Goal: Task Accomplishment & Management: Manage account settings

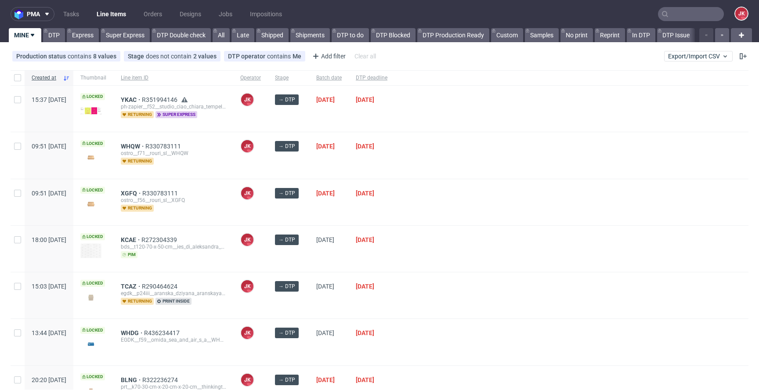
click at [309, 213] on div "→ DTP" at bounding box center [288, 202] width 41 height 46
click at [349, 160] on div "[DATE]" at bounding box center [329, 155] width 40 height 46
click at [44, 34] on icon at bounding box center [46, 30] width 4 height 7
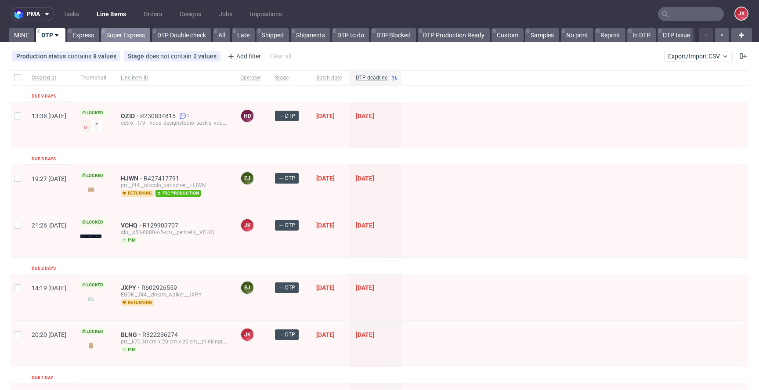
click at [118, 35] on link "Super Express" at bounding box center [125, 35] width 49 height 14
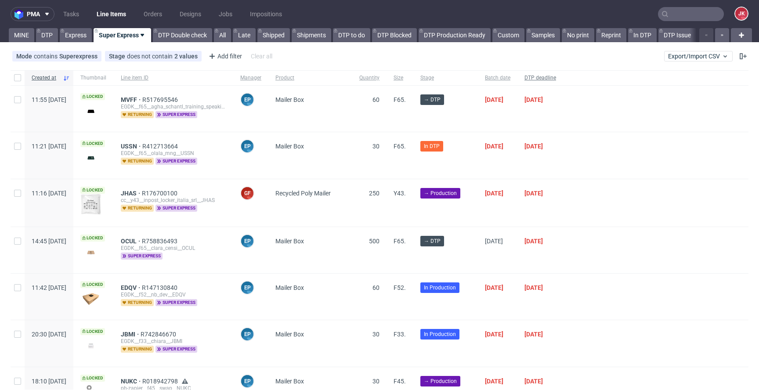
click at [556, 77] on span "DTP deadline" at bounding box center [540, 77] width 32 height 7
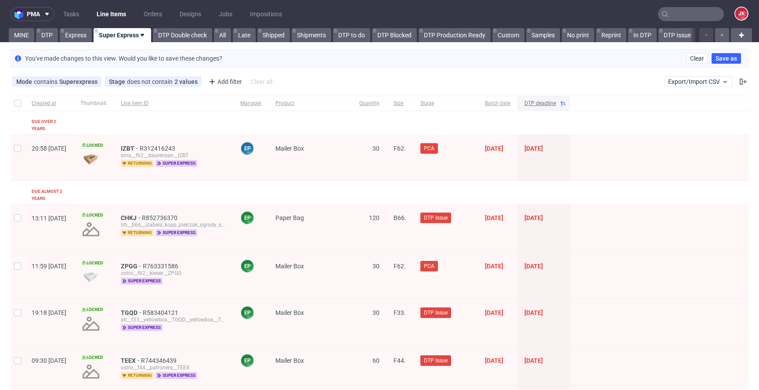
click at [556, 105] on span "DTP deadline" at bounding box center [540, 103] width 32 height 7
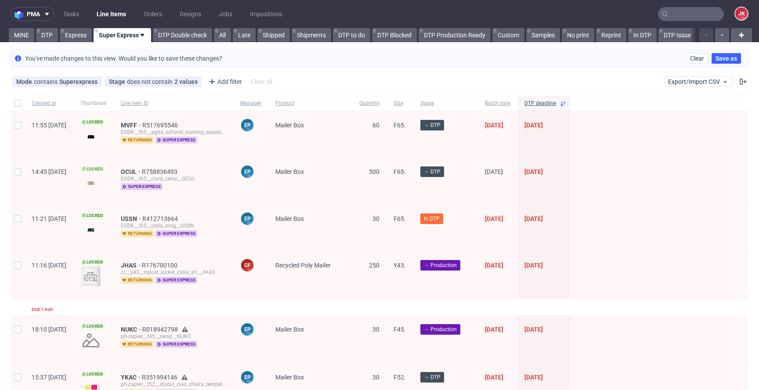
click at [105, 167] on span "Locked" at bounding box center [92, 169] width 25 height 7
click at [105, 123] on span "Locked" at bounding box center [92, 122] width 25 height 7
click at [142, 173] on span "OCUL" at bounding box center [131, 171] width 21 height 7
click at [142, 125] on span "MVFF" at bounding box center [132, 125] width 22 height 7
click at [87, 36] on link "Express" at bounding box center [76, 35] width 32 height 14
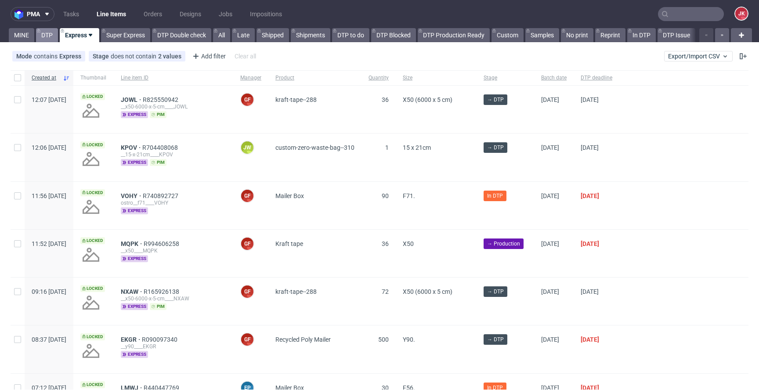
click at [52, 36] on link "DTP" at bounding box center [47, 35] width 22 height 14
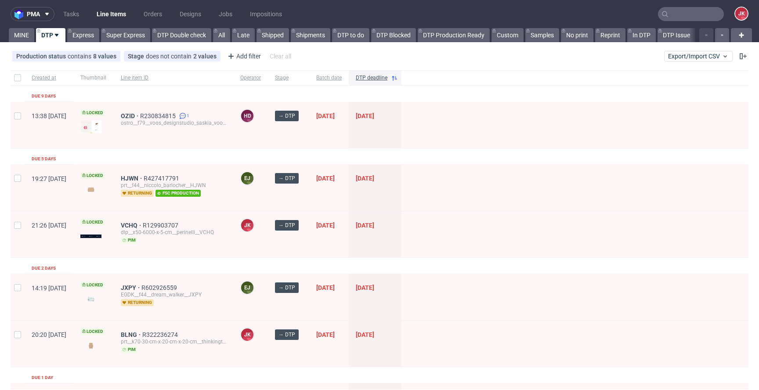
click at [103, 14] on link "Line Items" at bounding box center [111, 14] width 40 height 14
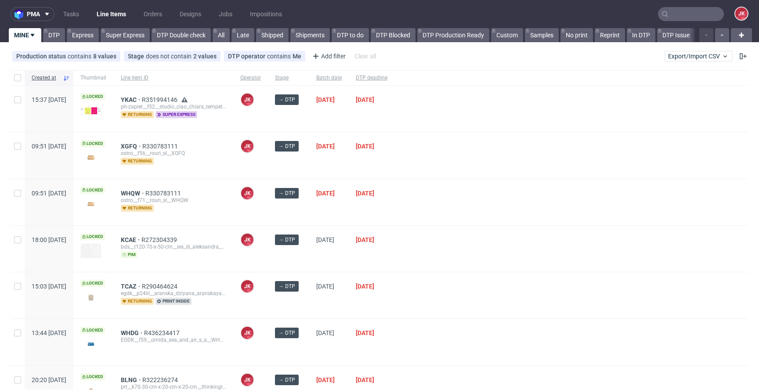
click at [469, 186] on div at bounding box center [571, 202] width 354 height 46
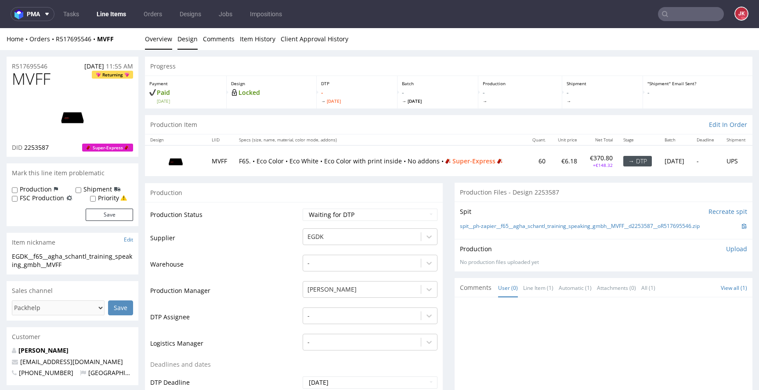
click at [183, 43] on link "Design" at bounding box center [187, 39] width 20 height 22
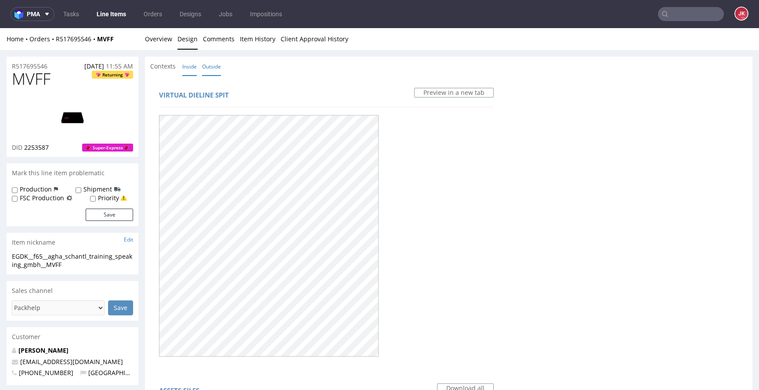
click at [190, 66] on link "Inside" at bounding box center [189, 66] width 14 height 19
click at [159, 40] on link "Overview" at bounding box center [158, 39] width 27 height 22
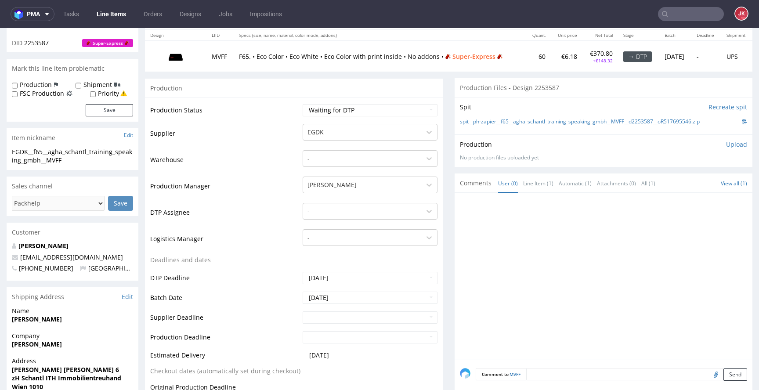
scroll to position [99, 0]
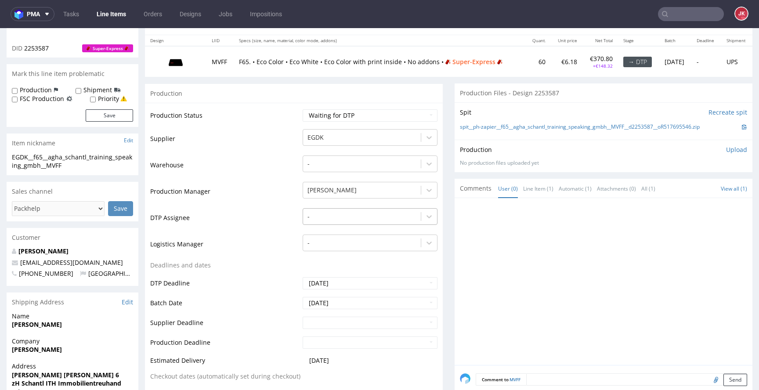
click at [337, 211] on div at bounding box center [361, 216] width 109 height 11
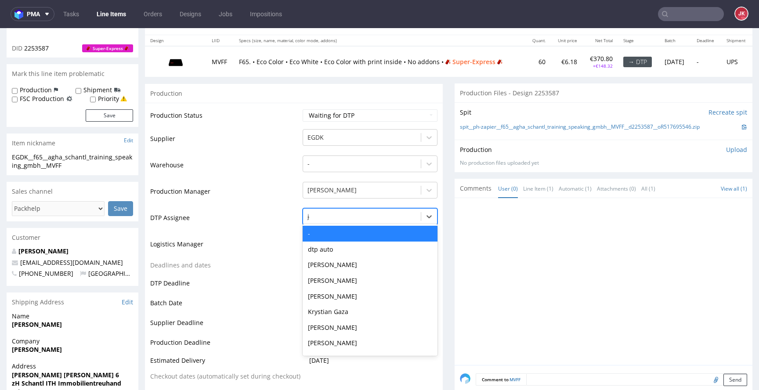
type input "jan"
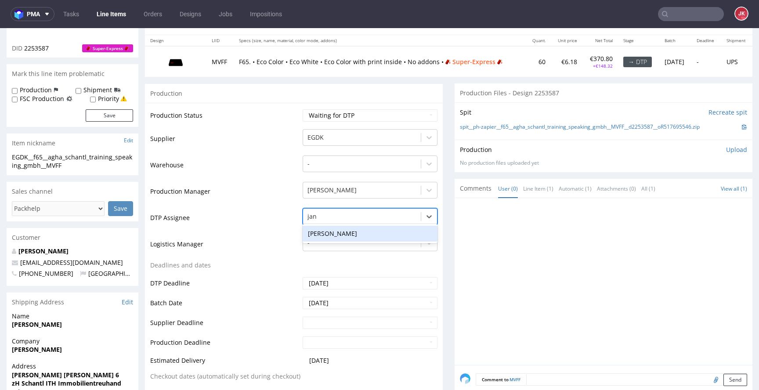
click at [341, 237] on div "[PERSON_NAME]" at bounding box center [370, 234] width 135 height 16
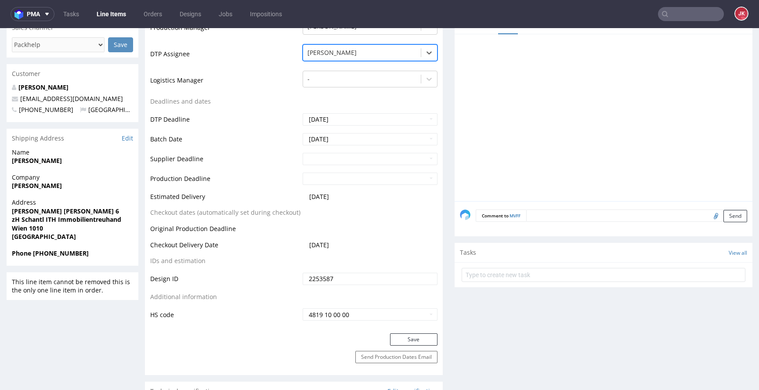
scroll to position [327, 0]
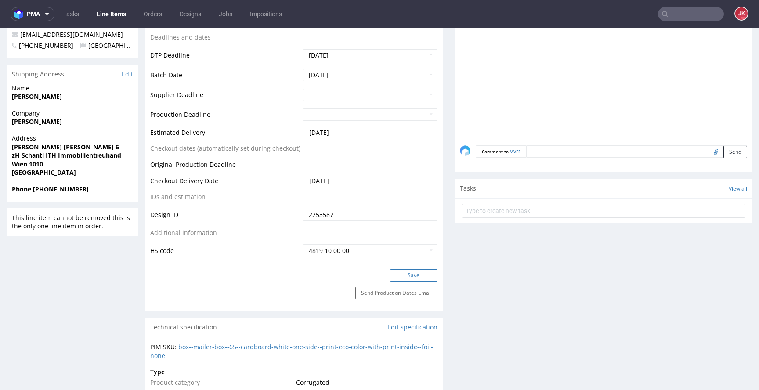
click at [416, 276] on button "Save" at bounding box center [413, 275] width 47 height 12
click at [255, 263] on div "Production Status Waiting for Artwork Waiting for Diecut Waiting for Mockup Wai…" at bounding box center [294, 72] width 298 height 394
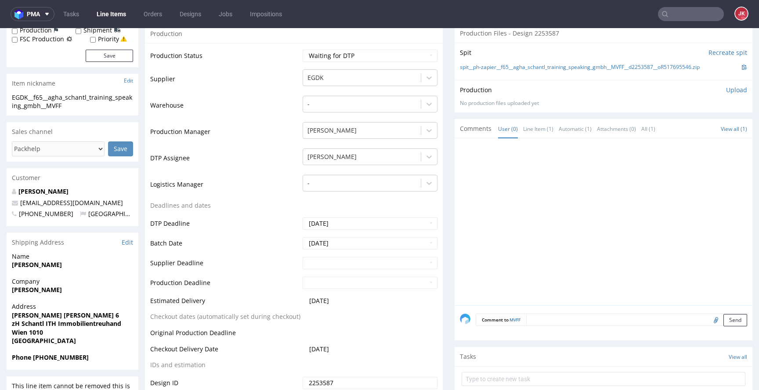
scroll to position [0, 0]
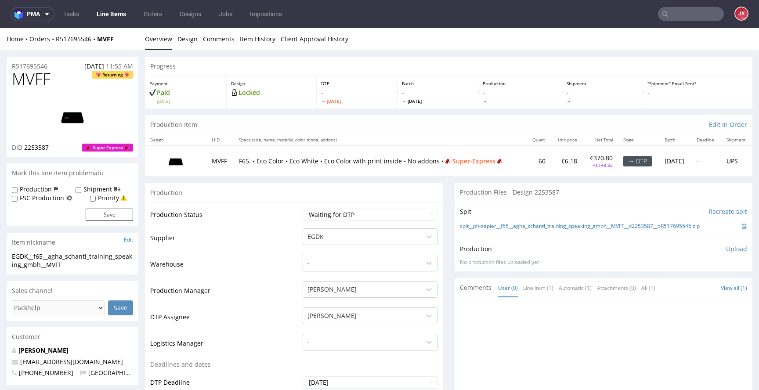
click at [61, 118] on img at bounding box center [72, 117] width 70 height 40
click at [287, 266] on td "Warehouse" at bounding box center [225, 267] width 150 height 26
click at [184, 39] on link "Design" at bounding box center [187, 39] width 20 height 22
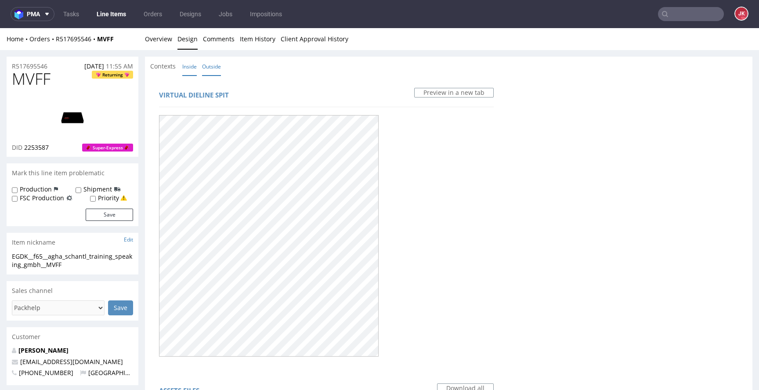
click at [187, 70] on link "Inside" at bounding box center [189, 66] width 14 height 19
click at [216, 70] on link "Outside" at bounding box center [211, 66] width 19 height 19
click at [164, 34] on link "Overview" at bounding box center [158, 39] width 27 height 22
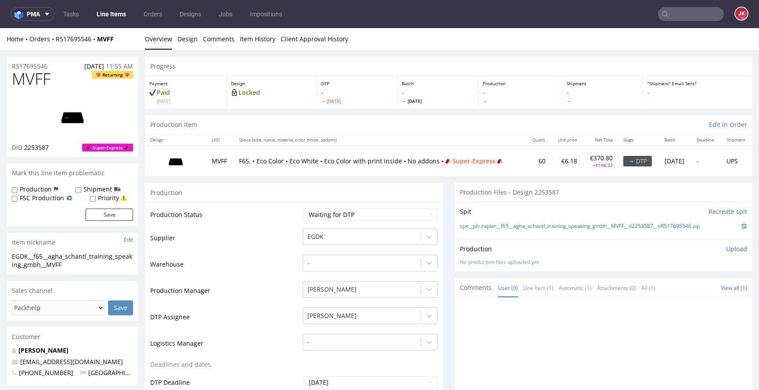
click at [289, 223] on td "Production Status" at bounding box center [225, 218] width 150 height 20
click at [61, 349] on link "[PERSON_NAME]" at bounding box center [43, 350] width 50 height 8
click at [81, 112] on img at bounding box center [72, 117] width 70 height 40
click at [332, 216] on select "Waiting for Artwork Waiting for Diecut Waiting for Mockup Waiting for DTP Waiti…" at bounding box center [370, 215] width 135 height 12
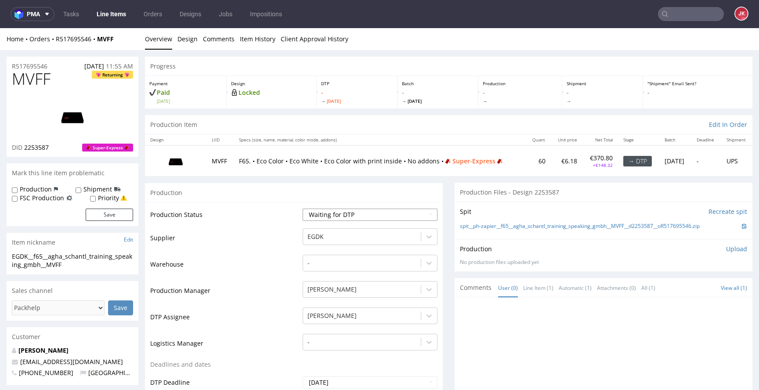
select select "dtp_in_process"
click at [303, 209] on select "Waiting for Artwork Waiting for Diecut Waiting for Mockup Waiting for DTP Waiti…" at bounding box center [370, 215] width 135 height 12
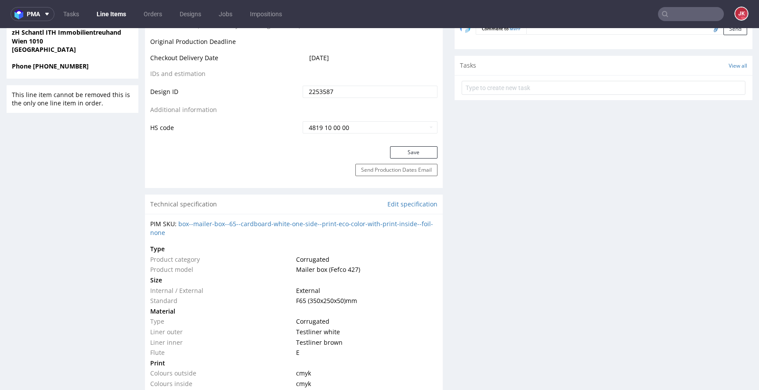
scroll to position [470, 0]
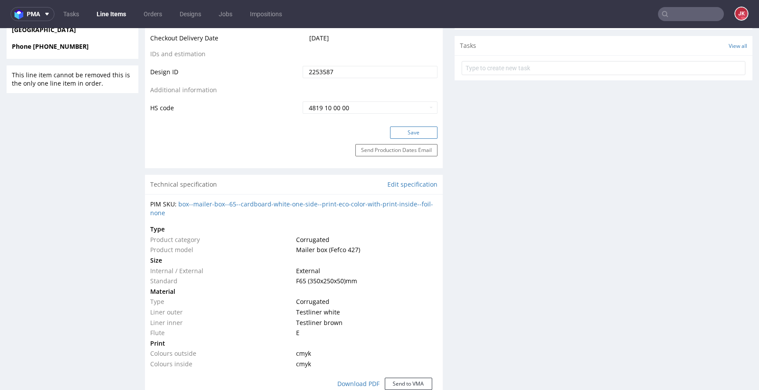
click at [405, 128] on button "Save" at bounding box center [413, 132] width 47 height 12
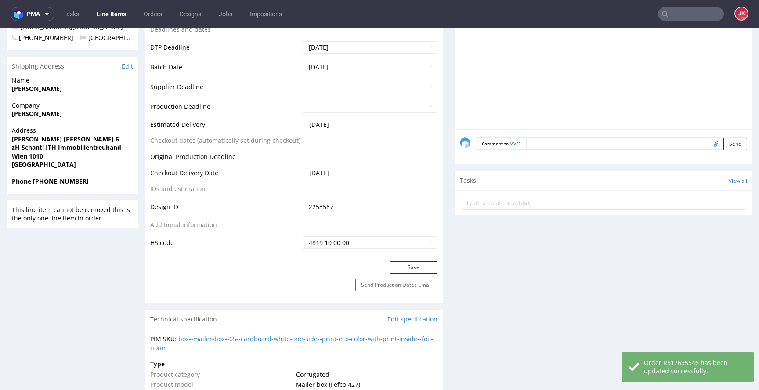
scroll to position [0, 0]
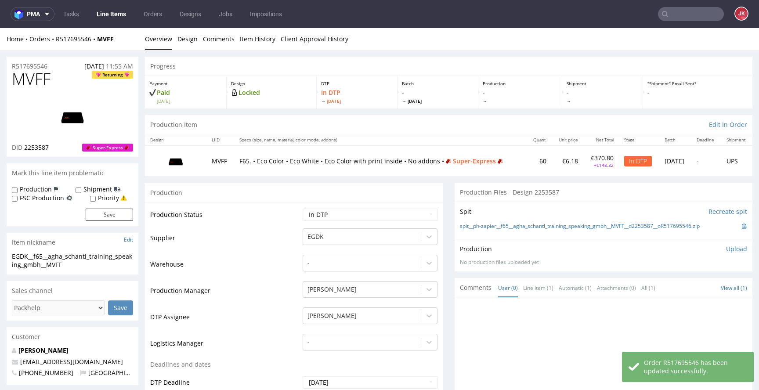
click at [104, 196] on label "Priority" at bounding box center [108, 198] width 21 height 9
click at [96, 196] on input "Priority" at bounding box center [93, 198] width 6 height 7
checkbox input "true"
click at [115, 215] on button "Save" at bounding box center [109, 215] width 47 height 12
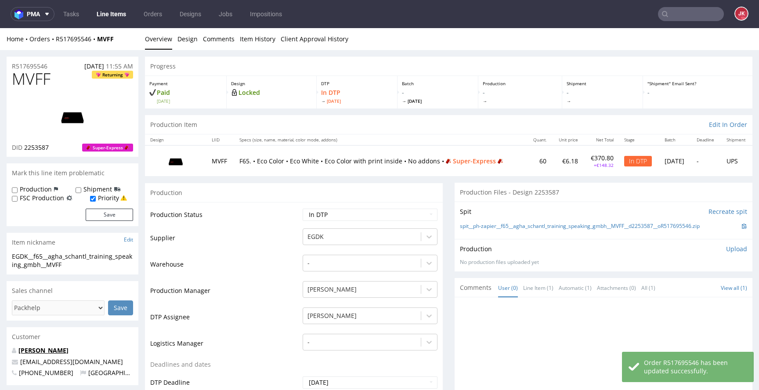
click at [59, 350] on link "[PERSON_NAME]" at bounding box center [43, 350] width 50 height 8
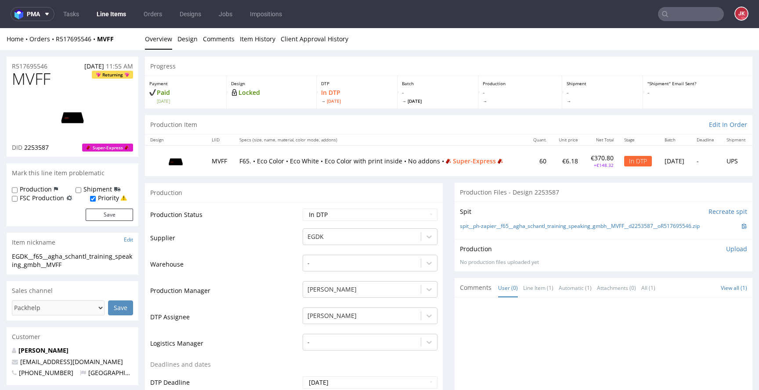
click at [262, 238] on td "Supplier" at bounding box center [225, 240] width 150 height 26
click at [32, 80] on span "MVFF" at bounding box center [31, 79] width 39 height 18
copy span "MVFF"
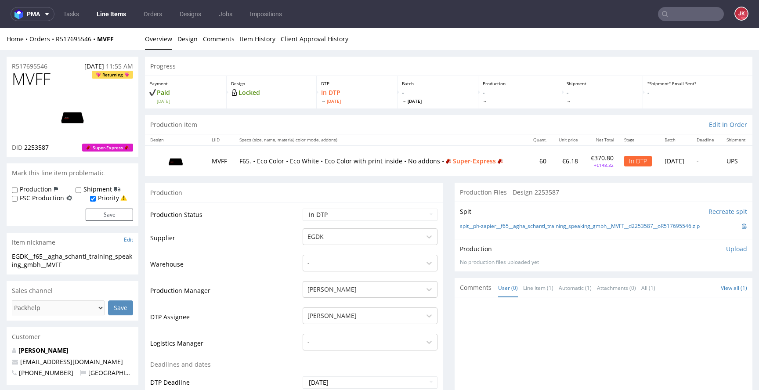
click at [234, 241] on td "Supplier" at bounding box center [225, 240] width 150 height 26
drag, startPoint x: 77, startPoint y: 261, endPoint x: 0, endPoint y: 253, distance: 77.7
copy section "EGDK__f65__agha_schantl_training_speaking_gmbh__MVFF"
drag, startPoint x: 55, startPoint y: 66, endPoint x: 0, endPoint y: 68, distance: 55.4
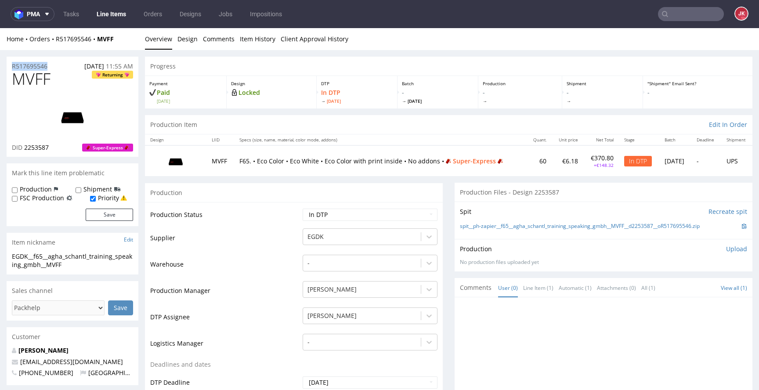
copy p "R517695546"
drag, startPoint x: 33, startPoint y: 148, endPoint x: 56, endPoint y: 148, distance: 22.8
click at [56, 148] on div "DID 2253587 Super-Express" at bounding box center [72, 147] width 121 height 9
copy span "2253587"
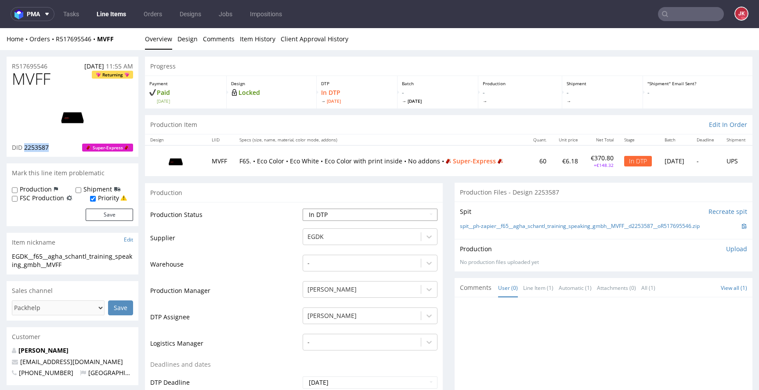
click at [379, 214] on select "Waiting for Artwork Waiting for Diecut Waiting for Mockup Waiting for DTP Waiti…" at bounding box center [370, 215] width 135 height 12
select select "dtp_ca_needed"
click at [303, 209] on select "Waiting for Artwork Waiting for Diecut Waiting for Mockup Waiting for DTP Waiti…" at bounding box center [370, 215] width 135 height 12
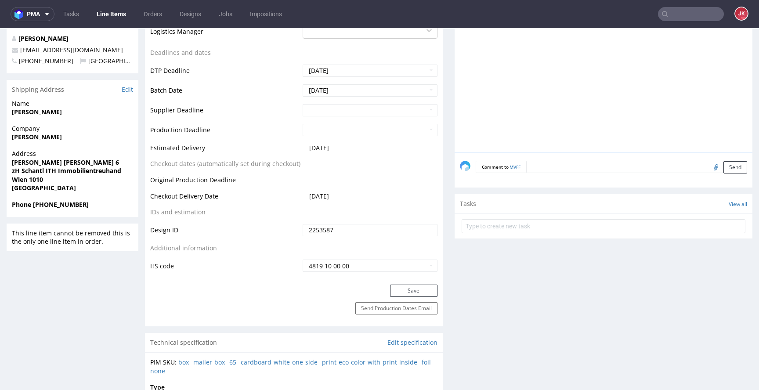
scroll to position [317, 0]
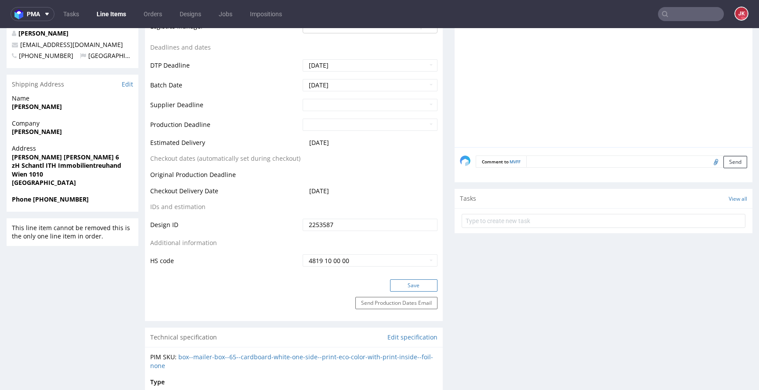
click at [406, 280] on button "Save" at bounding box center [413, 285] width 47 height 12
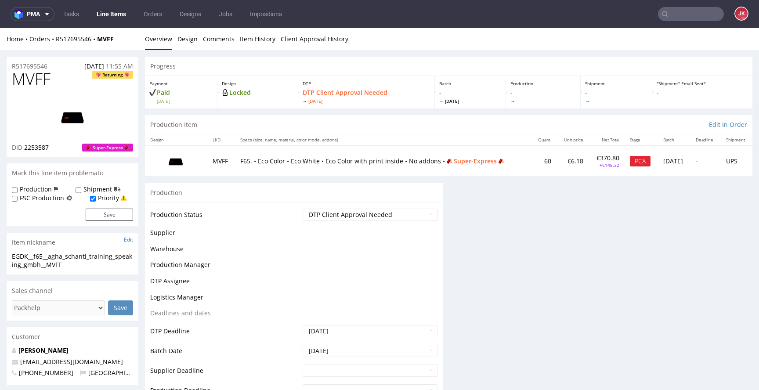
scroll to position [0, 0]
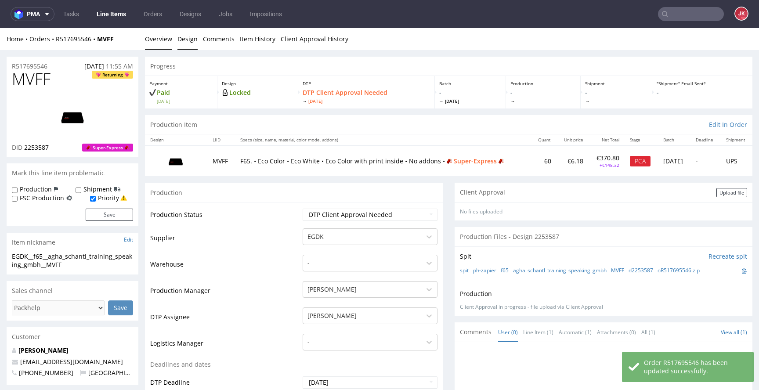
click at [185, 42] on link "Design" at bounding box center [187, 39] width 20 height 22
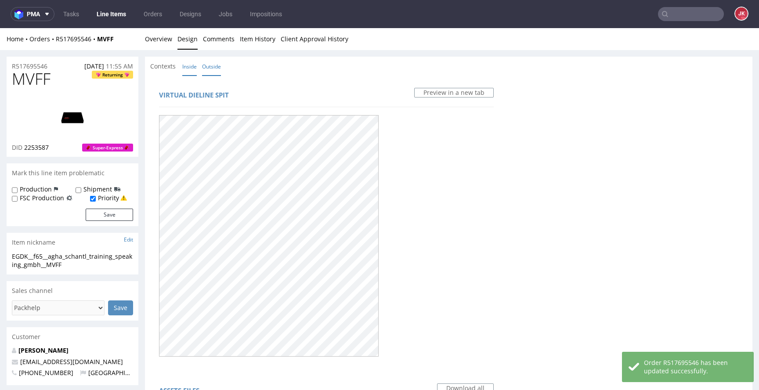
click at [188, 66] on link "Inside" at bounding box center [189, 66] width 14 height 19
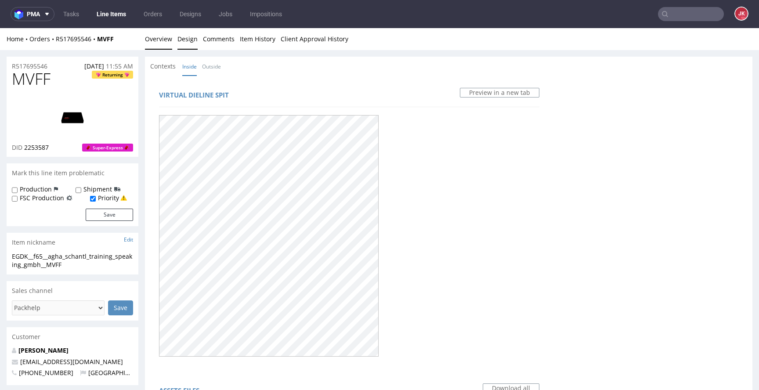
click at [164, 43] on link "Overview" at bounding box center [158, 39] width 27 height 22
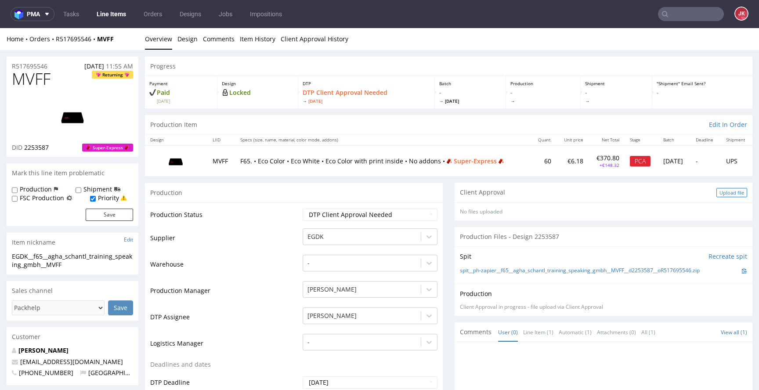
click at [716, 192] on div "Upload file" at bounding box center [731, 192] width 31 height 9
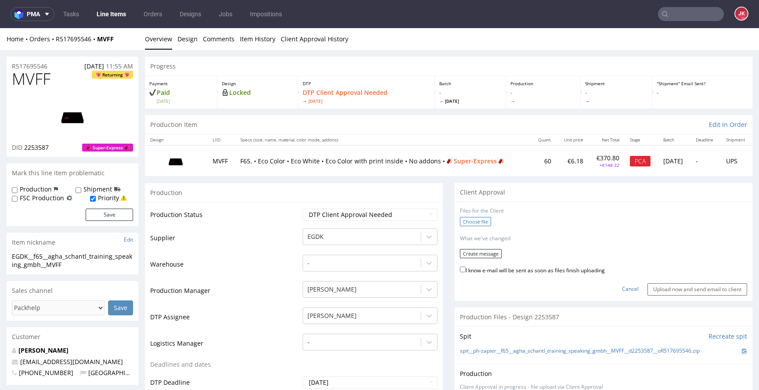
click at [461, 221] on label "Choose file" at bounding box center [475, 221] width 31 height 9
click at [0, 28] on input "Choose file" at bounding box center [0, 28] width 0 height 0
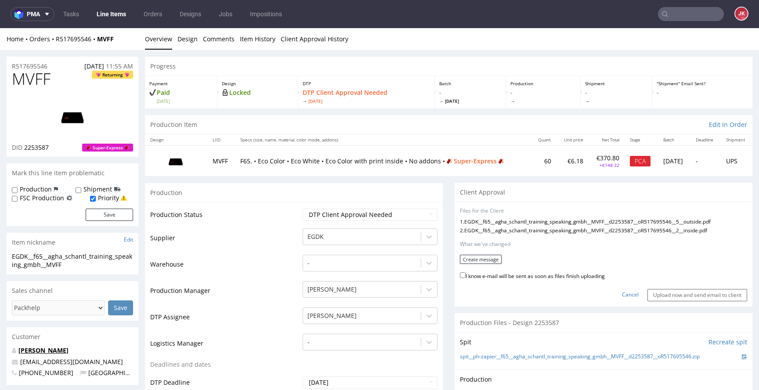
click at [68, 349] on link "Silvia Silvia Agha-Schantl" at bounding box center [43, 350] width 50 height 8
click at [470, 260] on button "Create message" at bounding box center [481, 259] width 42 height 9
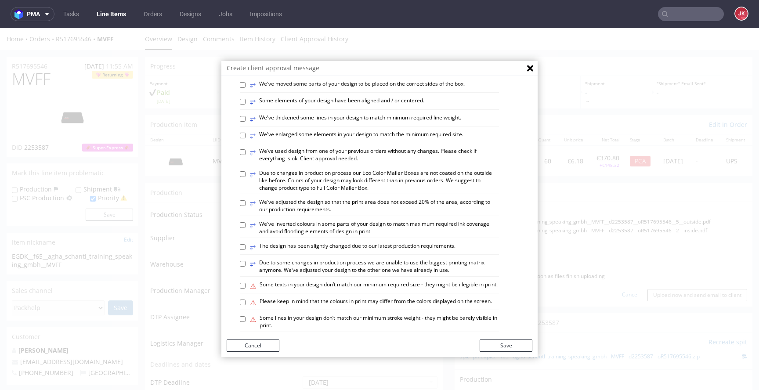
scroll to position [332, 0]
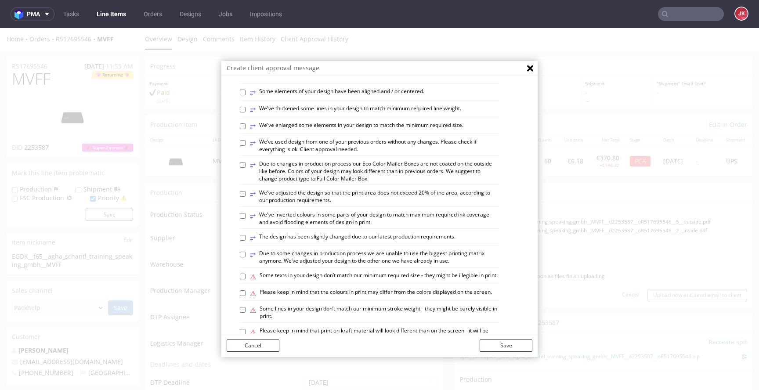
click at [322, 153] on label "⥂ We’ve used design from one of your previous orders without any changes. Pleas…" at bounding box center [374, 145] width 249 height 15
click at [245, 146] on input "⥂ We’ve used design from one of your previous orders without any changes. Pleas…" at bounding box center [243, 143] width 6 height 6
checkbox input "true"
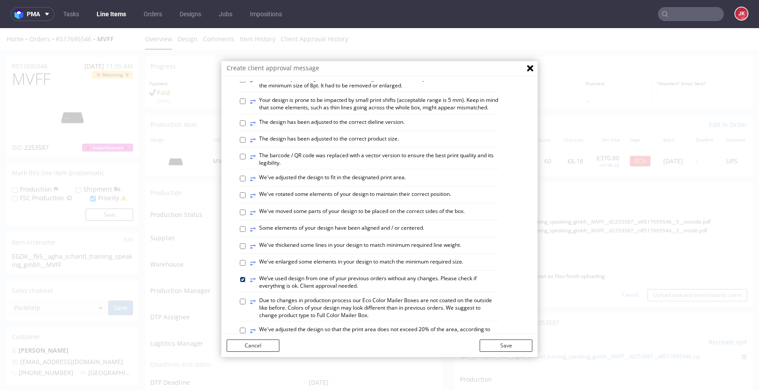
scroll to position [187, 0]
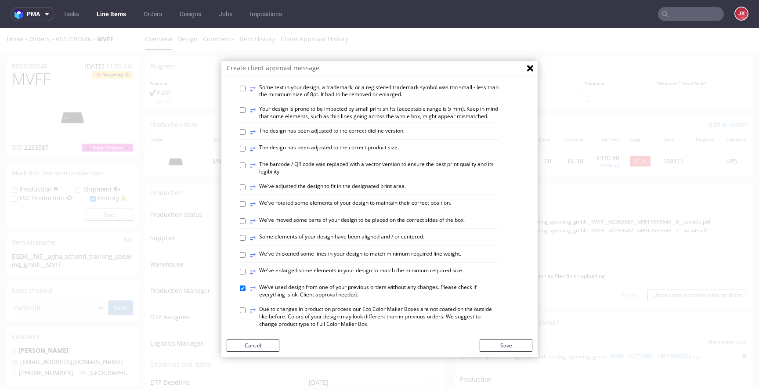
click at [314, 137] on label "⥂ The design has been adjusted to the correct dieline version." at bounding box center [327, 132] width 155 height 10
click at [245, 135] on input "⥂ The design has been adjusted to the correct dieline version." at bounding box center [243, 132] width 6 height 6
checkbox input "true"
click at [493, 339] on button "Save" at bounding box center [505, 345] width 53 height 12
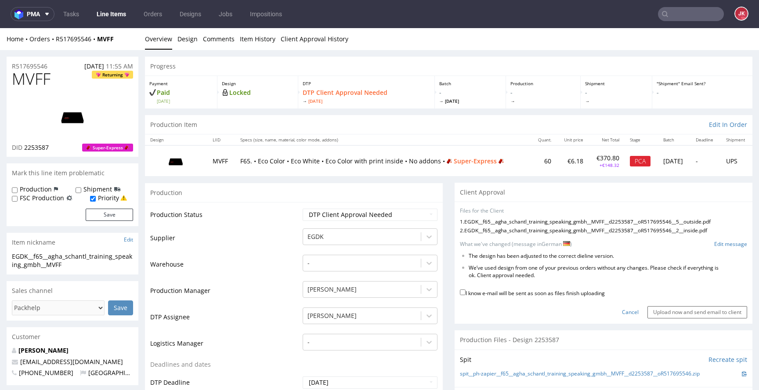
click at [495, 295] on label "I know e-mail will be sent as soon as files finish uploading" at bounding box center [532, 293] width 145 height 10
click at [465, 295] on input "I know e-mail will be sent as soon as files finish uploading" at bounding box center [463, 292] width 6 height 6
checkbox input "true"
click at [652, 312] on input "Upload now and send email to client" at bounding box center [697, 312] width 100 height 12
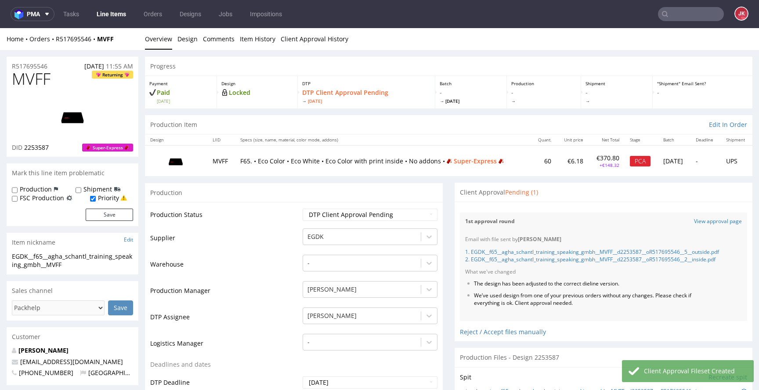
scroll to position [0, 0]
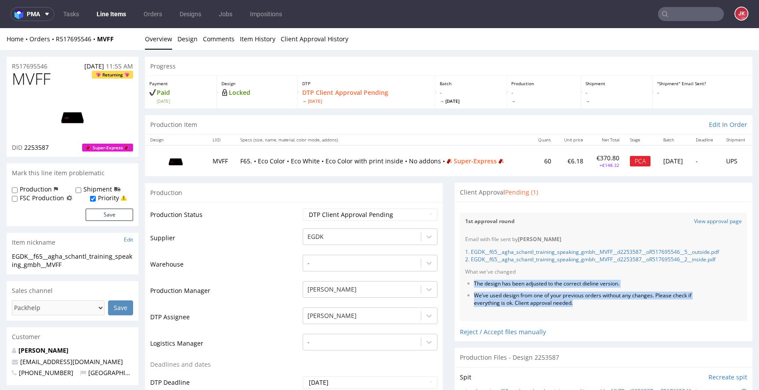
drag, startPoint x: 467, startPoint y: 291, endPoint x: 587, endPoint y: 314, distance: 121.8
click at [587, 314] on div "Email with file sent by Jan Kocik 1. EGDK__f65__agha_schantl_training_speaking_…" at bounding box center [603, 276] width 287 height 90
copy ul "The design has been adjusted to the correct dieline version. We’ve used design …"
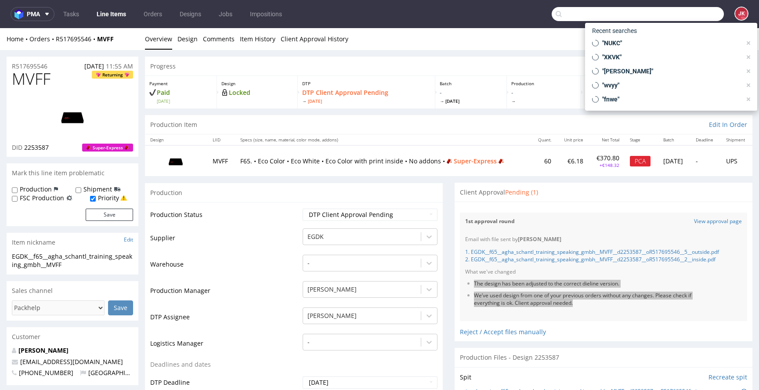
click at [674, 16] on input "text" at bounding box center [637, 14] width 172 height 14
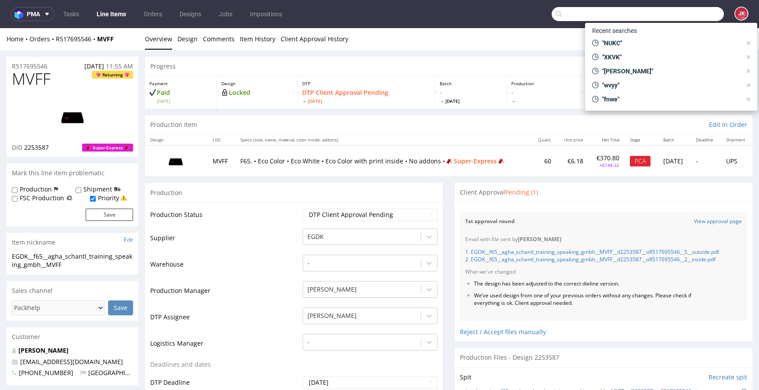
click at [572, 19] on input "text" at bounding box center [637, 14] width 172 height 14
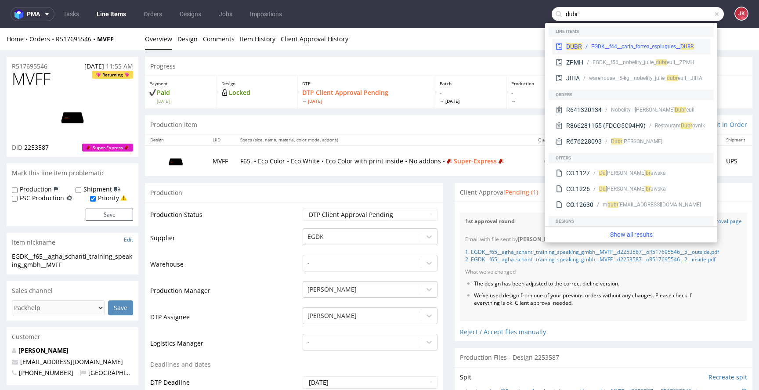
type input "dubr"
click at [613, 44] on div "EGDK__f44__carla_fortea_esplugues__ DUBR" at bounding box center [642, 47] width 102 height 8
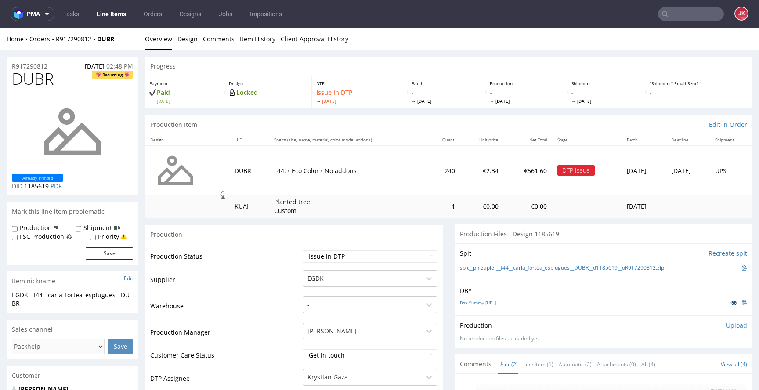
click at [730, 303] on icon at bounding box center [733, 302] width 7 height 6
click at [114, 12] on link "Line Items" at bounding box center [111, 14] width 40 height 14
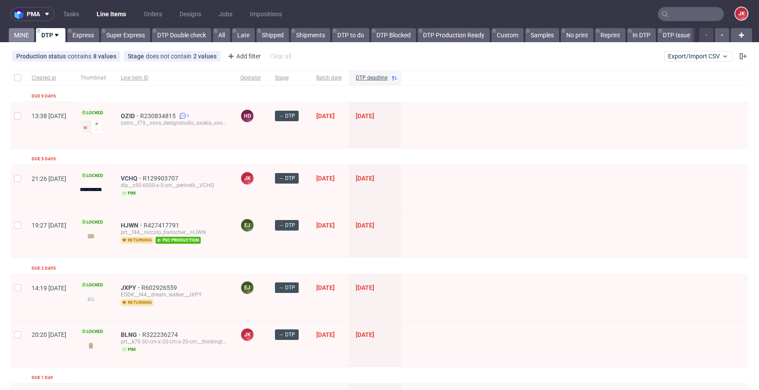
click at [24, 39] on link "MINE" at bounding box center [21, 35] width 25 height 14
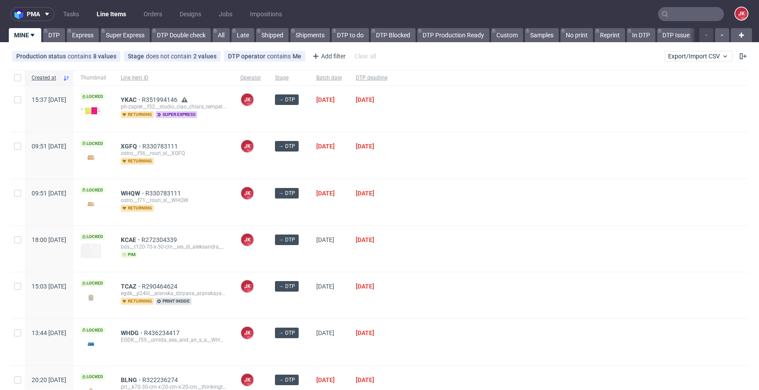
scroll to position [142, 0]
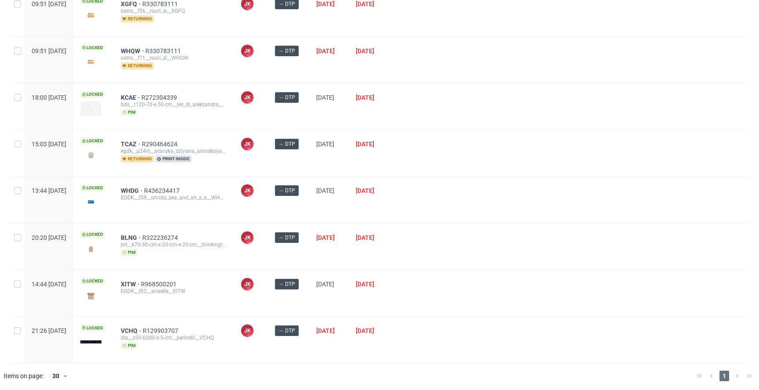
click at [437, 182] on div at bounding box center [571, 200] width 354 height 46
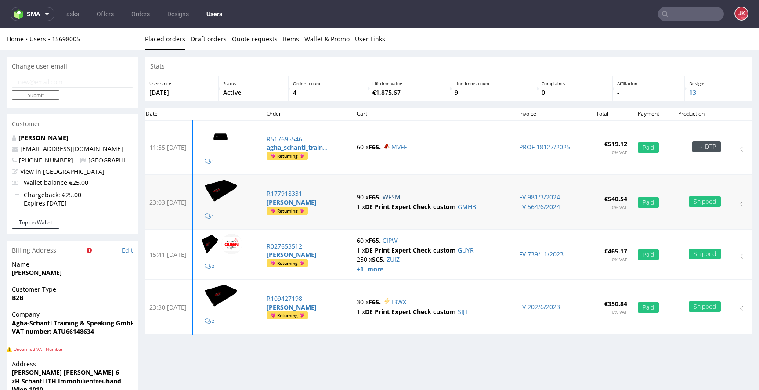
click at [400, 196] on link "WFSM" at bounding box center [391, 197] width 18 height 8
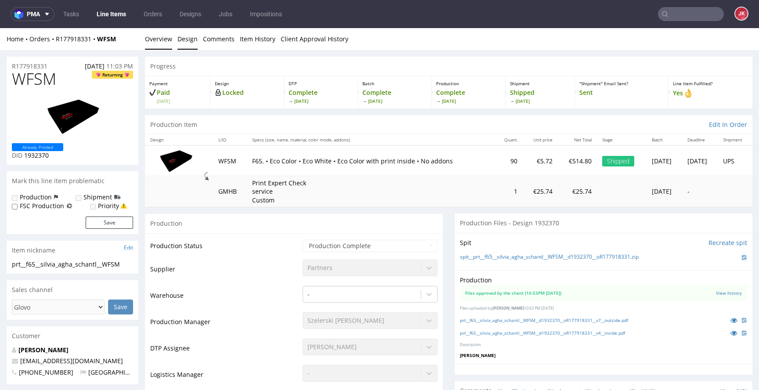
click at [189, 38] on link "Design" at bounding box center [187, 39] width 20 height 22
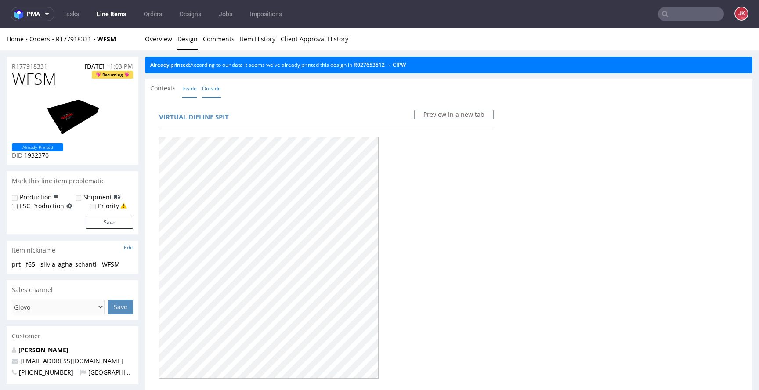
click at [195, 90] on link "Inside" at bounding box center [189, 88] width 14 height 19
click at [157, 38] on link "Overview" at bounding box center [158, 39] width 27 height 22
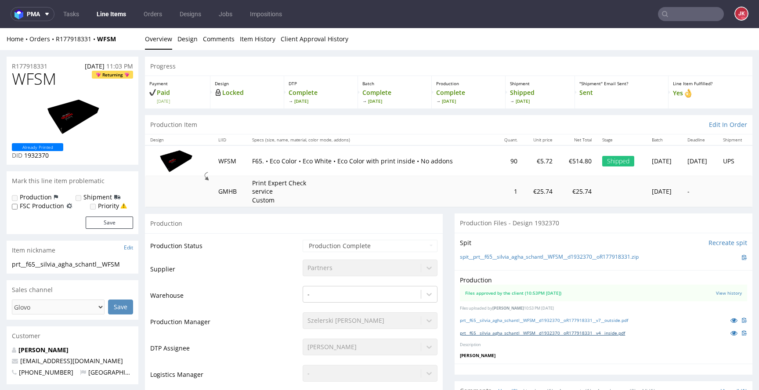
click at [571, 330] on link "prt__f65__silvia_agha_schantl__WFSM__d1932370__oR177918331__v4__inside.pdf" at bounding box center [542, 333] width 165 height 6
click at [580, 319] on link "prt__f65__silvia_agha_schantl__WFSM__d1932370__oR177918331__v7__outside.pdf" at bounding box center [544, 320] width 168 height 6
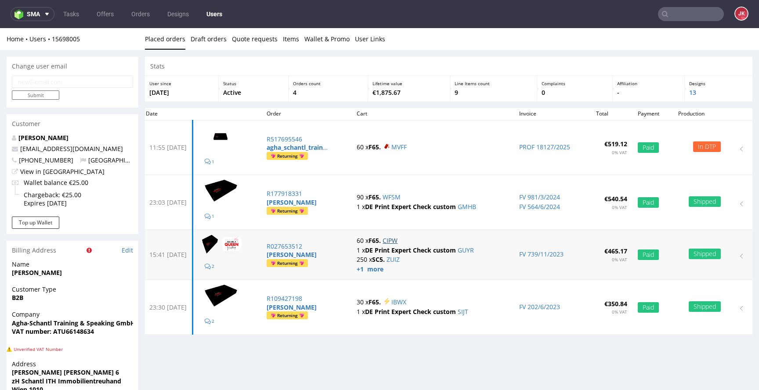
click at [397, 242] on link "CIPW" at bounding box center [389, 240] width 15 height 8
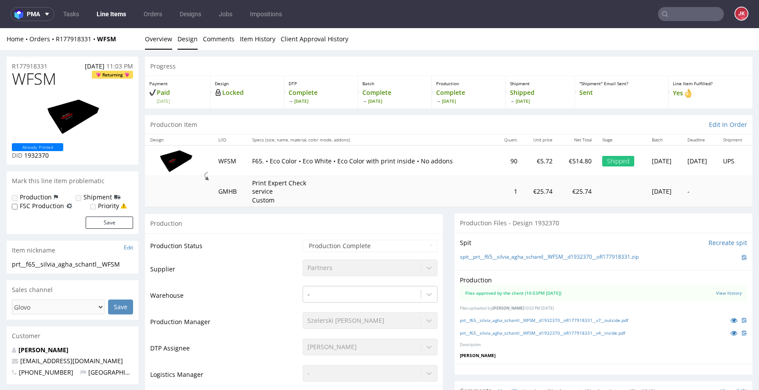
click at [185, 40] on link "Design" at bounding box center [187, 39] width 20 height 22
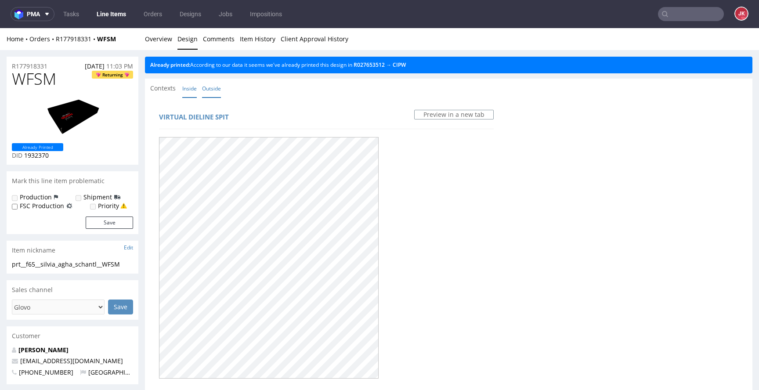
click at [191, 90] on link "Inside" at bounding box center [189, 88] width 14 height 19
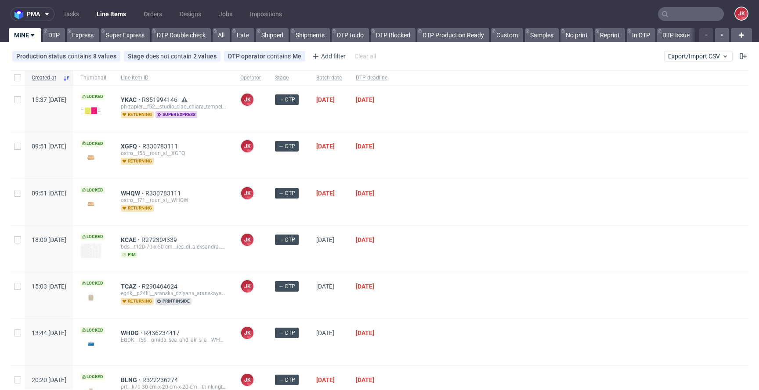
click at [309, 218] on div "→ DTP" at bounding box center [288, 202] width 41 height 46
click at [52, 34] on link "DTP" at bounding box center [54, 35] width 22 height 14
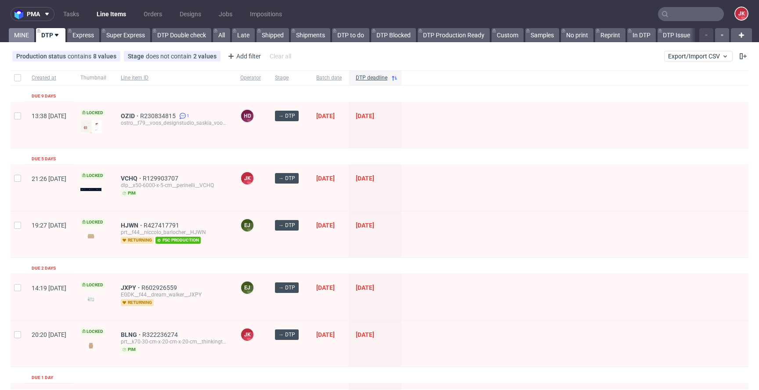
click at [30, 37] on link "MINE" at bounding box center [21, 35] width 25 height 14
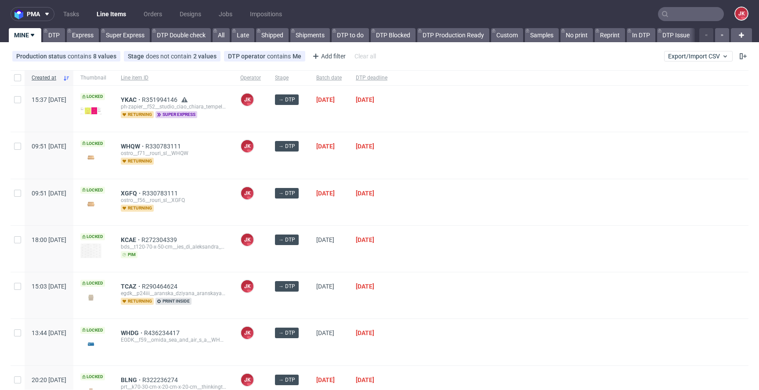
click at [268, 141] on div "JK Jan Kocik" at bounding box center [250, 155] width 35 height 46
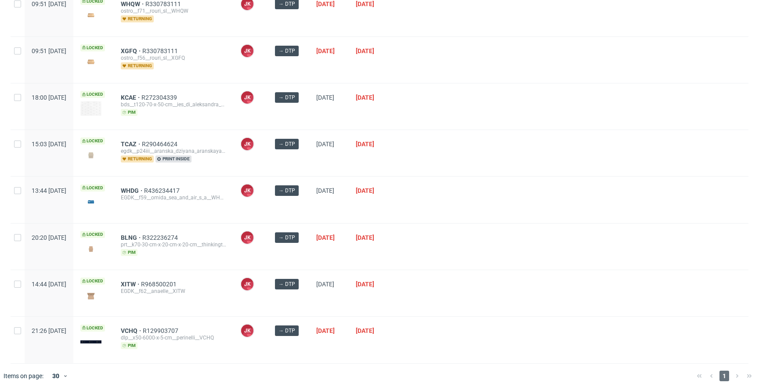
click at [546, 248] on div at bounding box center [571, 246] width 354 height 46
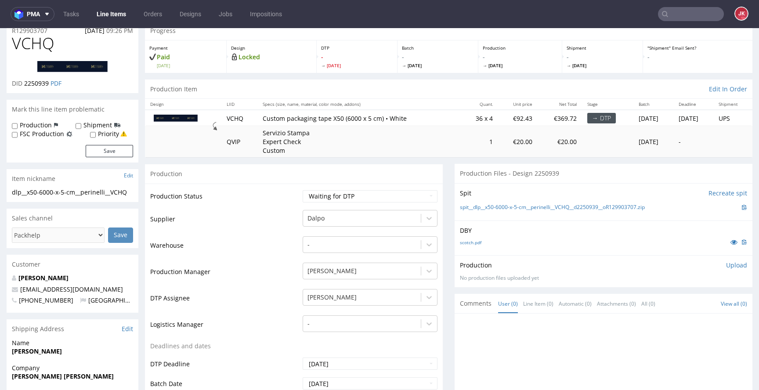
scroll to position [22, 0]
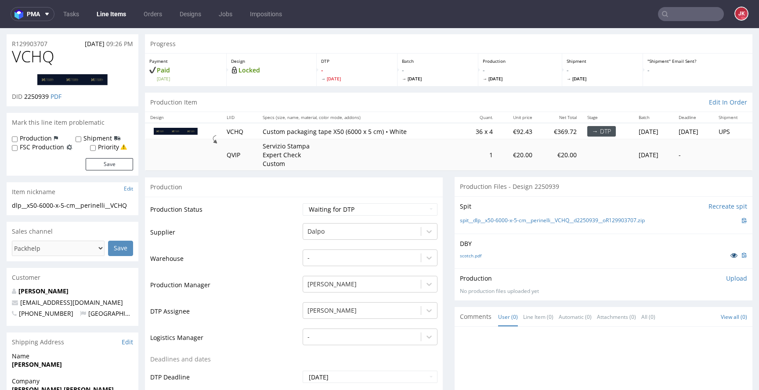
click at [730, 256] on icon at bounding box center [733, 255] width 7 height 6
click at [285, 231] on td "Supplier" at bounding box center [225, 235] width 150 height 26
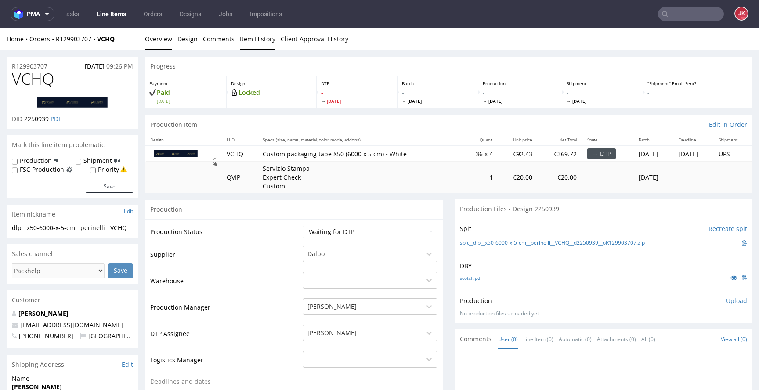
click at [251, 47] on link "Item History" at bounding box center [258, 39] width 36 height 22
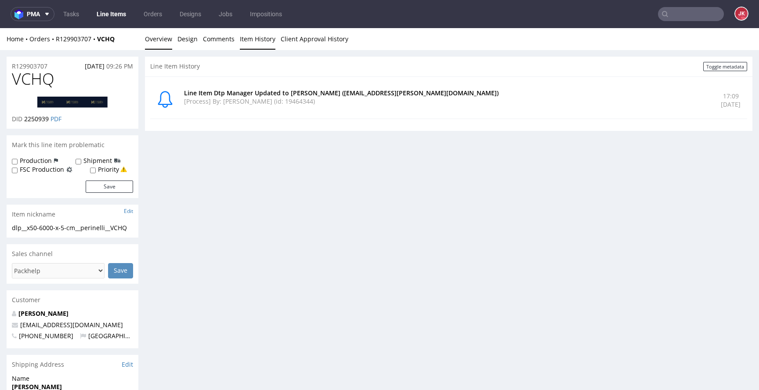
click at [164, 40] on link "Overview" at bounding box center [158, 39] width 27 height 22
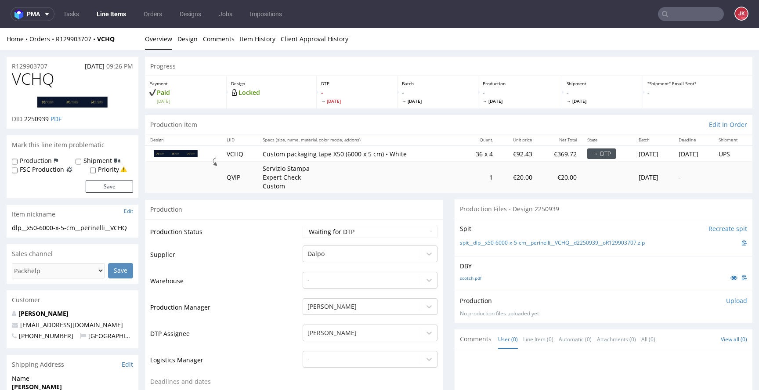
click at [286, 227] on td "Production Status" at bounding box center [225, 235] width 150 height 20
click at [334, 232] on select "Waiting for Artwork Waiting for Diecut Waiting for Mockup Waiting for DTP Waiti…" at bounding box center [370, 232] width 135 height 12
click at [340, 233] on select "Waiting for Artwork Waiting for Diecut Waiting for Mockup Waiting for DTP Waiti…" at bounding box center [370, 232] width 135 height 12
select select "dtp_in_process"
click at [303, 226] on select "Waiting for Artwork Waiting for Diecut Waiting for Mockup Waiting for DTP Waiti…" at bounding box center [370, 232] width 135 height 12
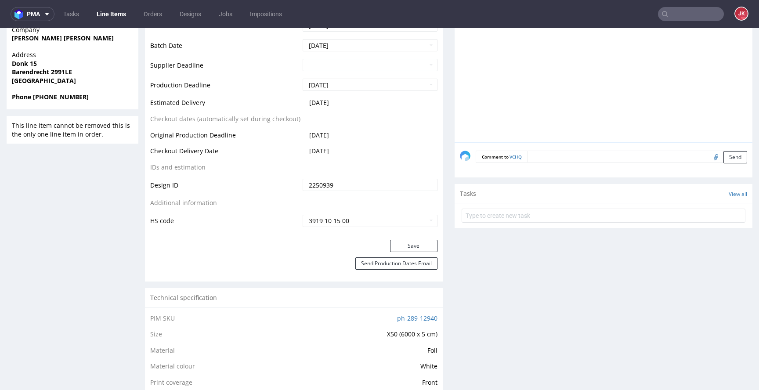
scroll to position [374, 0]
click at [402, 244] on button "Save" at bounding box center [413, 245] width 47 height 12
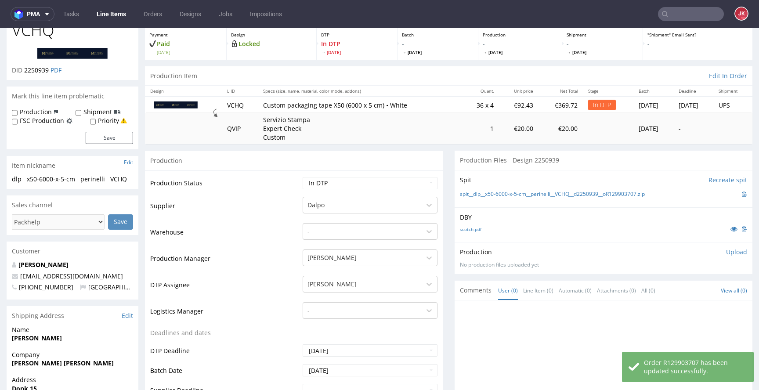
scroll to position [0, 0]
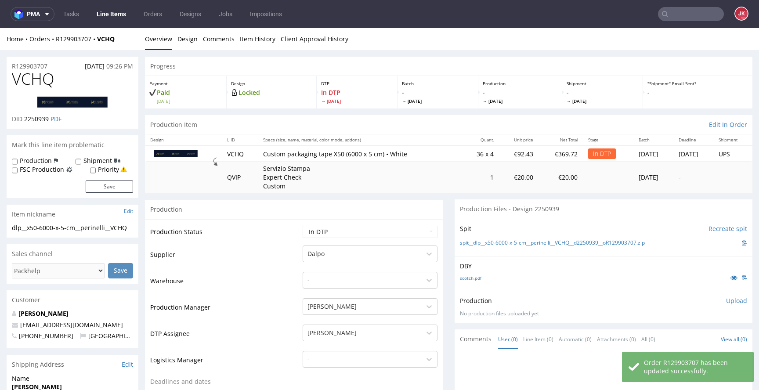
click at [40, 88] on span "VCHQ" at bounding box center [33, 79] width 43 height 18
copy span "VCHQ"
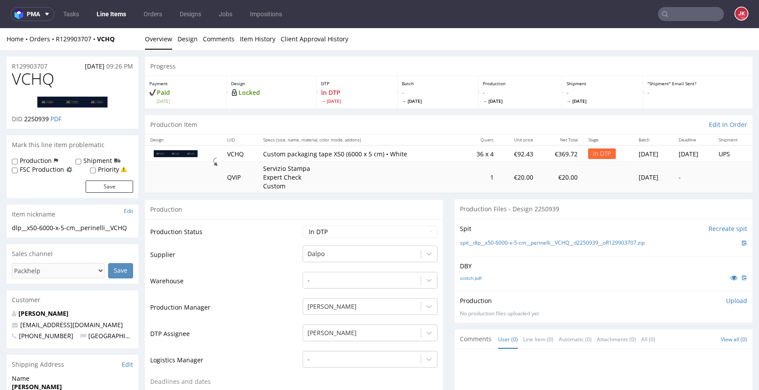
click at [32, 120] on span "2250939" at bounding box center [36, 119] width 25 height 8
copy span "2250939"
click at [274, 264] on td "Supplier" at bounding box center [225, 258] width 150 height 26
drag, startPoint x: 132, startPoint y: 228, endPoint x: 0, endPoint y: 232, distance: 132.2
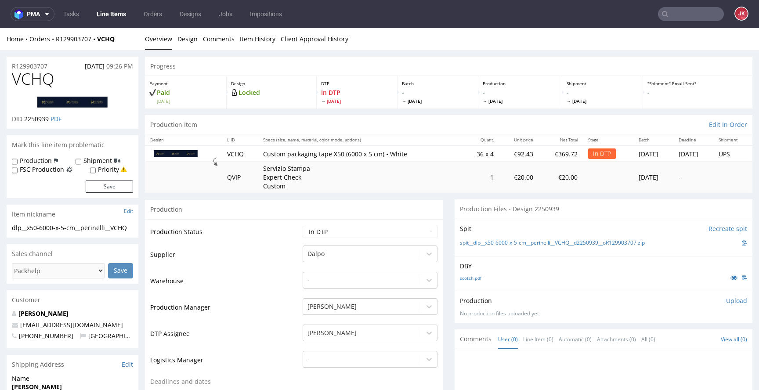
drag, startPoint x: 133, startPoint y: 226, endPoint x: 0, endPoint y: 226, distance: 133.5
copy div "dlp__x50-6000-x-5-cm__perinelli__VCHQ"
click at [275, 258] on td "Supplier" at bounding box center [225, 258] width 150 height 26
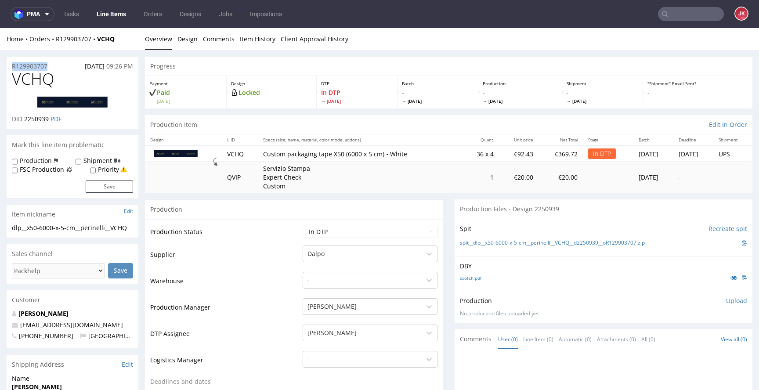
drag, startPoint x: 56, startPoint y: 67, endPoint x: 1, endPoint y: 63, distance: 55.1
copy p "R129903707"
click at [36, 118] on span "2250939" at bounding box center [36, 119] width 25 height 8
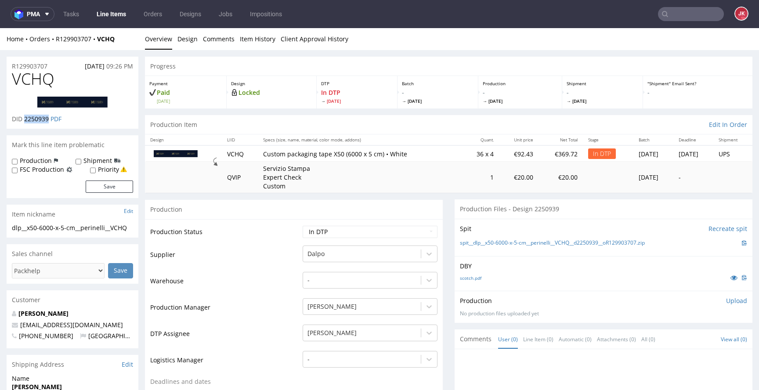
copy span "2250939"
click at [726, 302] on p "Upload" at bounding box center [736, 300] width 21 height 9
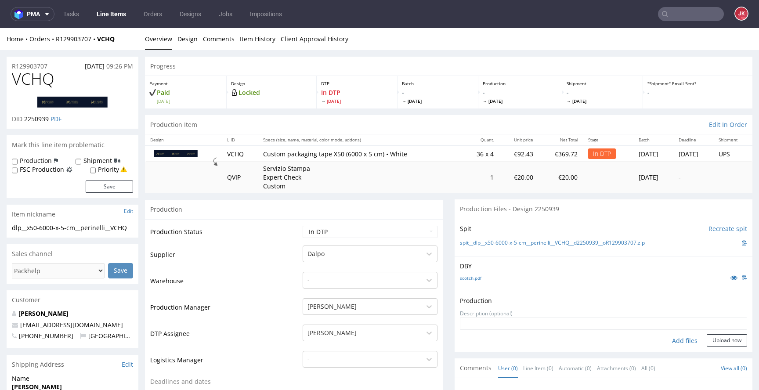
click at [678, 339] on div "Add files" at bounding box center [685, 340] width 44 height 13
type input "C:\fakepath\dlp__x50-6000-x-5-cm__perinelli__VCHQ__d2250939__oR129903707__2.pdf"
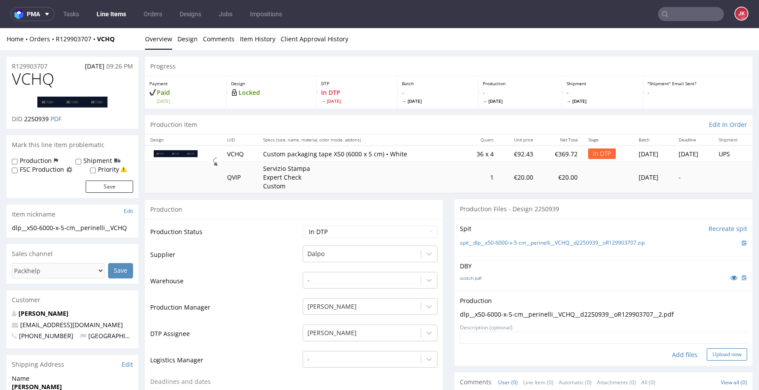
click at [709, 352] on button "Upload now" at bounding box center [726, 354] width 40 height 12
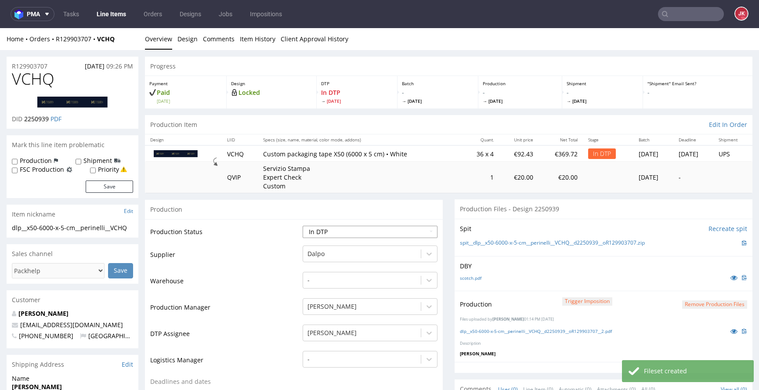
click at [371, 227] on select "Waiting for Artwork Waiting for Diecut Waiting for Mockup Waiting for DTP Waiti…" at bounding box center [370, 232] width 135 height 12
select select "dtp_production_ready"
click at [303, 226] on select "Waiting for Artwork Waiting for Diecut Waiting for Mockup Waiting for DTP Waiti…" at bounding box center [370, 232] width 135 height 12
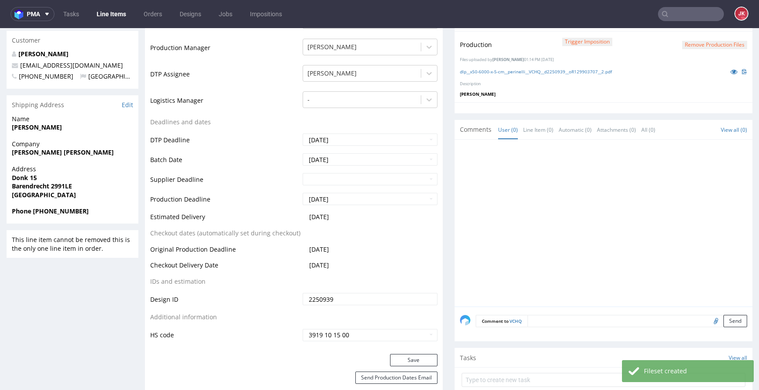
scroll to position [371, 0]
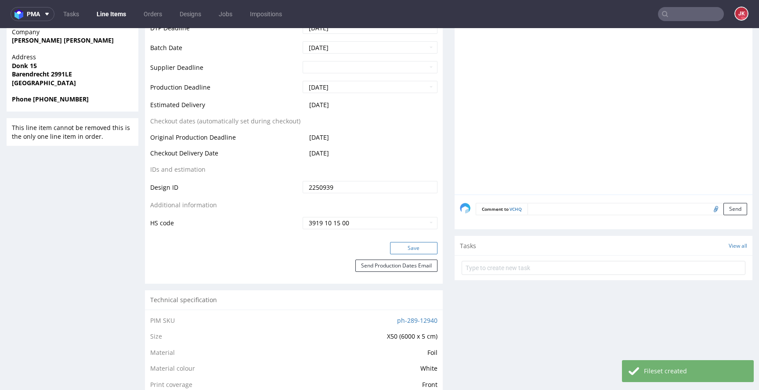
click at [402, 248] on button "Save" at bounding box center [413, 248] width 47 height 12
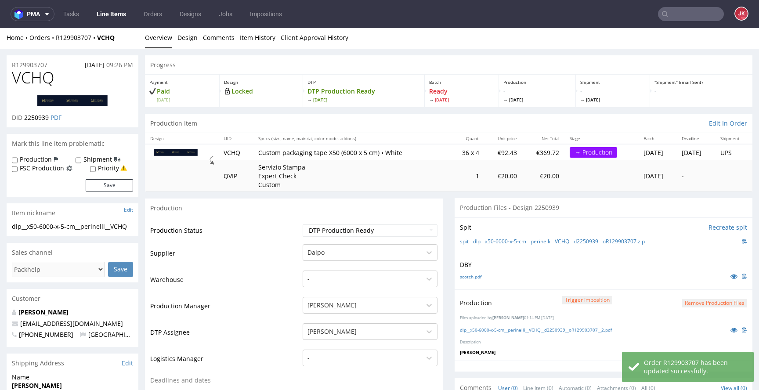
scroll to position [0, 0]
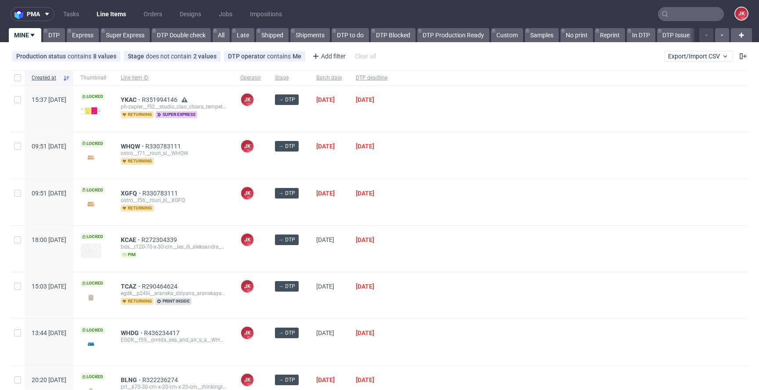
click at [309, 213] on div "→ DTP" at bounding box center [288, 202] width 41 height 46
click at [309, 206] on div "→ DTP" at bounding box center [288, 202] width 41 height 46
click at [309, 198] on div "→ DTP" at bounding box center [288, 202] width 41 height 46
click at [309, 207] on div "→ DTP" at bounding box center [288, 202] width 41 height 46
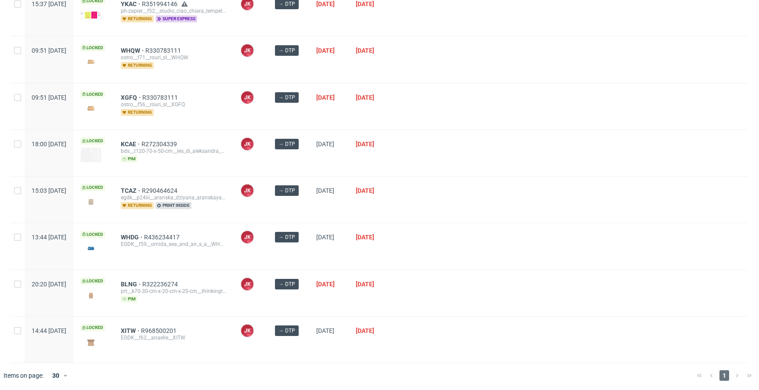
click at [473, 219] on div at bounding box center [571, 200] width 354 height 46
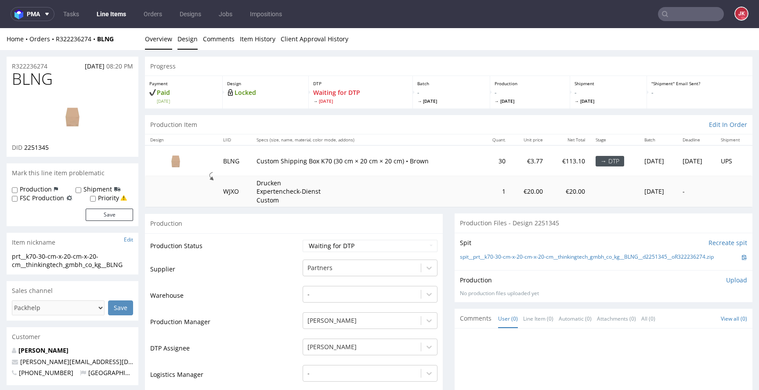
click at [195, 43] on link "Design" at bounding box center [187, 39] width 20 height 22
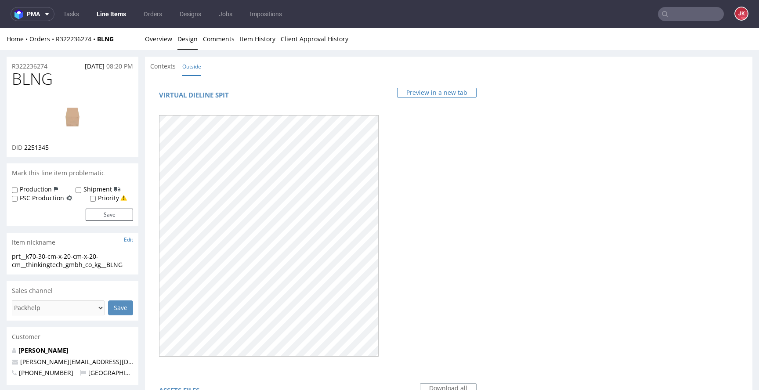
click at [397, 94] on link "Preview in a new tab" at bounding box center [436, 93] width 79 height 10
click at [158, 39] on link "Overview" at bounding box center [158, 39] width 27 height 22
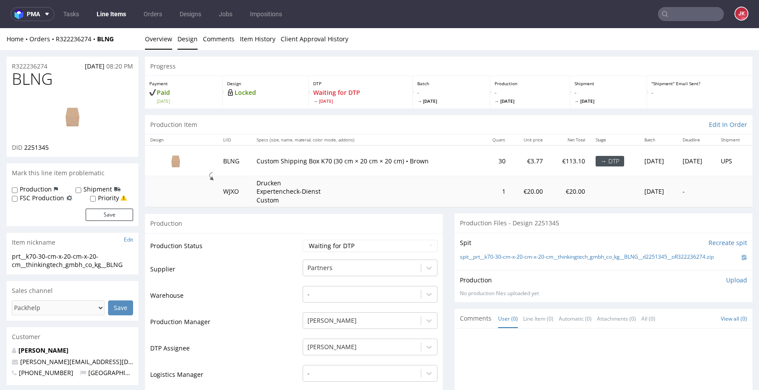
click at [178, 40] on link "Design" at bounding box center [187, 39] width 20 height 22
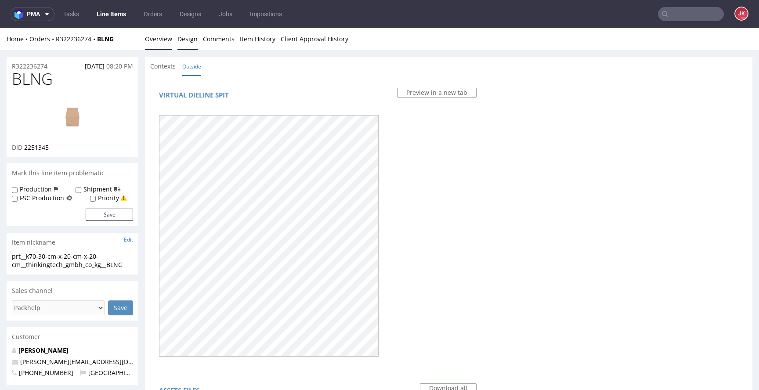
click at [157, 37] on link "Overview" at bounding box center [158, 39] width 27 height 22
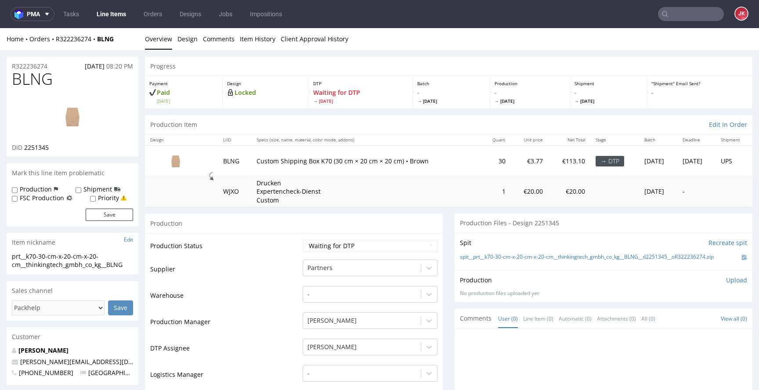
click at [81, 111] on img at bounding box center [72, 117] width 70 height 40
click at [350, 243] on select "Waiting for Artwork Waiting for Diecut Waiting for Mockup Waiting for DTP Waiti…" at bounding box center [370, 246] width 135 height 12
select select "dtp_in_process"
click at [303, 240] on select "Waiting for Artwork Waiting for Diecut Waiting for Mockup Waiting for DTP Waiti…" at bounding box center [370, 246] width 135 height 12
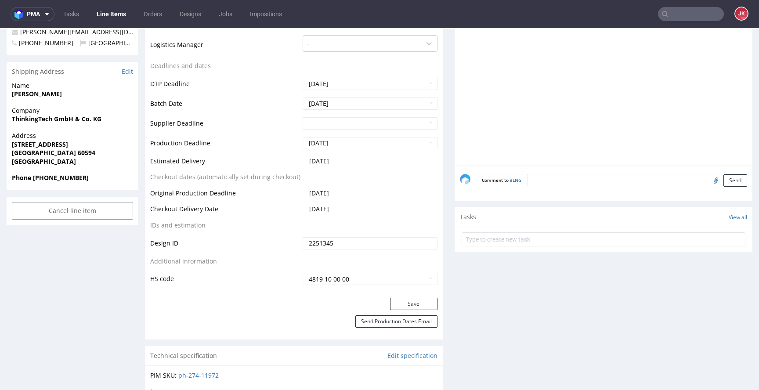
scroll to position [352, 0]
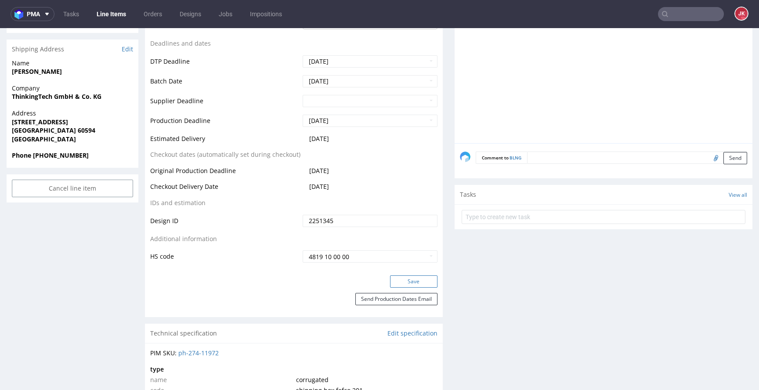
click at [409, 283] on button "Save" at bounding box center [413, 281] width 47 height 12
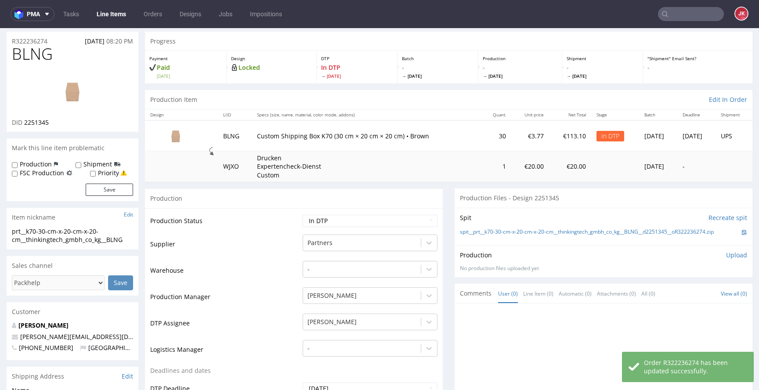
scroll to position [0, 0]
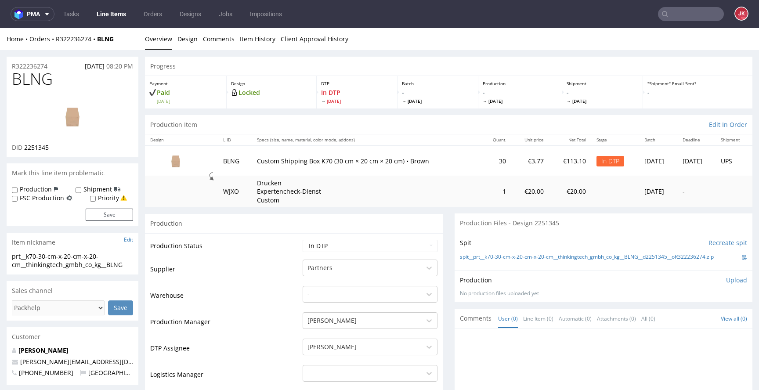
click at [261, 231] on div "Production" at bounding box center [294, 223] width 298 height 20
click at [180, 43] on link "Design" at bounding box center [187, 39] width 20 height 22
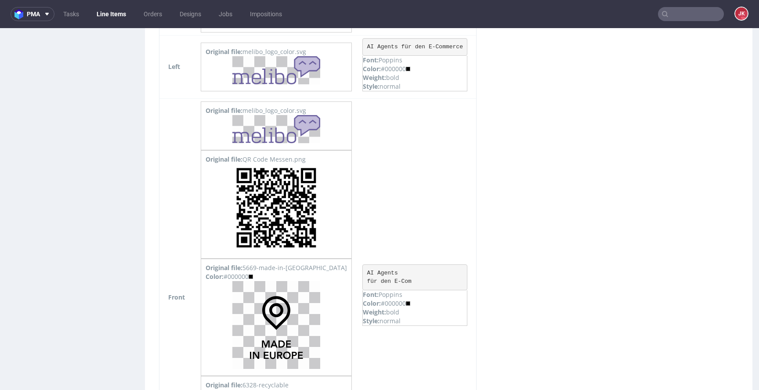
scroll to position [1506, 0]
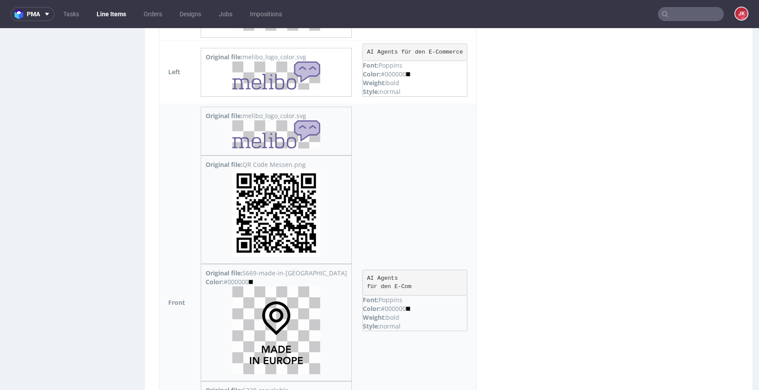
click at [276, 131] on img at bounding box center [276, 134] width 88 height 29
click at [288, 191] on img at bounding box center [276, 213] width 88 height 88
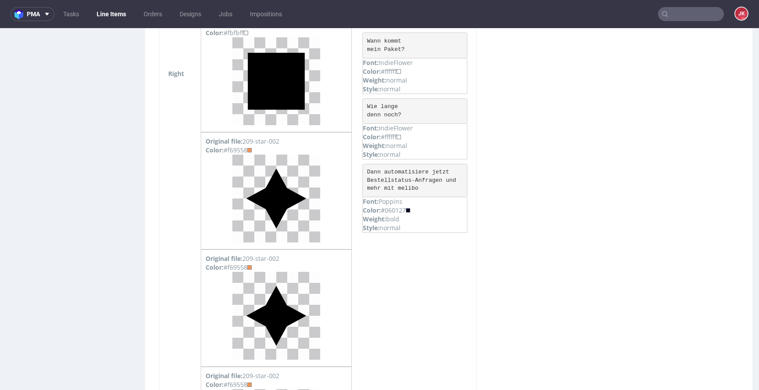
scroll to position [1059, 0]
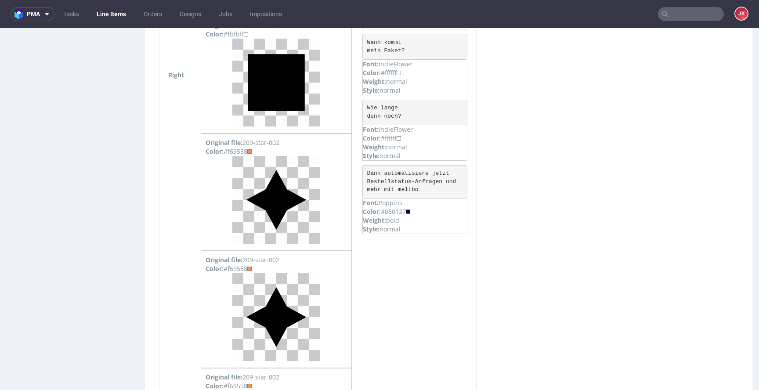
click at [469, 162] on div "Virtual dieline spit Preview in a new tab Assets files Download all Filename Li…" at bounding box center [448, 195] width 607 height 2357
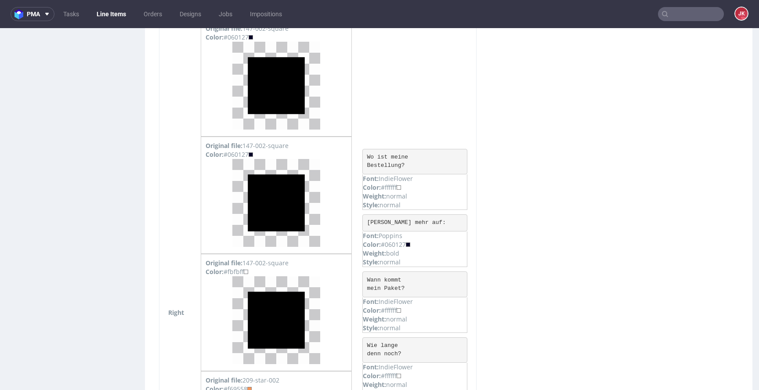
scroll to position [917, 0]
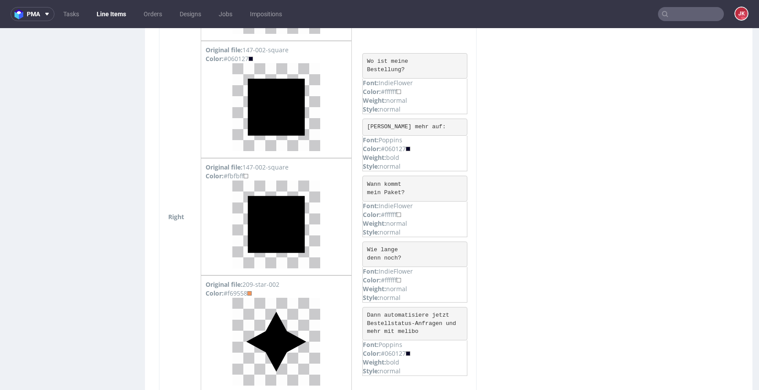
click at [478, 161] on div "Virtual dieline spit Preview in a new tab Assets files Download all Filename Li…" at bounding box center [448, 337] width 607 height 2357
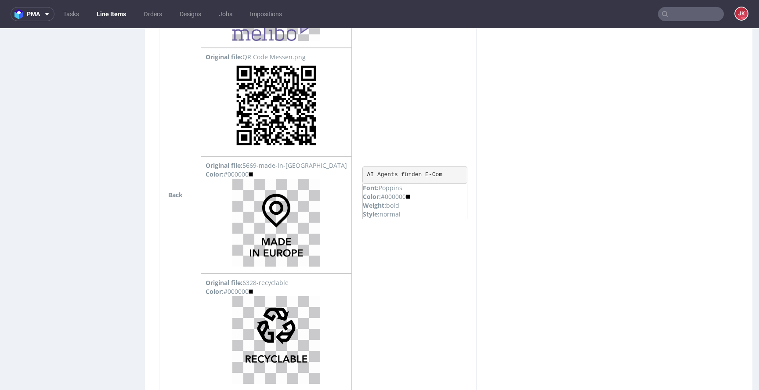
scroll to position [1938, 0]
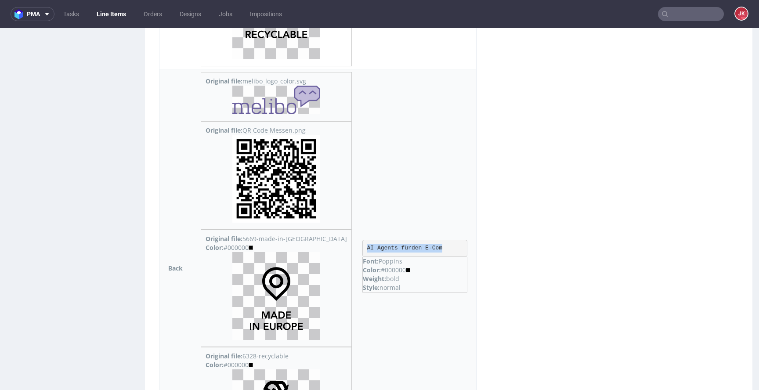
drag, startPoint x: 327, startPoint y: 248, endPoint x: 407, endPoint y: 247, distance: 79.9
click at [407, 247] on pre "AI Agents fürden E-Com" at bounding box center [414, 249] width 105 height 18
copy pre "AI Agents fürden E-Com"
click at [422, 160] on td "AI Agents fürden E-Com Font: Poppins Color: #000000 Weight: bold Style: normal" at bounding box center [416, 267] width 119 height 397
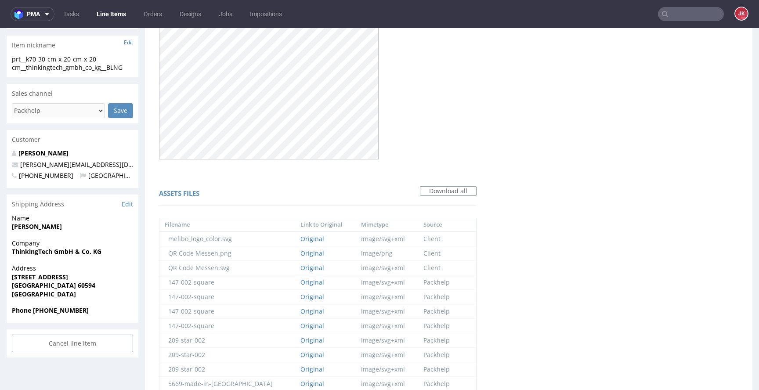
scroll to position [0, 0]
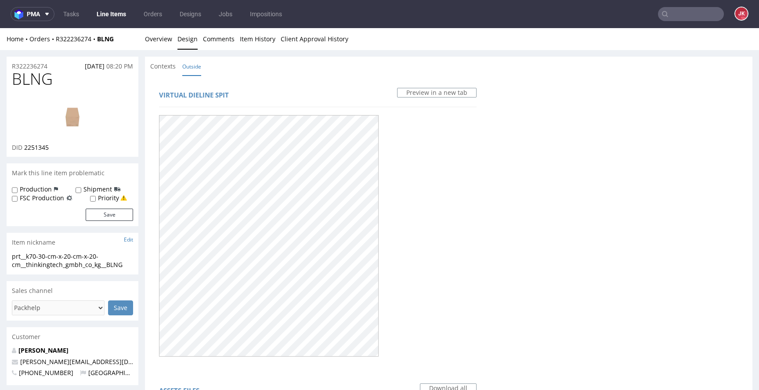
click at [70, 108] on img at bounding box center [72, 117] width 70 height 40
click at [159, 41] on link "Overview" at bounding box center [158, 39] width 27 height 22
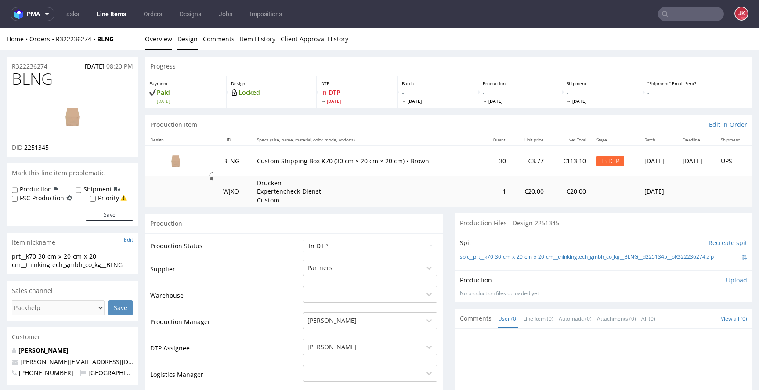
click at [184, 40] on link "Design" at bounding box center [187, 39] width 20 height 22
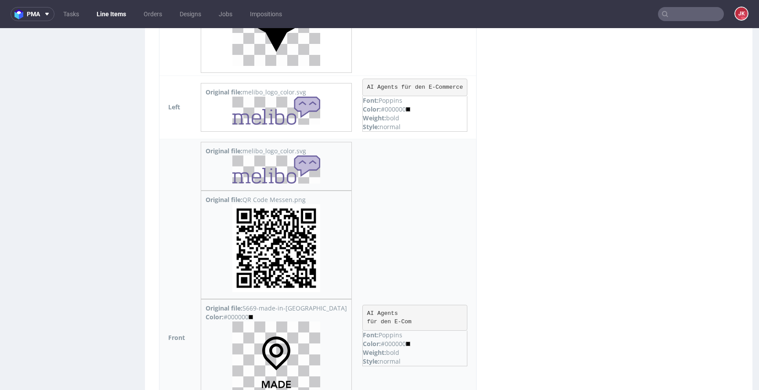
scroll to position [1465, 0]
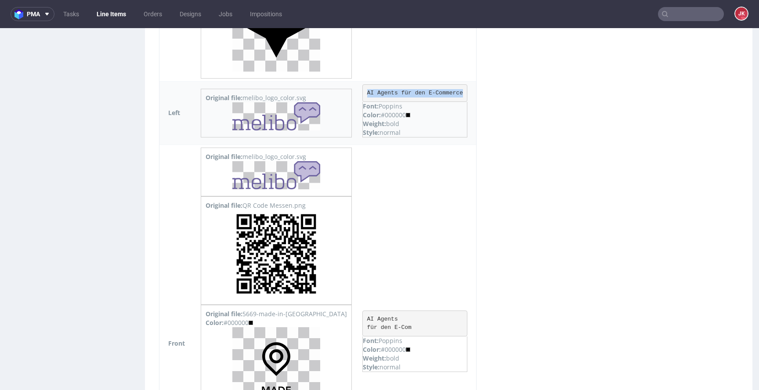
drag, startPoint x: 329, startPoint y: 93, endPoint x: 426, endPoint y: 93, distance: 97.5
click at [426, 93] on pre "AI Agents für den E-Commerce" at bounding box center [414, 93] width 105 height 18
copy pre "AI Agents für den E-Commerce"
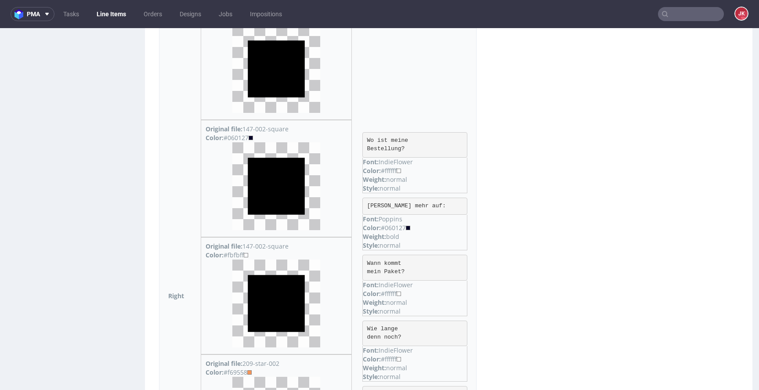
scroll to position [890, 0]
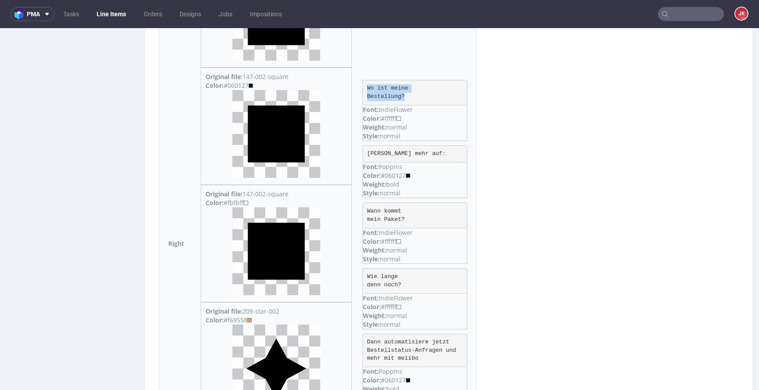
drag, startPoint x: 328, startPoint y: 85, endPoint x: 386, endPoint y: 94, distance: 58.2
click at [386, 94] on pre "Wo ist meine Bestellung?" at bounding box center [414, 92] width 105 height 25
copy pre "Wo ist meine Bestellung?"
drag, startPoint x: 329, startPoint y: 155, endPoint x: 396, endPoint y: 152, distance: 66.8
click at [396, 152] on pre "Kein Bock mehr auf:" at bounding box center [414, 154] width 105 height 18
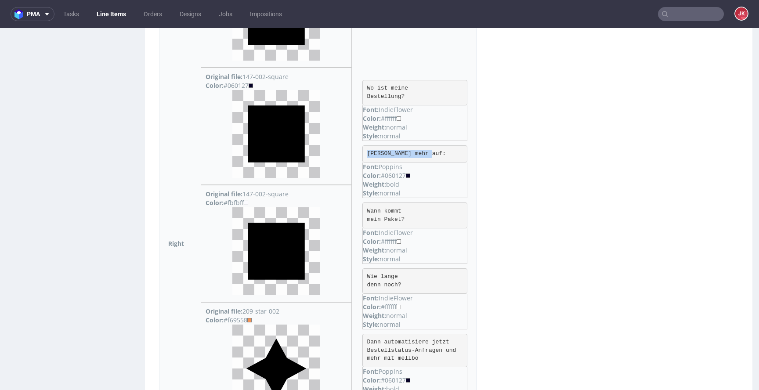
copy pre "Kein Bock mehr auf:"
drag, startPoint x: 329, startPoint y: 211, endPoint x: 392, endPoint y: 217, distance: 63.1
click at [392, 217] on pre "Wann kommt mein Paket?" at bounding box center [414, 214] width 105 height 25
copy pre "Wann kommt mein Paket?"
drag, startPoint x: 329, startPoint y: 277, endPoint x: 383, endPoint y: 282, distance: 54.7
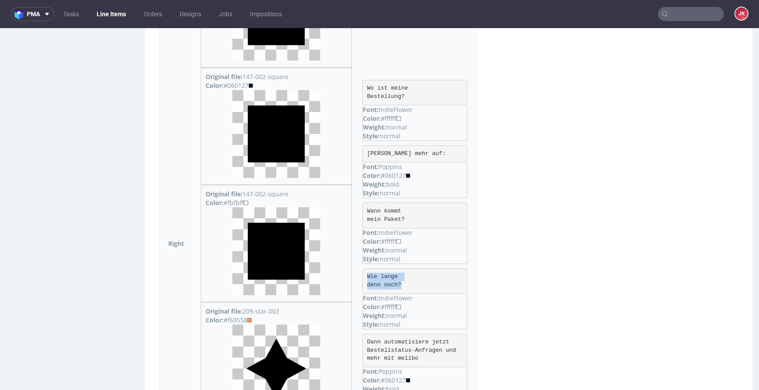
click at [383, 282] on pre "Wie lange denn noch?" at bounding box center [414, 280] width 105 height 25
copy pre "Wie lange denn noch?"
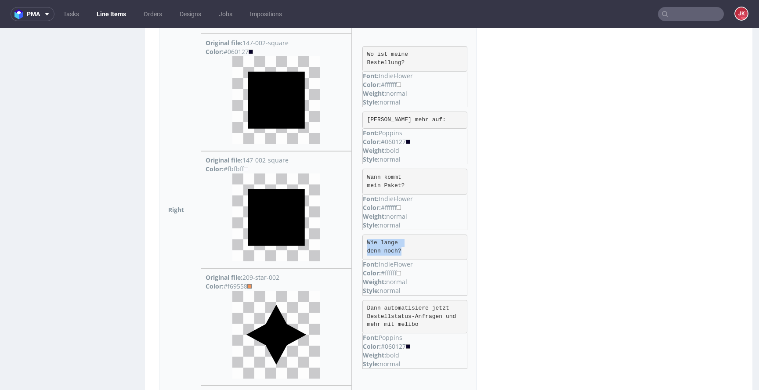
scroll to position [1070, 0]
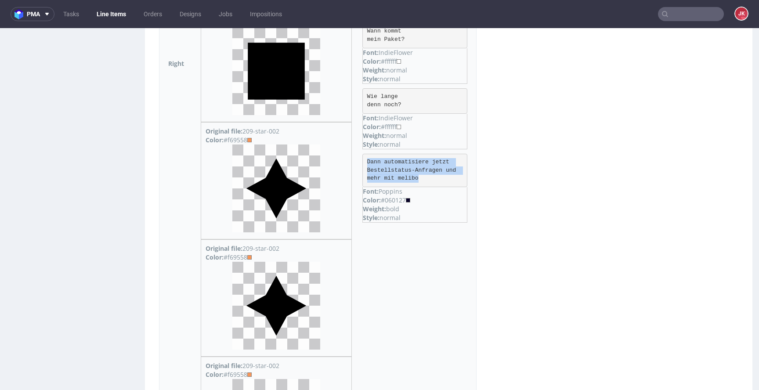
drag, startPoint x: 328, startPoint y: 160, endPoint x: 400, endPoint y: 184, distance: 76.4
click at [400, 184] on pre "Dann automatisiere jetzt Bestellstatus-Anfragen und mehr mit melibo" at bounding box center [414, 171] width 105 height 34
copy pre "Dann automatisiere jetzt Bestellstatus-Anfragen und mehr mit melibo"
click at [471, 142] on div "Virtual dieline spit Preview in a new tab Assets files Download all Filename Li…" at bounding box center [448, 183] width 607 height 2357
click at [458, 147] on div "Virtual dieline spit Preview in a new tab Assets files Download all Filename Li…" at bounding box center [448, 183] width 607 height 2357
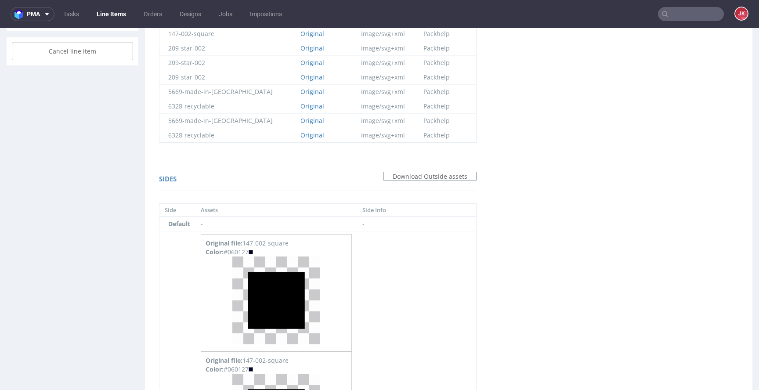
scroll to position [564, 0]
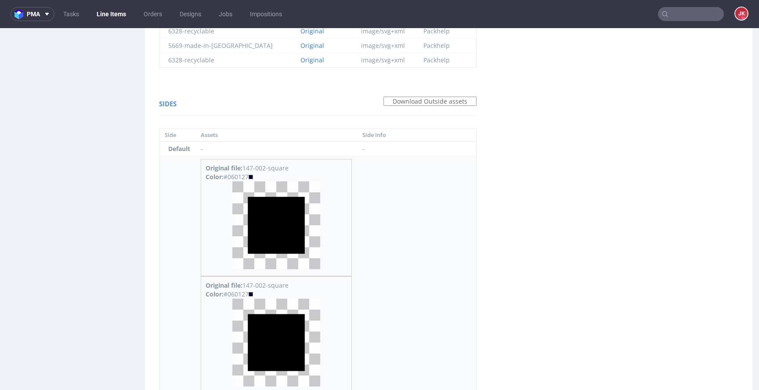
click at [242, 177] on div "Color: #060127" at bounding box center [275, 177] width 141 height 9
copy div "060127"
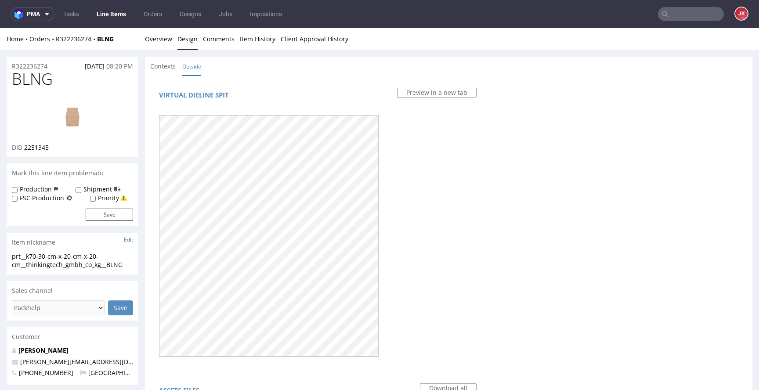
click at [75, 101] on img at bounding box center [72, 117] width 70 height 40
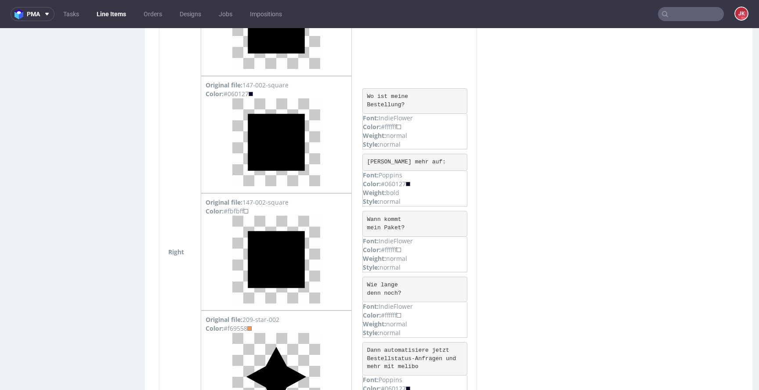
scroll to position [931, 0]
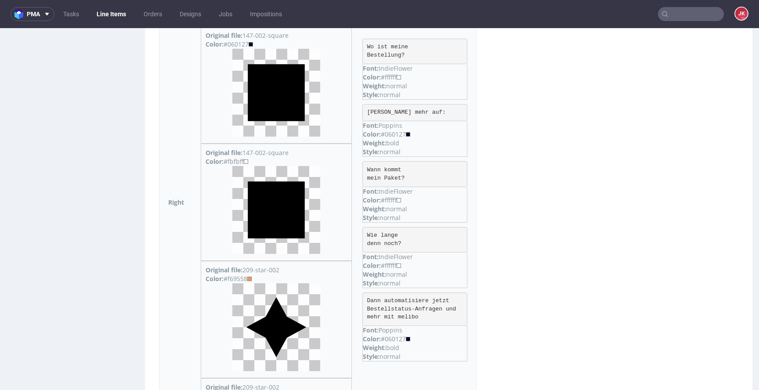
click at [241, 279] on div "Color: #f69558" at bounding box center [275, 278] width 141 height 9
copy div "f69558"
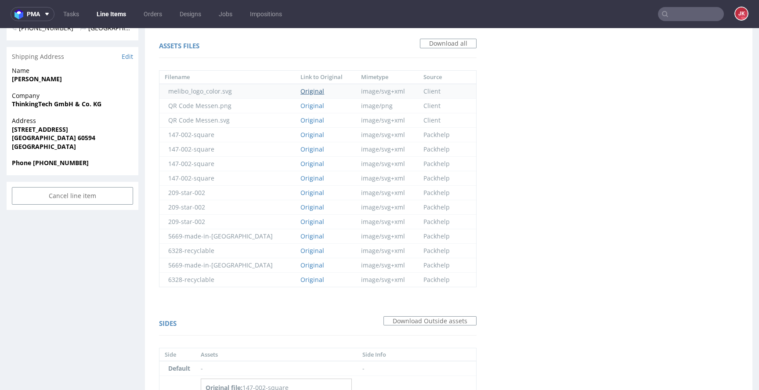
scroll to position [361, 0]
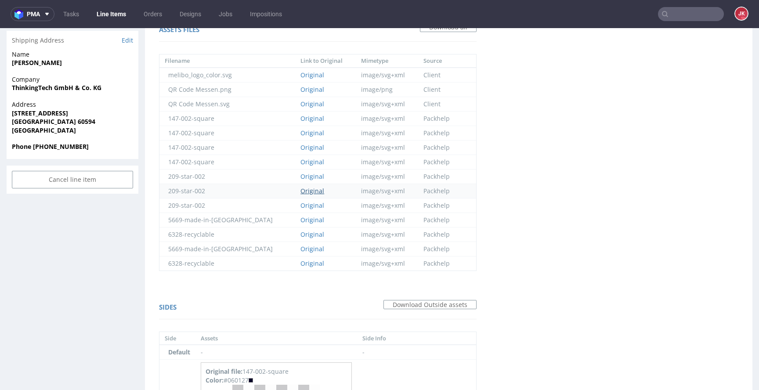
click at [300, 190] on link "Original" at bounding box center [312, 191] width 24 height 8
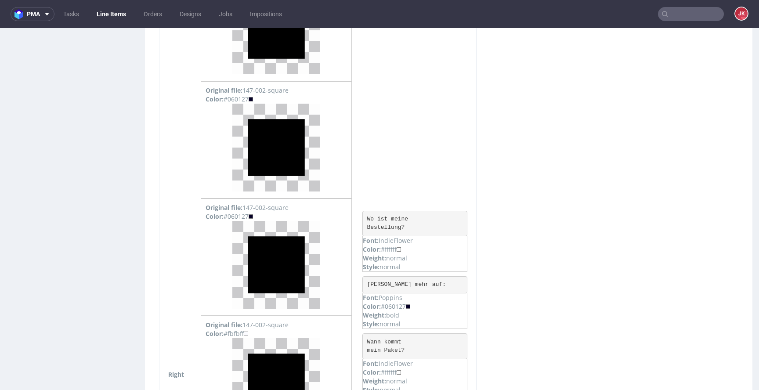
scroll to position [905, 0]
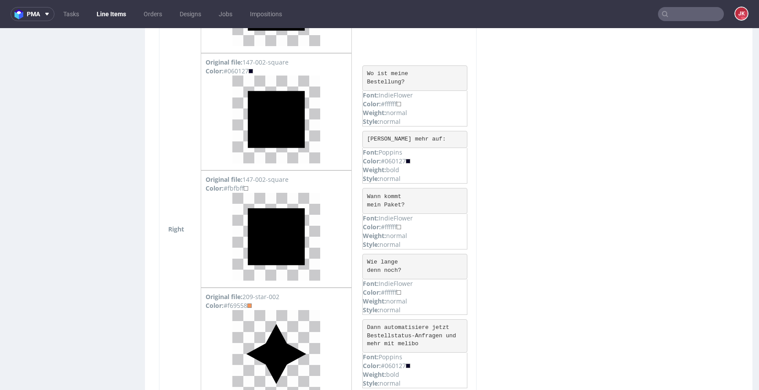
copy div "f69558"
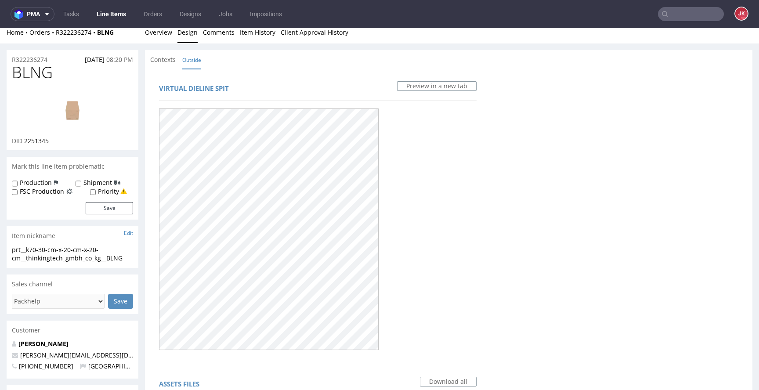
scroll to position [0, 0]
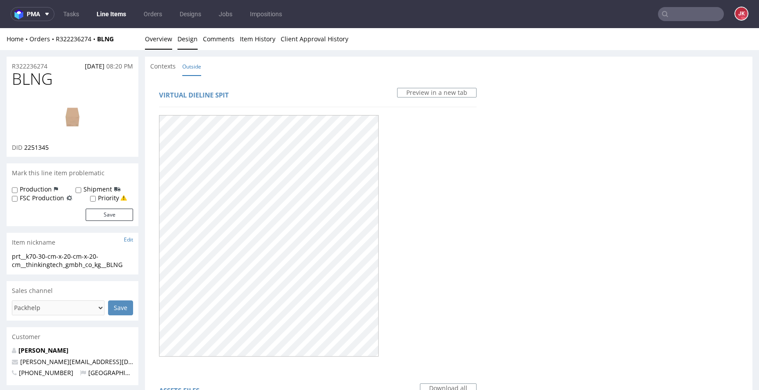
click at [159, 43] on link "Overview" at bounding box center [158, 39] width 27 height 22
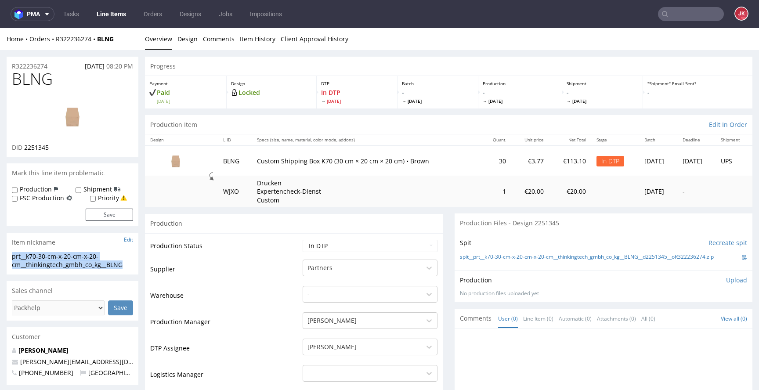
drag, startPoint x: 127, startPoint y: 266, endPoint x: 0, endPoint y: 260, distance: 127.1
click at [58, 65] on div "R322236274 20.08.2025 08:20 PM" at bounding box center [73, 64] width 132 height 14
drag, startPoint x: 58, startPoint y: 65, endPoint x: 0, endPoint y: 67, distance: 58.0
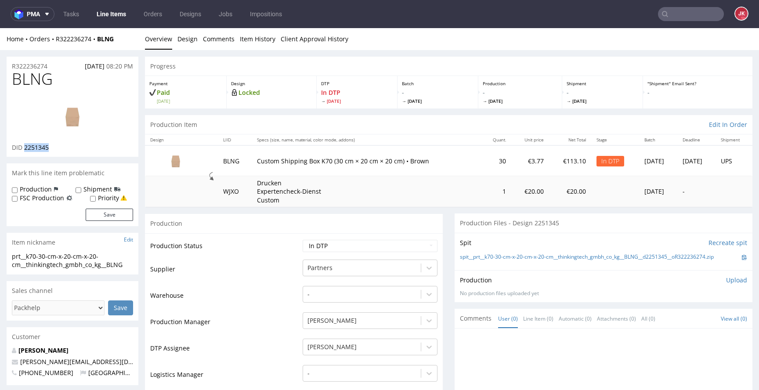
drag, startPoint x: 25, startPoint y: 150, endPoint x: 66, endPoint y: 146, distance: 41.5
click at [65, 146] on div "DID 2251345" at bounding box center [72, 147] width 121 height 9
click at [726, 278] on div "Production Upload No production files uploaded yet Description (optional) Add f…" at bounding box center [603, 286] width 298 height 32
click at [726, 282] on p "Upload" at bounding box center [736, 280] width 21 height 9
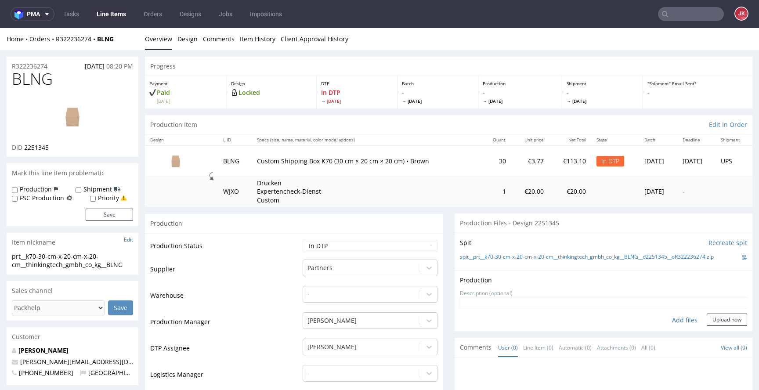
click at [673, 325] on div "Add files" at bounding box center [685, 320] width 44 height 13
type input "C:\fakepath\prt__k70-30-cm-x-20-cm-x-20-cm__thinkingtech_gmbh_co_kg__BLNG__d225…"
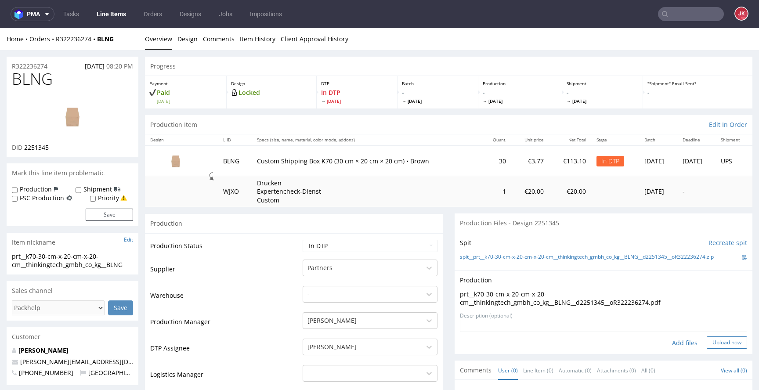
click at [706, 347] on button "Upload now" at bounding box center [726, 342] width 40 height 12
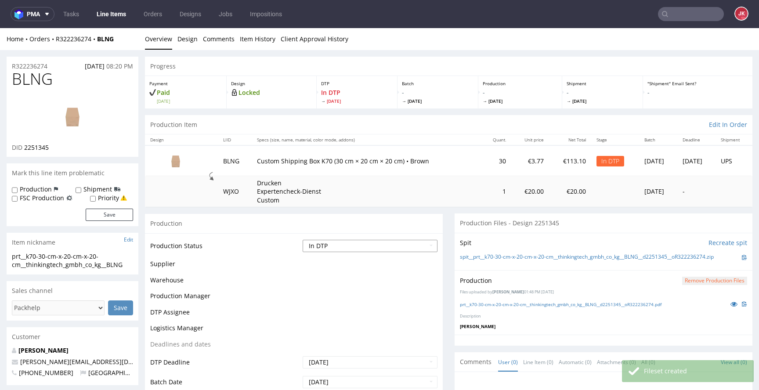
click at [361, 248] on select "Waiting for Artwork Waiting for Diecut Waiting for Mockup Waiting for DTP Waiti…" at bounding box center [370, 246] width 135 height 12
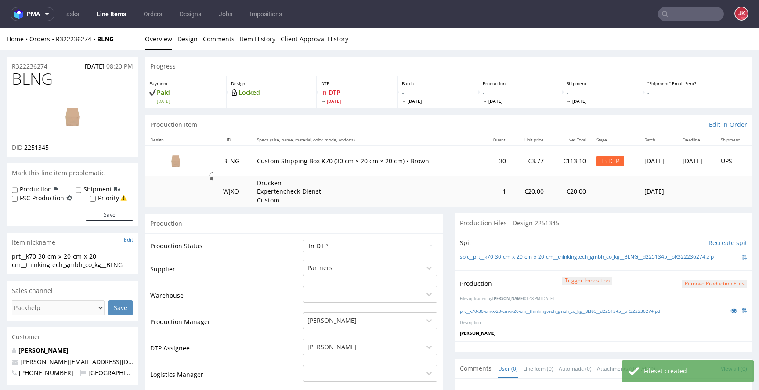
select select "dtp_ca_needed"
click at [303, 240] on select "Waiting for Artwork Waiting for Diecut Waiting for Mockup Waiting for DTP Waiti…" at bounding box center [370, 246] width 135 height 12
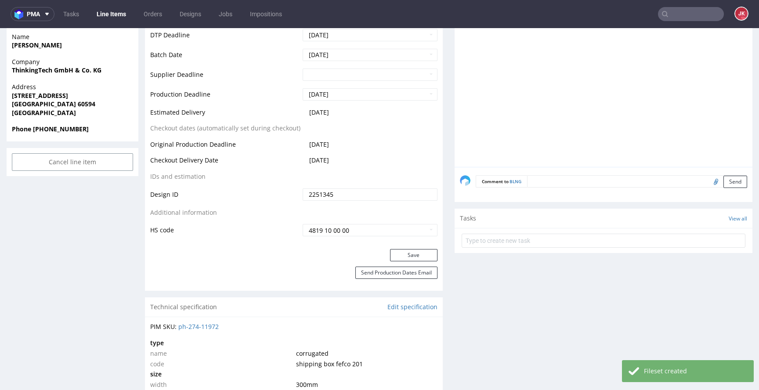
scroll to position [391, 0]
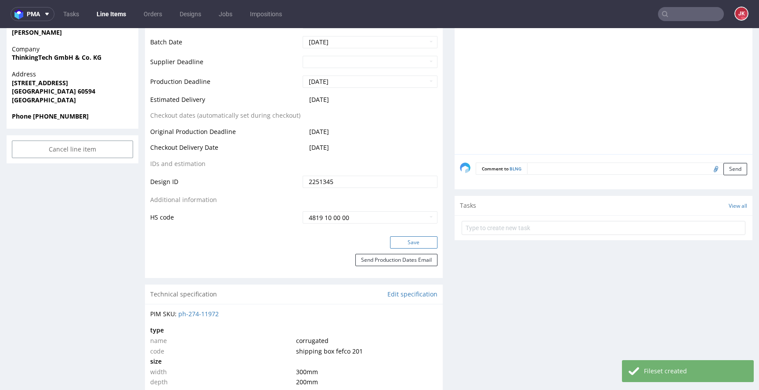
click at [392, 243] on button "Save" at bounding box center [413, 242] width 47 height 12
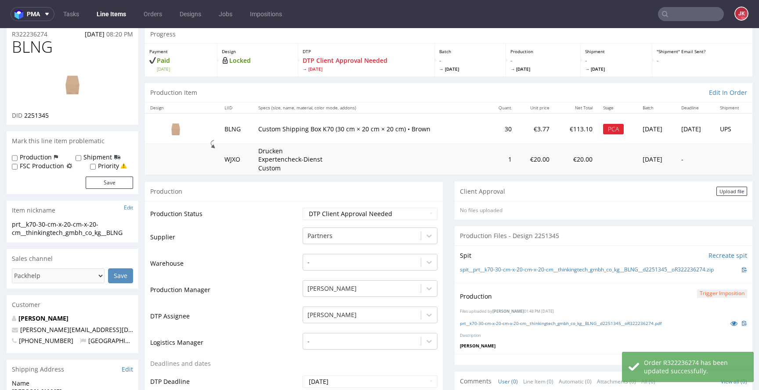
scroll to position [25, 0]
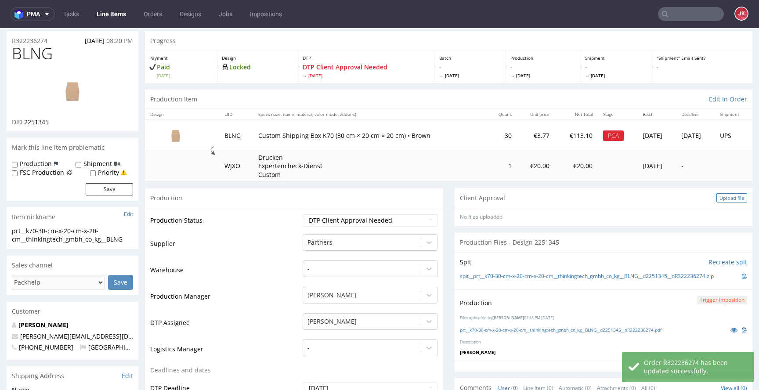
click at [716, 198] on div "Upload file" at bounding box center [731, 197] width 31 height 9
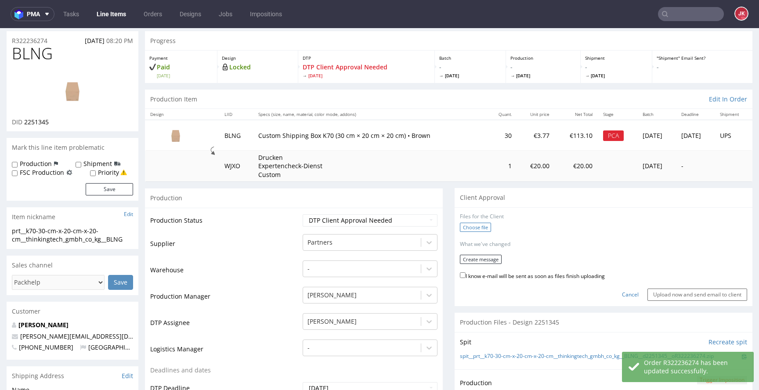
click at [472, 227] on label "Choose file" at bounding box center [475, 227] width 31 height 9
click at [0, 28] on input "Choose file" at bounding box center [0, 28] width 0 height 0
click at [470, 259] on button "Create message" at bounding box center [481, 259] width 42 height 9
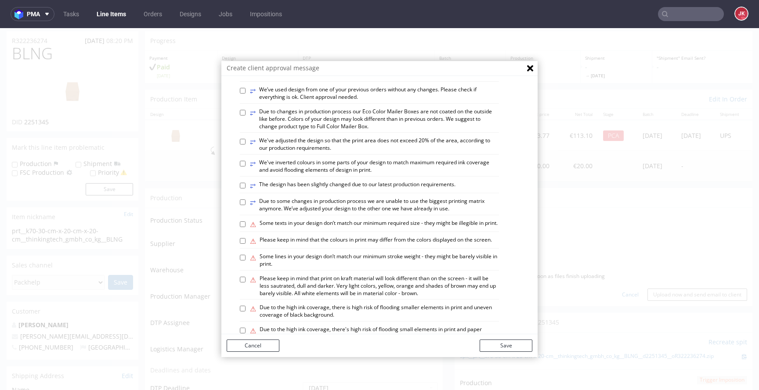
scroll to position [513, 0]
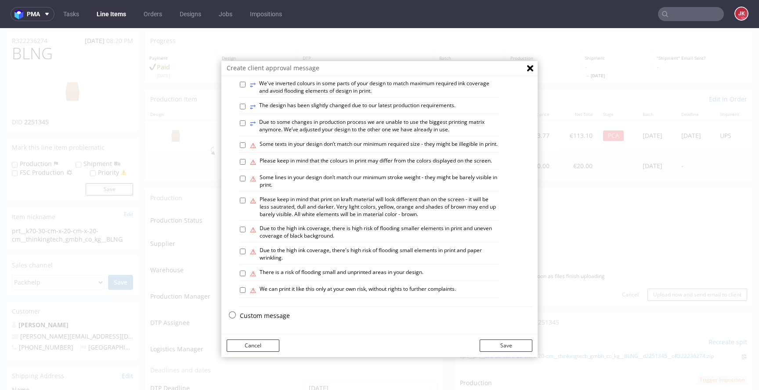
click at [327, 207] on label "⚠ Please keep in mind that print on kraft material will look different than on …" at bounding box center [374, 207] width 249 height 22
click at [245, 203] on input "⚠ Please keep in mind that print on kraft material will look different than on …" at bounding box center [243, 201] width 6 height 6
checkbox input "true"
click at [488, 346] on button "Save" at bounding box center [505, 345] width 53 height 12
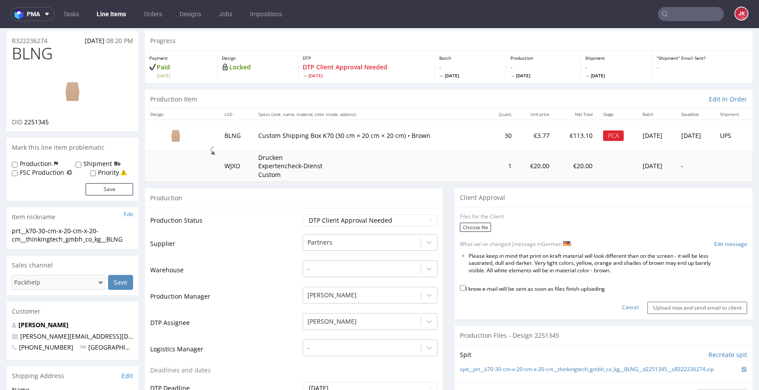
click at [524, 264] on li "Please keep in mind that print on kraft material will look different than on th…" at bounding box center [594, 263] width 250 height 22
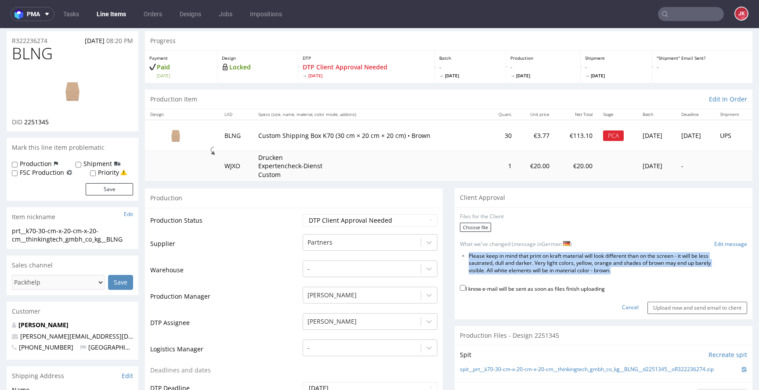
click at [524, 264] on li "Please keep in mind that print on kraft material will look different than on th…" at bounding box center [594, 263] width 250 height 22
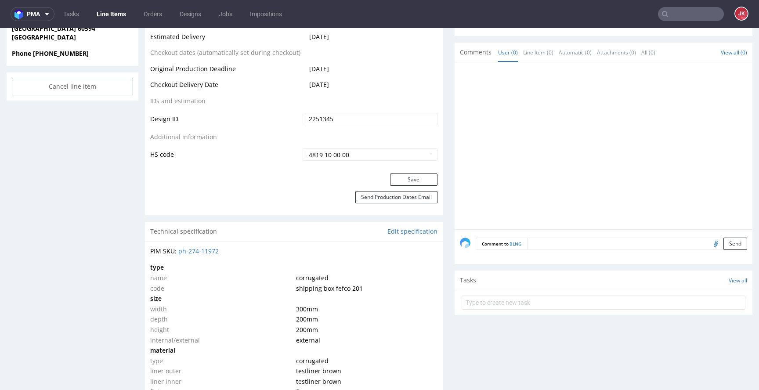
scroll to position [539, 0]
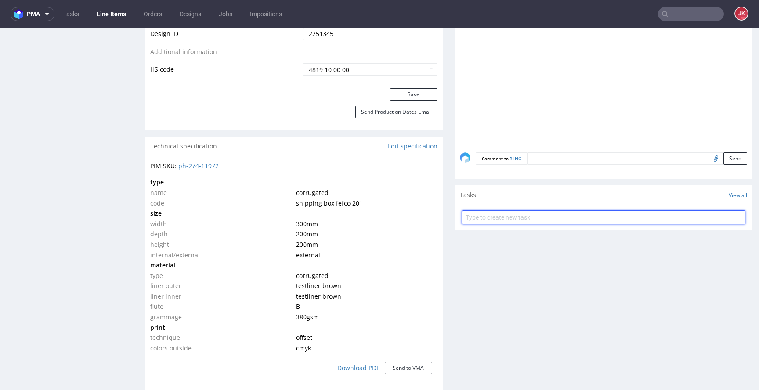
click at [487, 216] on input "text" at bounding box center [603, 217] width 284 height 14
type input "non-auto pca"
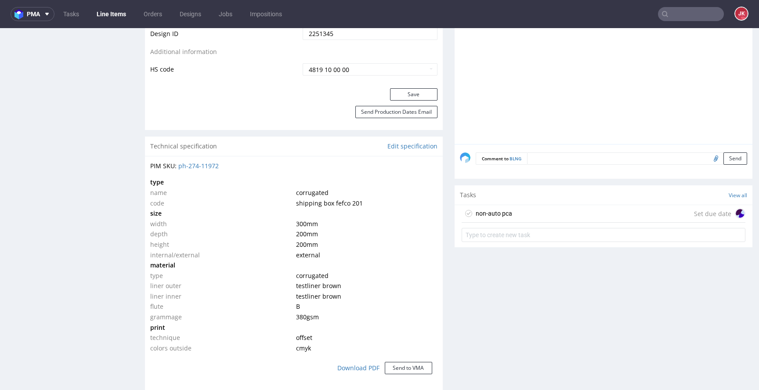
click at [502, 217] on div "non-auto pca" at bounding box center [494, 213] width 36 height 11
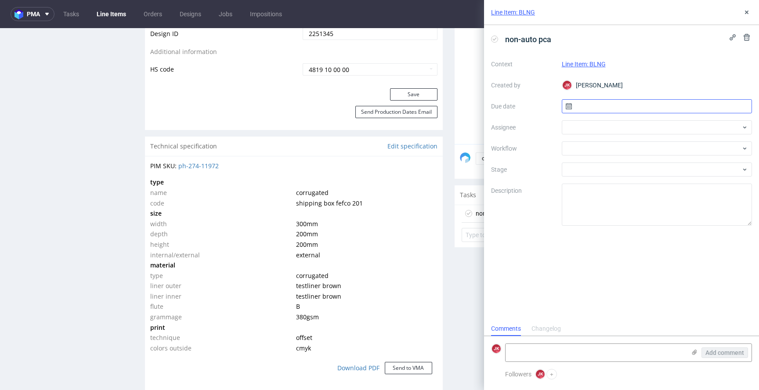
scroll to position [7, 0]
click at [606, 106] on input "text" at bounding box center [657, 106] width 191 height 14
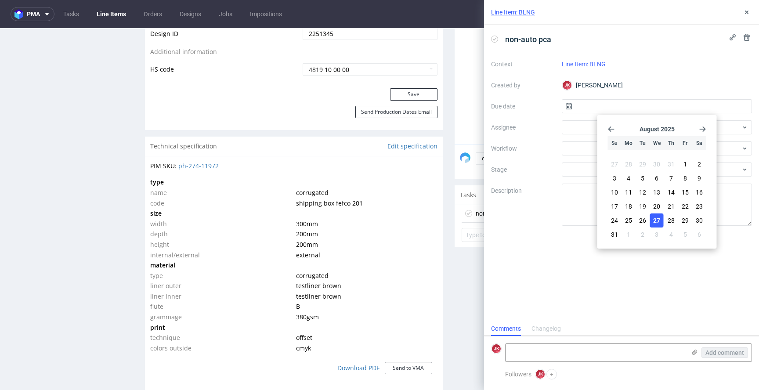
click at [654, 215] on button "27" at bounding box center [657, 220] width 14 height 14
type input "27/08/2025"
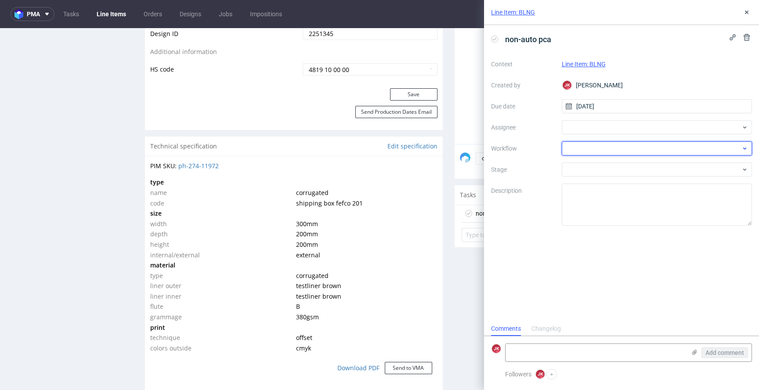
click at [578, 153] on div at bounding box center [657, 148] width 191 height 14
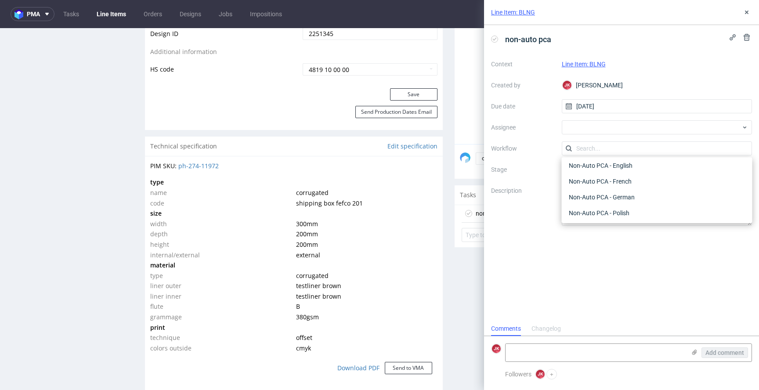
scroll to position [400, 0]
click at [599, 198] on div "Non-Auto PCA - German" at bounding box center [657, 198] width 184 height 16
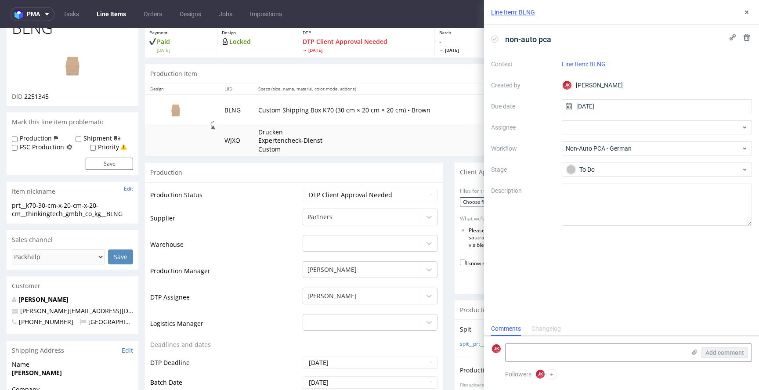
scroll to position [0, 0]
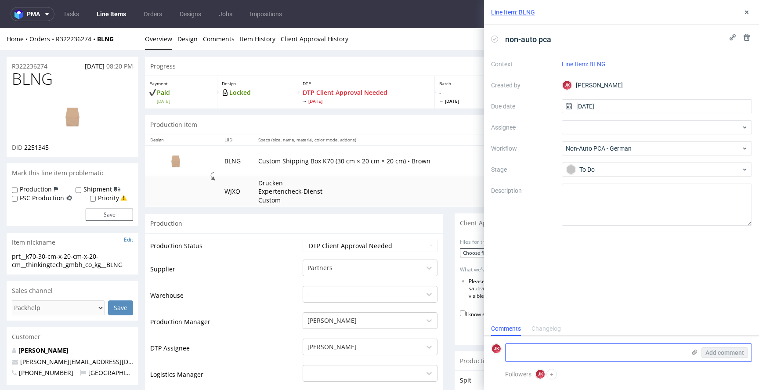
click at [557, 354] on textarea at bounding box center [595, 353] width 180 height 18
paste textarea "Bitte beachten Sie, dass der Druck auf Kraftmaterial anders aussieht als auf de…"
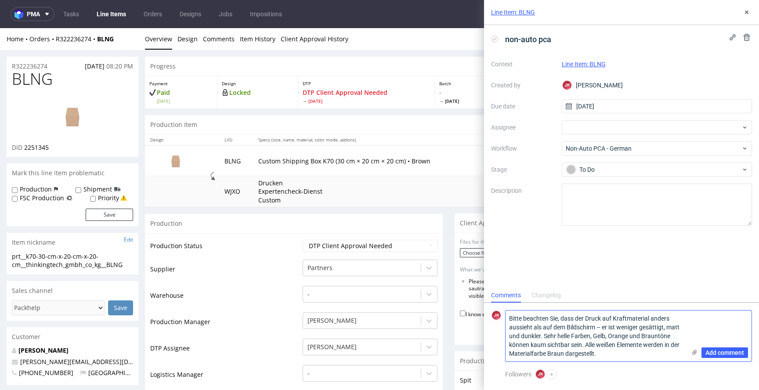
type textarea "Bitte beachten Sie, dass der Druck auf Kraftmaterial anders aussieht als auf de…"
click at [695, 351] on use at bounding box center [694, 352] width 5 height 5
click at [0, 0] on input "file" at bounding box center [0, 0] width 0 height 0
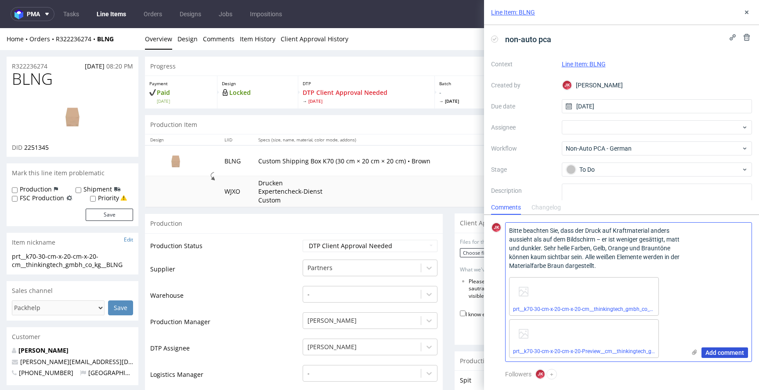
click at [730, 351] on span "Add comment" at bounding box center [724, 353] width 39 height 6
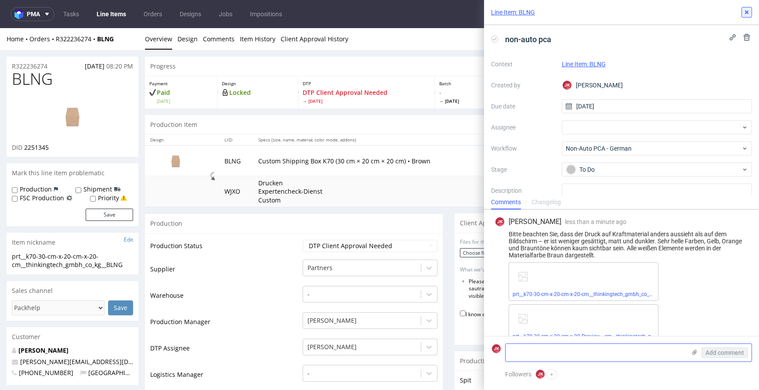
click at [745, 14] on icon at bounding box center [746, 12] width 7 height 7
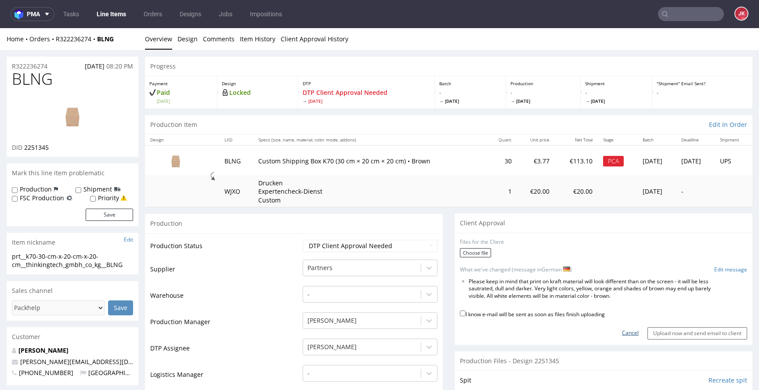
click at [622, 334] on link "Cancel" at bounding box center [630, 332] width 17 height 7
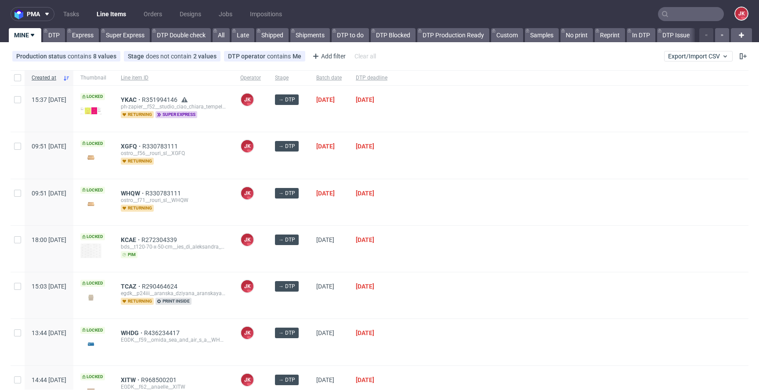
click at [335, 154] on div "[DATE]" at bounding box center [329, 155] width 40 height 46
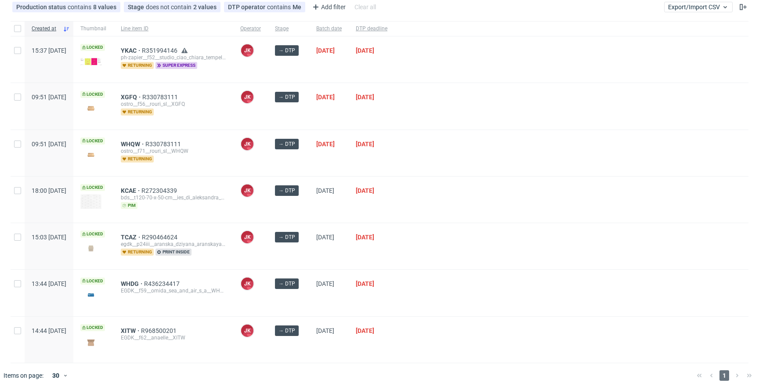
click at [459, 148] on div at bounding box center [571, 153] width 354 height 46
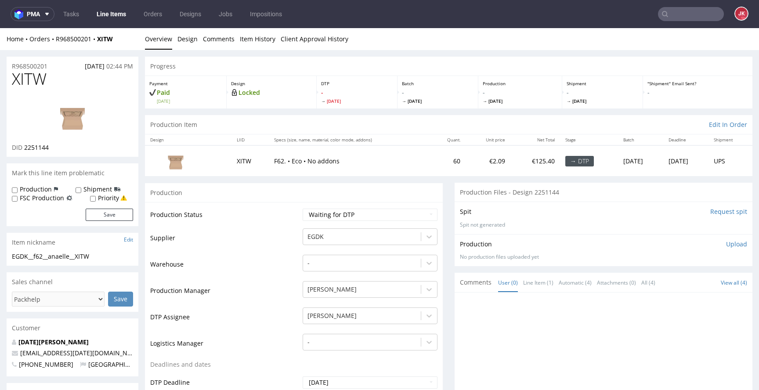
click at [191, 39] on link "Design" at bounding box center [187, 39] width 20 height 22
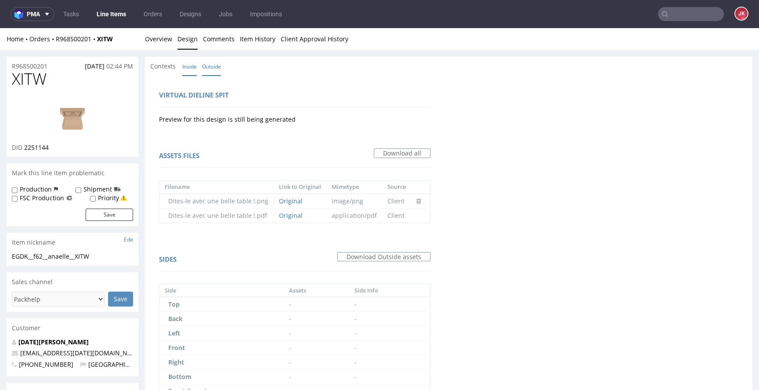
click at [190, 69] on link "Inside" at bounding box center [189, 66] width 14 height 19
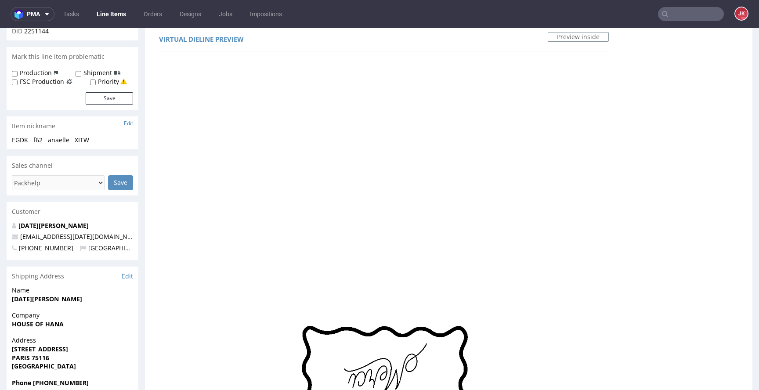
scroll to position [194, 0]
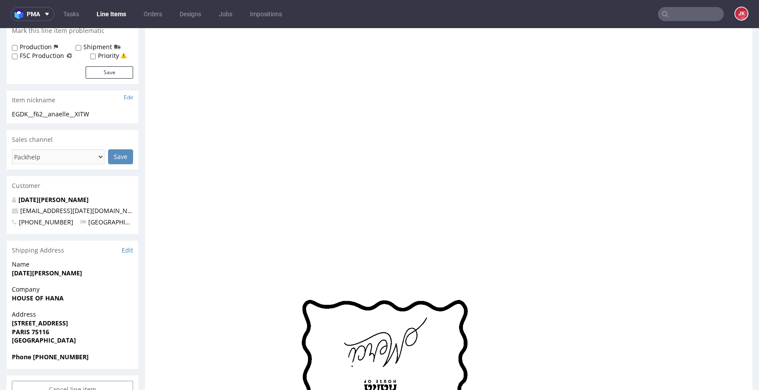
scroll to position [0, 0]
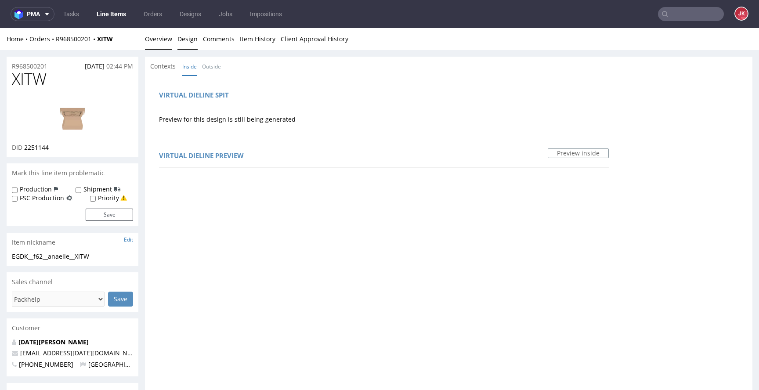
click at [166, 43] on link "Overview" at bounding box center [158, 39] width 27 height 22
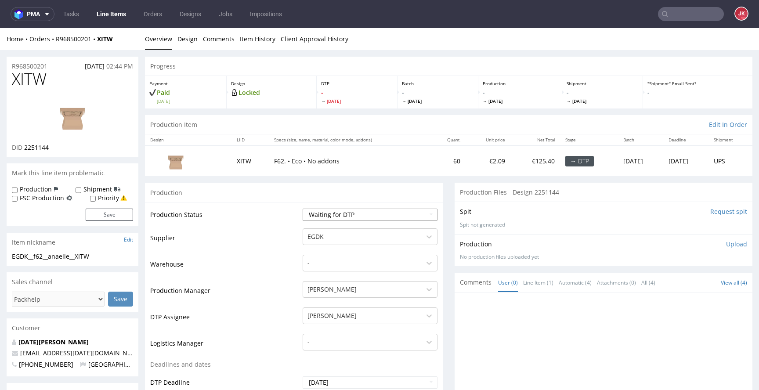
click at [326, 212] on select "Waiting for Artwork Waiting for Diecut Waiting for Mockup Waiting for DTP Waiti…" at bounding box center [370, 215] width 135 height 12
select select "dtp_in_process"
click at [303, 209] on select "Waiting for Artwork Waiting for Diecut Waiting for Mockup Waiting for DTP Waiti…" at bounding box center [370, 215] width 135 height 12
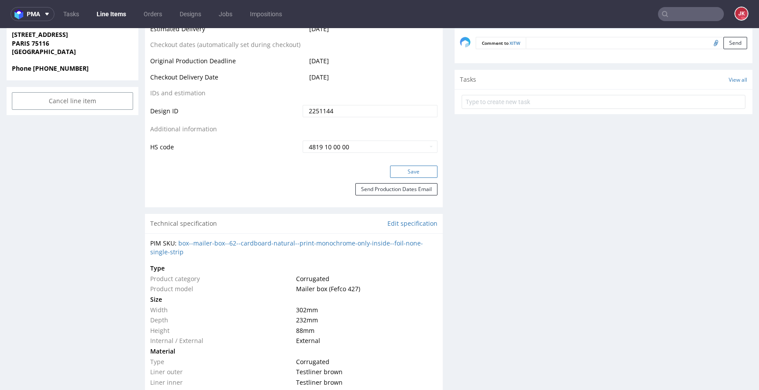
scroll to position [435, 0]
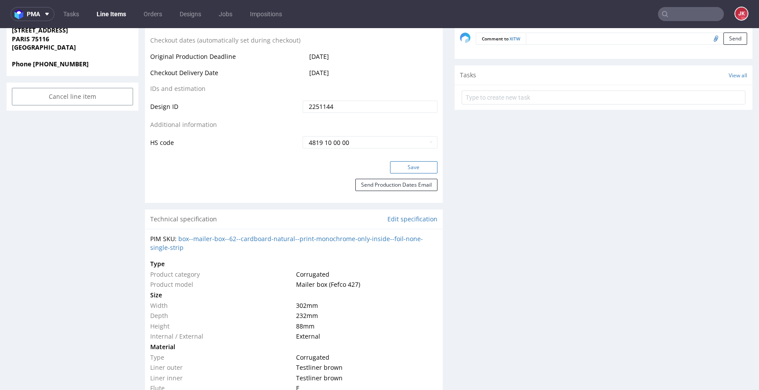
click at [405, 165] on button "Save" at bounding box center [413, 167] width 47 height 12
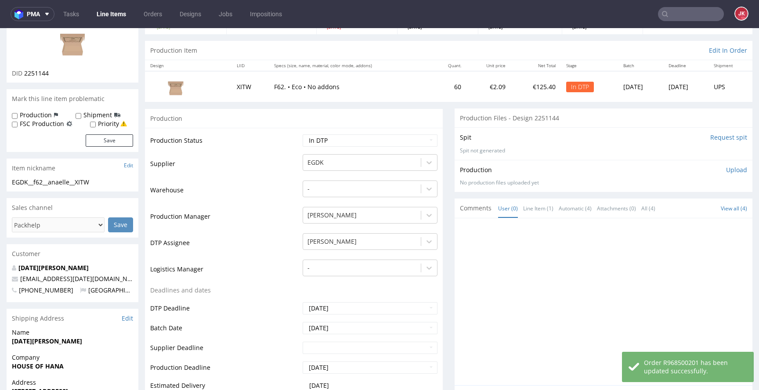
scroll to position [0, 0]
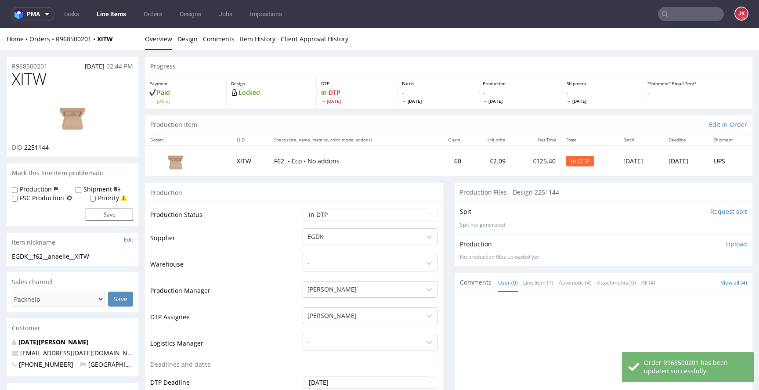
click at [31, 92] on div at bounding box center [72, 117] width 121 height 54
click at [74, 103] on img at bounding box center [72, 117] width 70 height 40
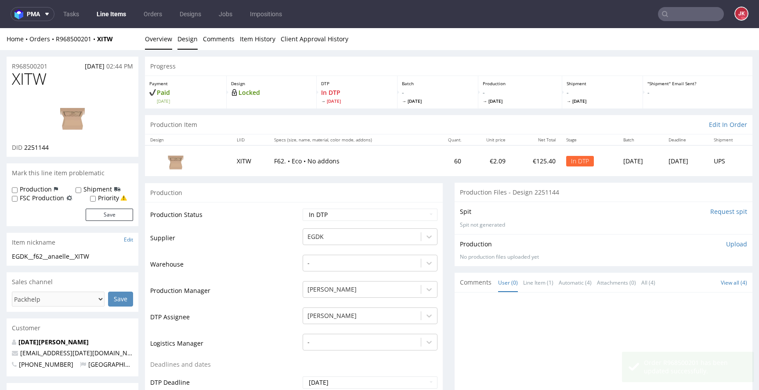
click at [185, 34] on link "Design" at bounding box center [187, 39] width 20 height 22
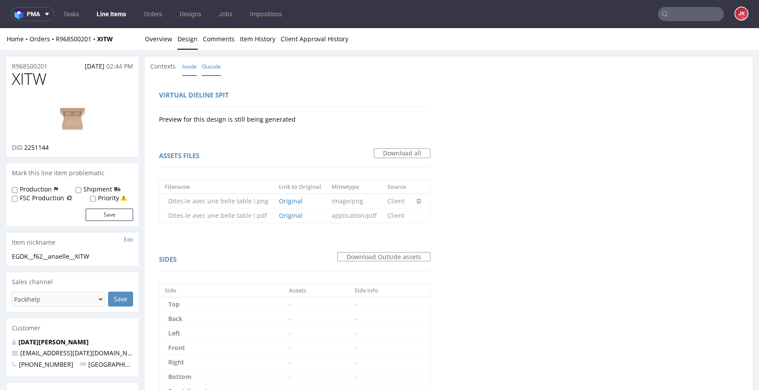
click at [190, 67] on link "Inside" at bounding box center [189, 66] width 14 height 19
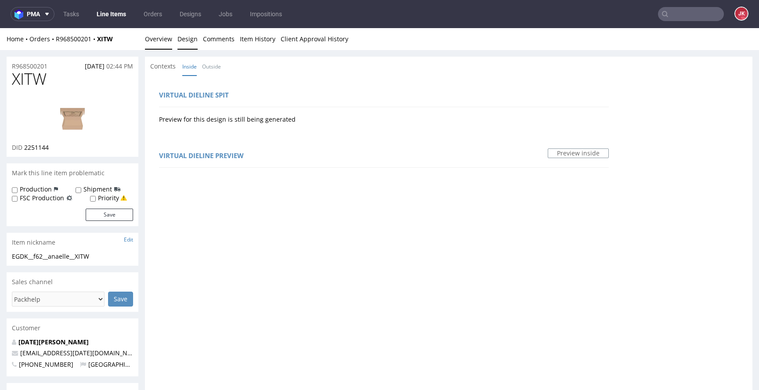
click at [156, 45] on link "Overview" at bounding box center [158, 39] width 27 height 22
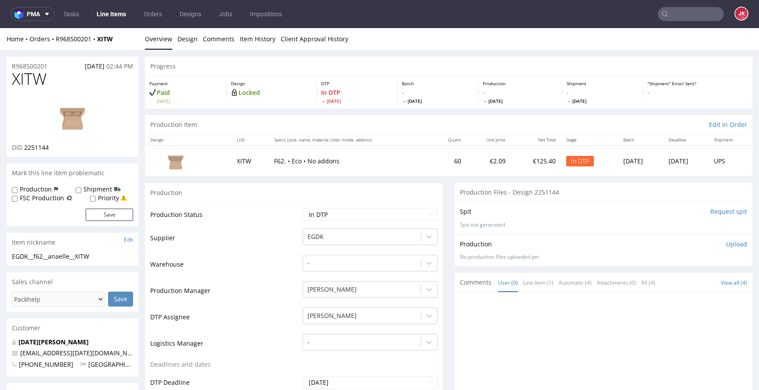
click at [27, 82] on span "XITW" at bounding box center [29, 79] width 35 height 18
copy span "XITW"
click at [260, 263] on td "Warehouse" at bounding box center [225, 267] width 150 height 26
drag, startPoint x: 104, startPoint y: 254, endPoint x: 4, endPoint y: 258, distance: 99.8
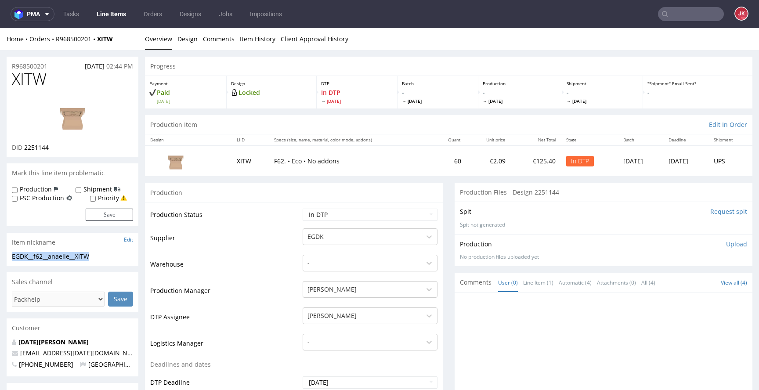
copy div "EGDK__f62__anaelle__XITW"
drag, startPoint x: 59, startPoint y: 64, endPoint x: 65, endPoint y: 79, distance: 16.1
copy p "R968500201"
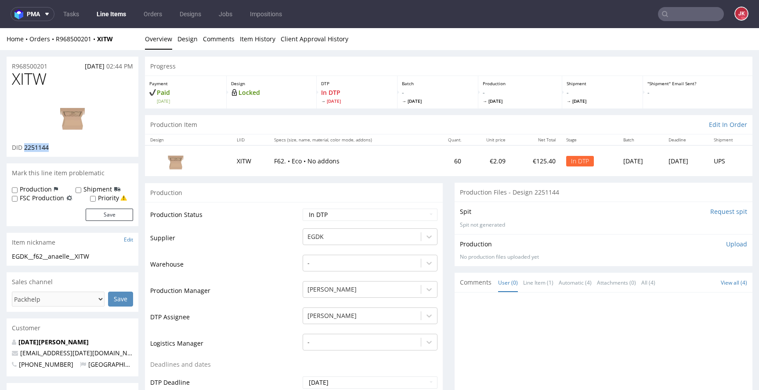
drag, startPoint x: 25, startPoint y: 148, endPoint x: 80, endPoint y: 148, distance: 55.3
click at [81, 148] on div "DID 2251144" at bounding box center [72, 147] width 121 height 9
copy span "2251144"
click at [728, 243] on p "Upload" at bounding box center [736, 244] width 21 height 9
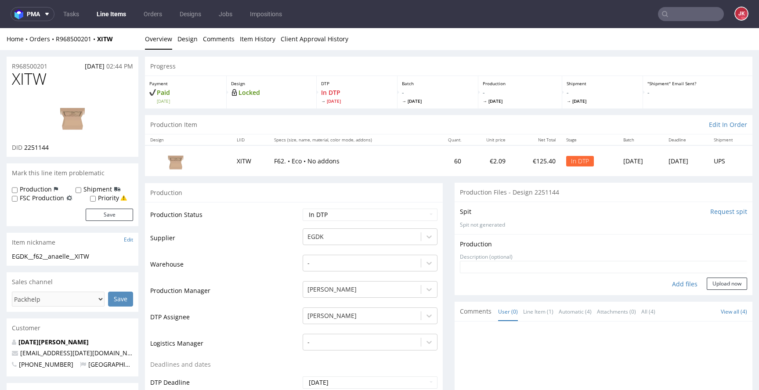
click at [673, 287] on div "Add files" at bounding box center [685, 284] width 44 height 13
type input "C:\fakepath\EGDK__f62__anaelle__XITW__d2251144__oR968500201__1__inside.pdf"
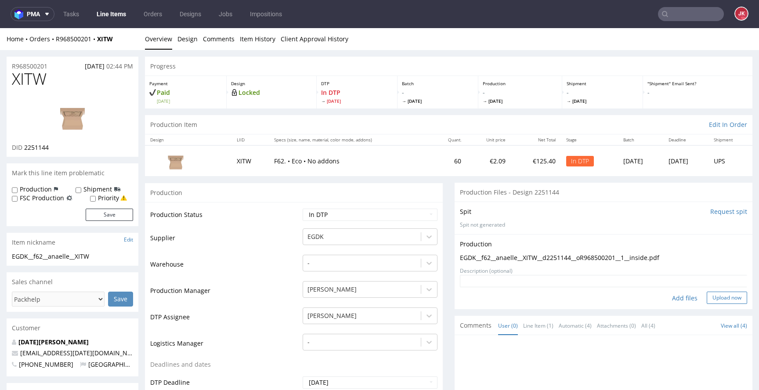
click at [717, 302] on button "Upload now" at bounding box center [726, 298] width 40 height 12
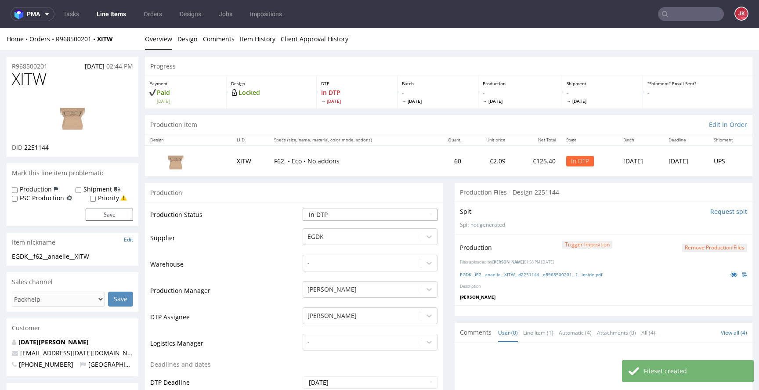
click at [310, 219] on select "Waiting for Artwork Waiting for Diecut Waiting for Mockup Waiting for DTP Waiti…" at bounding box center [370, 215] width 135 height 12
select select "dtp_production_ready"
click at [303, 209] on select "Waiting for Artwork Waiting for Diecut Waiting for Mockup Waiting for DTP Waiti…" at bounding box center [370, 215] width 135 height 12
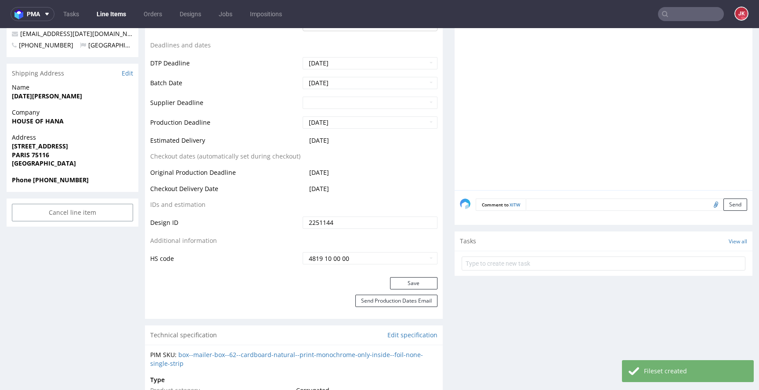
scroll to position [370, 0]
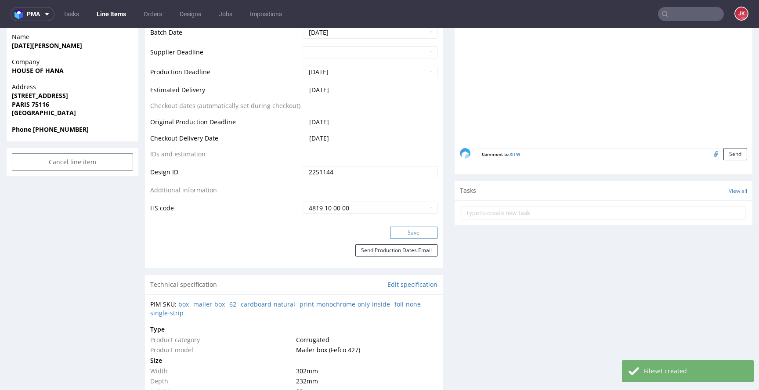
click at [409, 231] on button "Save" at bounding box center [413, 233] width 47 height 12
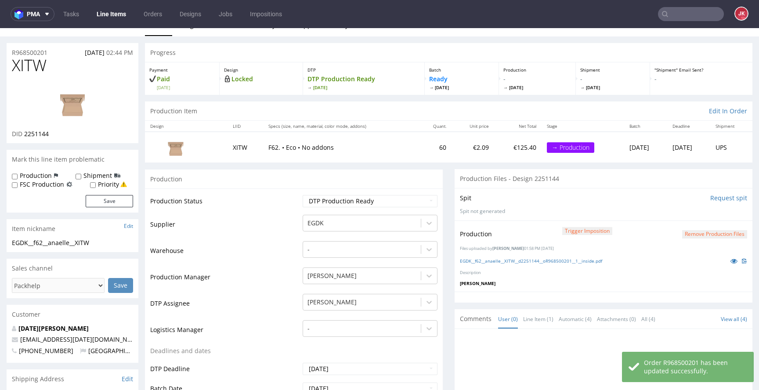
scroll to position [0, 0]
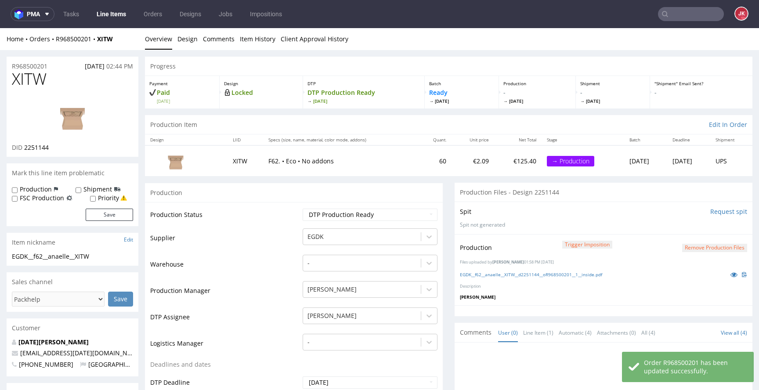
click at [293, 230] on td "Supplier" at bounding box center [225, 240] width 150 height 26
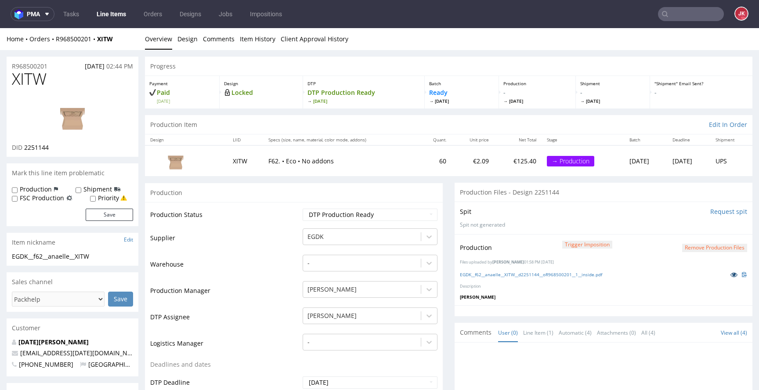
click at [726, 278] on link at bounding box center [734, 275] width 16 height 10
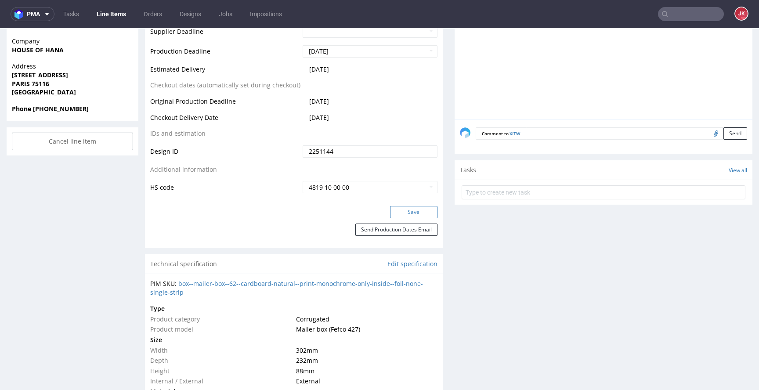
scroll to position [411, 0]
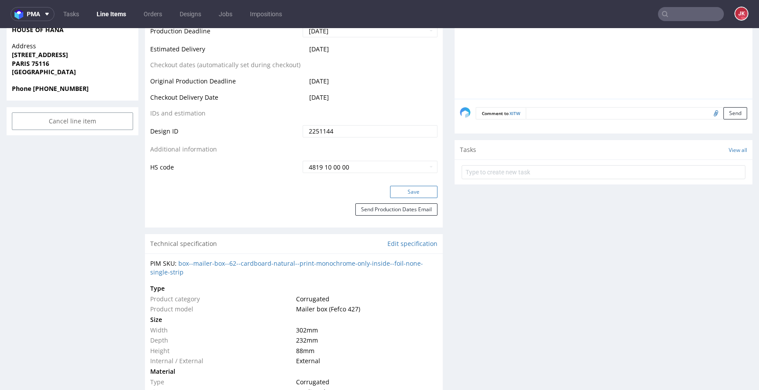
click at [402, 191] on button "Save" at bounding box center [413, 192] width 47 height 12
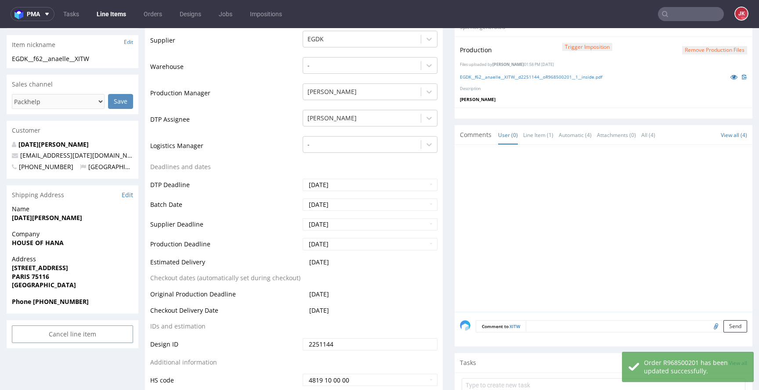
scroll to position [0, 0]
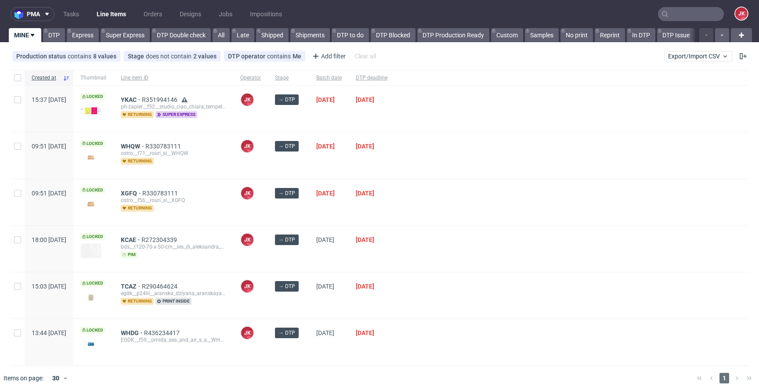
click at [309, 167] on div "→ DTP" at bounding box center [288, 155] width 41 height 46
click at [268, 201] on div "[PERSON_NAME] [PERSON_NAME]" at bounding box center [250, 202] width 35 height 46
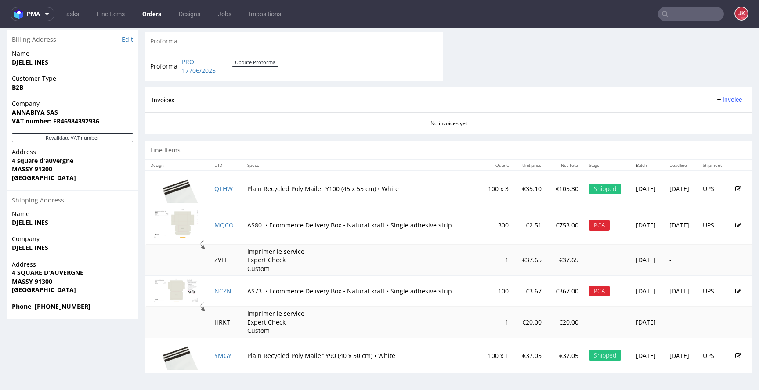
scroll to position [395, 0]
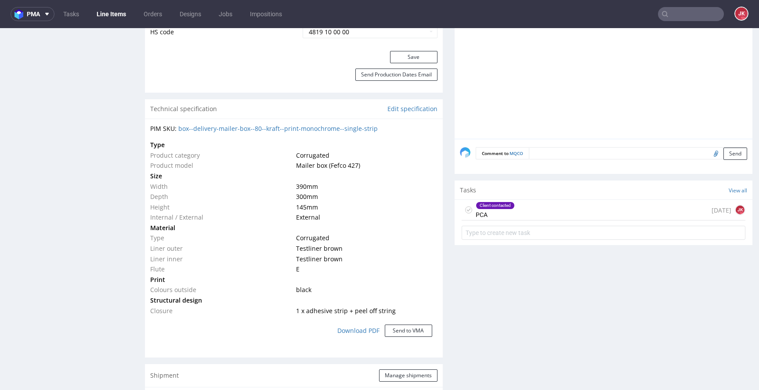
scroll to position [590, 0]
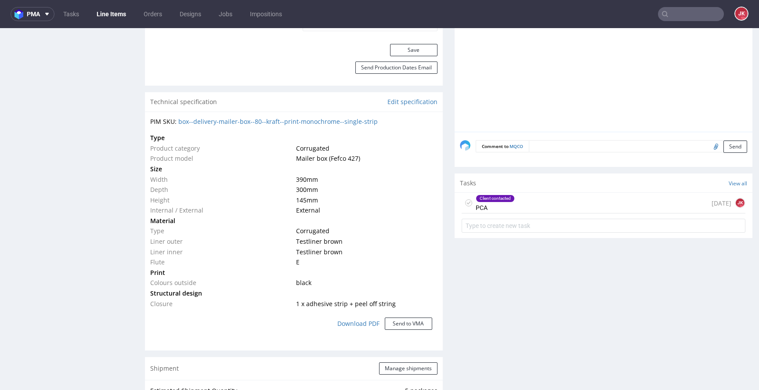
click at [513, 205] on div "Client contacted PCA 1 day ago JK" at bounding box center [603, 203] width 284 height 21
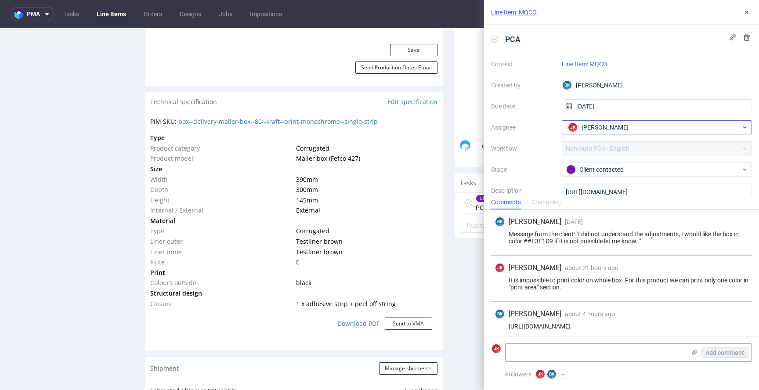
scroll to position [38, 0]
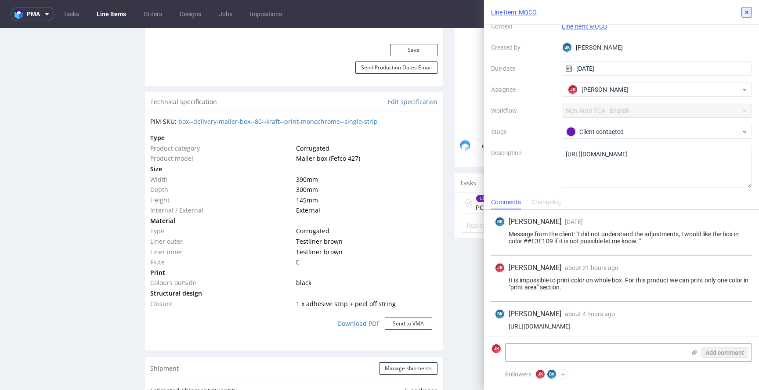
click at [749, 12] on icon at bounding box center [746, 12] width 7 height 7
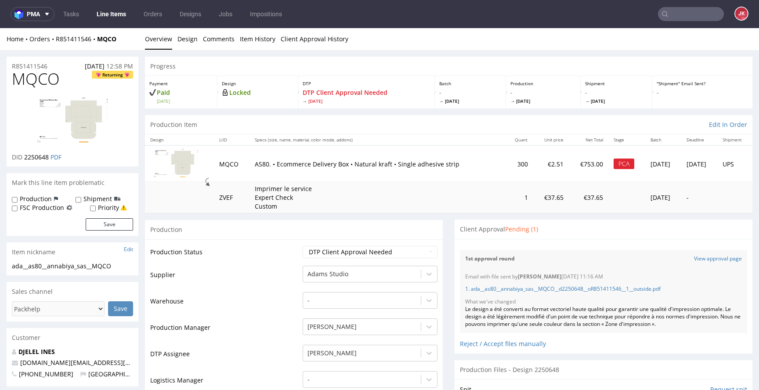
click at [81, 115] on img at bounding box center [72, 121] width 70 height 49
drag, startPoint x: 271, startPoint y: 164, endPoint x: 341, endPoint y: 164, distance: 69.8
click at [341, 164] on p "AS80. • Ecommerce Delivery Box • Natural kraft • Single adhesive strip" at bounding box center [377, 164] width 245 height 9
copy p "Ecommerce Delivery Box"
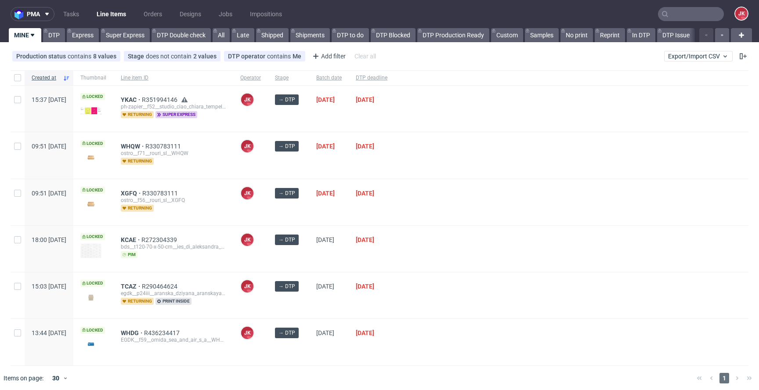
click at [268, 205] on div "[PERSON_NAME] [PERSON_NAME]" at bounding box center [250, 202] width 35 height 46
click at [268, 260] on div "[PERSON_NAME] [PERSON_NAME]" at bounding box center [250, 249] width 35 height 46
click at [431, 180] on div at bounding box center [571, 202] width 354 height 46
click at [480, 193] on div at bounding box center [571, 202] width 354 height 46
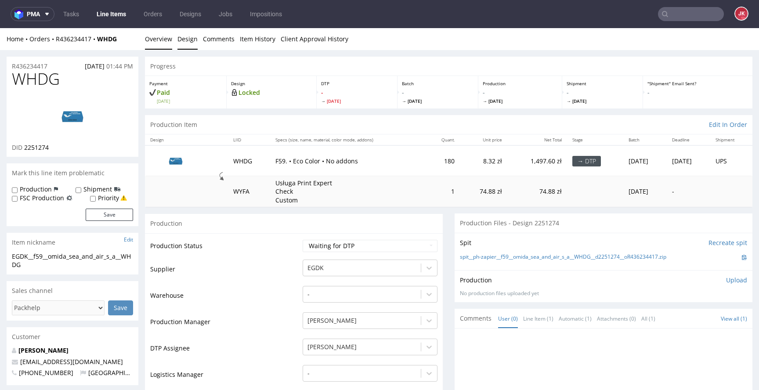
click at [187, 44] on link "Design" at bounding box center [187, 39] width 20 height 22
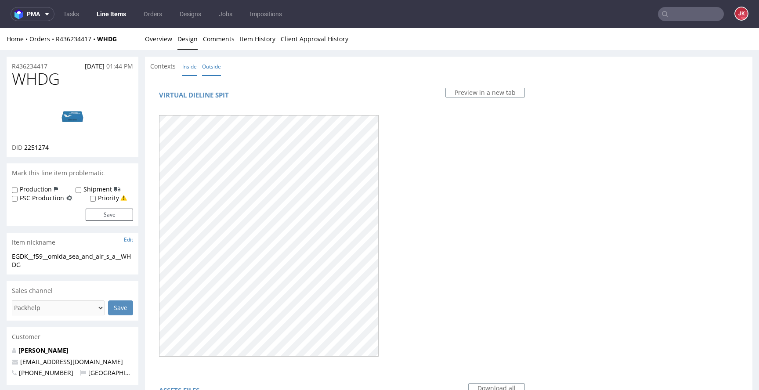
click at [191, 71] on link "Inside" at bounding box center [189, 66] width 14 height 19
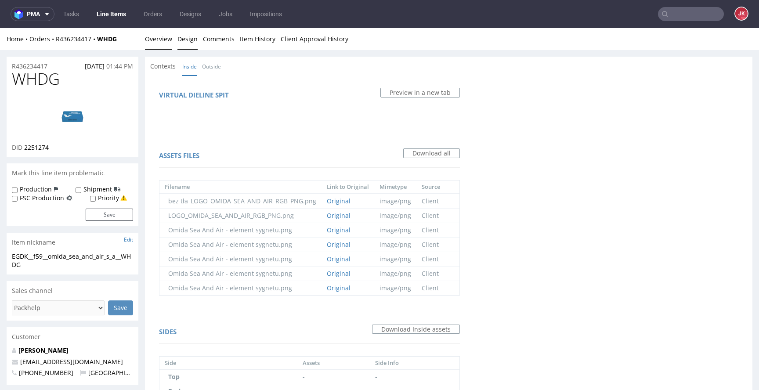
click at [165, 46] on link "Overview" at bounding box center [158, 39] width 27 height 22
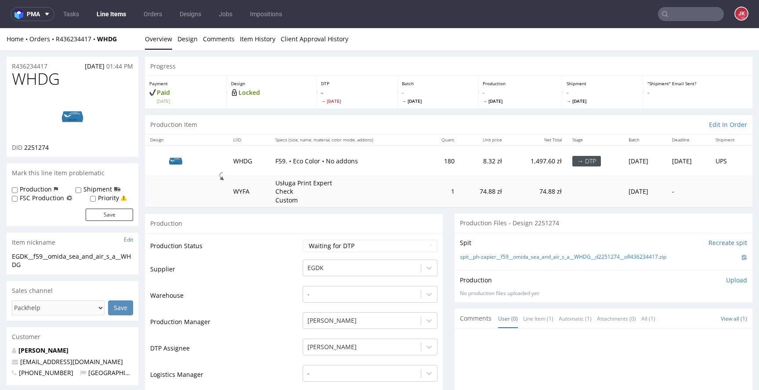
click at [42, 147] on span "2251274" at bounding box center [36, 147] width 25 height 8
copy span "2251274"
click at [36, 149] on span "2251274" at bounding box center [36, 147] width 25 height 8
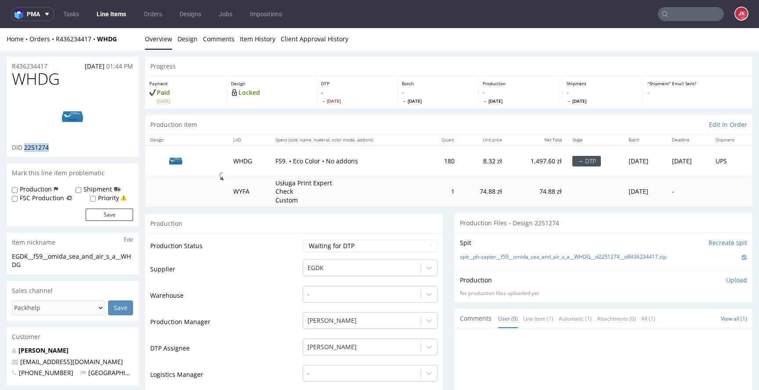
click at [36, 149] on span "2251274" at bounding box center [36, 147] width 25 height 8
copy span "2251274"
click at [289, 247] on td "Production Status" at bounding box center [225, 249] width 150 height 20
click at [33, 77] on span "WHDG" at bounding box center [36, 79] width 48 height 18
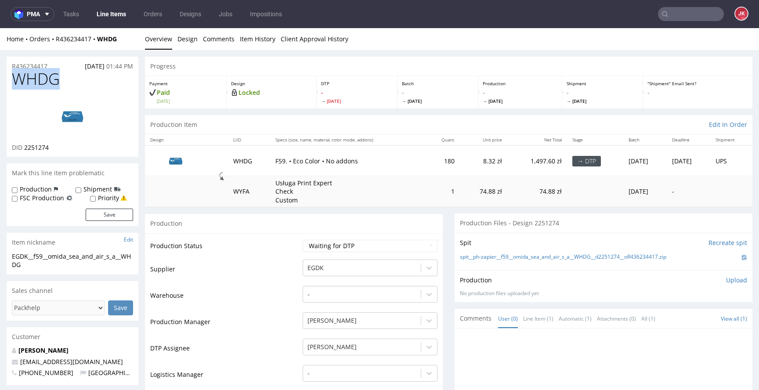
copy span "WHDG"
drag, startPoint x: 273, startPoint y: 255, endPoint x: 278, endPoint y: 254, distance: 5.4
click at [274, 255] on td "Production Status" at bounding box center [225, 249] width 150 height 20
click at [324, 245] on select "Waiting for Artwork Waiting for Diecut Waiting for Mockup Waiting for DTP Waiti…" at bounding box center [370, 246] width 135 height 12
select select "dtp_in_process"
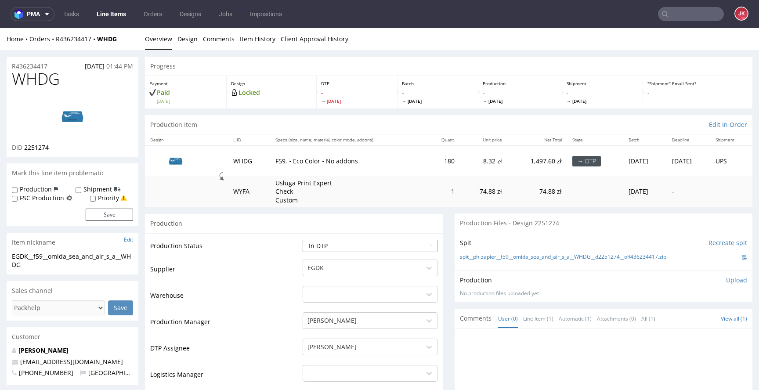
click at [303, 240] on select "Waiting for Artwork Waiting for Diecut Waiting for Mockup Waiting for DTP Waiti…" at bounding box center [370, 246] width 135 height 12
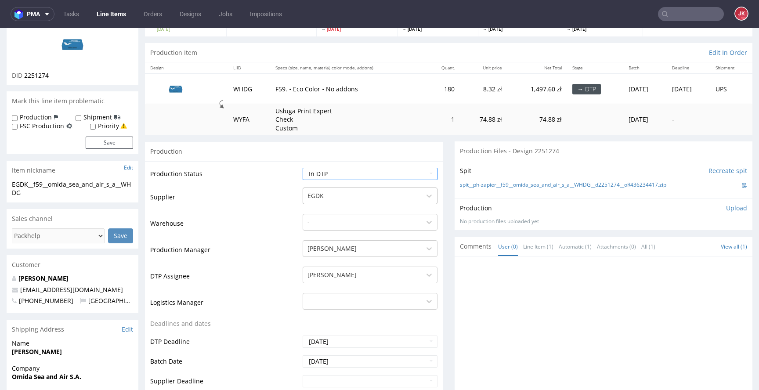
scroll to position [400, 0]
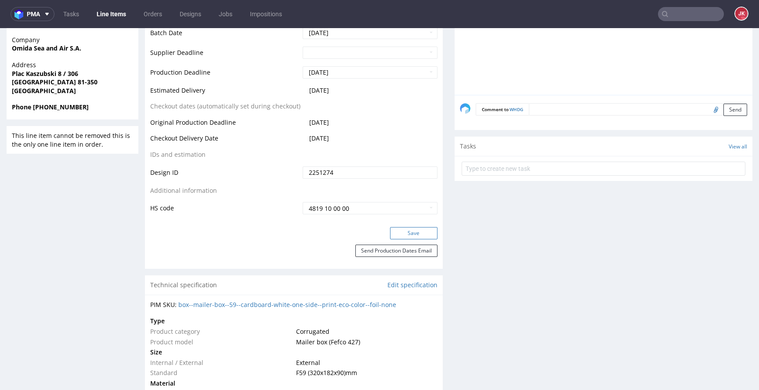
click at [398, 235] on button "Save" at bounding box center [413, 233] width 47 height 12
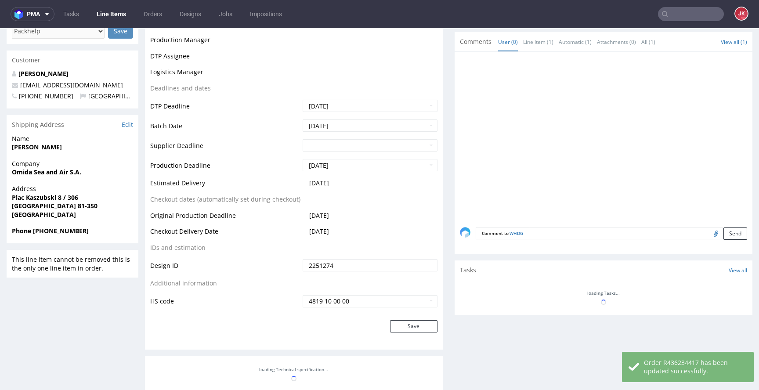
scroll to position [0, 0]
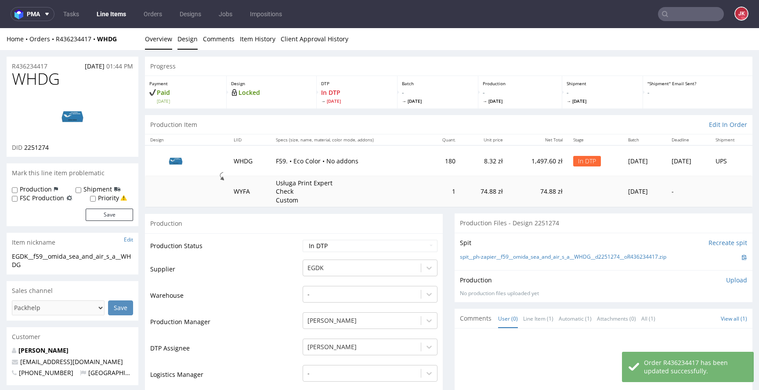
click at [190, 43] on link "Design" at bounding box center [187, 39] width 20 height 22
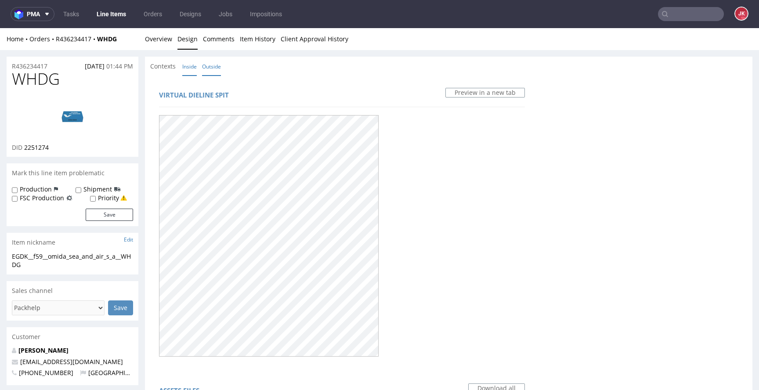
click at [192, 72] on link "Inside" at bounding box center [189, 66] width 14 height 19
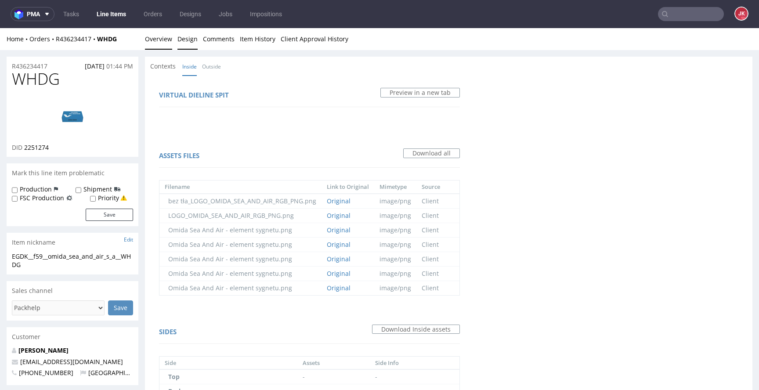
click at [148, 42] on link "Overview" at bounding box center [158, 39] width 27 height 22
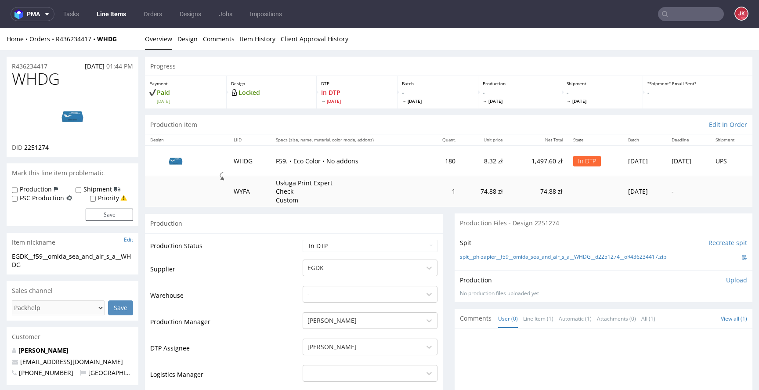
click at [100, 253] on div "EGDK__f59__omida_sea_and_air_s_a__WHDG" at bounding box center [72, 260] width 121 height 17
copy div "EGDK__f59__omida_sea_and_air_s_a__WHDG"
drag, startPoint x: 50, startPoint y: 68, endPoint x: 0, endPoint y: 68, distance: 50.5
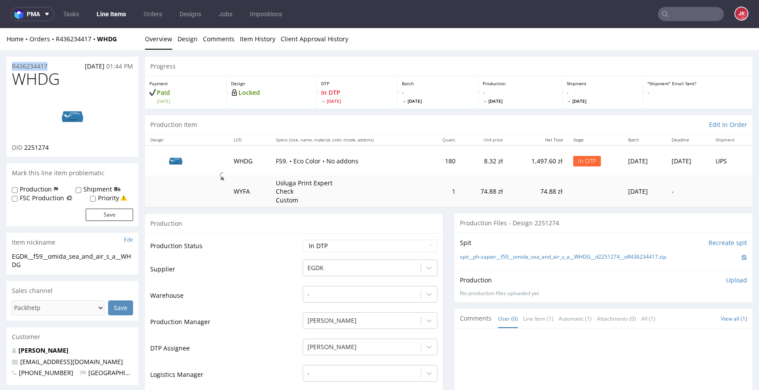
copy p "R436234417"
drag, startPoint x: 24, startPoint y: 149, endPoint x: 96, endPoint y: 144, distance: 72.2
click at [96, 144] on div "DID 2251274" at bounding box center [72, 147] width 121 height 9
copy span "2251274"
click at [726, 281] on p "Upload" at bounding box center [736, 280] width 21 height 9
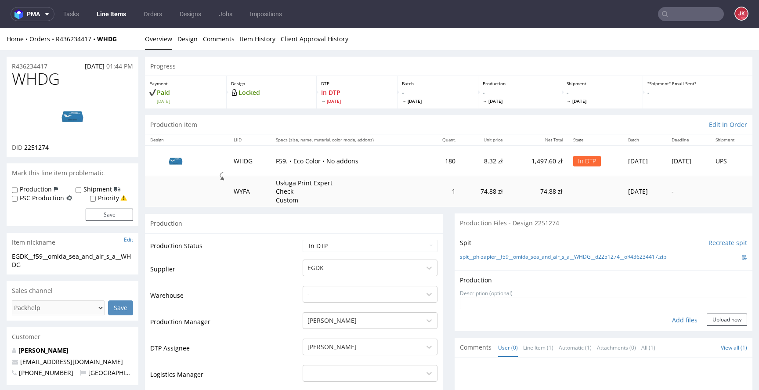
click at [675, 322] on div "Add files" at bounding box center [685, 320] width 44 height 13
type input "C:\fakepath\EGDK__f59__omida_sea_and_air_s_a__WHDG__d2251274__oR436234417__5__o…"
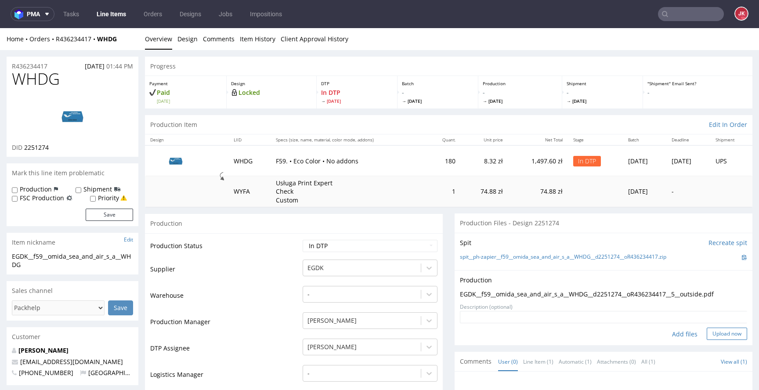
click at [706, 332] on button "Upload now" at bounding box center [726, 334] width 40 height 12
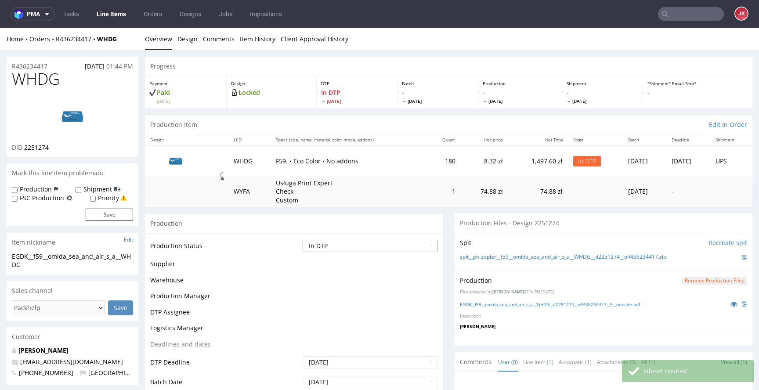
click at [417, 245] on select "Waiting for Artwork Waiting for Diecut Waiting for Mockup Waiting for DTP Waiti…" at bounding box center [370, 246] width 135 height 12
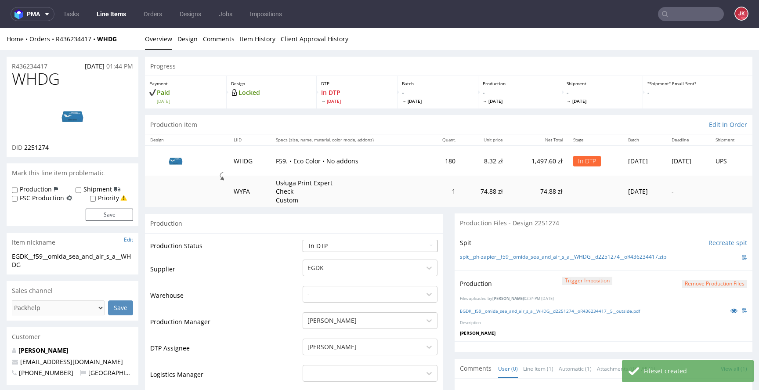
select select "dtp_production_ready"
click at [303, 240] on select "Waiting for Artwork Waiting for Diecut Waiting for Mockup Waiting for DTP Waiti…" at bounding box center [370, 246] width 135 height 12
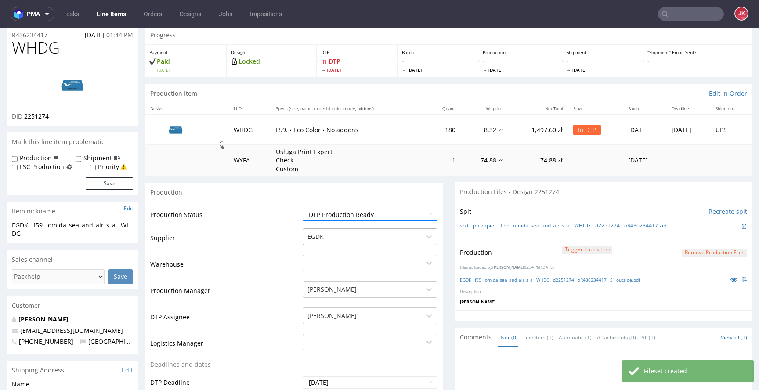
scroll to position [372, 0]
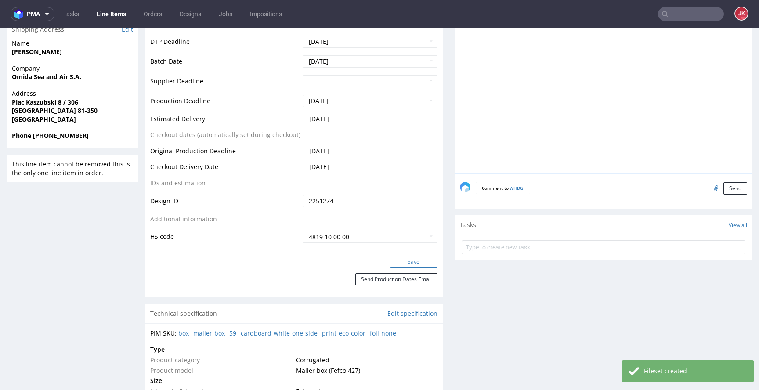
click at [414, 262] on button "Save" at bounding box center [413, 262] width 47 height 12
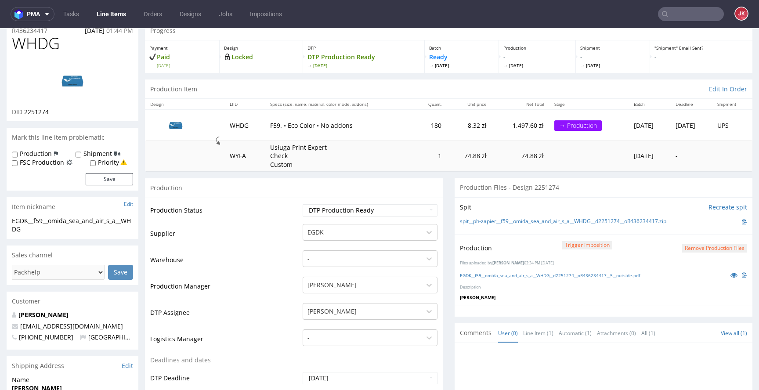
scroll to position [0, 0]
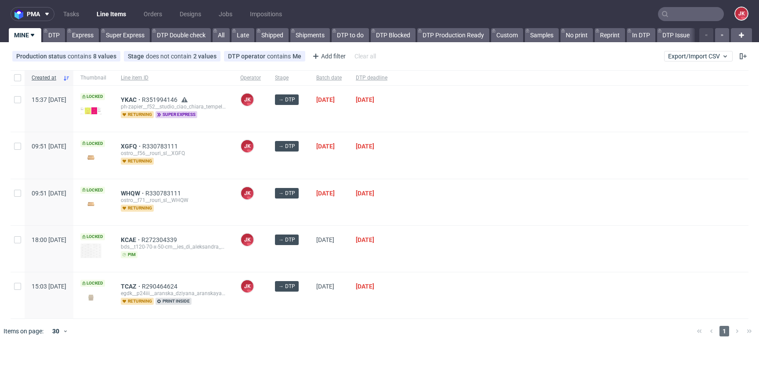
click at [480, 177] on div at bounding box center [571, 155] width 354 height 46
click at [309, 213] on div "→ DTP" at bounding box center [288, 202] width 41 height 46
click at [309, 209] on div "→ DTP" at bounding box center [288, 202] width 41 height 46
click at [268, 209] on div "[PERSON_NAME] [PERSON_NAME]" at bounding box center [250, 202] width 35 height 46
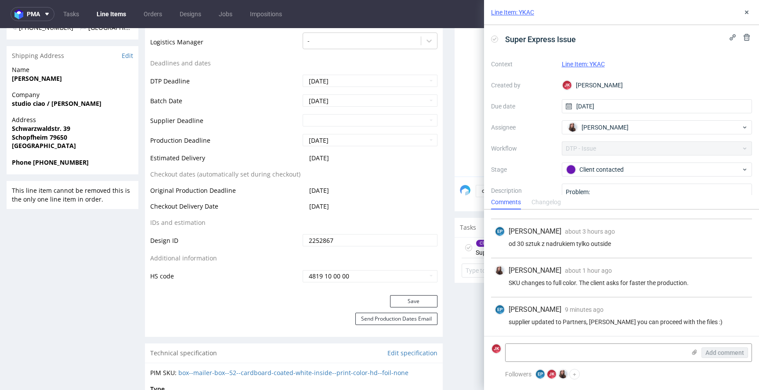
scroll to position [340, 0]
click at [748, 9] on icon at bounding box center [746, 12] width 7 height 7
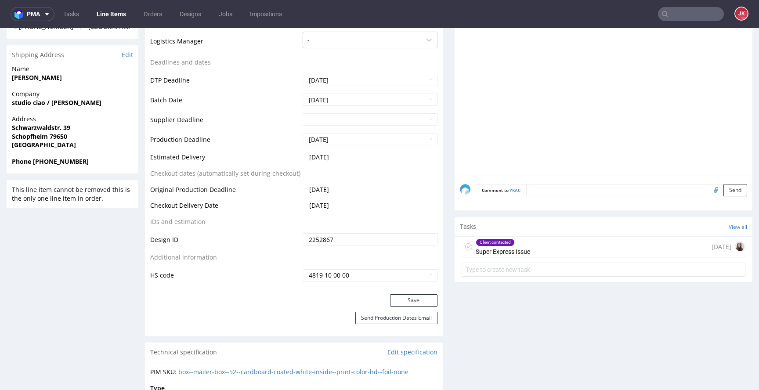
click at [465, 246] on icon at bounding box center [468, 246] width 7 height 7
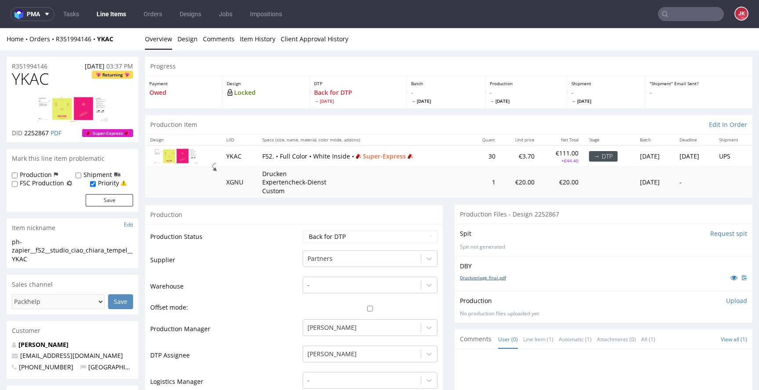
click at [485, 281] on link "Druckvorlage_final.pdf" at bounding box center [483, 277] width 46 height 6
click at [344, 238] on select "Waiting for Artwork Waiting for Diecut Waiting for Mockup Waiting for DTP Waiti…" at bounding box center [370, 237] width 135 height 12
click at [405, 236] on select "Waiting for Artwork Waiting for Diecut Waiting for Mockup Waiting for DTP Waiti…" at bounding box center [370, 237] width 135 height 12
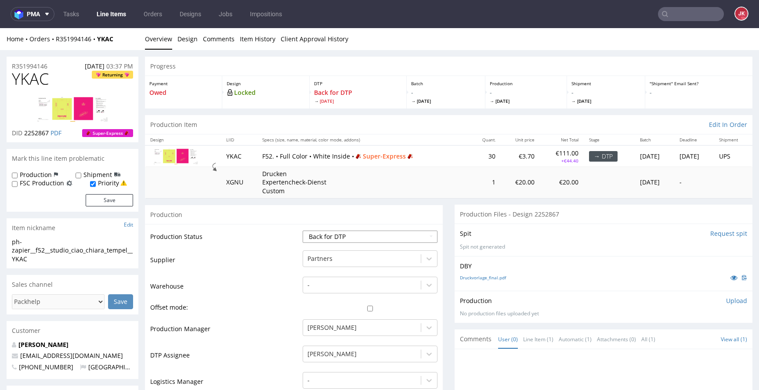
select select "dtp_in_process"
click at [303, 231] on select "Waiting for Artwork Waiting for Diecut Waiting for Mockup Waiting for DTP Waiti…" at bounding box center [370, 237] width 135 height 12
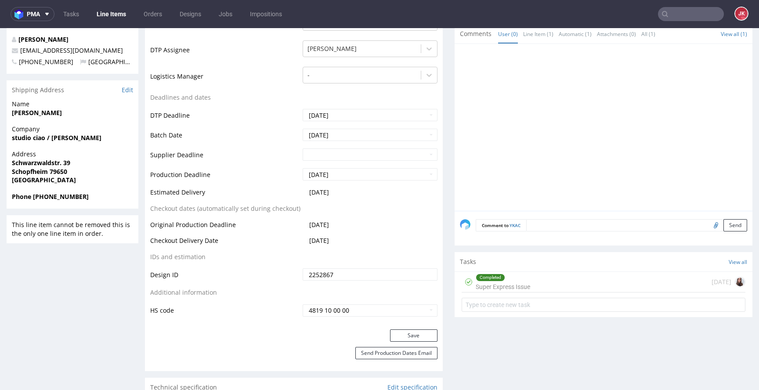
scroll to position [388, 0]
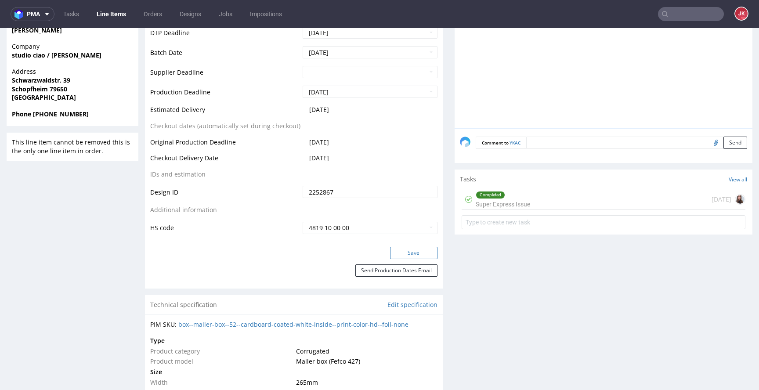
click at [407, 255] on button "Save" at bounding box center [413, 253] width 47 height 12
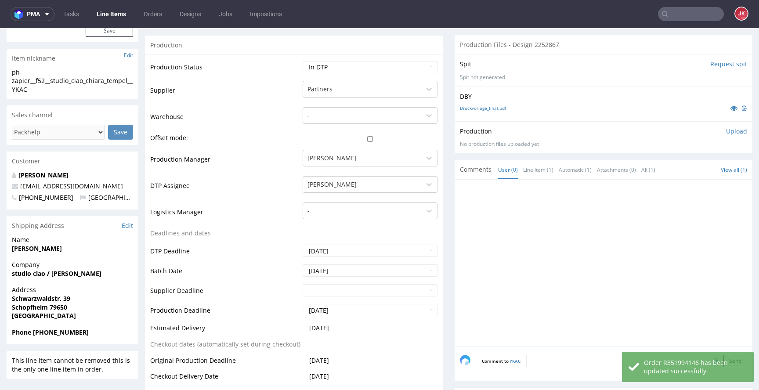
scroll to position [0, 0]
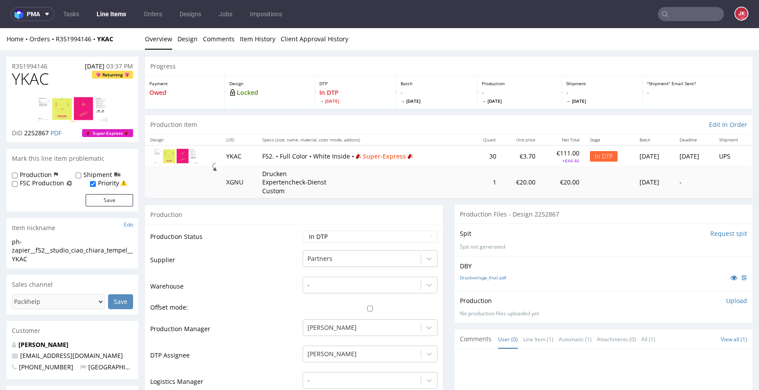
click at [29, 77] on span "YKAC" at bounding box center [30, 79] width 37 height 18
copy span "YKAC"
drag, startPoint x: 260, startPoint y: 260, endPoint x: 191, endPoint y: 260, distance: 68.9
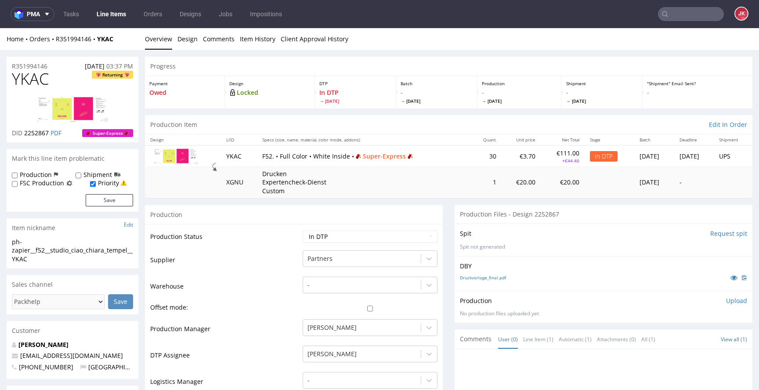
click at [260, 260] on td "Supplier" at bounding box center [225, 262] width 150 height 26
drag, startPoint x: 41, startPoint y: 256, endPoint x: 0, endPoint y: 243, distance: 42.6
copy div "ph-zapier__f52__studio_ciao_chiara_tempel__YKAC"
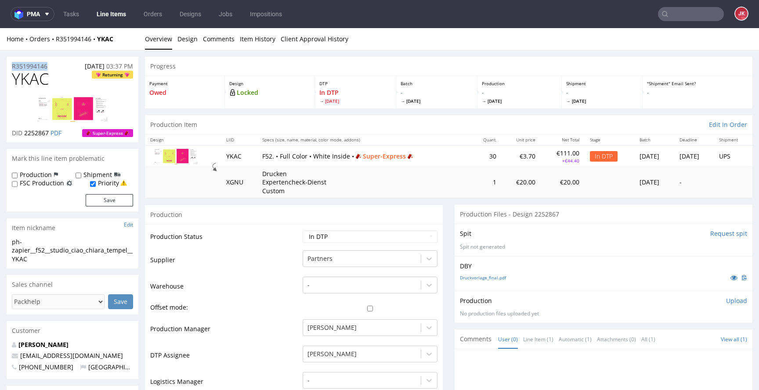
copy p "R351994146"
click at [30, 133] on span "2252867" at bounding box center [36, 133] width 25 height 8
copy span "2252867"
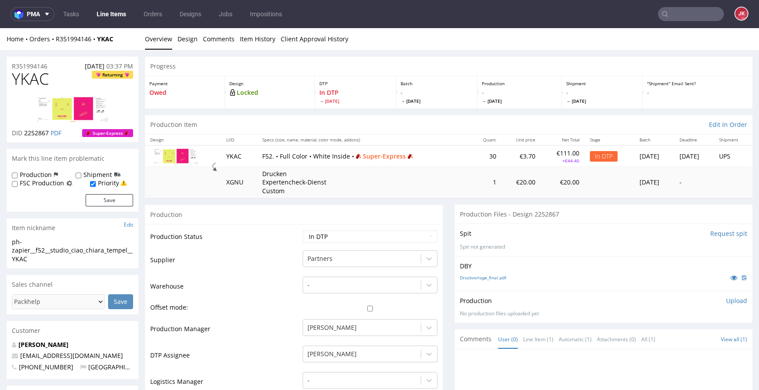
click at [726, 299] on p "Upload" at bounding box center [736, 300] width 21 height 9
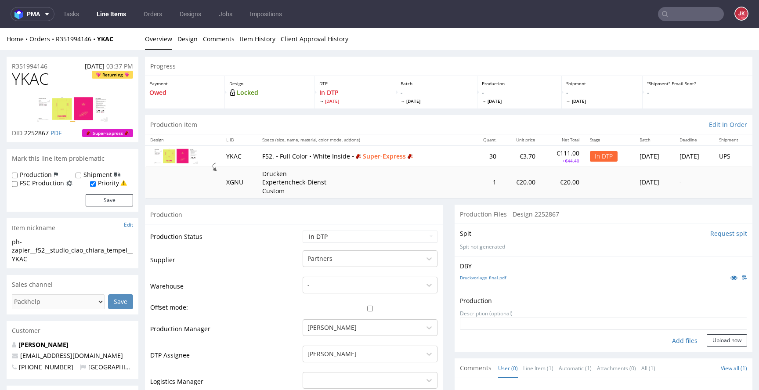
click at [670, 340] on div "Add files" at bounding box center [685, 340] width 44 height 13
type input "C:\fakepath\prt__f52__studio_ciao_chiara_tempel__YKAC__d2252867__oR351994146__4…"
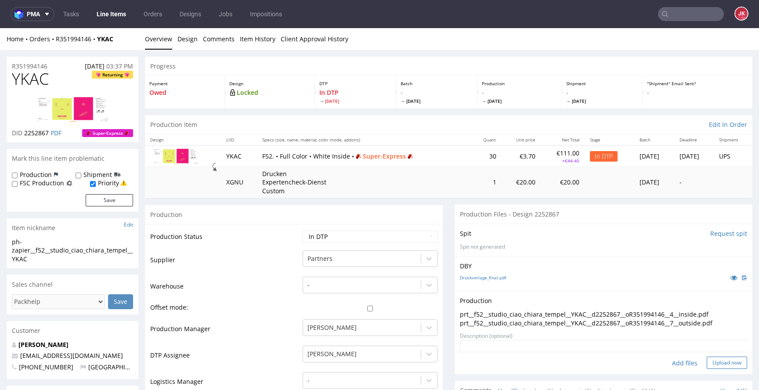
click at [706, 368] on button "Upload now" at bounding box center [726, 363] width 40 height 12
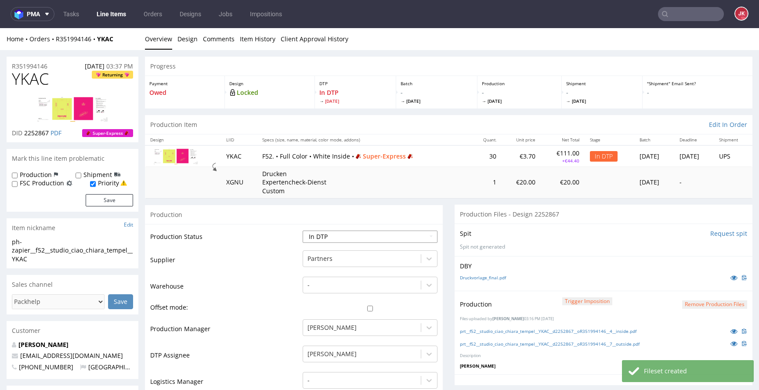
click at [416, 234] on select "Waiting for Artwork Waiting for Diecut Waiting for Mockup Waiting for DTP Waiti…" at bounding box center [370, 237] width 135 height 12
select select "dtp_production_ready"
click at [303, 231] on select "Waiting for Artwork Waiting for Diecut Waiting for Mockup Waiting for DTP Waiti…" at bounding box center [370, 237] width 135 height 12
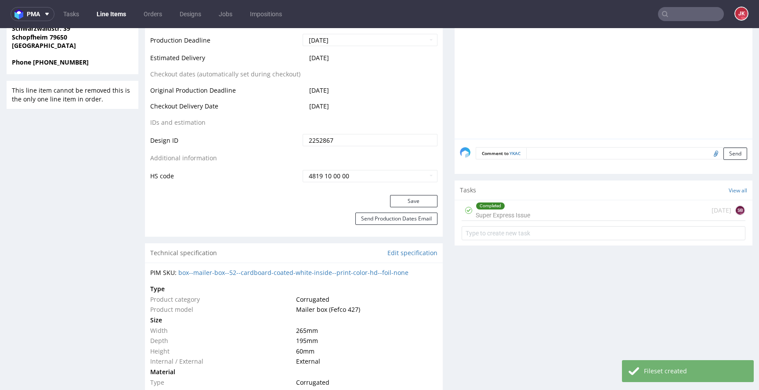
scroll to position [444, 0]
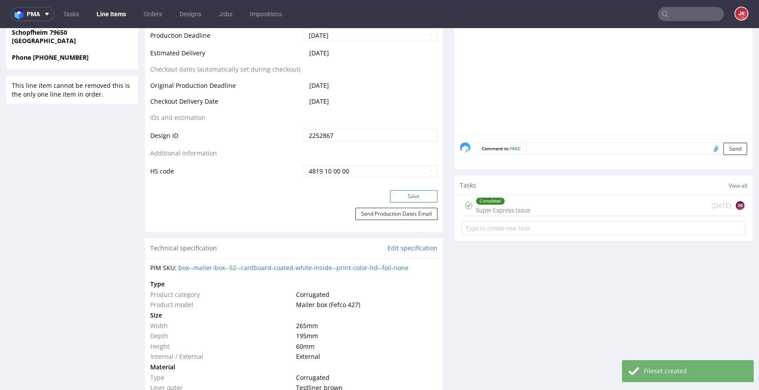
click at [409, 192] on button "Save" at bounding box center [413, 196] width 47 height 12
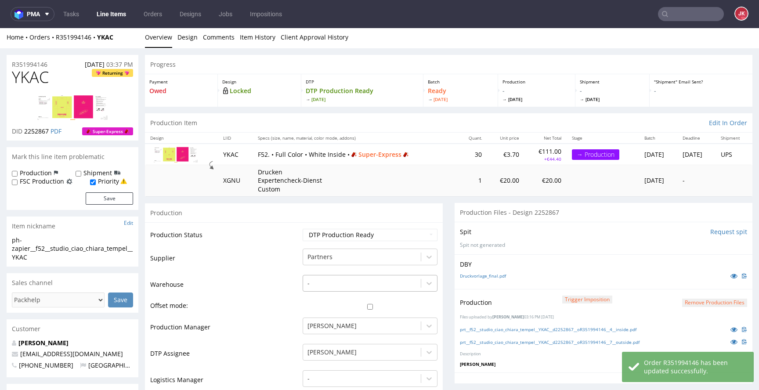
scroll to position [0, 0]
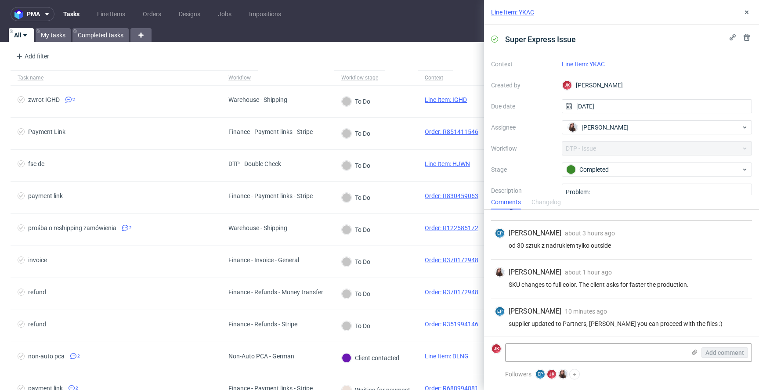
scroll to position [292, 0]
click at [572, 65] on link "Line Item: YKAC" at bounding box center [583, 64] width 43 height 7
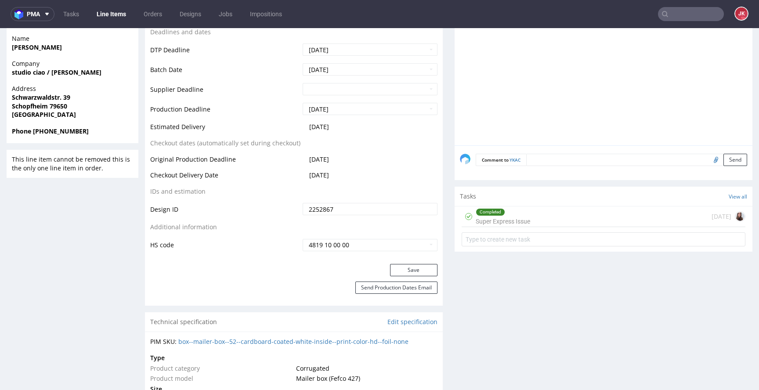
scroll to position [387, 0]
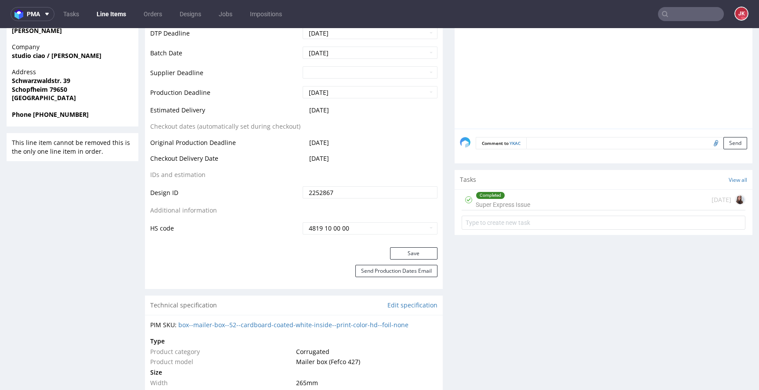
click at [490, 204] on div "Completed Super Express Issue" at bounding box center [503, 200] width 54 height 20
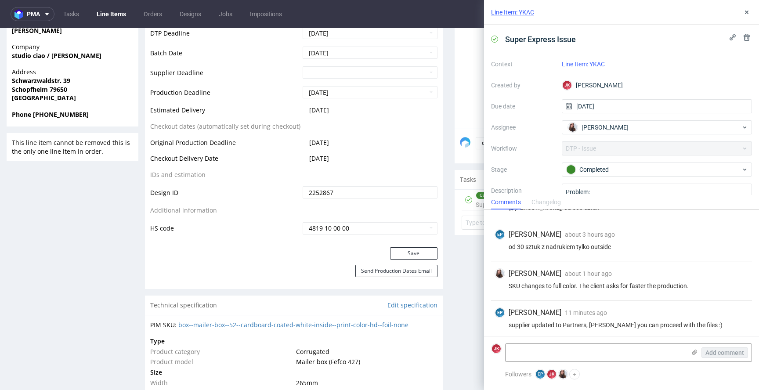
scroll to position [292, 0]
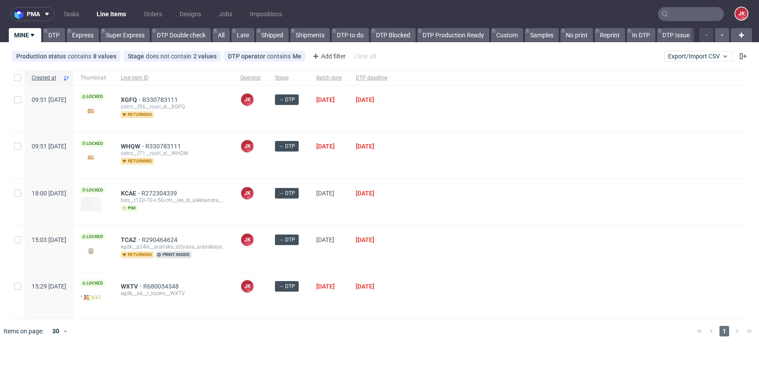
click at [695, 14] on input "text" at bounding box center [691, 14] width 66 height 14
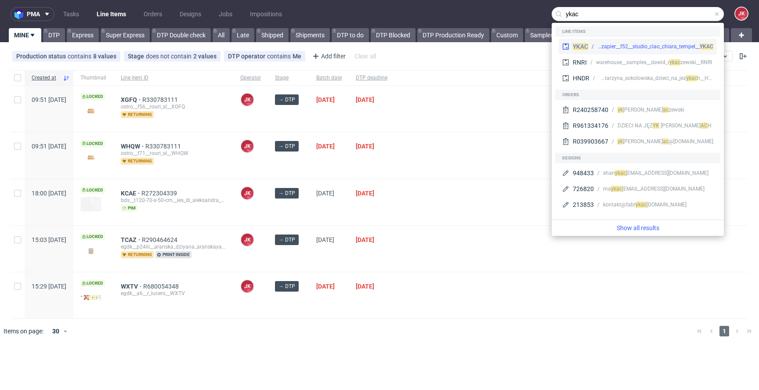
type input "ykac"
click at [623, 45] on div "ph-zapier__f52__studio_ciao_chiara_tempel__ YKAC" at bounding box center [655, 47] width 116 height 8
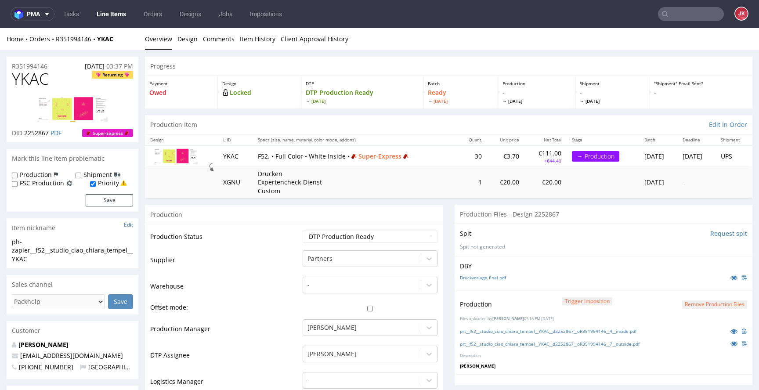
click at [117, 15] on link "Line Items" at bounding box center [111, 14] width 40 height 14
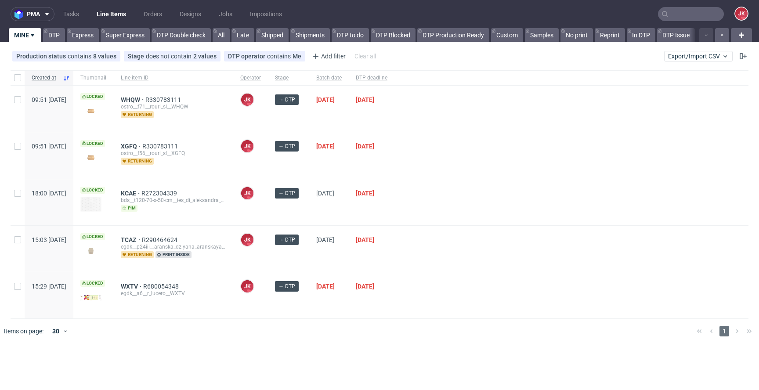
click at [434, 198] on div at bounding box center [571, 202] width 354 height 46
click at [309, 162] on div "→ DTP" at bounding box center [288, 155] width 41 height 46
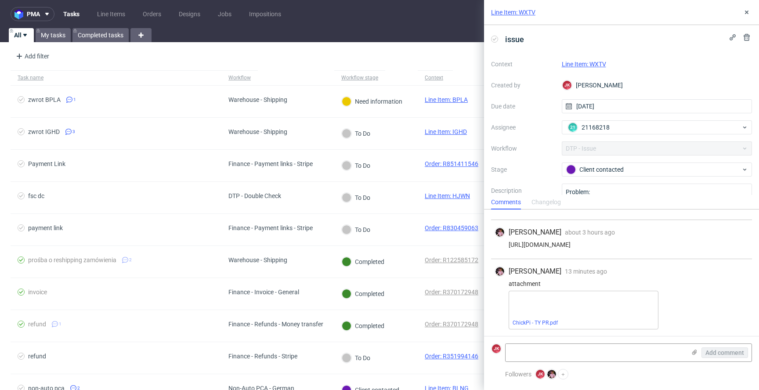
scroll to position [36, 0]
click at [582, 63] on link "Line Item: WXTV" at bounding box center [584, 64] width 44 height 7
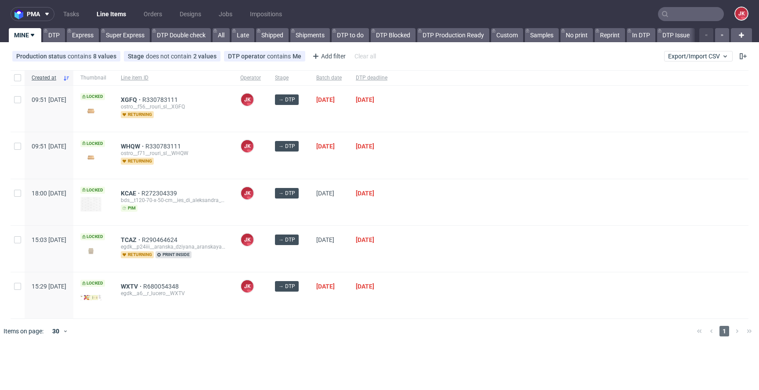
click at [309, 163] on div "→ DTP" at bounding box center [288, 155] width 41 height 46
click at [309, 209] on div "→ DTP" at bounding box center [288, 202] width 41 height 46
click at [334, 222] on div "[DATE]" at bounding box center [329, 202] width 40 height 46
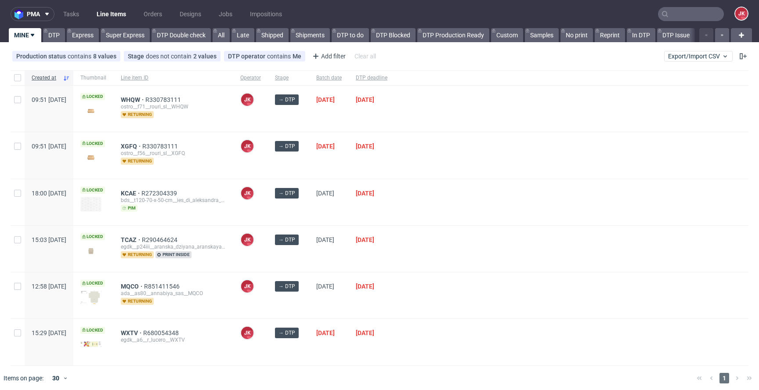
click at [309, 220] on div "→ DTP" at bounding box center [288, 202] width 41 height 46
click at [470, 285] on div at bounding box center [571, 295] width 354 height 46
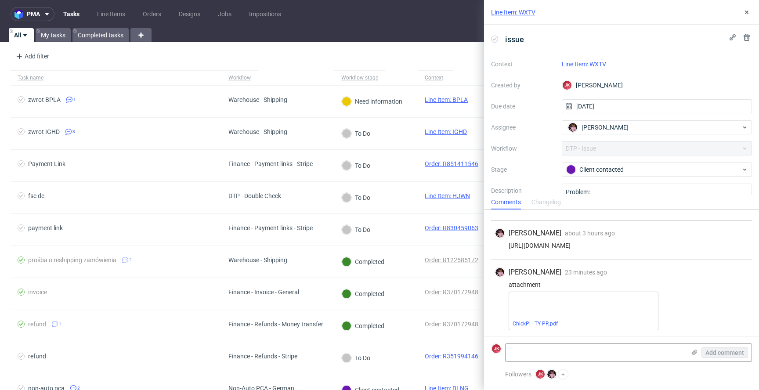
scroll to position [36, 0]
click at [591, 61] on link "Line Item: WXTV" at bounding box center [584, 64] width 44 height 7
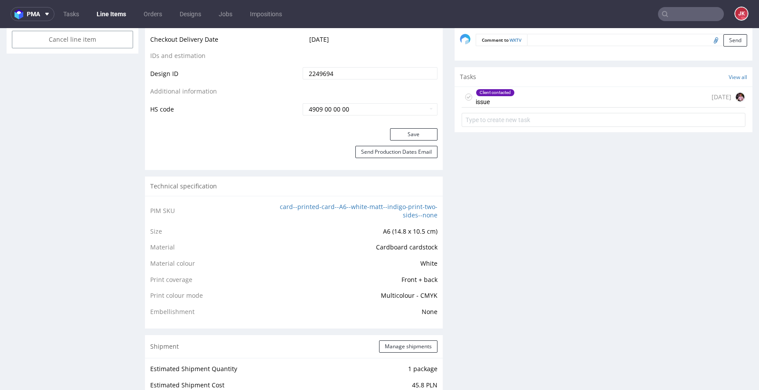
scroll to position [489, 0]
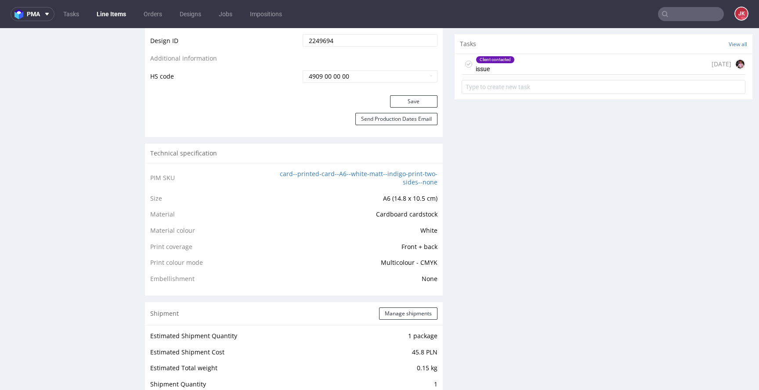
click at [506, 69] on div "Client contacted issue" at bounding box center [495, 64] width 39 height 20
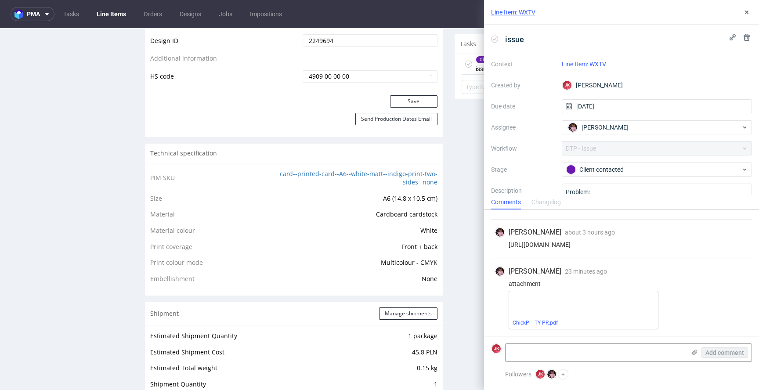
scroll to position [36, 0]
click at [541, 323] on link "ChickPi - TY PR.pdf" at bounding box center [534, 322] width 45 height 6
click at [442, 183] on div "Progress Payment Paid Fri 15 Aug Design Locked DTP Back for DTP Wed 20 Aug Batc…" at bounding box center [448, 186] width 607 height 1236
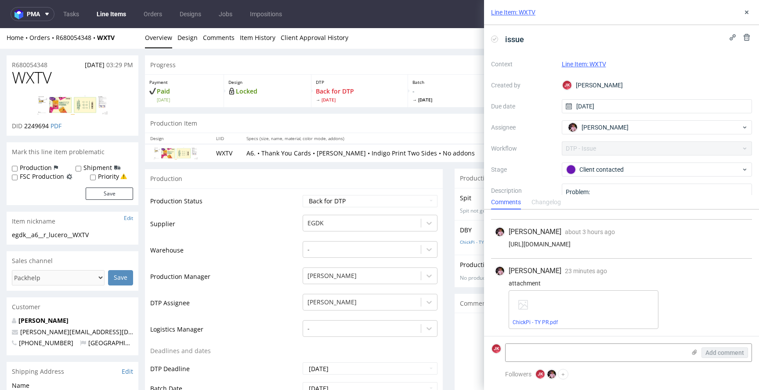
scroll to position [0, 0]
click at [745, 12] on icon at bounding box center [746, 12] width 7 height 7
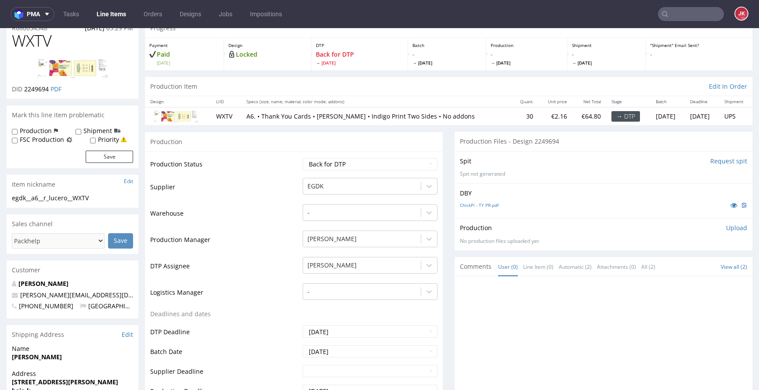
scroll to position [397, 0]
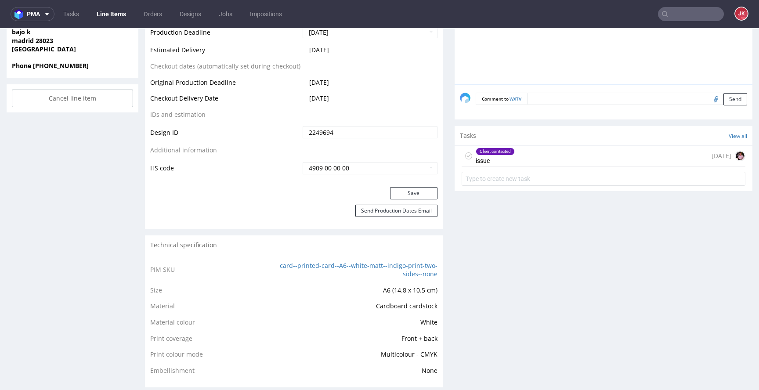
click at [465, 156] on icon at bounding box center [468, 155] width 7 height 7
click at [447, 224] on div "Progress Payment Paid Fri 15 Aug Design Locked DTP Back for DTP Wed 20 Aug Batc…" at bounding box center [448, 278] width 607 height 1236
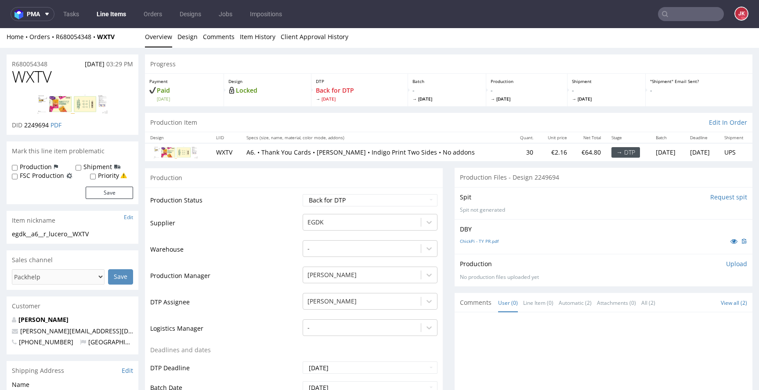
scroll to position [0, 0]
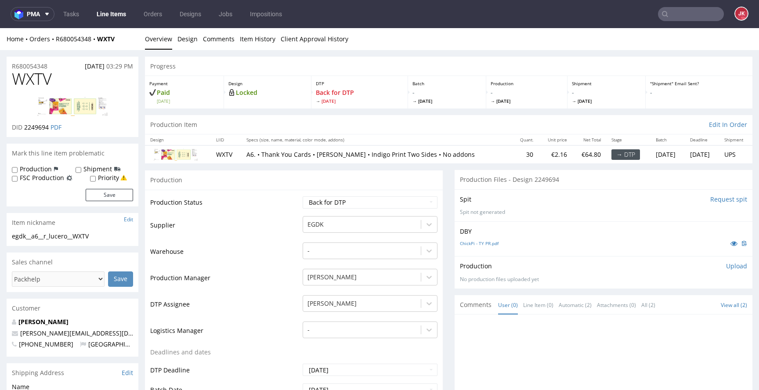
click at [37, 76] on span "WXTV" at bounding box center [32, 79] width 40 height 18
copy span "WXTV"
click at [356, 199] on select "Waiting for Artwork Waiting for Diecut Waiting for Mockup Waiting for DTP Waiti…" at bounding box center [370, 202] width 135 height 12
select select "dtp_in_process"
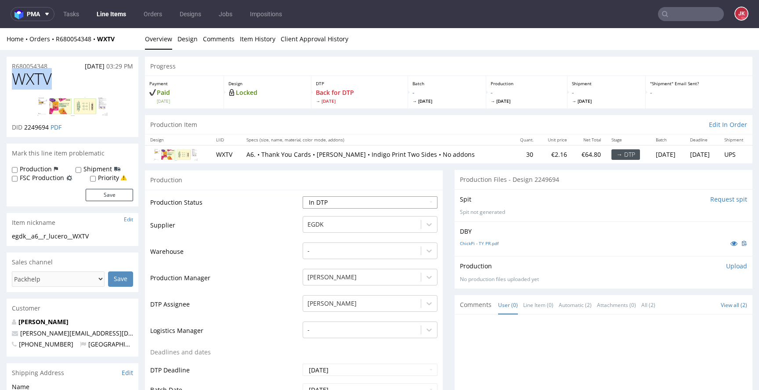
click at [303, 196] on select "Waiting for Artwork Waiting for Diecut Waiting for Mockup Waiting for DTP Waiti…" at bounding box center [370, 202] width 135 height 12
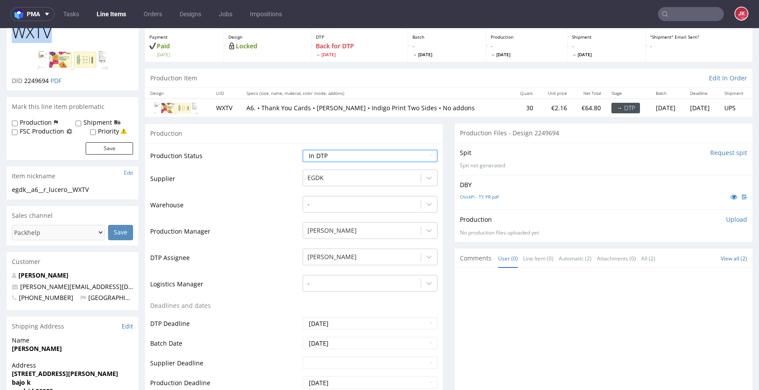
scroll to position [519, 0]
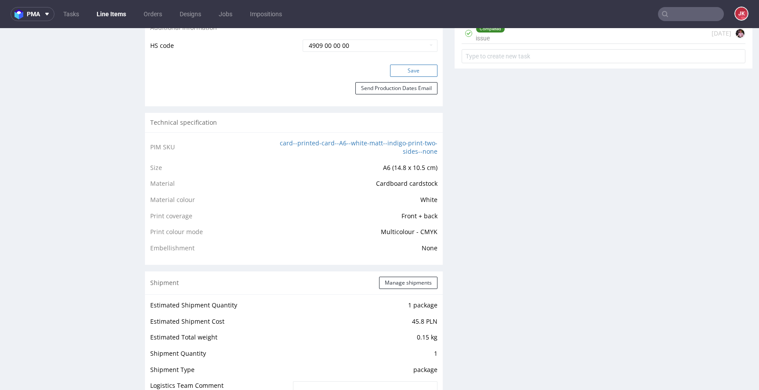
click at [417, 69] on button "Save" at bounding box center [413, 71] width 47 height 12
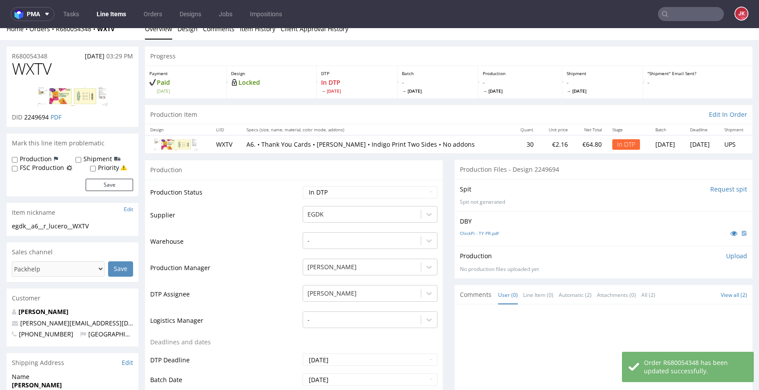
scroll to position [0, 0]
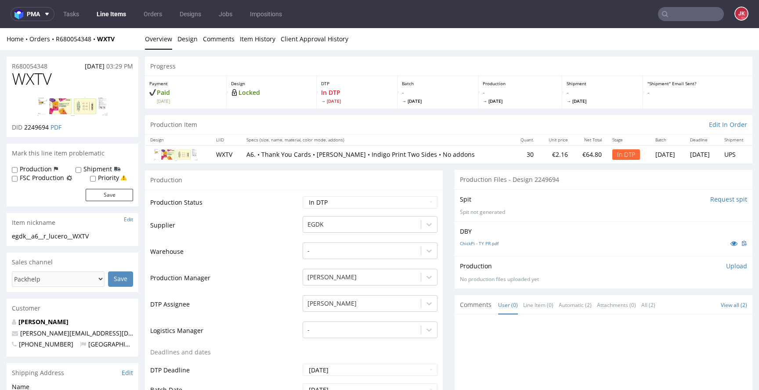
click at [238, 235] on td "Supplier" at bounding box center [225, 228] width 150 height 26
drag, startPoint x: 111, startPoint y: 235, endPoint x: 0, endPoint y: 241, distance: 111.2
click at [124, 231] on div "Item nickname Edit" at bounding box center [73, 222] width 132 height 19
drag, startPoint x: 123, startPoint y: 231, endPoint x: 0, endPoint y: 234, distance: 123.4
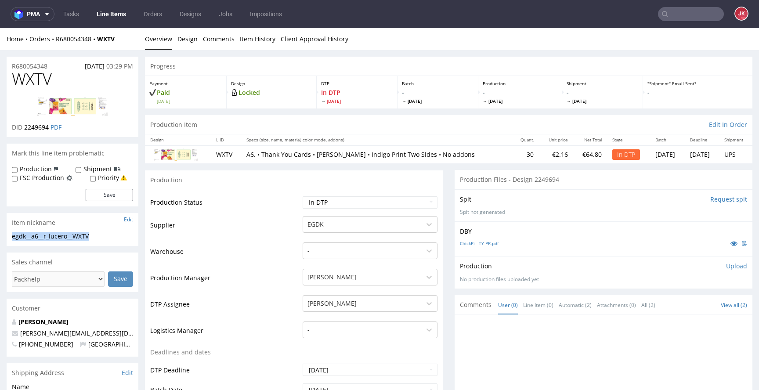
copy section "egdk__a6__r_lucero__WXTV"
drag, startPoint x: 61, startPoint y: 64, endPoint x: 0, endPoint y: 65, distance: 61.5
copy p "R680054348"
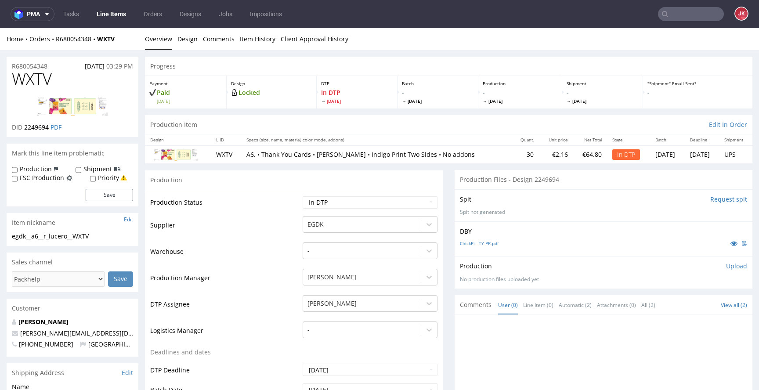
click at [36, 126] on span "2249694" at bounding box center [36, 127] width 25 height 8
copy span "2249694"
click at [726, 267] on p "Upload" at bounding box center [736, 266] width 21 height 9
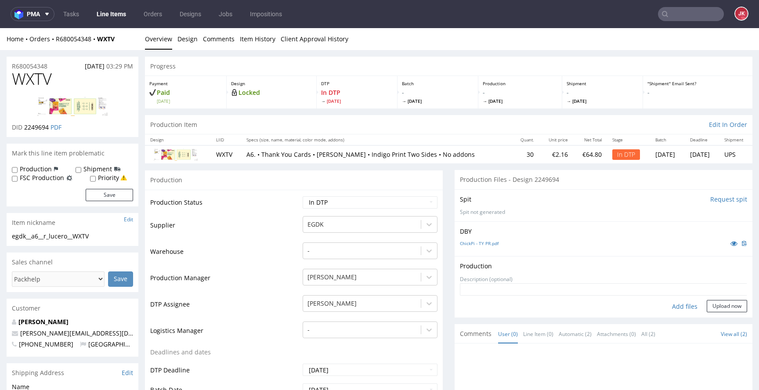
click at [671, 305] on div "Add files" at bounding box center [685, 306] width 44 height 13
type input "C:\fakepath\egdk__a6__r_lucero__WXTV__d2249694__oR680054348__front.pdf"
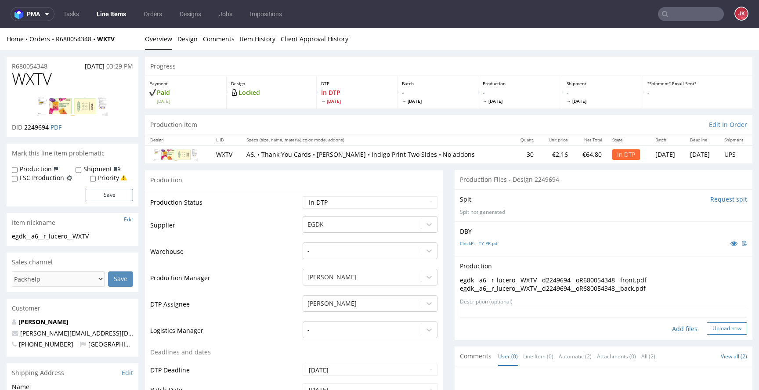
click at [720, 327] on button "Upload now" at bounding box center [726, 328] width 40 height 12
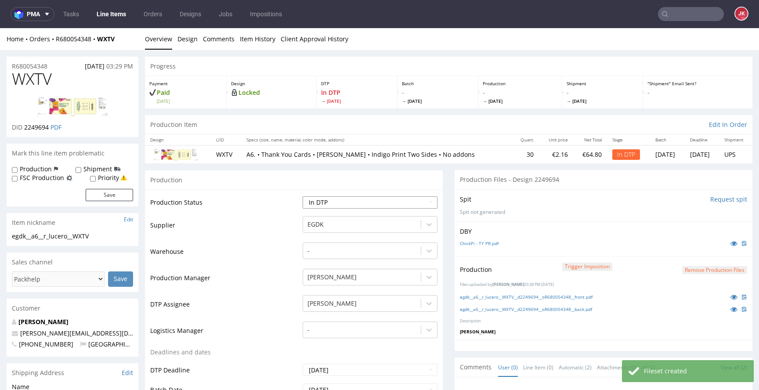
click at [382, 205] on select "Waiting for Artwork Waiting for Diecut Waiting for Mockup Waiting for DTP Waiti…" at bounding box center [370, 202] width 135 height 12
select select "dtp_production_ready"
click at [303, 196] on select "Waiting for Artwork Waiting for Diecut Waiting for Mockup Waiting for DTP Waiti…" at bounding box center [370, 202] width 135 height 12
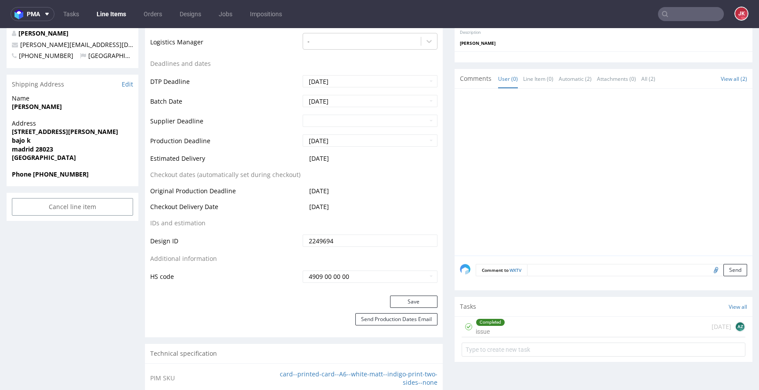
scroll to position [310, 0]
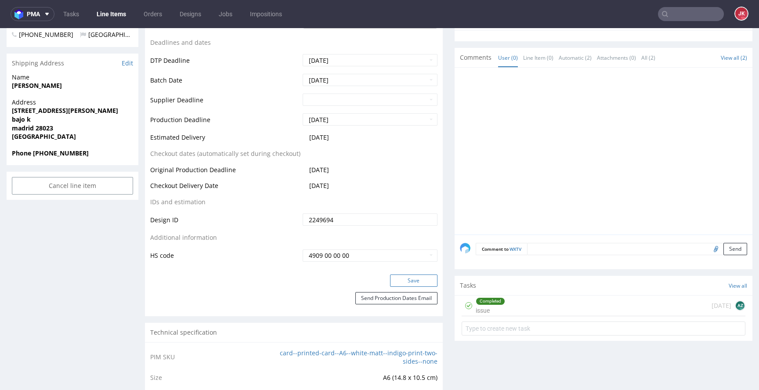
click at [390, 278] on button "Save" at bounding box center [413, 280] width 47 height 12
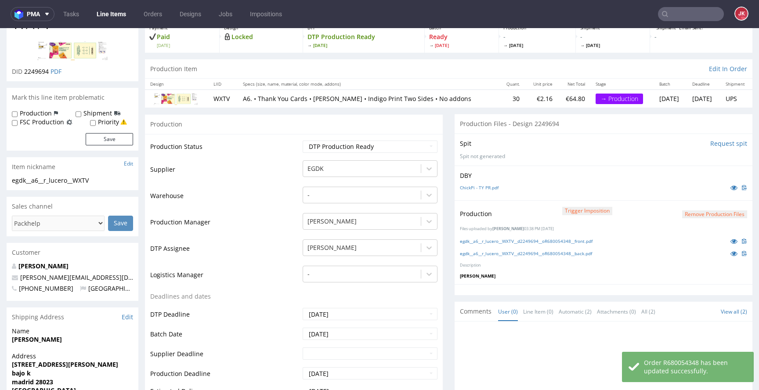
scroll to position [0, 0]
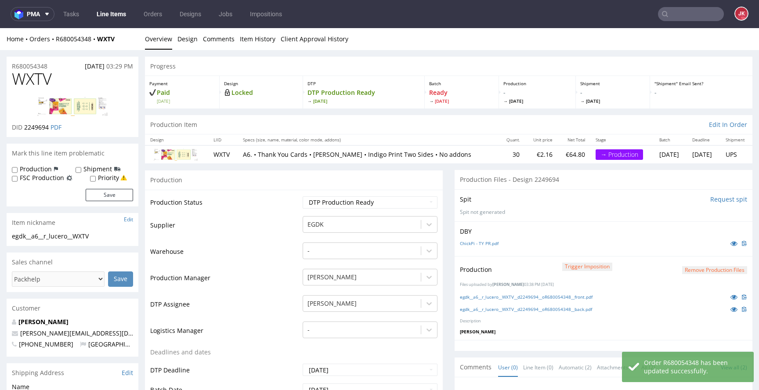
click at [288, 222] on td "Supplier" at bounding box center [225, 228] width 150 height 26
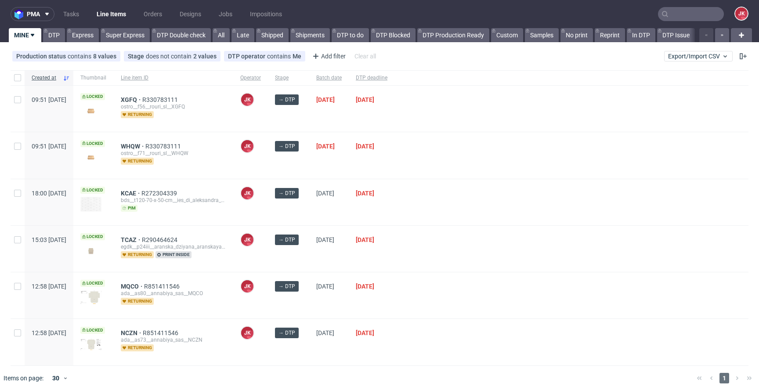
click at [336, 180] on div "[DATE]" at bounding box center [329, 202] width 40 height 46
click at [394, 184] on div "[DATE]" at bounding box center [372, 202] width 46 height 46
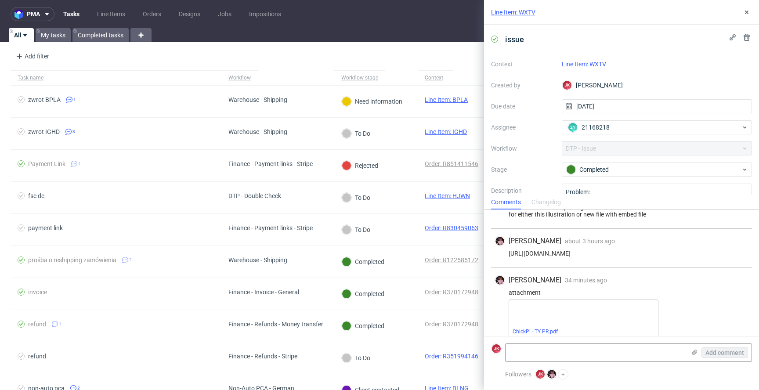
scroll to position [36, 0]
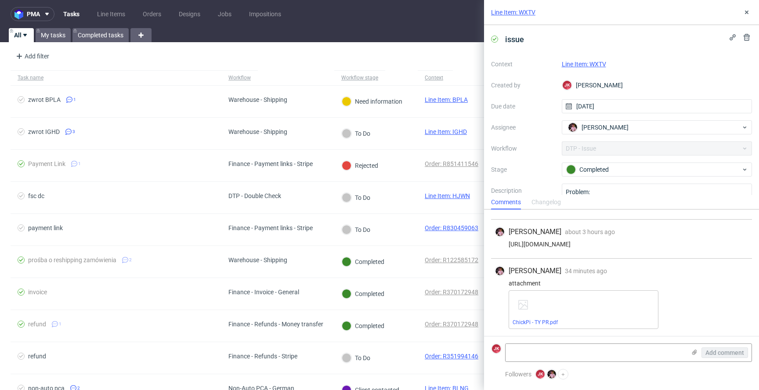
click at [579, 64] on link "Line Item: WXTV" at bounding box center [584, 64] width 44 height 7
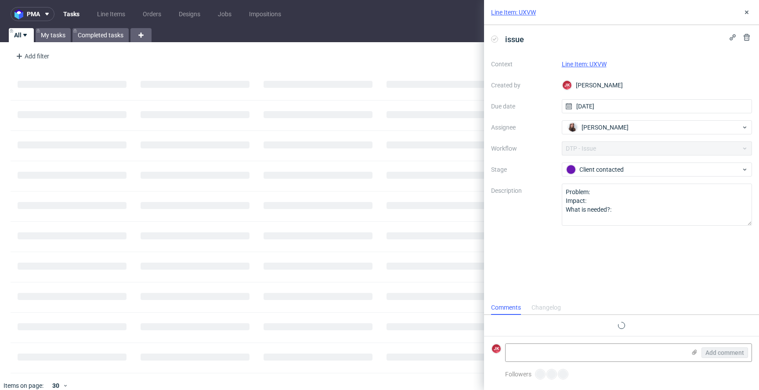
scroll to position [4, 0]
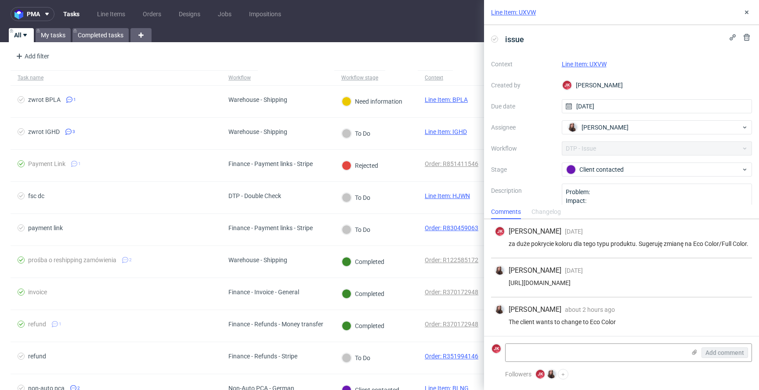
click at [567, 65] on link "Line Item: UXVW" at bounding box center [584, 64] width 45 height 7
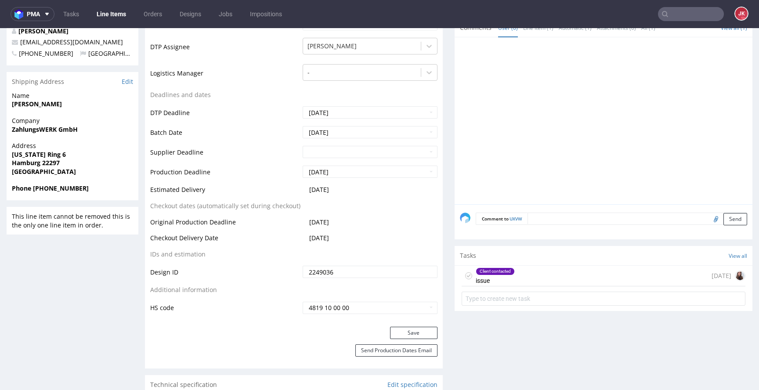
scroll to position [339, 0]
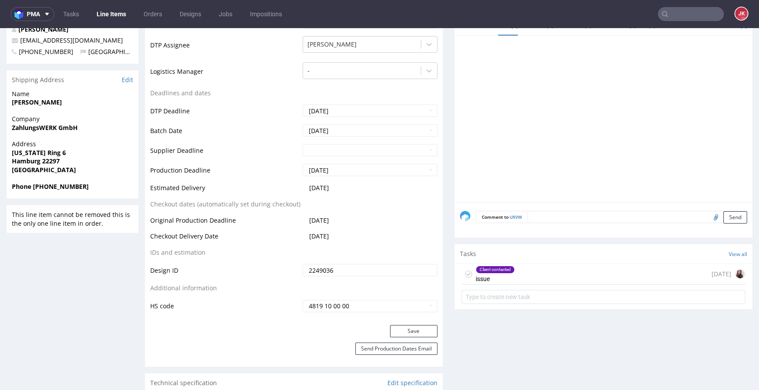
click at [488, 284] on div "Client contacted issue 7 days ago" at bounding box center [603, 274] width 284 height 21
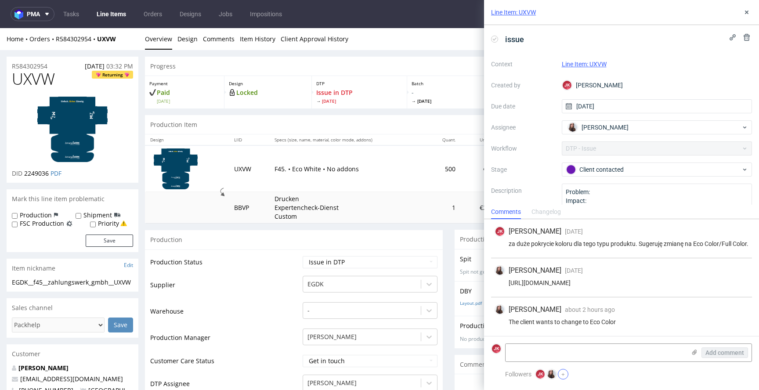
click at [564, 373] on button "+" at bounding box center [563, 374] width 11 height 11
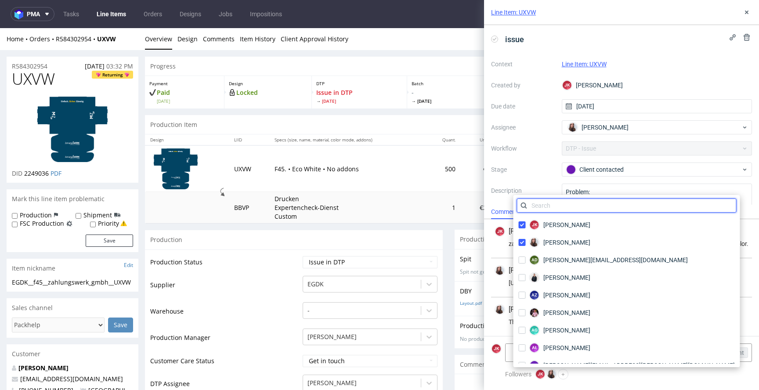
click at [548, 207] on input "text" at bounding box center [627, 205] width 220 height 14
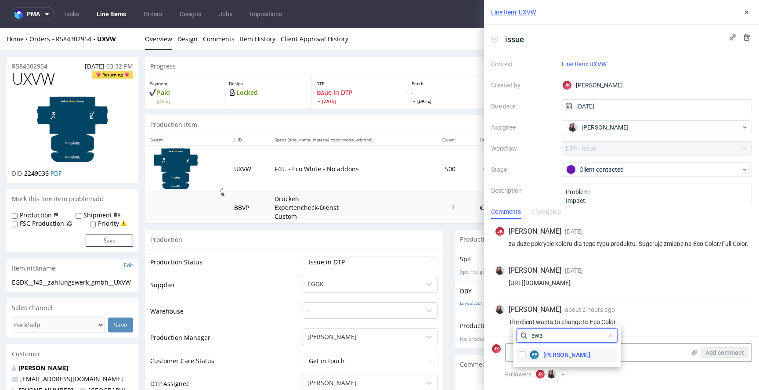
type input "ewa"
click at [562, 358] on span "[PERSON_NAME]" at bounding box center [566, 354] width 47 height 9
checkbox input "true"
click at [605, 335] on span at bounding box center [610, 335] width 11 height 11
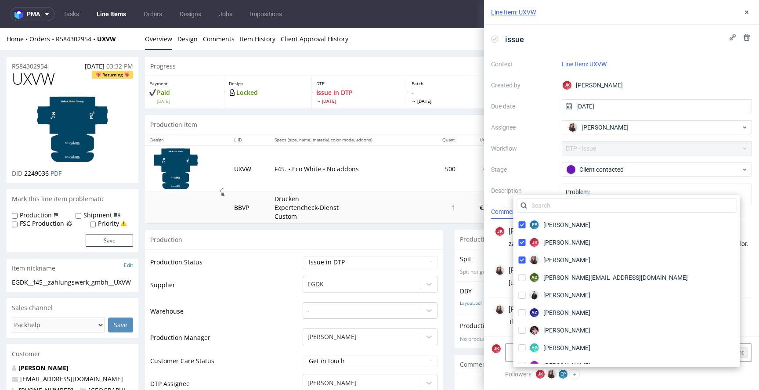
click at [685, 289] on div "Sandra Beśka 5 days ago 22nd Aug 2025, 10:13 https://app-eu1.hubspot.com/contac…" at bounding box center [621, 277] width 261 height 39
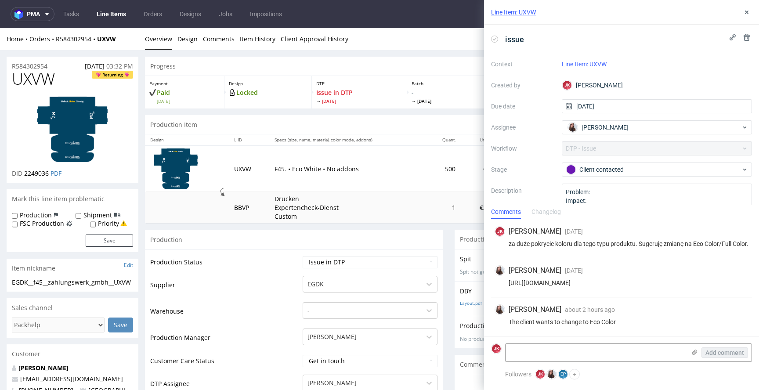
click at [283, 297] on td "Supplier" at bounding box center [225, 288] width 150 height 26
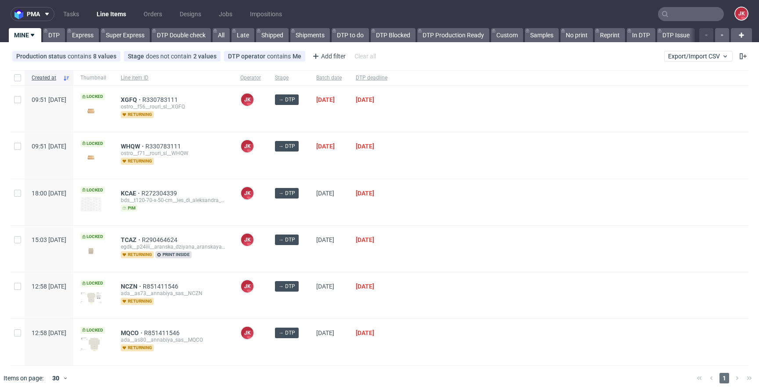
click at [349, 170] on div "[DATE]" at bounding box center [329, 155] width 40 height 46
click at [309, 217] on div "→ DTP" at bounding box center [288, 202] width 41 height 46
click at [335, 216] on div "[DATE]" at bounding box center [329, 202] width 40 height 46
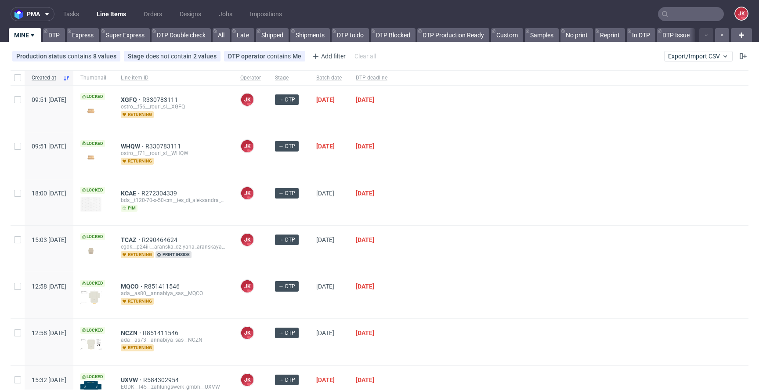
click at [349, 258] on div "[DATE]" at bounding box center [329, 249] width 40 height 46
click at [445, 198] on div at bounding box center [571, 202] width 354 height 46
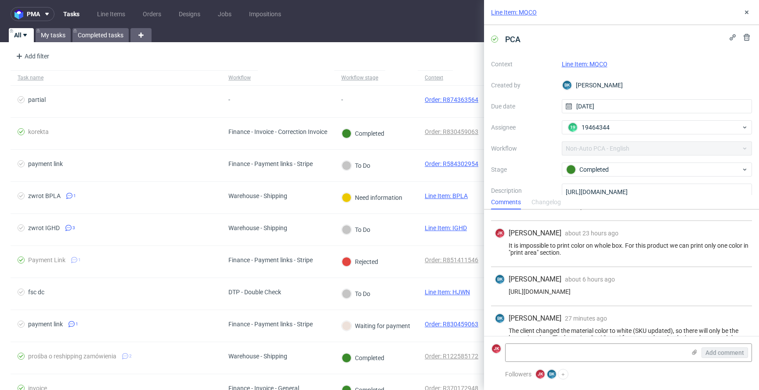
scroll to position [58, 0]
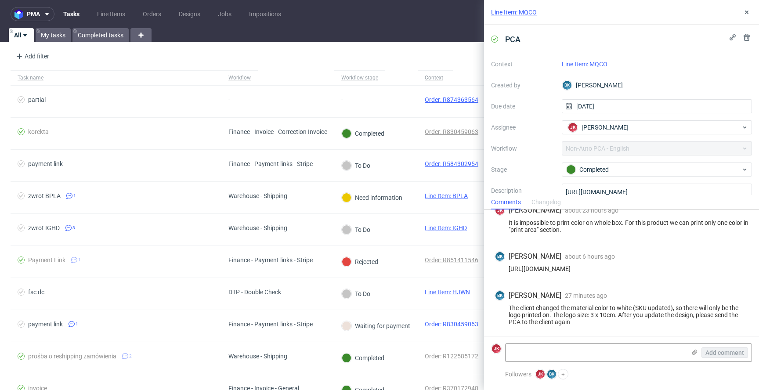
click at [572, 65] on link "Line Item: MQCO" at bounding box center [585, 64] width 46 height 7
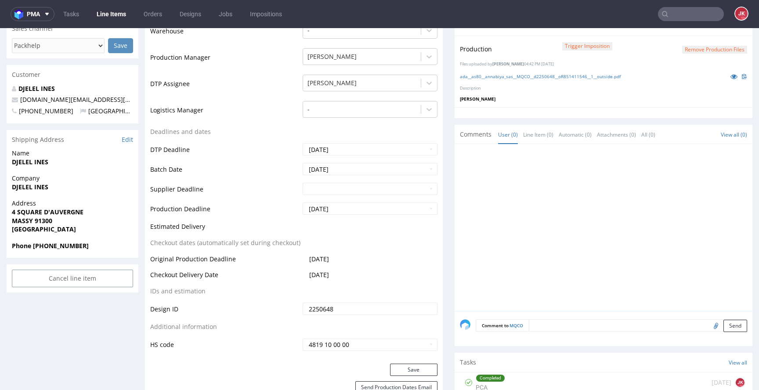
scroll to position [373, 0]
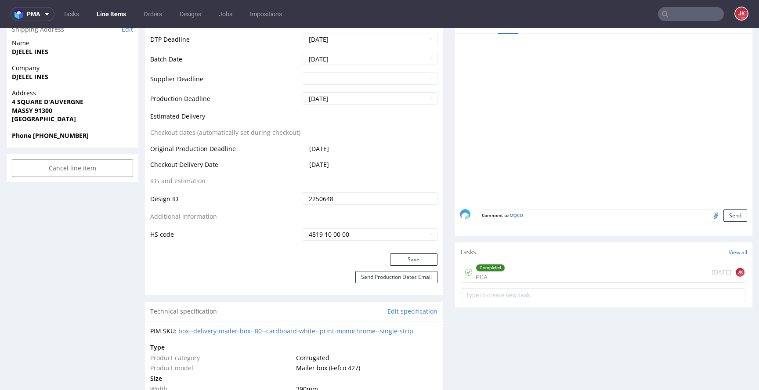
click at [477, 268] on div "Completed" at bounding box center [490, 267] width 29 height 7
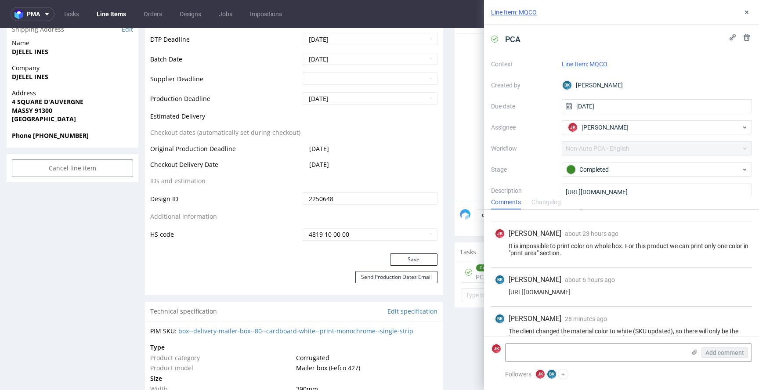
scroll to position [58, 0]
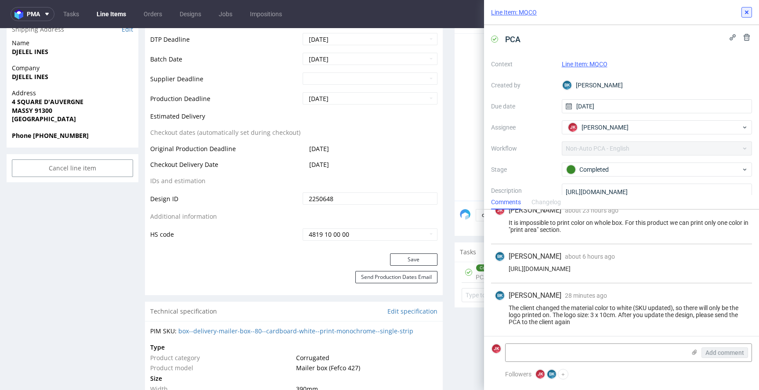
click at [744, 17] on button at bounding box center [746, 12] width 11 height 11
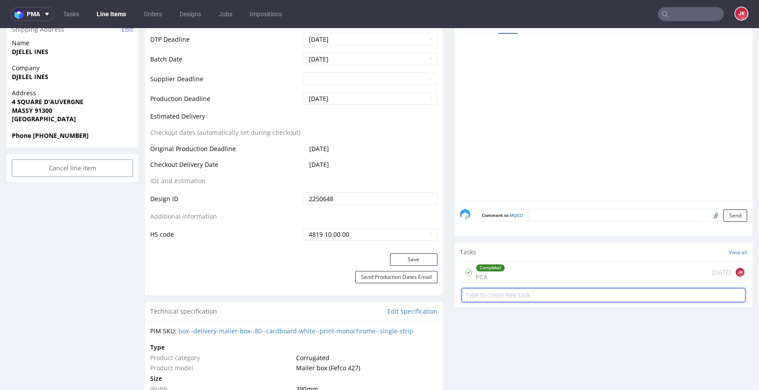
click at [477, 295] on input "text" at bounding box center [603, 295] width 284 height 14
type input "issue"
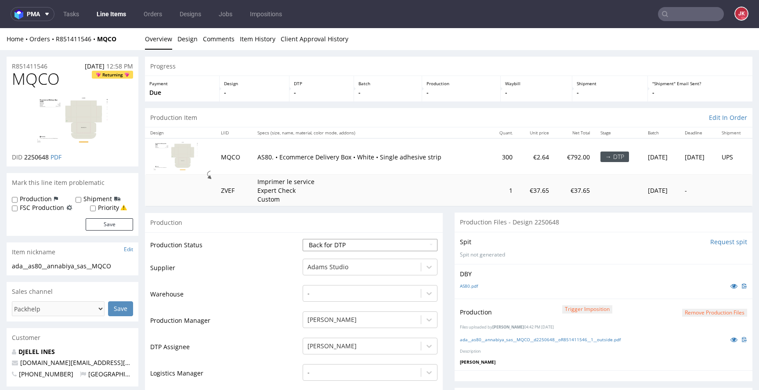
click at [367, 244] on select "Waiting for Artwork Waiting for Diecut Waiting for Mockup Waiting for DTP Waiti…" at bounding box center [370, 245] width 135 height 12
select select "dtp_issue"
click at [303, 239] on select "Waiting for Artwork Waiting for Diecut Waiting for Mockup Waiting for DTP Waiti…" at bounding box center [370, 245] width 135 height 12
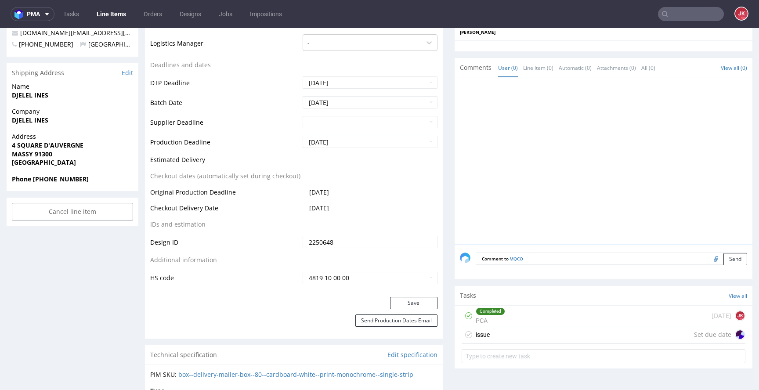
scroll to position [399, 0]
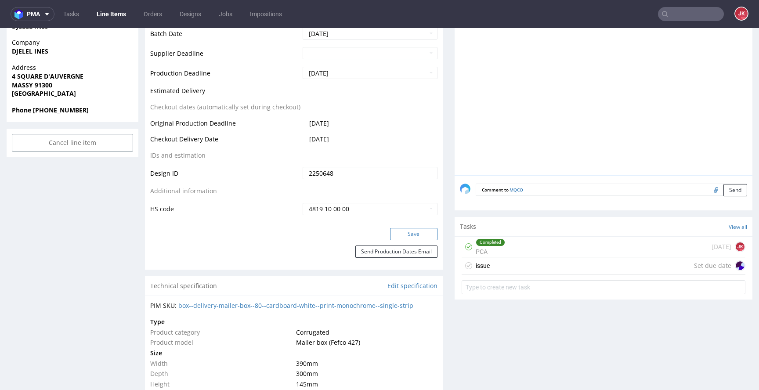
click at [413, 237] on button "Save" at bounding box center [413, 234] width 47 height 12
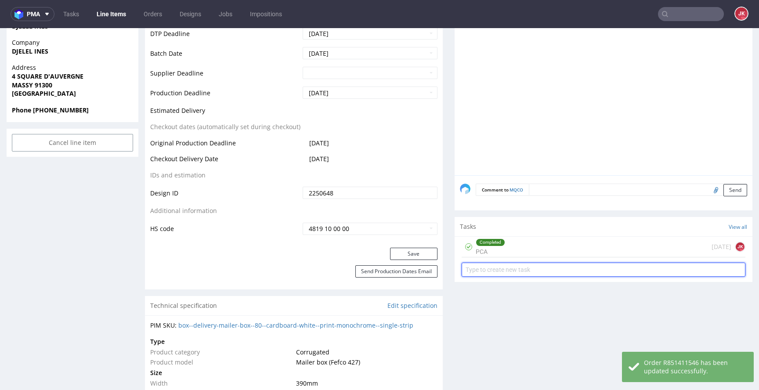
click at [478, 266] on input "text" at bounding box center [603, 270] width 284 height 14
type input "issue"
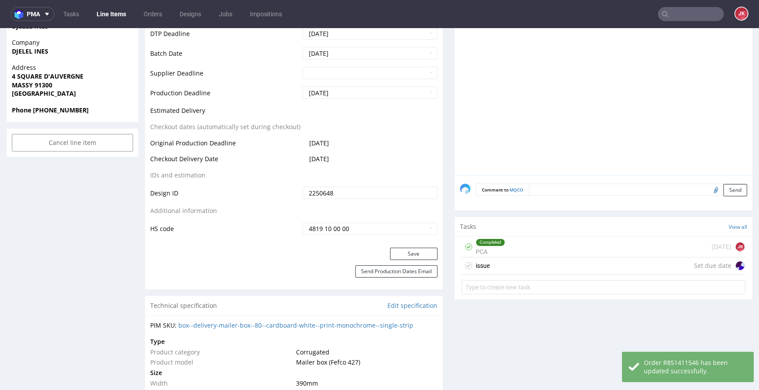
click at [479, 267] on div "issue" at bounding box center [483, 265] width 14 height 11
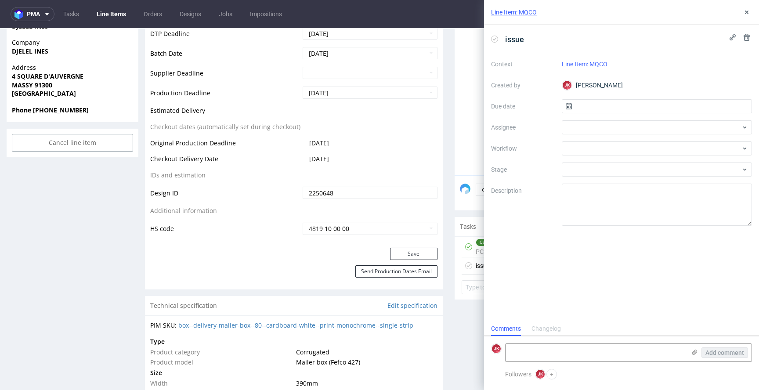
scroll to position [7, 0]
click at [591, 99] on input "text" at bounding box center [657, 106] width 191 height 14
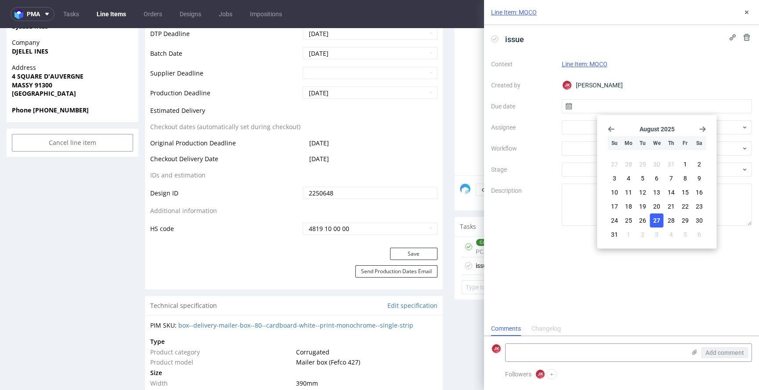
click at [657, 221] on span "27" at bounding box center [656, 220] width 7 height 9
type input "27/08/2025"
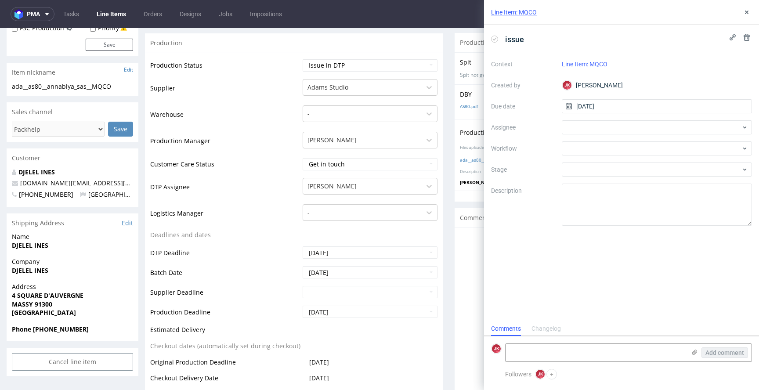
scroll to position [171, 0]
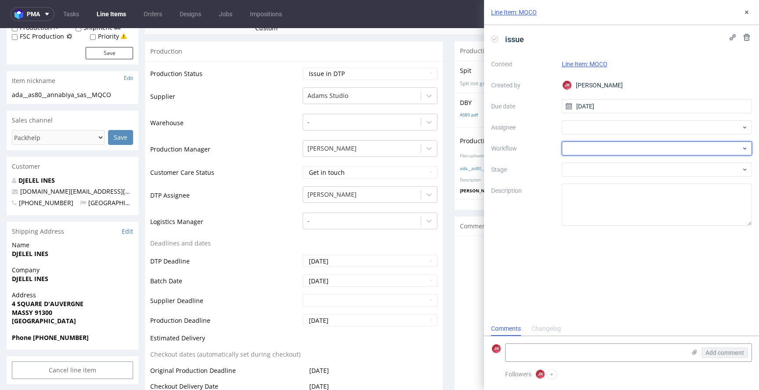
click at [573, 150] on div at bounding box center [657, 148] width 191 height 14
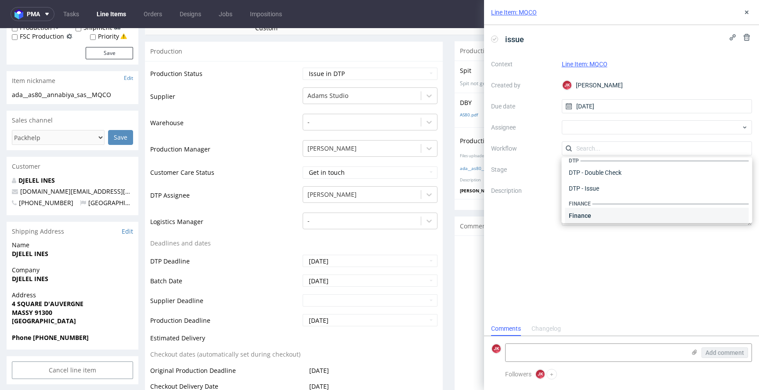
scroll to position [0, 0]
click at [594, 193] on div "DTP - Issue" at bounding box center [657, 196] width 184 height 16
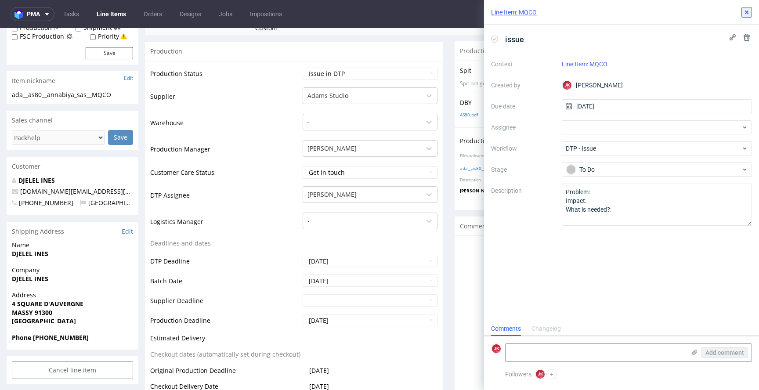
click at [744, 10] on icon at bounding box center [746, 12] width 7 height 7
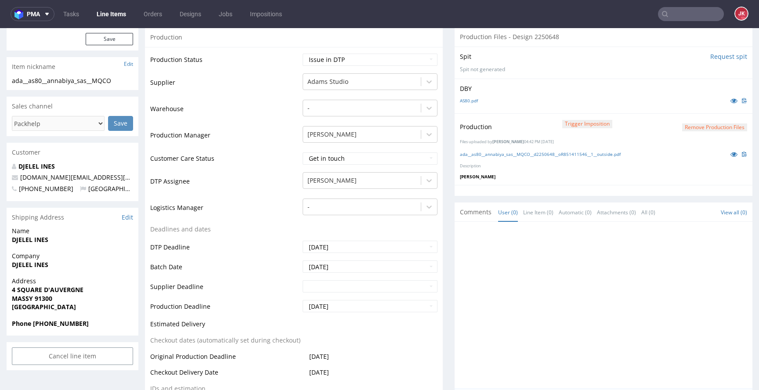
scroll to position [533, 0]
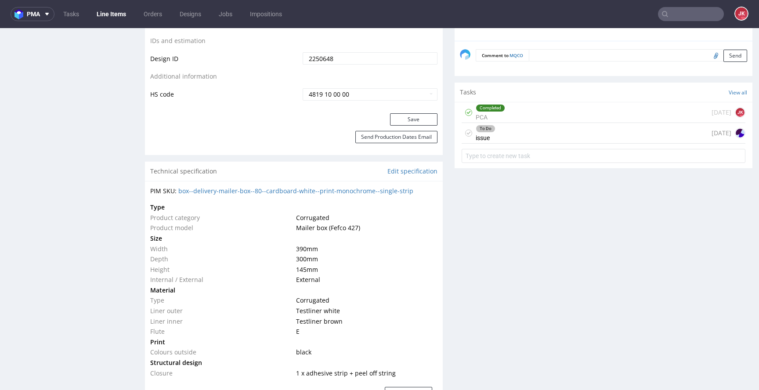
click at [497, 114] on div "Completed PCA" at bounding box center [490, 112] width 29 height 20
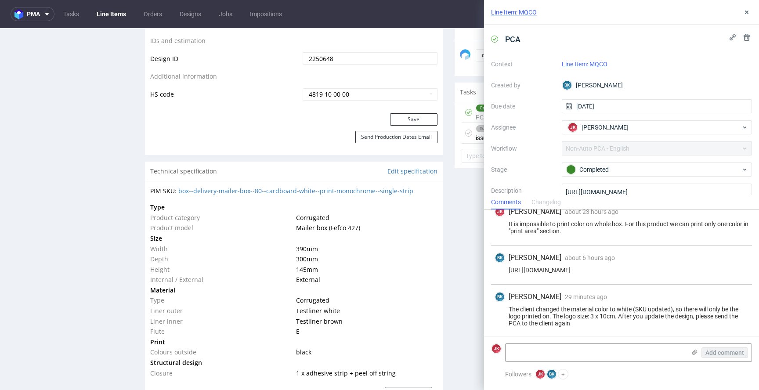
scroll to position [58, 0]
click at [746, 12] on use at bounding box center [747, 13] width 4 height 4
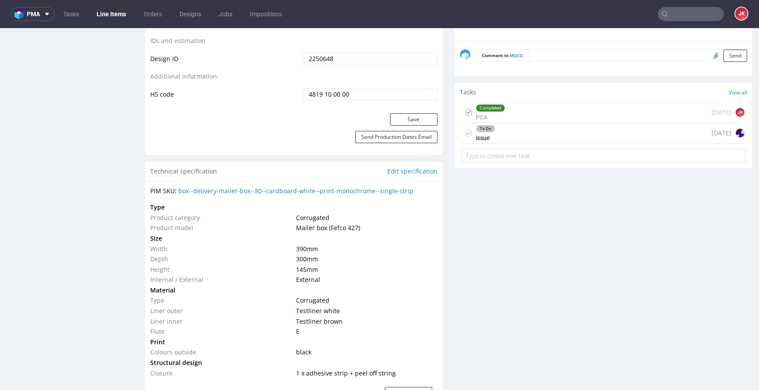
click at [483, 137] on div "To Do issue" at bounding box center [486, 133] width 20 height 20
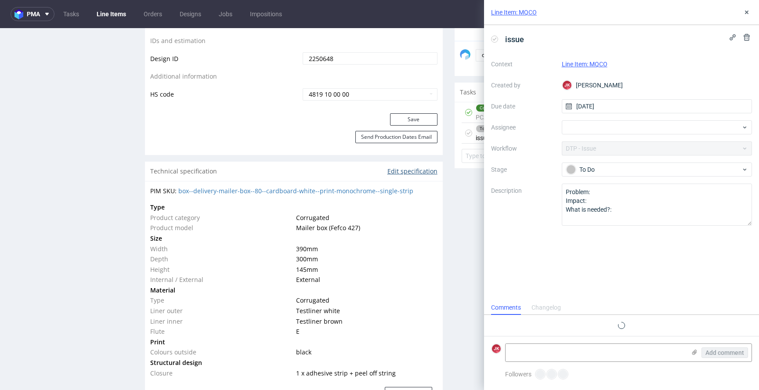
scroll to position [7, 0]
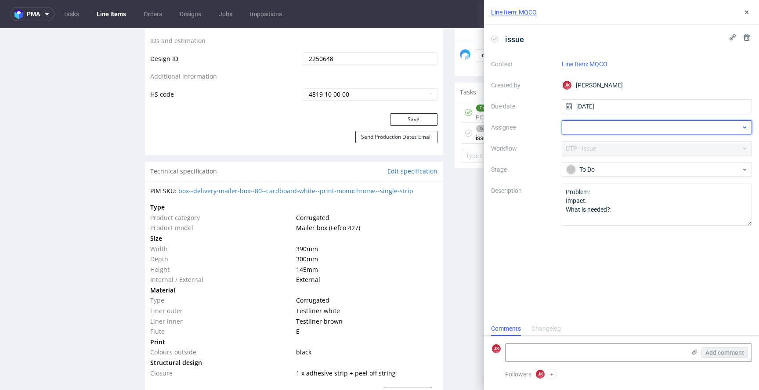
click at [606, 123] on div at bounding box center [657, 127] width 191 height 14
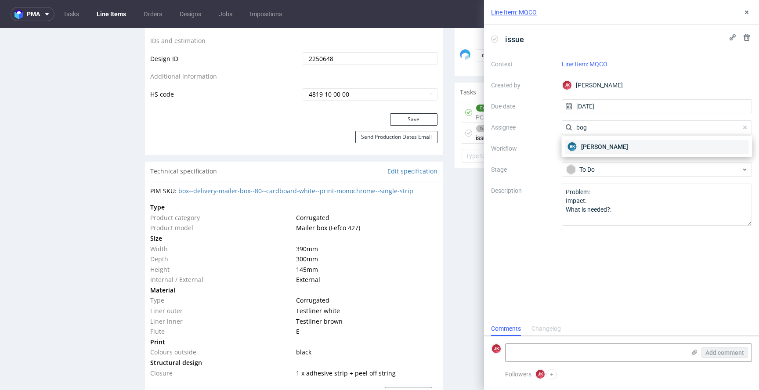
type input "bog"
click at [598, 146] on span "[PERSON_NAME]" at bounding box center [604, 146] width 47 height 9
click at [540, 349] on textarea at bounding box center [595, 353] width 180 height 18
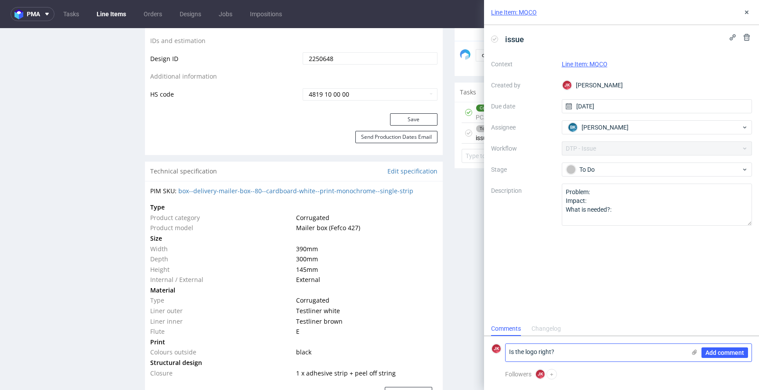
click at [562, 356] on textarea "Is the logo right?" at bounding box center [595, 353] width 180 height 18
type textarea "Is the logo right? green rectangle is 3x10cm and logo won't fit into those size…"
click at [691, 349] on icon at bounding box center [694, 352] width 7 height 7
click at [0, 0] on input "file" at bounding box center [0, 0] width 0 height 0
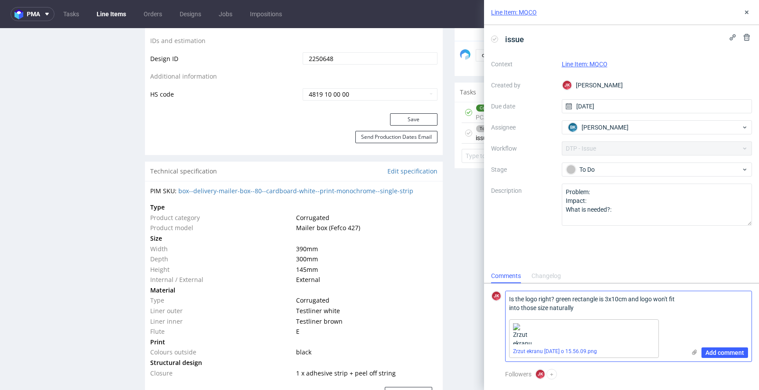
click at [566, 309] on textarea "Is the logo right? green rectangle is 3x10cm and logo won't fit into those size…" at bounding box center [595, 303] width 180 height 25
click at [588, 310] on textarea "Is the logo right? green rectangle is 3x10cm and logo won't fit into those size…" at bounding box center [595, 303] width 180 height 25
click at [725, 351] on span "Add comment" at bounding box center [724, 353] width 39 height 6
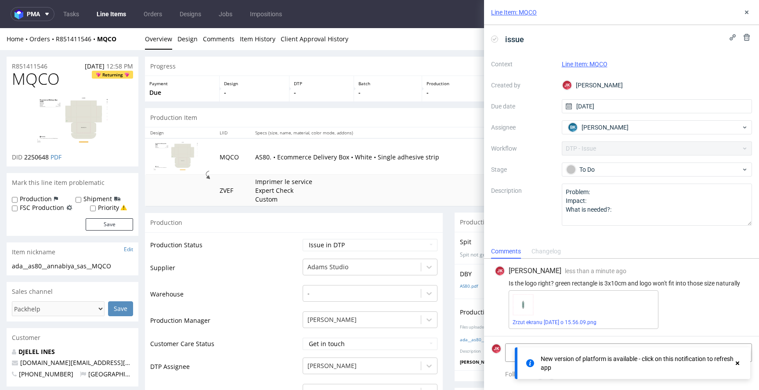
click at [589, 285] on div "Is the logo right? green rectangle is 3x10cm and logo won't fit into those size…" at bounding box center [621, 283] width 254 height 7
copy div "Is the logo right? green rectangle is 3x10cm and logo won't fit into those size…"
click at [747, 12] on icon at bounding box center [746, 12] width 7 height 7
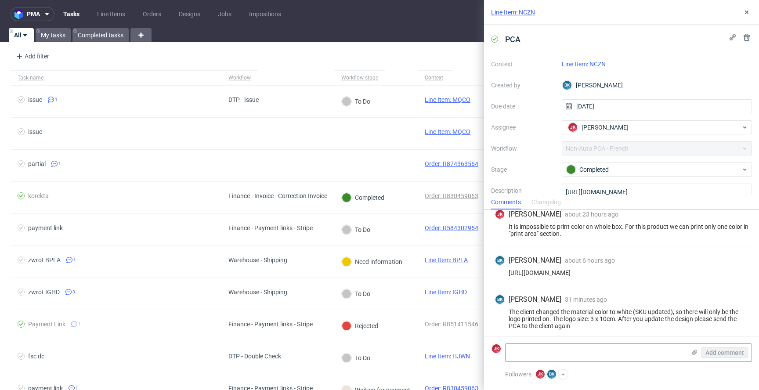
scroll to position [58, 0]
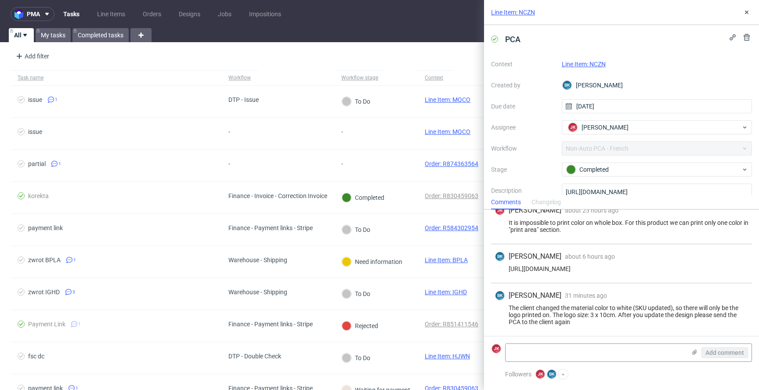
click at [579, 65] on link "Line Item: NCZN" at bounding box center [584, 64] width 44 height 7
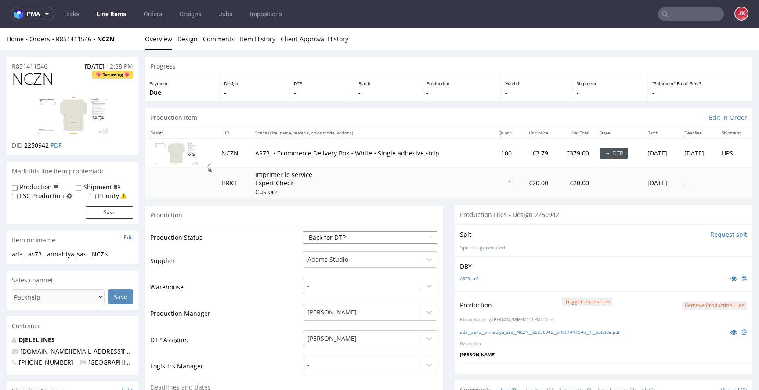
click at [392, 233] on select "Waiting for Artwork Waiting for Diecut Waiting for Mockup Waiting for DTP Waiti…" at bounding box center [370, 237] width 135 height 12
select select "dtp_issue"
click at [303, 231] on select "Waiting for Artwork Waiting for Diecut Waiting for Mockup Waiting for DTP Waiti…" at bounding box center [370, 237] width 135 height 12
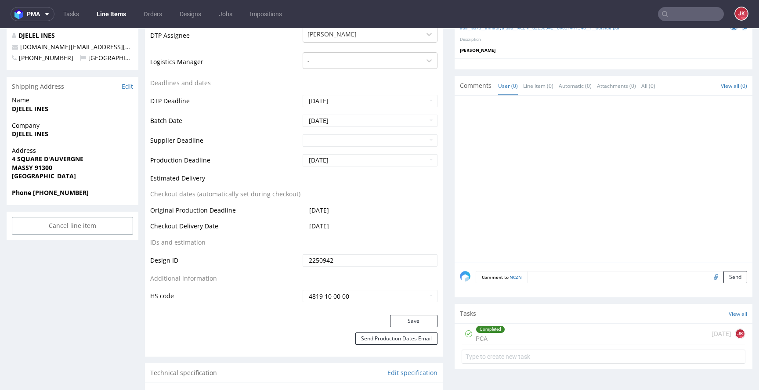
scroll to position [493, 0]
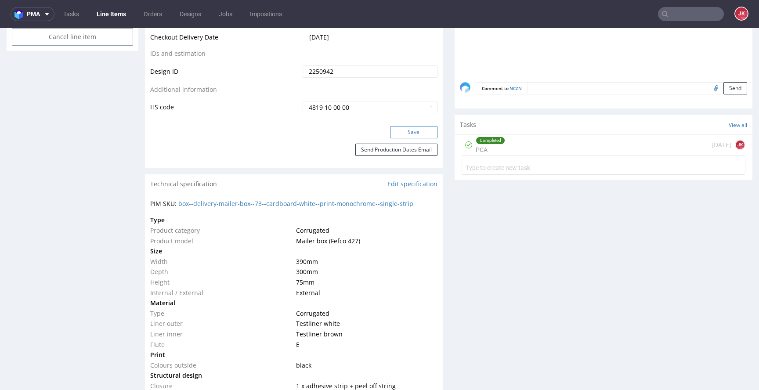
click at [415, 133] on button "Save" at bounding box center [413, 132] width 47 height 12
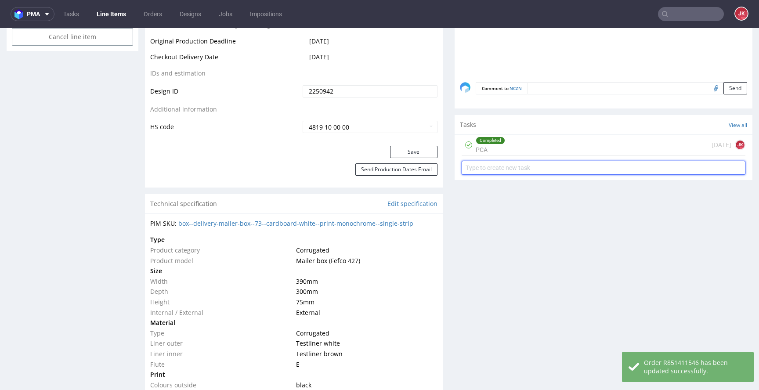
click at [484, 169] on input "text" at bounding box center [603, 168] width 284 height 14
type input "issue"
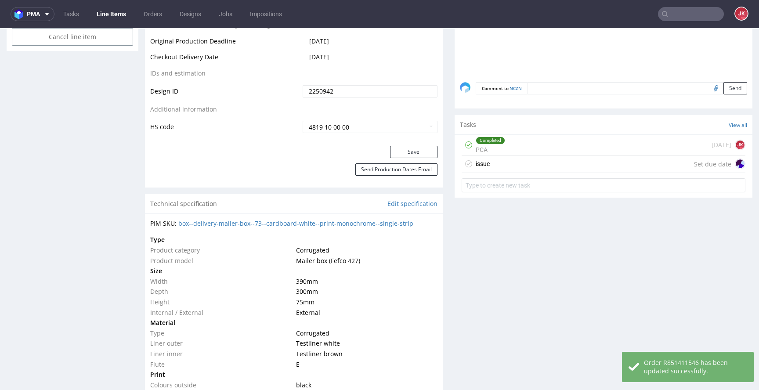
click at [490, 166] on div "issue Set due date" at bounding box center [603, 164] width 284 height 18
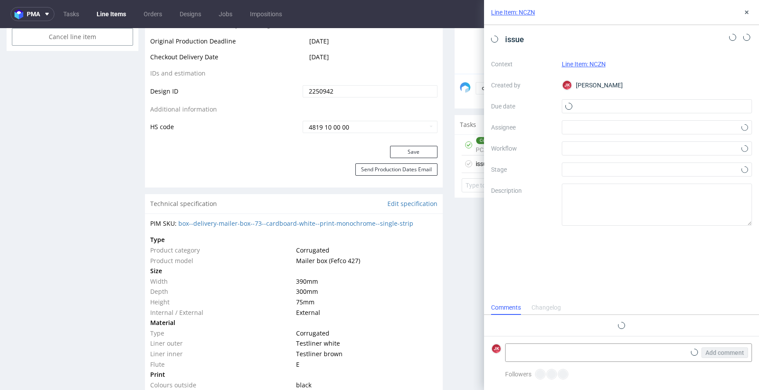
scroll to position [7, 0]
click at [591, 108] on input "text" at bounding box center [657, 106] width 191 height 14
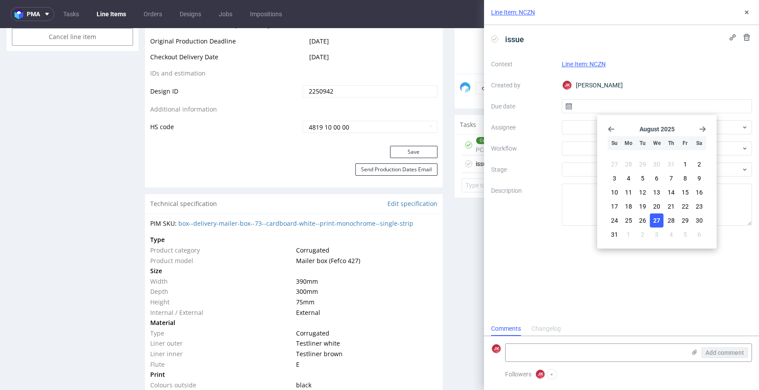
click at [658, 225] on button "27" at bounding box center [657, 220] width 14 height 14
type input "[DATE]"
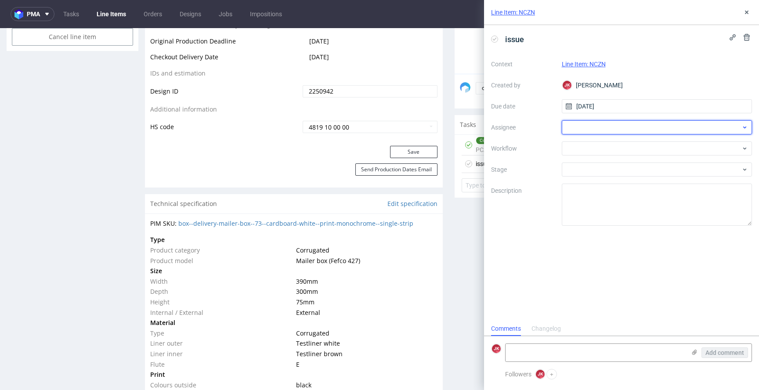
click at [577, 127] on div at bounding box center [657, 127] width 191 height 14
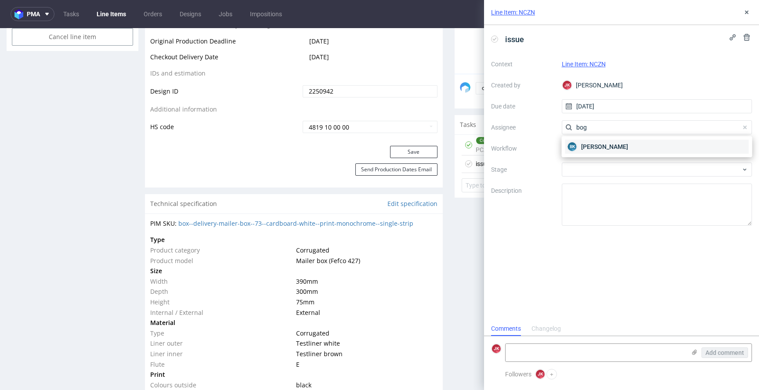
type input "bog"
click at [590, 150] on span "Bogna Krystian" at bounding box center [604, 146] width 47 height 9
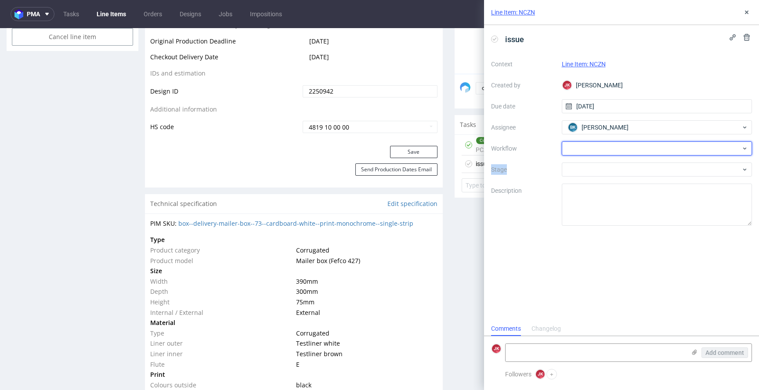
click at [590, 150] on div at bounding box center [657, 148] width 191 height 14
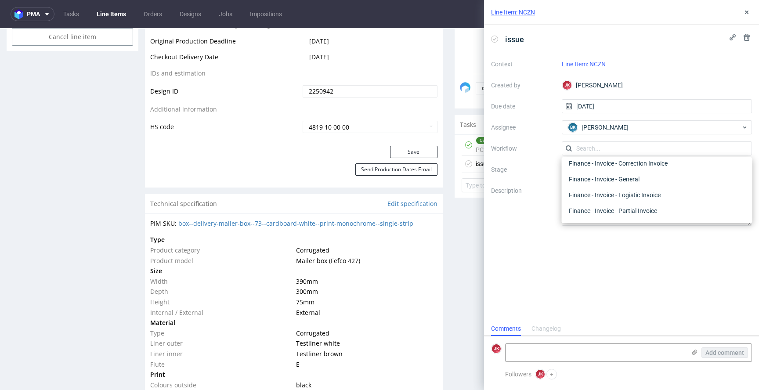
scroll to position [17, 0]
click at [593, 182] on div "DTP - Issue" at bounding box center [657, 179] width 184 height 16
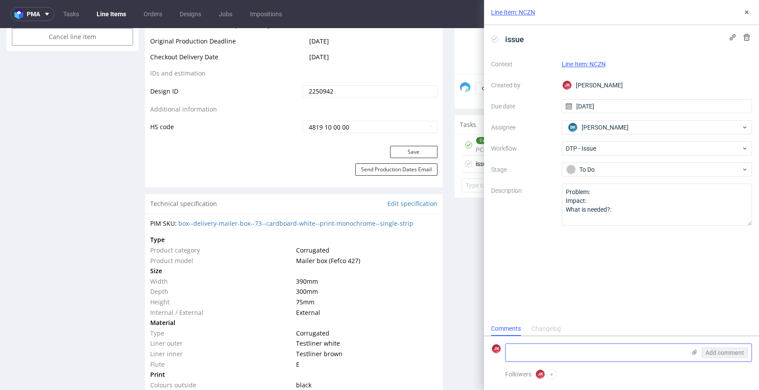
click at [553, 348] on textarea at bounding box center [595, 353] width 180 height 18
paste textarea "naturally"
type textarea "naturally"
click at [569, 347] on textarea at bounding box center [595, 353] width 180 height 18
paste textarea "Is the logo right? green rectangle is 3x10cm and logo won't fit into those size…"
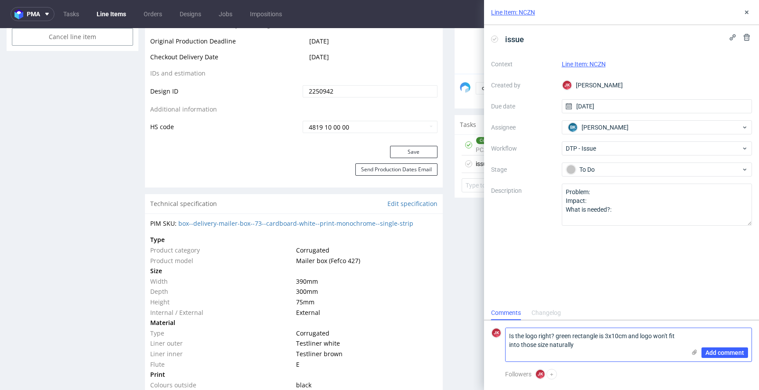
scroll to position [0, 0]
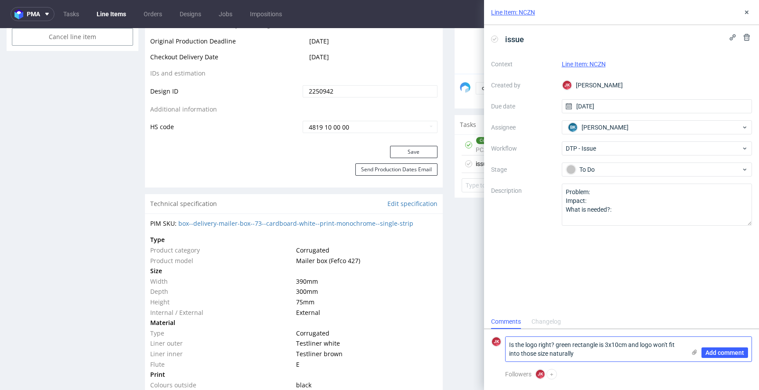
type textarea "Is the logo right? green rectangle is 3x10cm and logo won't fit into those size…"
click at [694, 353] on icon at bounding box center [694, 352] width 7 height 7
click at [0, 0] on input "file" at bounding box center [0, 0] width 0 height 0
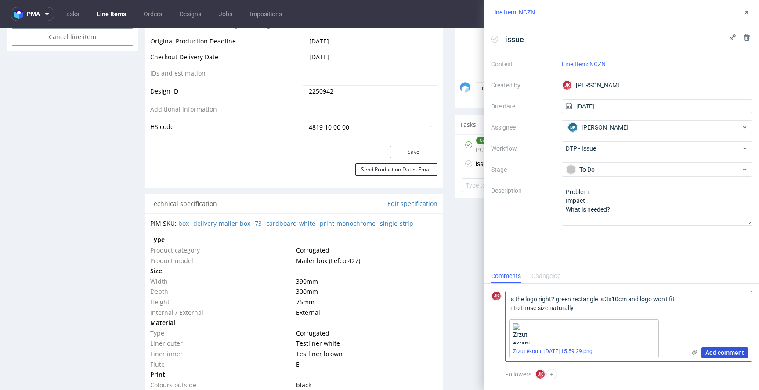
click at [726, 357] on button "Add comment" at bounding box center [724, 352] width 47 height 11
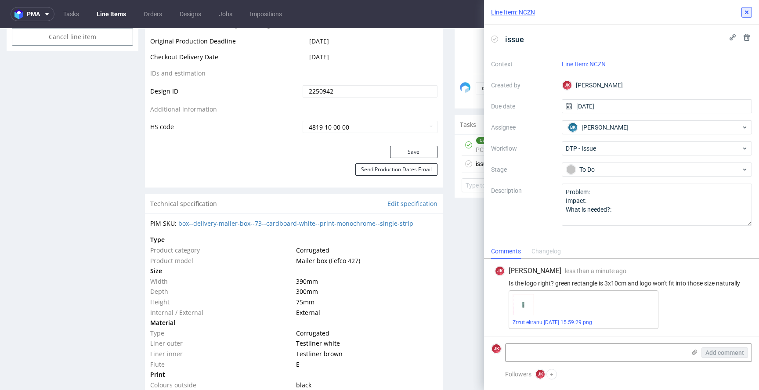
click at [746, 9] on icon at bounding box center [746, 12] width 7 height 7
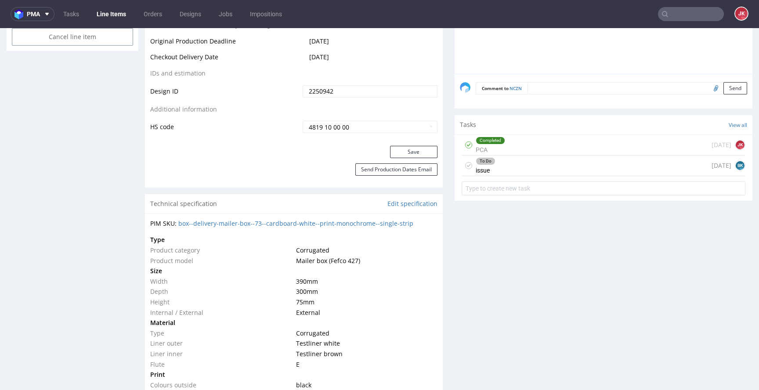
click at [483, 166] on div "To Do issue" at bounding box center [486, 165] width 20 height 20
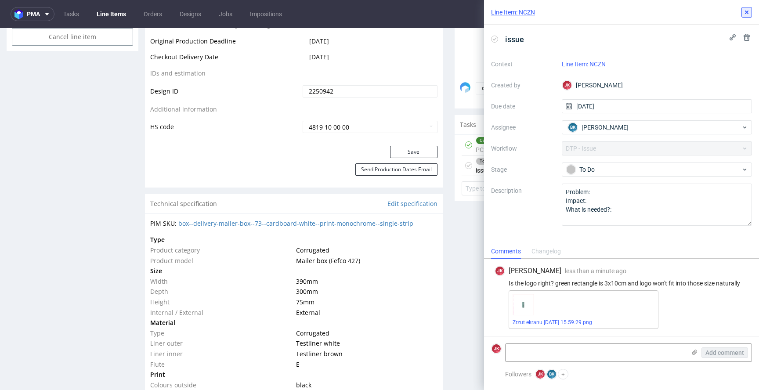
click at [748, 14] on icon at bounding box center [746, 12] width 7 height 7
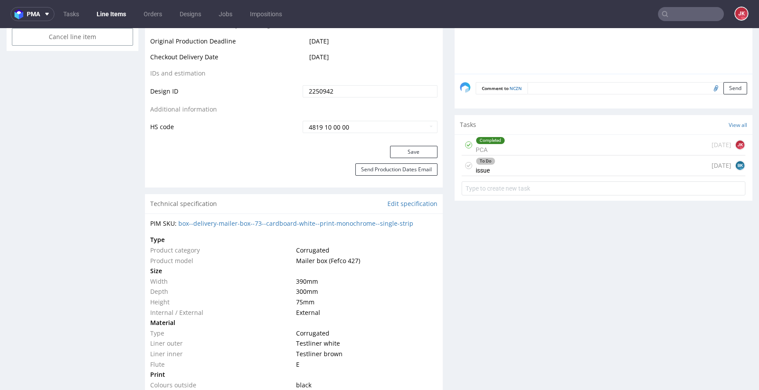
click at [442, 193] on div "Progress Payment Due Design - DTP - Batch - Production - Waybill - Shipment - "…" at bounding box center [448, 324] width 607 height 1520
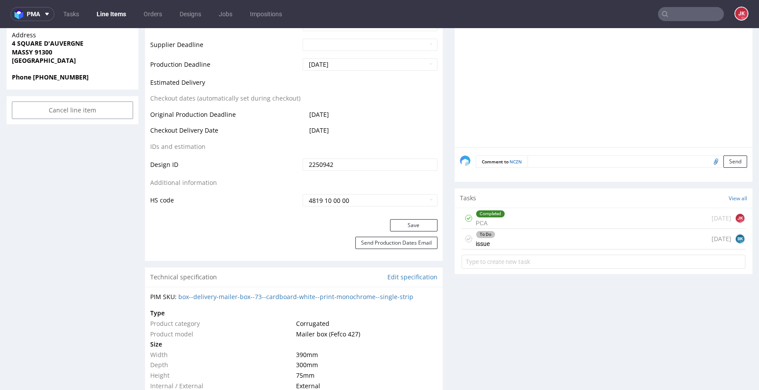
scroll to position [489, 0]
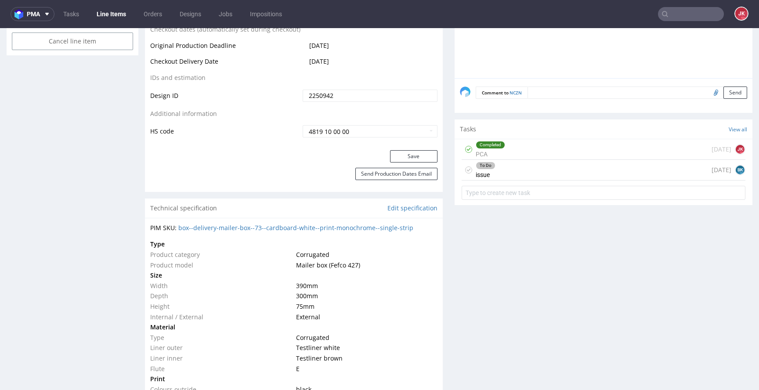
click at [486, 166] on div "To Do" at bounding box center [485, 165] width 19 height 7
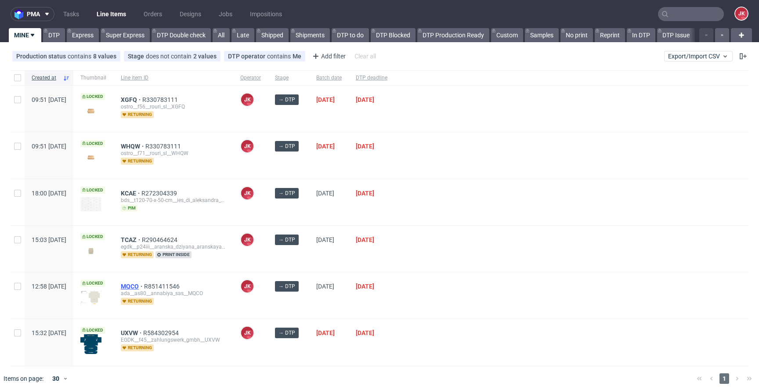
click at [144, 286] on span "MQCO" at bounding box center [132, 286] width 23 height 7
click at [456, 210] on div at bounding box center [571, 202] width 354 height 46
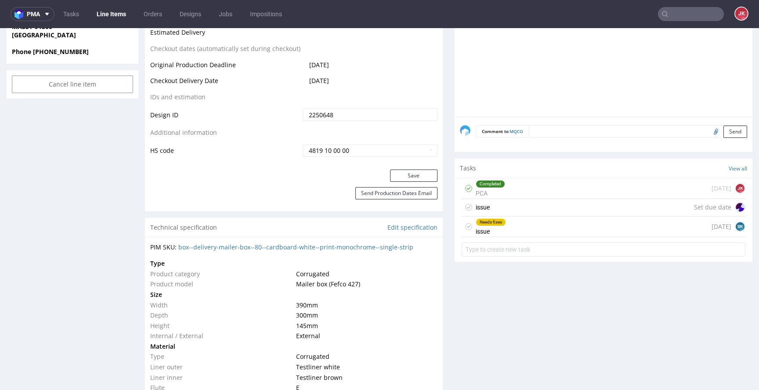
scroll to position [463, 0]
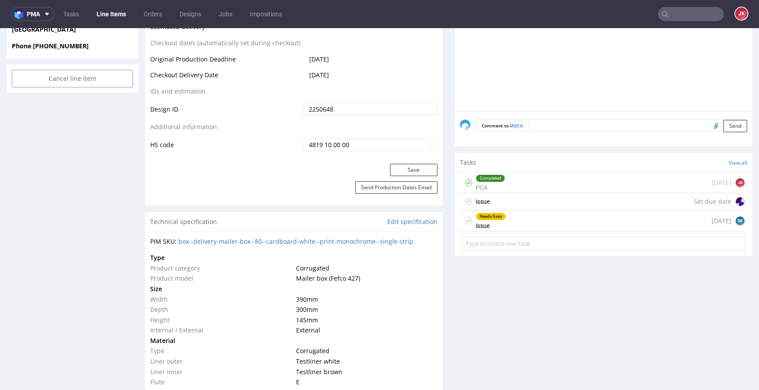
click at [491, 205] on div "issue Set due date" at bounding box center [603, 202] width 284 height 18
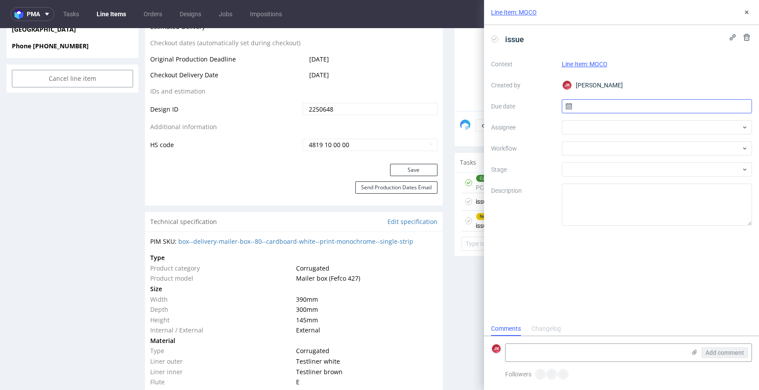
scroll to position [7, 0]
click at [747, 37] on icon at bounding box center [746, 37] width 7 height 7
click at [749, 77] on span "Delete" at bounding box center [740, 80] width 18 height 6
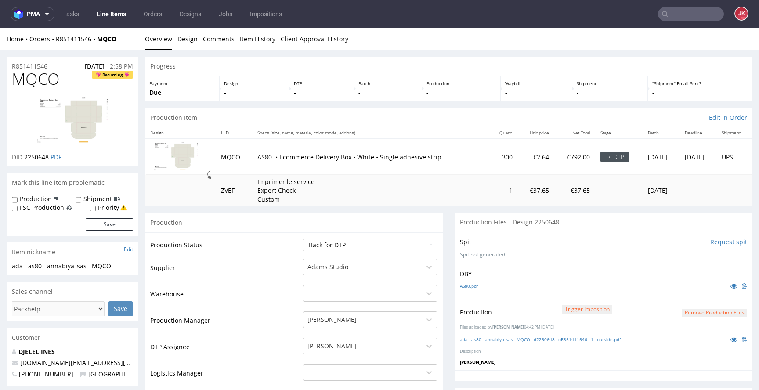
click at [346, 240] on select "Waiting for Artwork Waiting for Diecut Waiting for Mockup Waiting for DTP Waiti…" at bounding box center [370, 245] width 135 height 12
select select "dtp_issue"
click at [303, 239] on select "Waiting for Artwork Waiting for Diecut Waiting for Mockup Waiting for DTP Waiti…" at bounding box center [370, 245] width 135 height 12
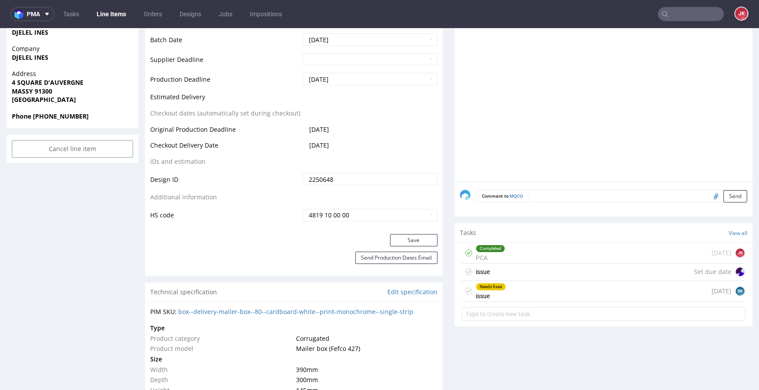
scroll to position [459, 0]
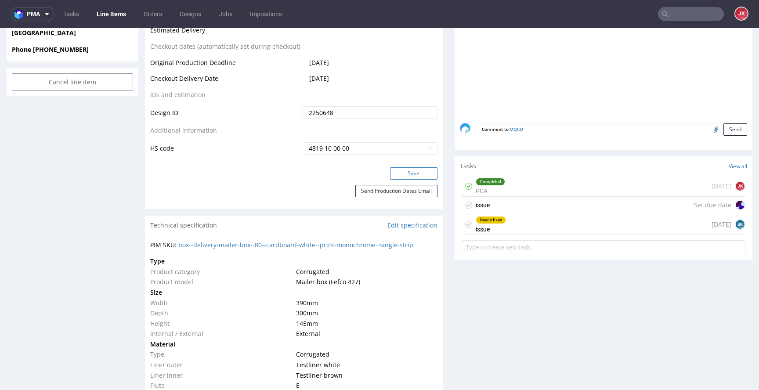
click at [414, 175] on button "Save" at bounding box center [413, 173] width 47 height 12
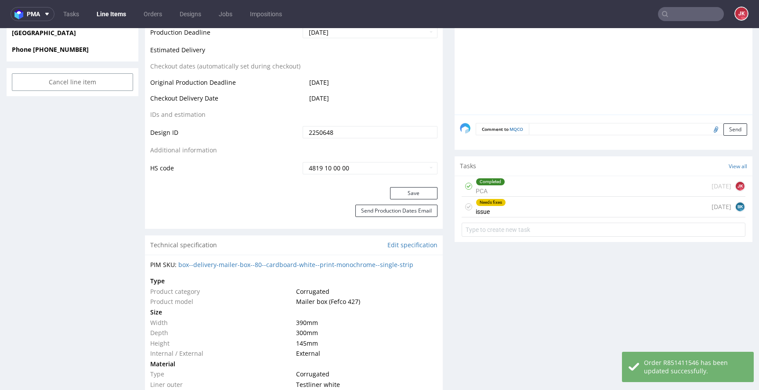
scroll to position [0, 0]
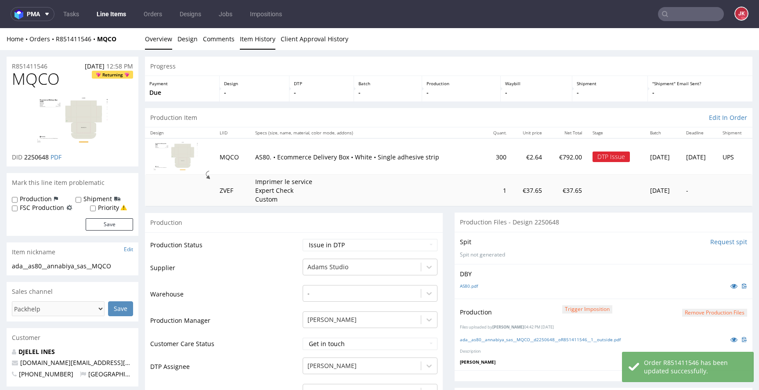
click at [260, 43] on link "Item History" at bounding box center [258, 39] width 36 height 22
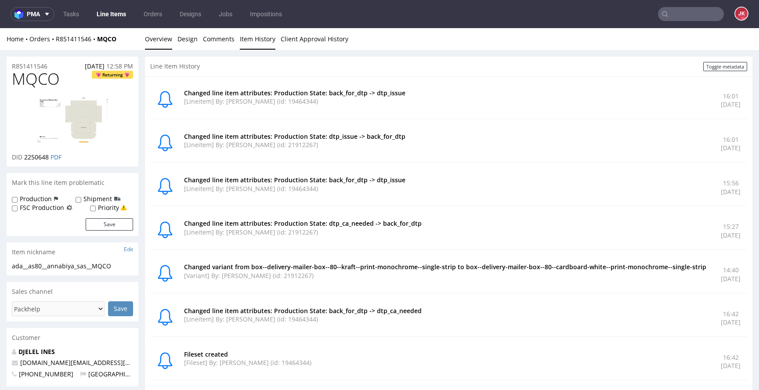
click at [160, 40] on link "Overview" at bounding box center [158, 39] width 27 height 22
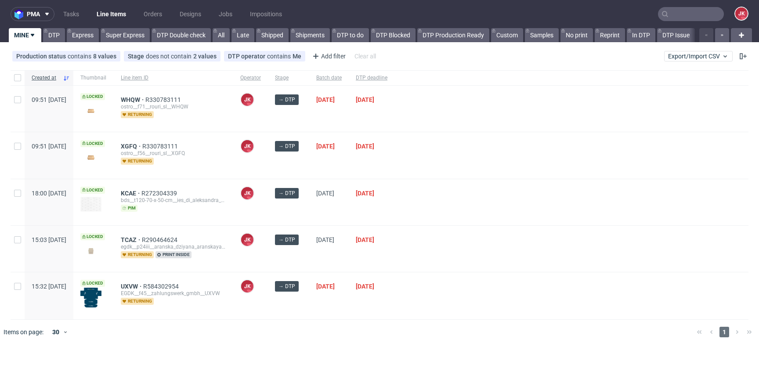
click at [449, 162] on div at bounding box center [571, 155] width 354 height 46
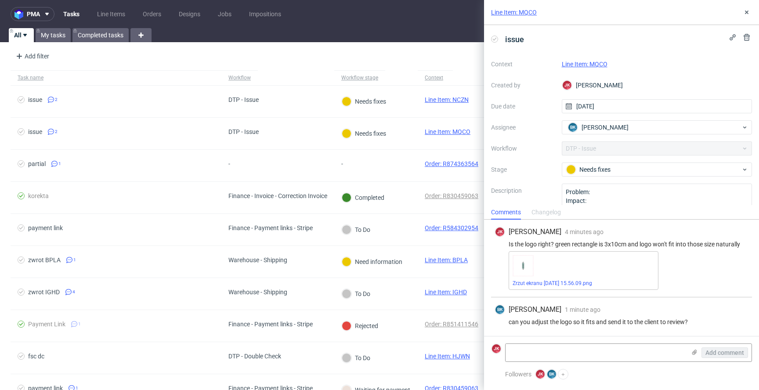
click at [572, 63] on link "Line Item: MQCO" at bounding box center [585, 64] width 46 height 7
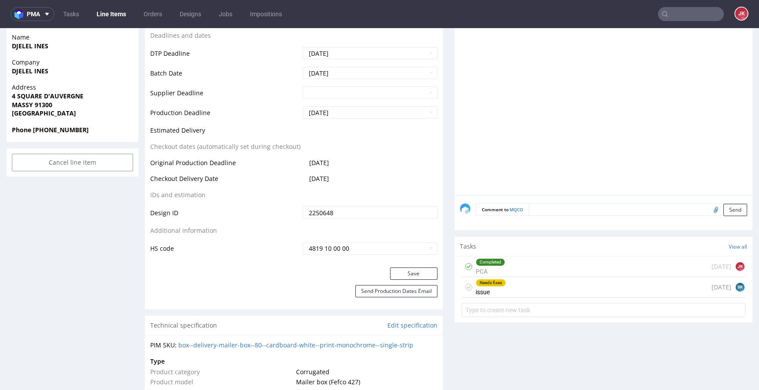
scroll to position [381, 0]
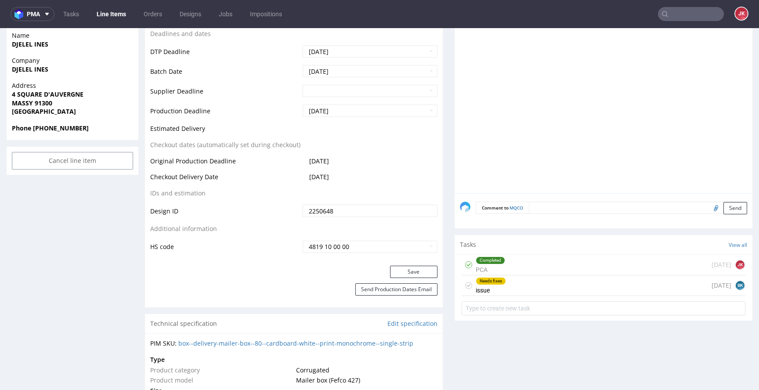
click at [465, 287] on icon at bounding box center [468, 285] width 7 height 7
click at [480, 284] on div "Completed issue" at bounding box center [490, 285] width 29 height 20
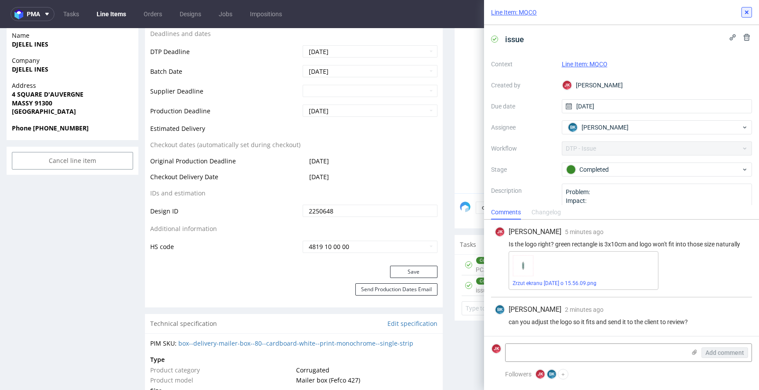
click at [744, 17] on button at bounding box center [746, 12] width 11 height 11
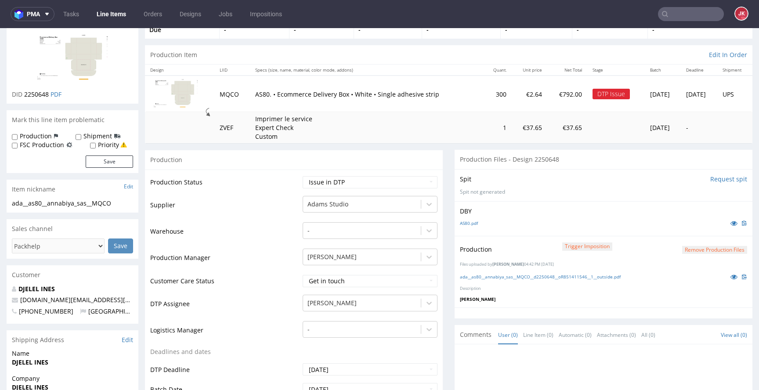
scroll to position [75, 0]
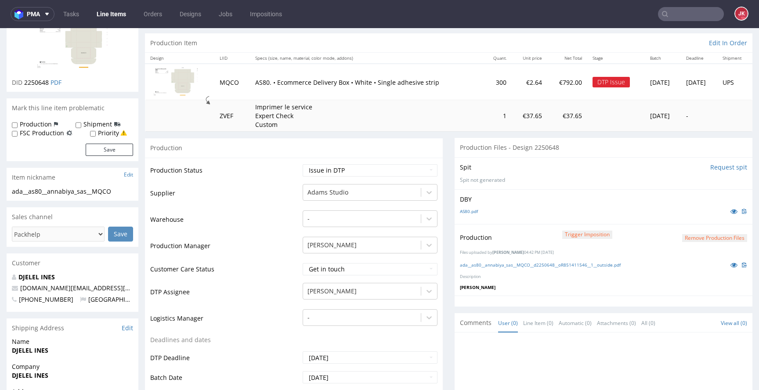
click at [712, 237] on button "Remove production files" at bounding box center [714, 238] width 65 height 8
click at [690, 214] on link "Yes" at bounding box center [686, 218] width 25 height 13
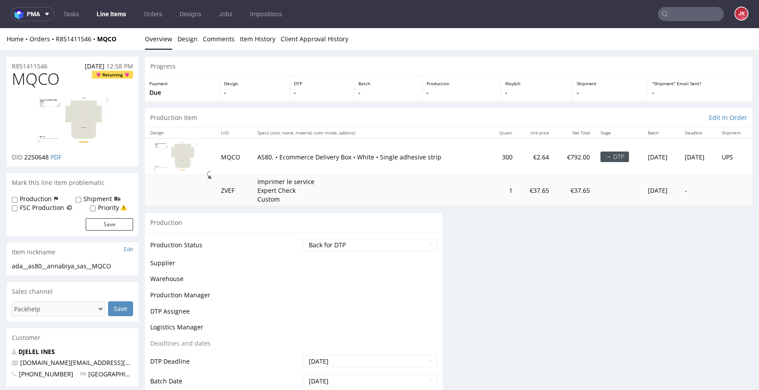
scroll to position [0, 0]
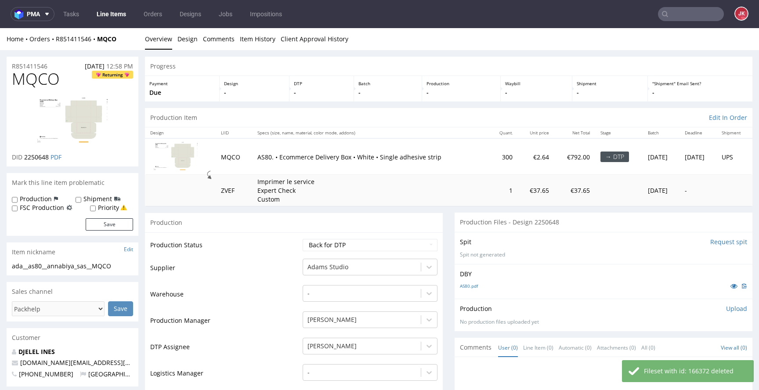
click at [726, 308] on p "Upload" at bounding box center [736, 308] width 21 height 9
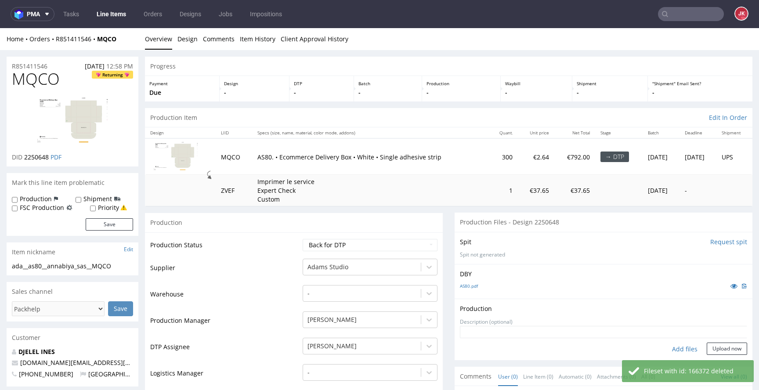
click at [681, 349] on div "Add files" at bounding box center [685, 348] width 44 height 13
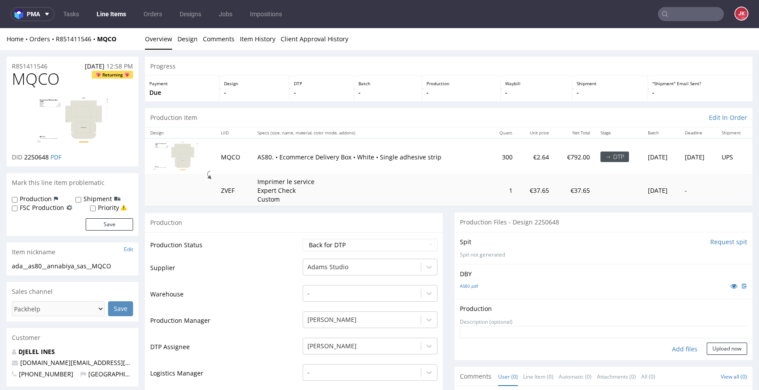
type input "C:\fakepath\ada__as80__annabiya_sas__MQCO__d2250648__oR851411546__1__outside.pdf"
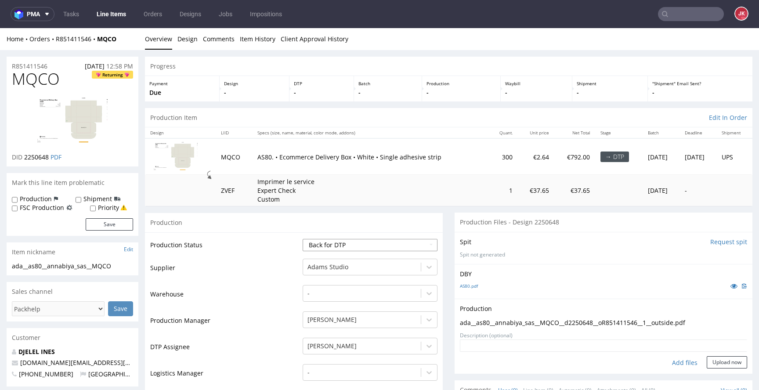
click at [397, 246] on select "Waiting for Artwork Waiting for Diecut Waiting for Mockup Waiting for DTP Waiti…" at bounding box center [370, 245] width 135 height 12
select select "dtp_ca_needed"
click at [303, 239] on select "Waiting for Artwork Waiting for Diecut Waiting for Mockup Waiting for DTP Waiti…" at bounding box center [370, 245] width 135 height 12
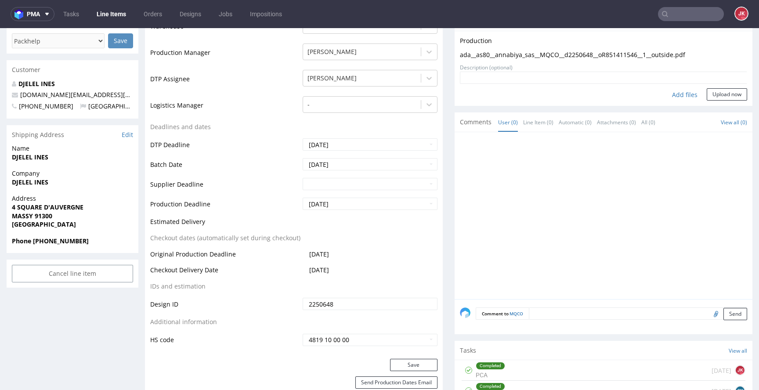
scroll to position [287, 0]
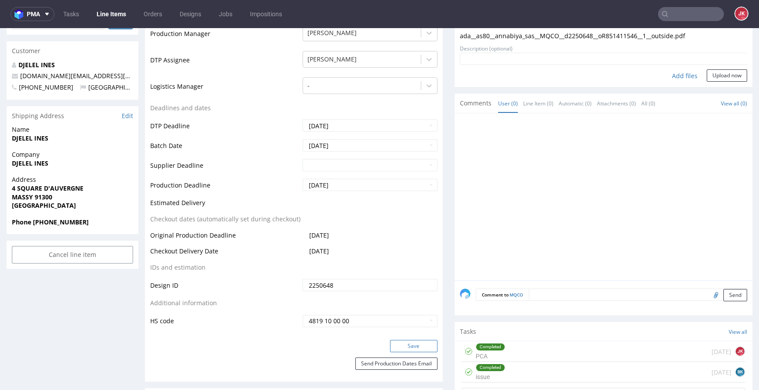
click at [413, 345] on button "Save" at bounding box center [413, 346] width 47 height 12
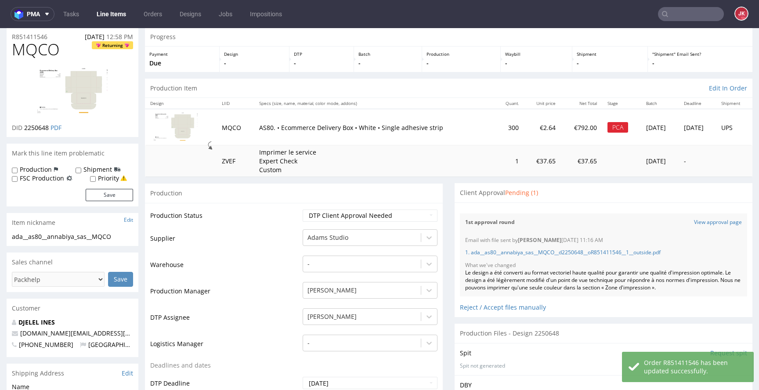
scroll to position [80, 0]
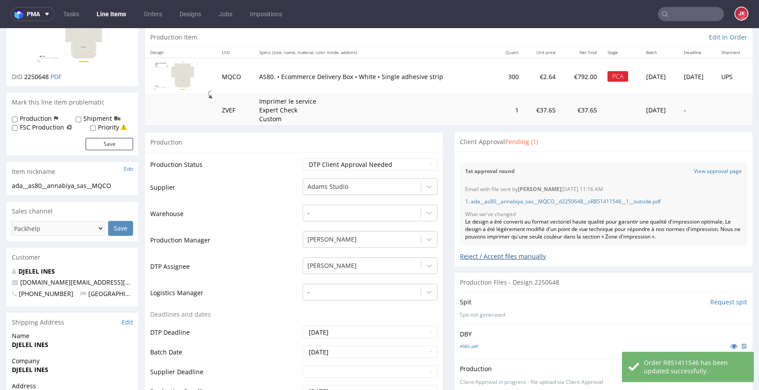
click at [501, 252] on div "Reject / Accept files manually" at bounding box center [603, 252] width 287 height 15
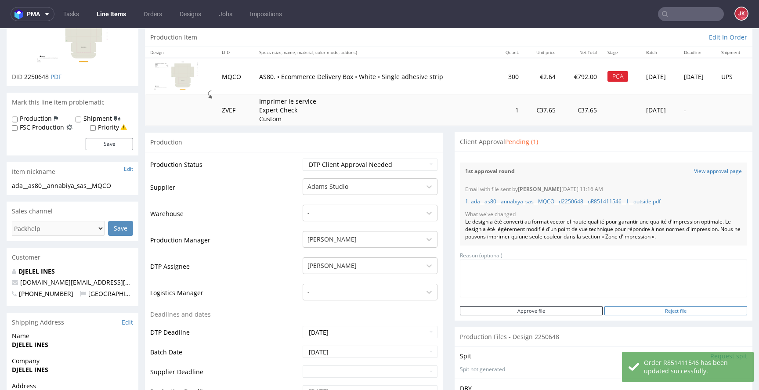
click at [679, 312] on input "Reject file" at bounding box center [675, 310] width 143 height 9
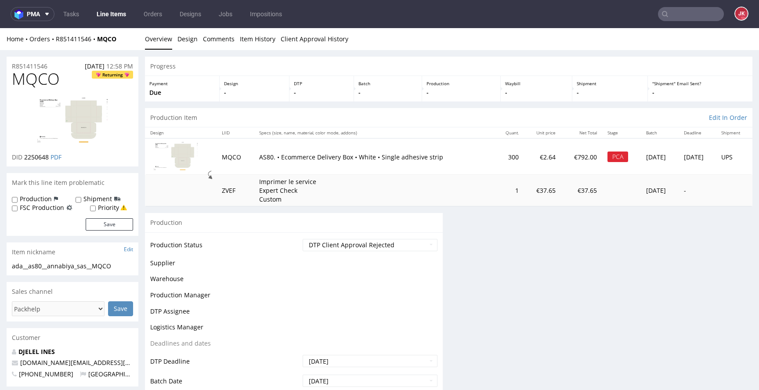
scroll to position [0, 0]
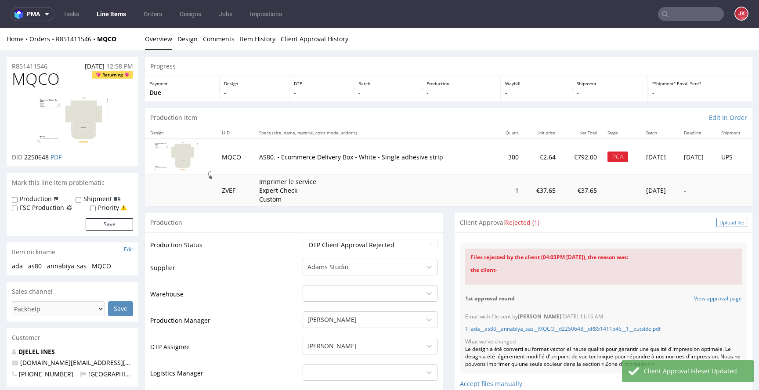
click at [716, 224] on div "Upload file" at bounding box center [731, 222] width 31 height 9
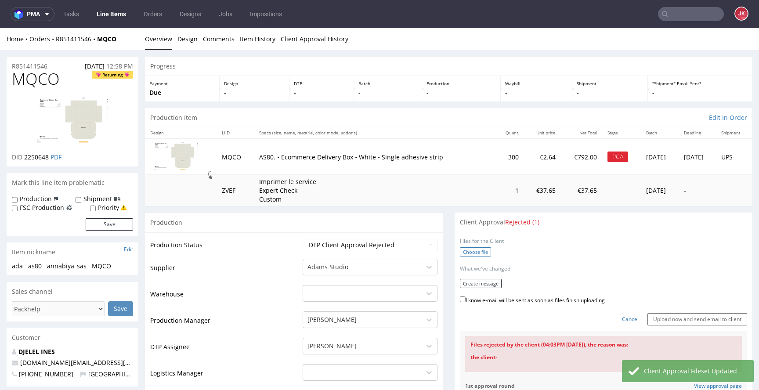
click at [469, 254] on label "Choose file" at bounding box center [475, 251] width 31 height 9
click at [0, 28] on input "Choose file" at bounding box center [0, 28] width 0 height 0
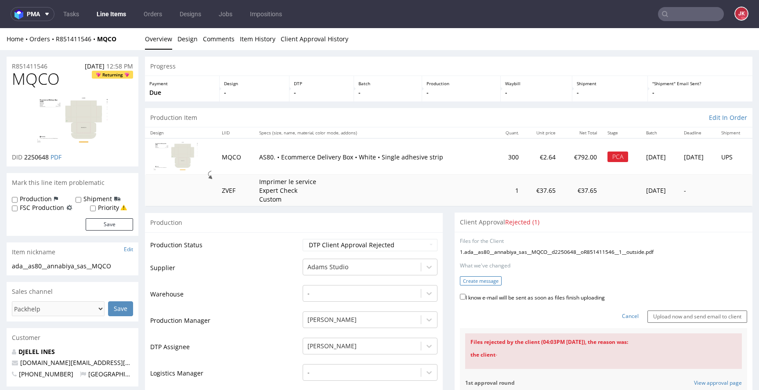
click at [483, 281] on button "Create message" at bounding box center [481, 280] width 42 height 9
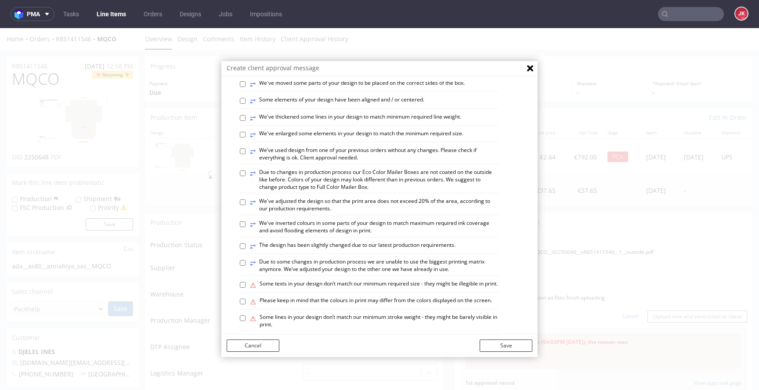
scroll to position [513, 0]
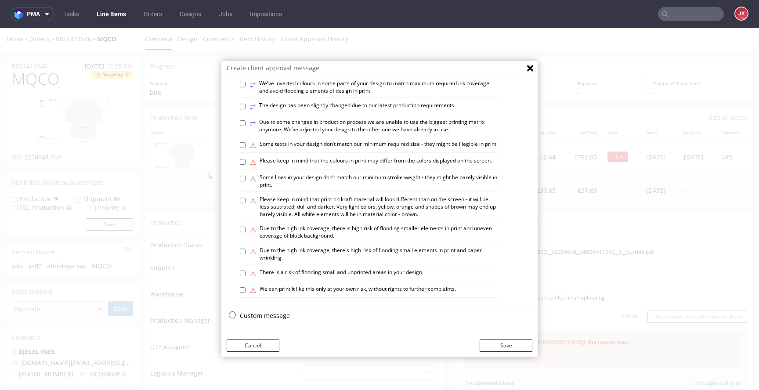
click at [294, 200] on label "⚠ Please keep in mind that print on kraft material will look different than on …" at bounding box center [374, 207] width 249 height 22
click at [245, 200] on input "⚠ Please keep in mind that print on kraft material will look different than on …" at bounding box center [243, 201] width 6 height 6
checkbox input "true"
click at [512, 347] on button "Save" at bounding box center [505, 345] width 53 height 12
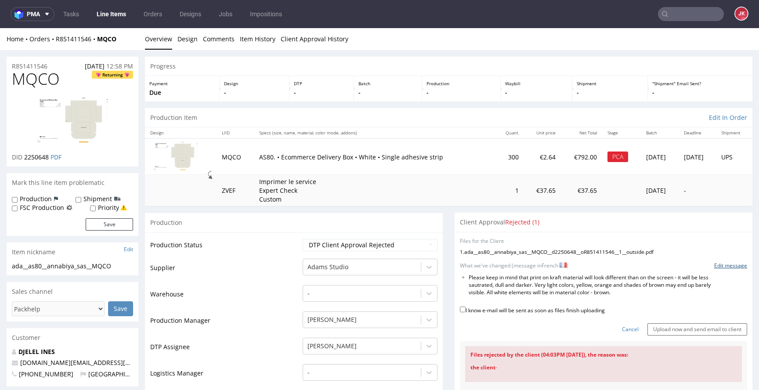
click at [720, 265] on link "Edit message" at bounding box center [730, 265] width 33 height 7
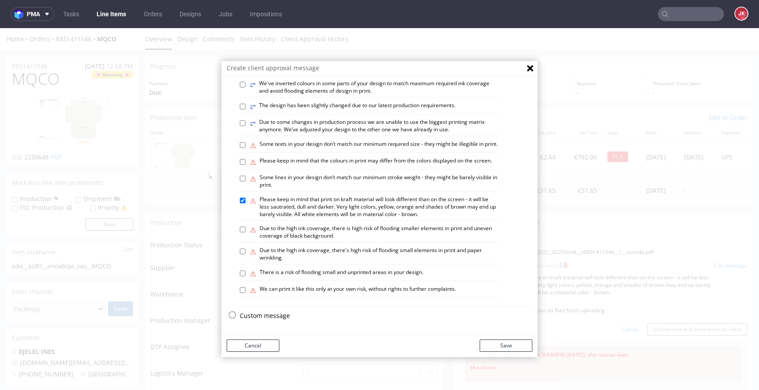
scroll to position [329, 0]
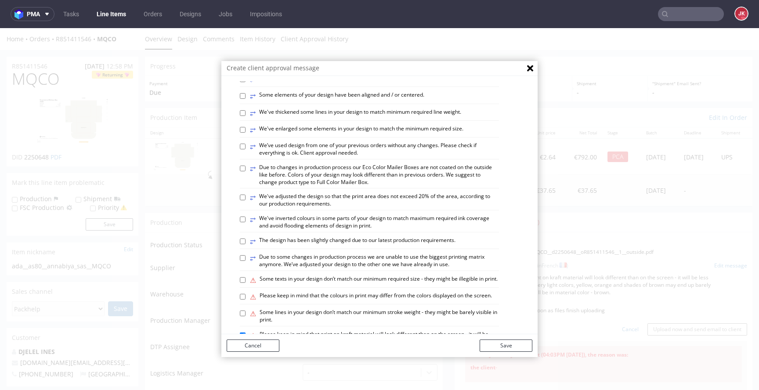
click at [325, 157] on label "⥂ We’ve used design from one of your previous orders without any changes. Pleas…" at bounding box center [374, 149] width 249 height 15
click at [245, 149] on input "⥂ We’ve used design from one of your previous orders without any changes. Pleas…" at bounding box center [243, 147] width 6 height 6
checkbox input "true"
click at [499, 348] on button "Save" at bounding box center [505, 345] width 53 height 12
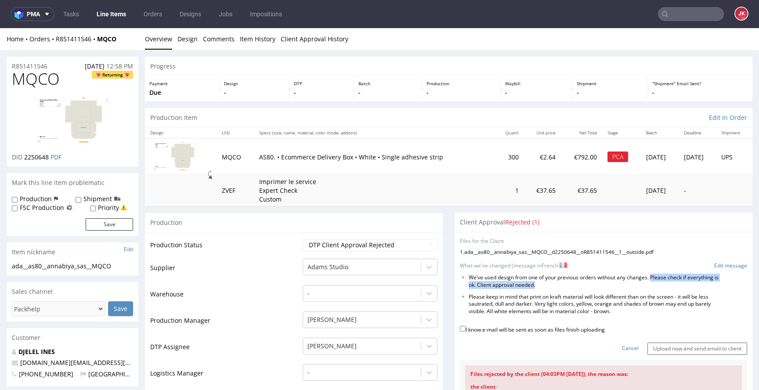
drag, startPoint x: 647, startPoint y: 278, endPoint x: 651, endPoint y: 287, distance: 10.0
click at [651, 287] on li "We’ve used design from one of your previous orders without any changes. Please …" at bounding box center [594, 281] width 250 height 15
copy li "Please check if everything is ok. Client approval needed."
click at [622, 350] on link "Cancel" at bounding box center [630, 348] width 17 height 7
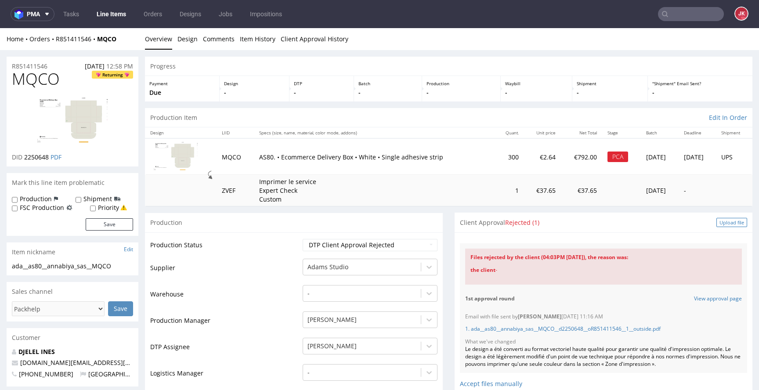
click at [716, 223] on div "Upload file" at bounding box center [731, 222] width 31 height 9
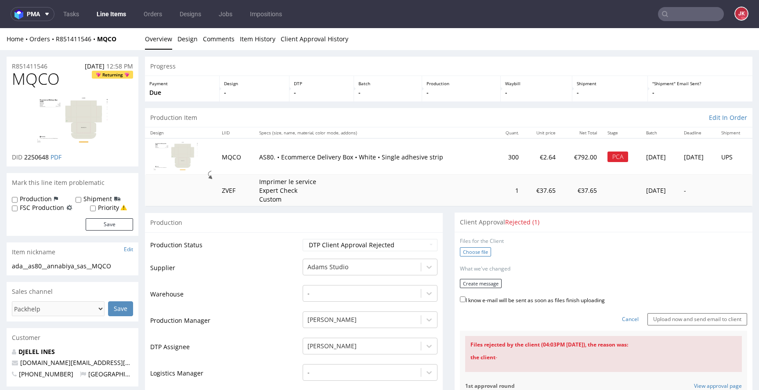
click at [473, 249] on label "Choose file" at bounding box center [475, 251] width 31 height 9
click at [0, 28] on input "Choose file" at bounding box center [0, 28] width 0 height 0
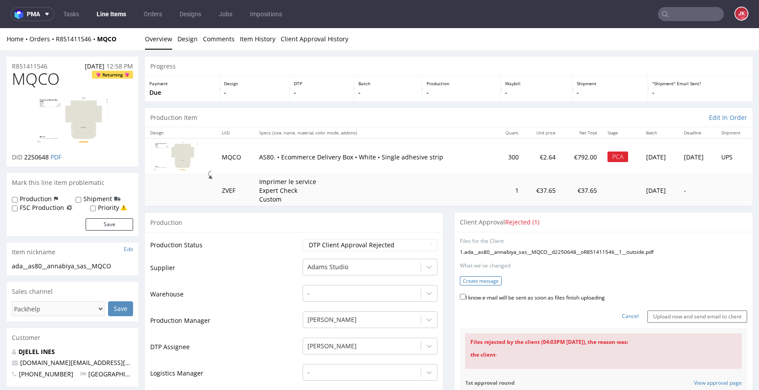
click at [483, 277] on button "Create message" at bounding box center [481, 280] width 42 height 9
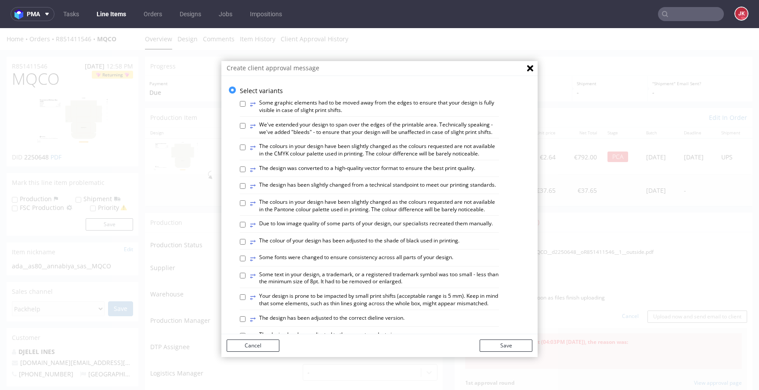
scroll to position [513, 0]
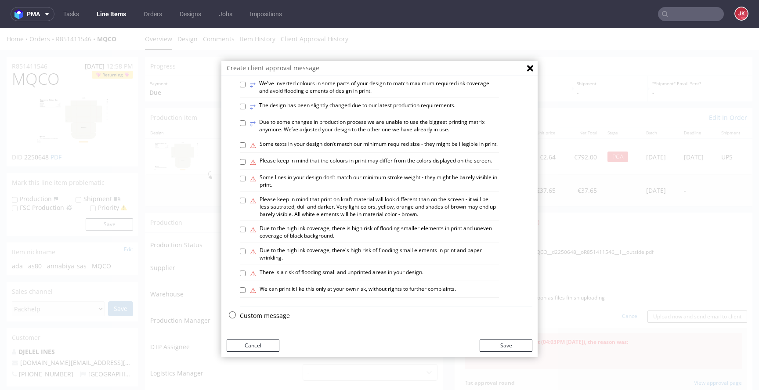
click at [275, 315] on p "Custom message" at bounding box center [386, 315] width 292 height 9
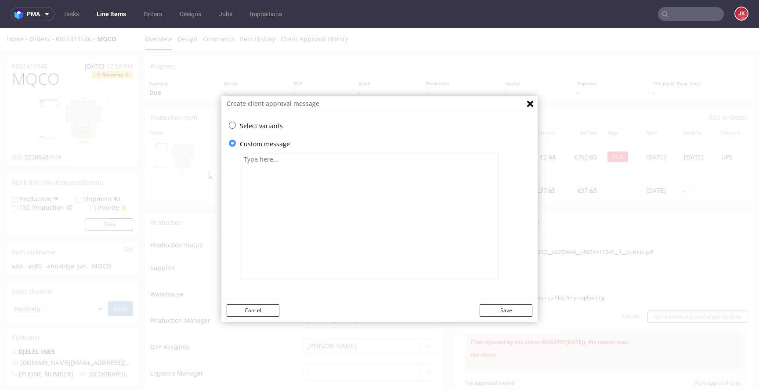
click at [358, 211] on textarea at bounding box center [369, 216] width 259 height 127
paste textarea "Veuillez vérifier que tout est en ordre. L'approbation du client est requise. L…"
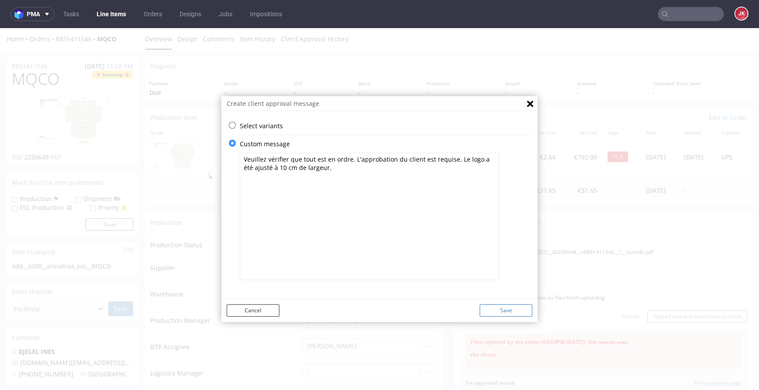
type textarea "Veuillez vérifier que tout est en ordre. L'approbation du client est requise. L…"
drag, startPoint x: 510, startPoint y: 307, endPoint x: 540, endPoint y: 304, distance: 30.5
click at [510, 307] on button "Save" at bounding box center [505, 310] width 53 height 12
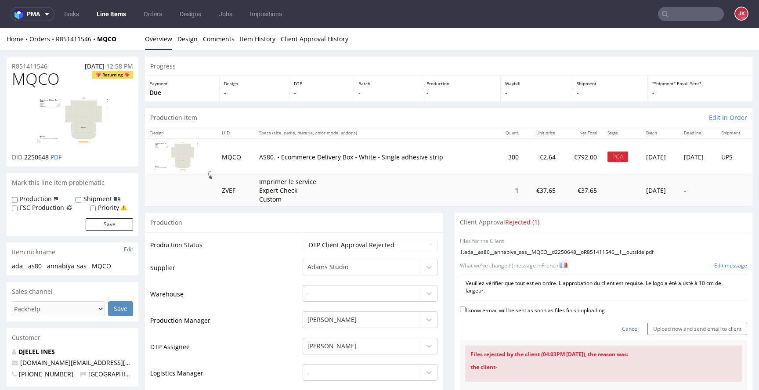
click at [557, 307] on label "I know e-mail will be sent as soon as files finish uploading" at bounding box center [532, 310] width 145 height 10
click at [465, 307] on input "I know e-mail will be sent as soon as files finish uploading" at bounding box center [463, 309] width 6 height 6
checkbox input "true"
click at [666, 329] on input "Upload now and send email to client" at bounding box center [697, 329] width 100 height 12
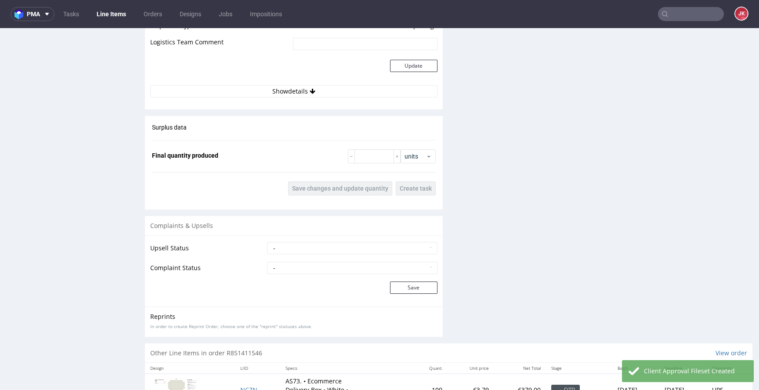
scroll to position [1189, 0]
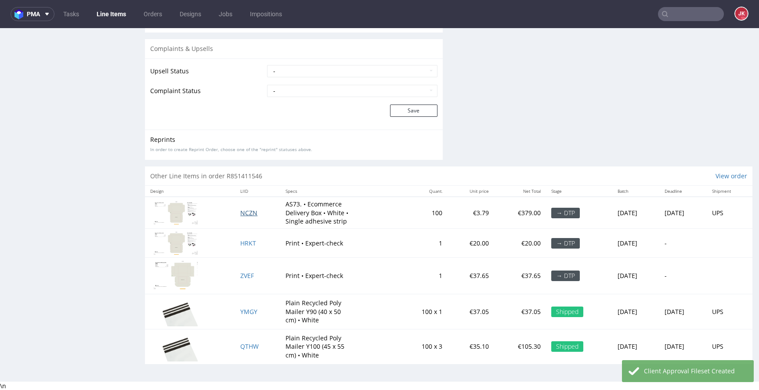
click at [240, 213] on span "NCZN" at bounding box center [248, 213] width 17 height 8
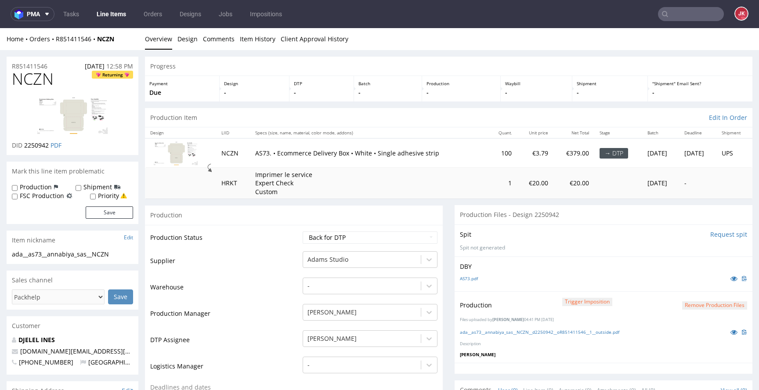
click at [718, 309] on div "Production Trigger Imposition Remove production files" at bounding box center [603, 305] width 287 height 16
click at [718, 307] on button "Remove production files" at bounding box center [714, 305] width 65 height 8
click at [690, 287] on link "Yes" at bounding box center [686, 285] width 25 height 13
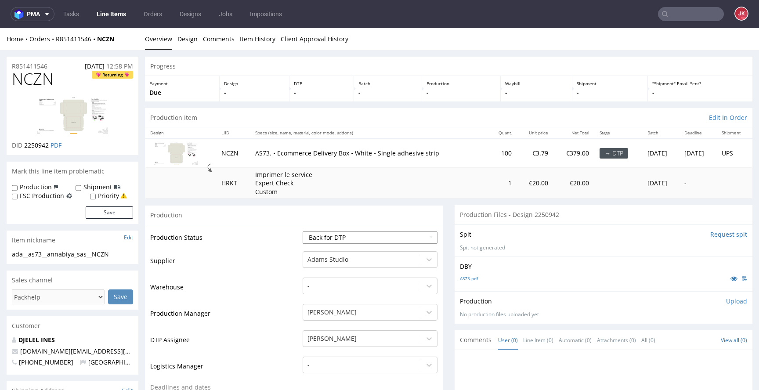
click at [370, 239] on select "Waiting for Artwork Waiting for Diecut Waiting for Mockup Waiting for DTP Waiti…" at bounding box center [370, 237] width 135 height 12
select select "dtp_ca_needed"
click at [303, 231] on select "Waiting for Artwork Waiting for Diecut Waiting for Mockup Waiting for DTP Waiti…" at bounding box center [370, 237] width 135 height 12
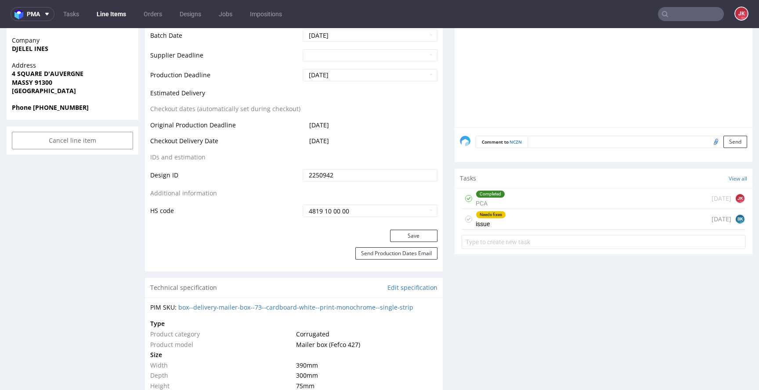
scroll to position [413, 0]
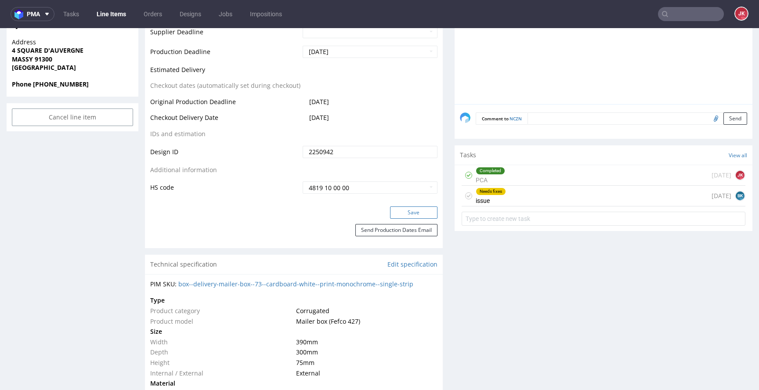
click at [422, 212] on button "Save" at bounding box center [413, 212] width 47 height 12
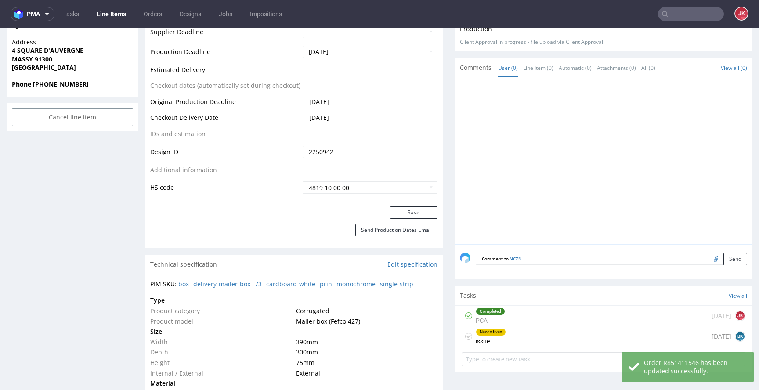
click at [465, 337] on icon at bounding box center [468, 336] width 7 height 7
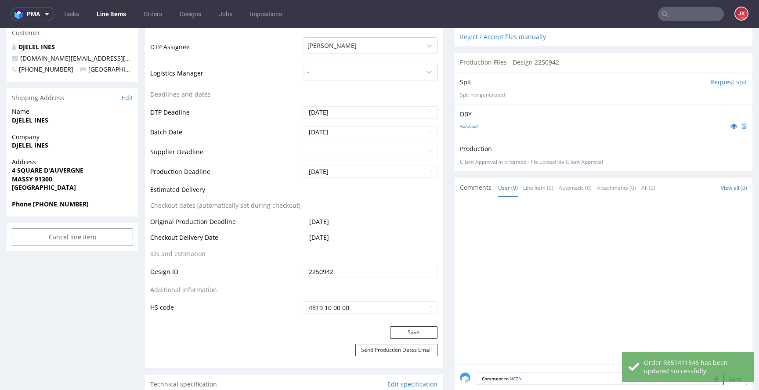
scroll to position [126, 0]
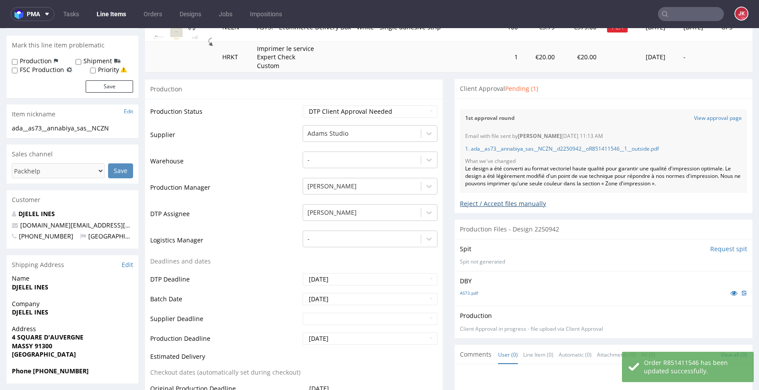
click at [474, 203] on div "Reject / Accept files manually" at bounding box center [603, 200] width 287 height 15
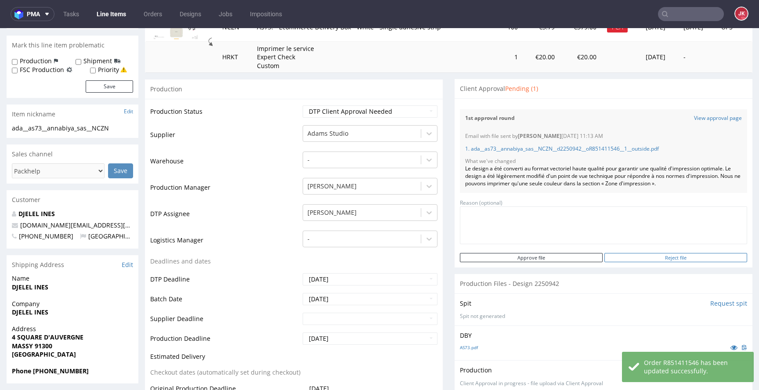
click at [666, 258] on input "Reject file" at bounding box center [675, 257] width 143 height 9
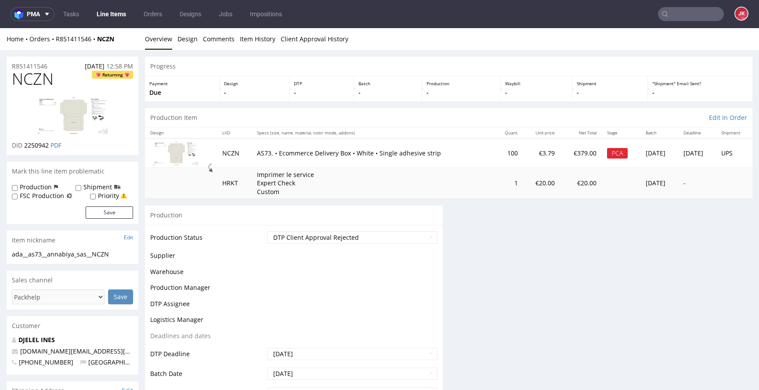
scroll to position [0, 0]
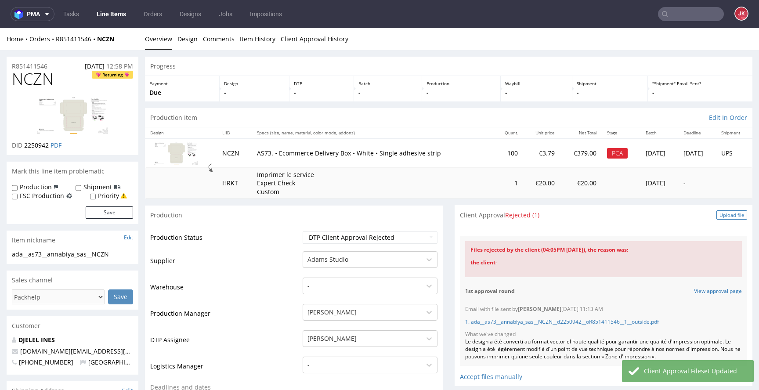
click at [725, 216] on div "Upload file" at bounding box center [731, 214] width 31 height 9
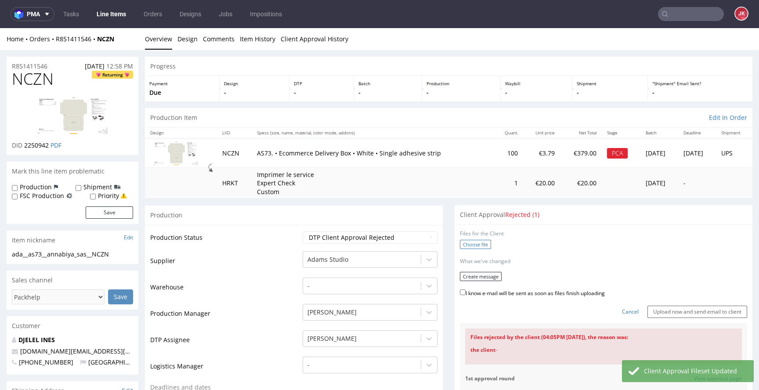
click at [460, 245] on label "Choose file" at bounding box center [475, 244] width 31 height 9
click at [0, 28] on input "Choose file" at bounding box center [0, 28] width 0 height 0
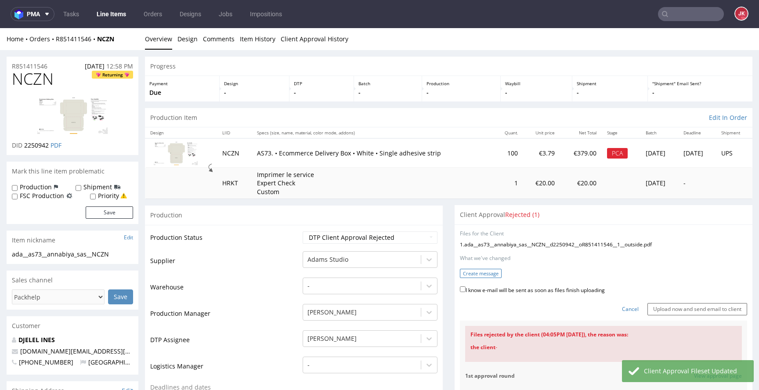
click at [487, 272] on button "Create message" at bounding box center [481, 273] width 42 height 9
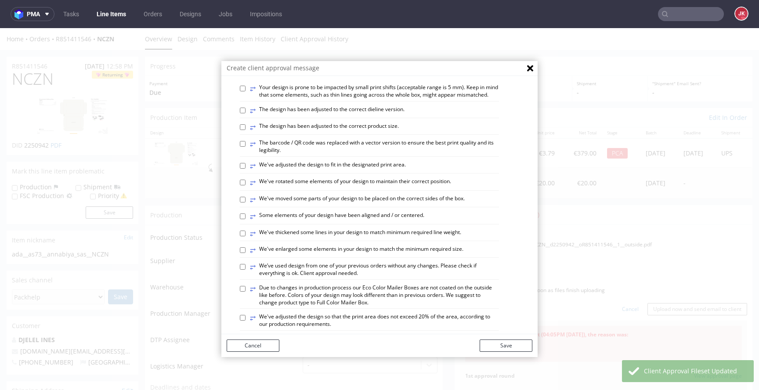
scroll to position [513, 0]
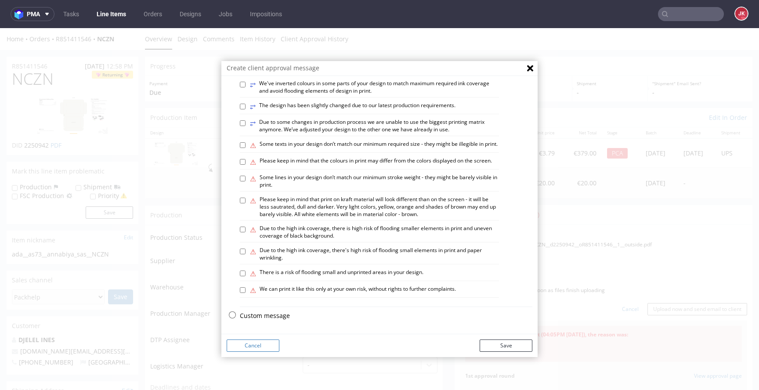
click at [267, 314] on p "Custom message" at bounding box center [386, 315] width 292 height 9
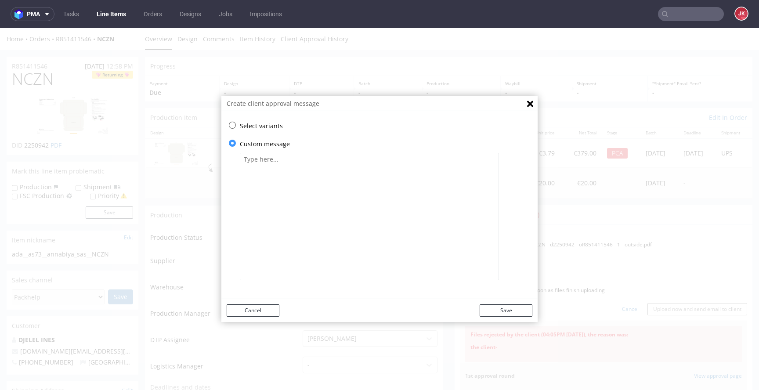
scroll to position [0, 0]
click at [353, 231] on textarea at bounding box center [369, 216] width 259 height 127
paste textarea "Veuillez vérifier que tout est en ordre. L'approbation du client est requise. L…"
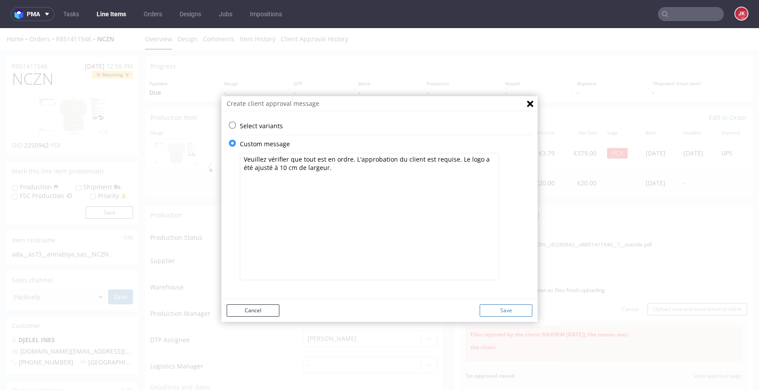
type textarea "Veuillez vérifier que tout est en ordre. L'approbation du client est requise. L…"
click at [499, 308] on button "Save" at bounding box center [505, 310] width 53 height 12
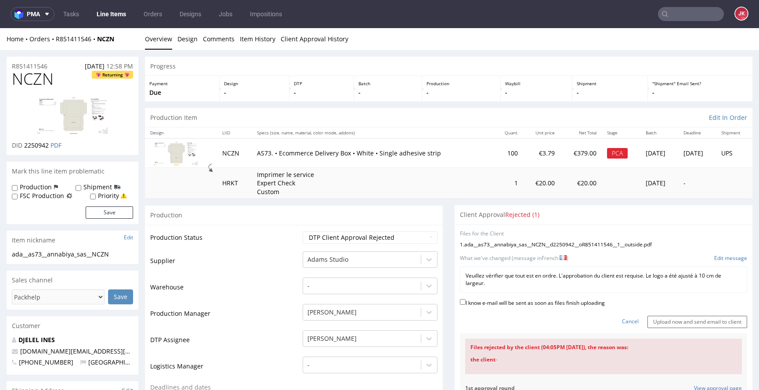
click at [501, 302] on label "I know e-mail will be sent as soon as files finish uploading" at bounding box center [532, 302] width 145 height 10
click at [465, 302] on input "I know e-mail will be sent as soon as files finish uploading" at bounding box center [463, 302] width 6 height 6
checkbox input "true"
click at [670, 317] on input "Upload now and send email to client" at bounding box center [697, 322] width 100 height 12
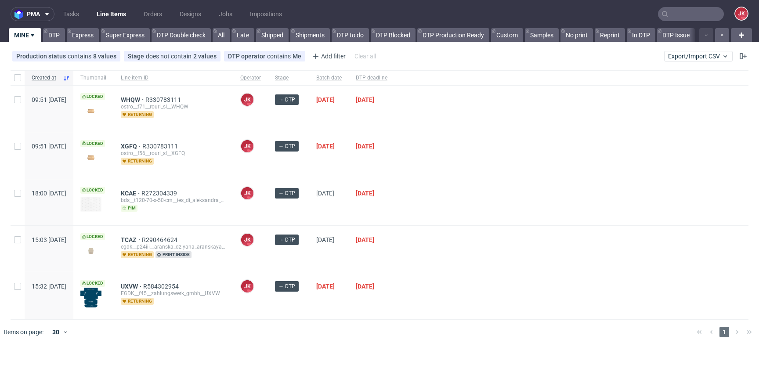
click at [449, 175] on div at bounding box center [571, 155] width 354 height 46
click at [458, 213] on div at bounding box center [571, 202] width 354 height 46
click at [233, 169] on div "XGFQ R330783111 ostro__f56__rouri_sl__XGFQ returning" at bounding box center [173, 155] width 119 height 46
click at [349, 168] on div "[DATE]" at bounding box center [329, 155] width 40 height 46
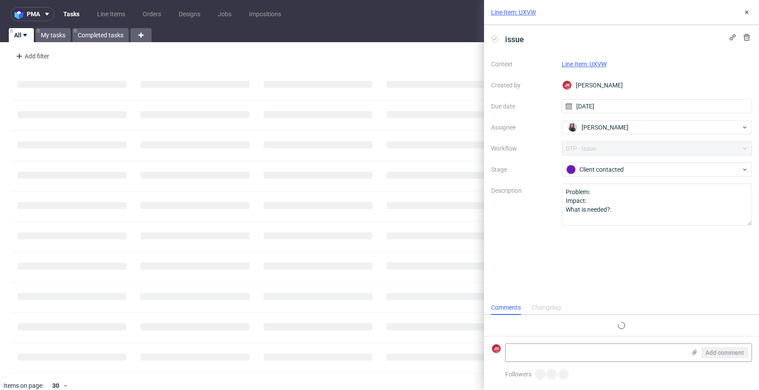
scroll to position [4, 0]
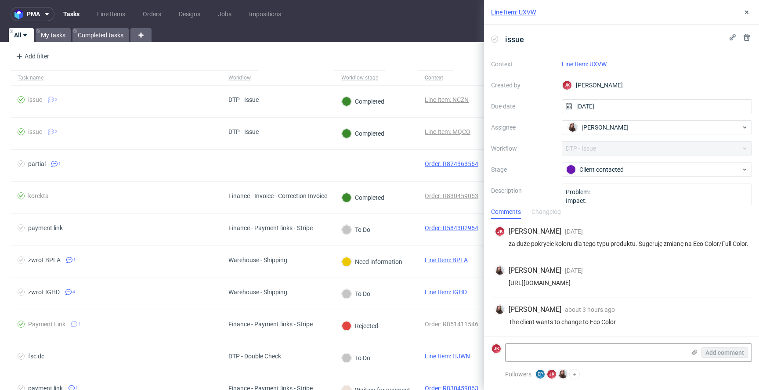
click at [569, 66] on link "Line Item: UXVW" at bounding box center [584, 64] width 45 height 7
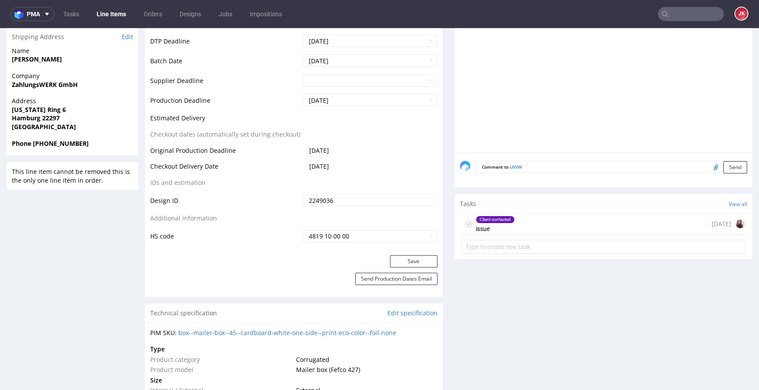
scroll to position [308, 0]
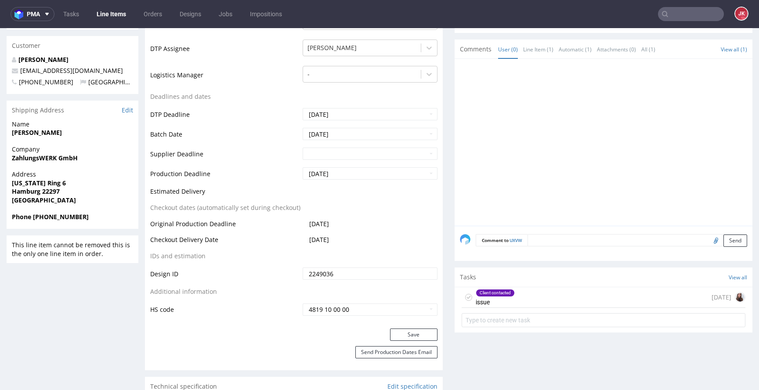
click at [479, 290] on div "Client contacted" at bounding box center [495, 292] width 38 height 7
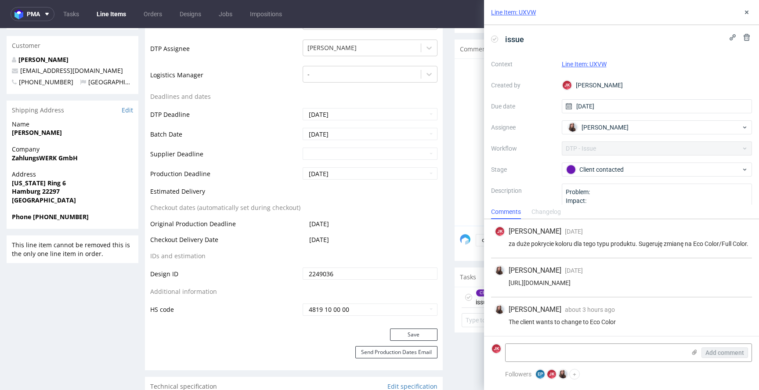
scroll to position [4, 0]
click at [744, 12] on icon at bounding box center [746, 12] width 7 height 7
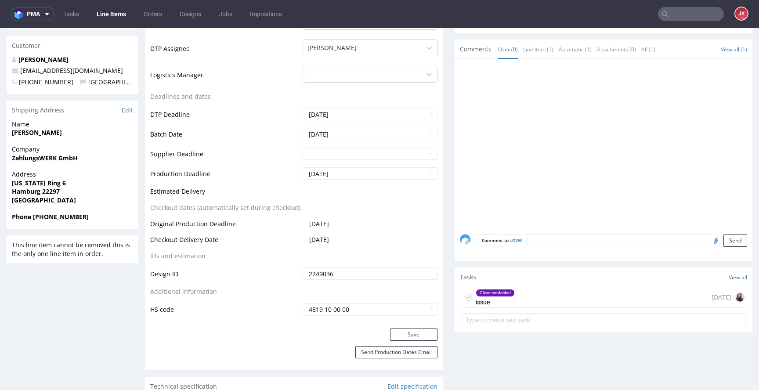
click at [467, 297] on use at bounding box center [469, 297] width 4 height 3
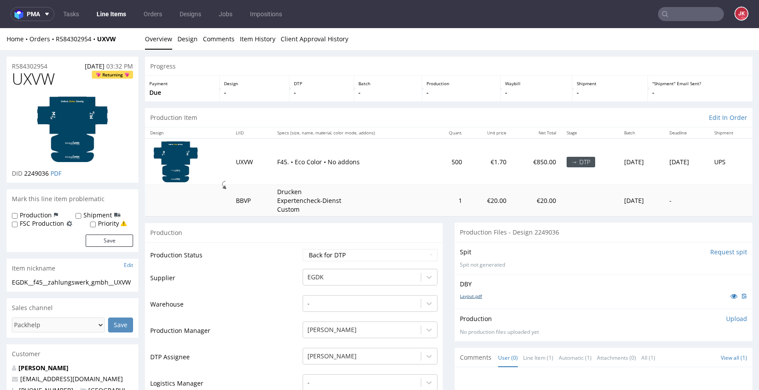
click at [464, 296] on link "Layout.pdf" at bounding box center [471, 296] width 22 height 6
click at [330, 260] on select "Waiting for Artwork Waiting for Diecut Waiting for Mockup Waiting for DTP Waiti…" at bounding box center [370, 255] width 135 height 12
click at [303, 249] on select "Waiting for Artwork Waiting for Diecut Waiting for Mockup Waiting for DTP Waiti…" at bounding box center [370, 255] width 135 height 12
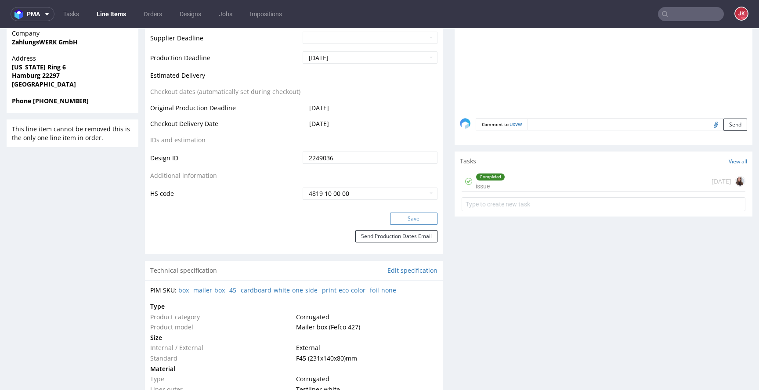
click at [396, 217] on button "Save" at bounding box center [413, 219] width 47 height 12
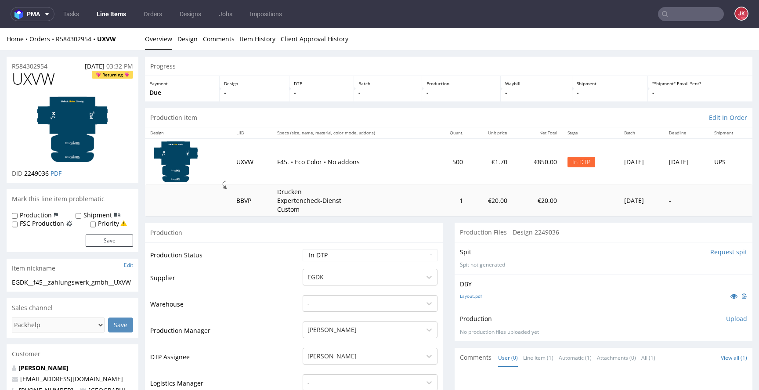
click at [29, 78] on span "UXVW" at bounding box center [33, 79] width 43 height 18
copy span "UXVW"
click at [235, 257] on td "Production Status" at bounding box center [225, 258] width 150 height 20
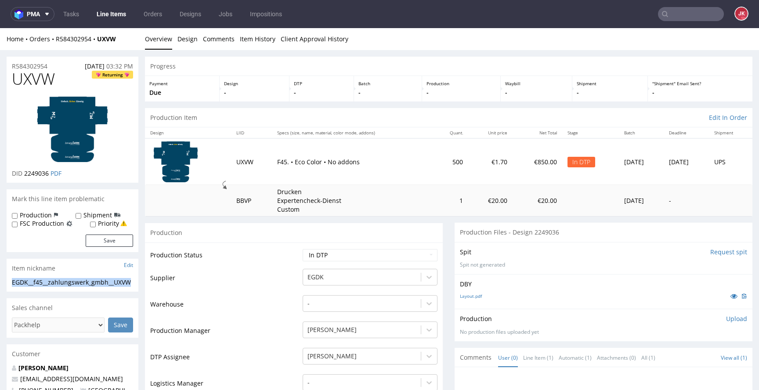
drag, startPoint x: 34, startPoint y: 289, endPoint x: 0, endPoint y: 275, distance: 36.9
copy section "EGDK__f45__zahlungswerk_gmbh__UXVW"
click at [58, 66] on div "R584302954 13.08.2025 03:32 PM" at bounding box center [73, 64] width 132 height 14
drag, startPoint x: 58, startPoint y: 66, endPoint x: 0, endPoint y: 68, distance: 58.4
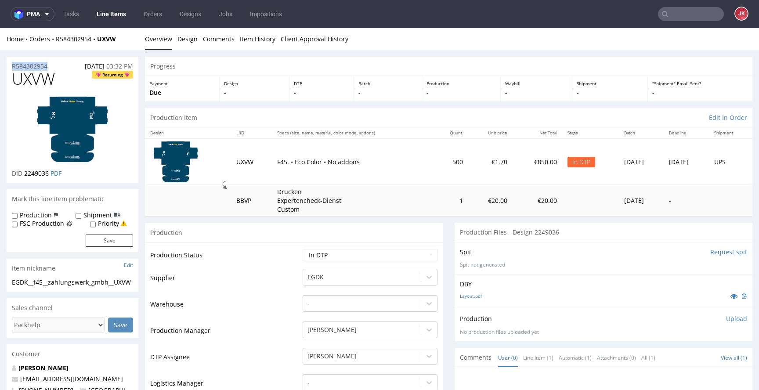
copy p "R584302954"
click at [28, 174] on span "2249036" at bounding box center [36, 173] width 25 height 8
copy span "2249036"
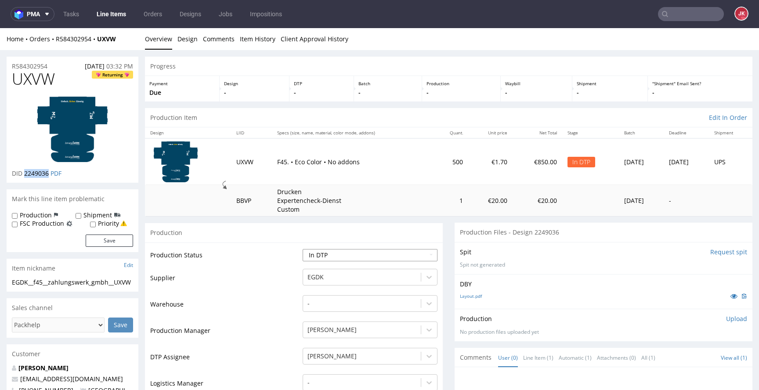
click at [377, 252] on select "Waiting for Artwork Waiting for Diecut Waiting for Mockup Waiting for DTP Waiti…" at bounding box center [370, 255] width 135 height 12
select select "dtp_ca_needed"
click at [303, 249] on select "Waiting for Artwork Waiting for Diecut Waiting for Mockup Waiting for DTP Waiti…" at bounding box center [370, 255] width 135 height 12
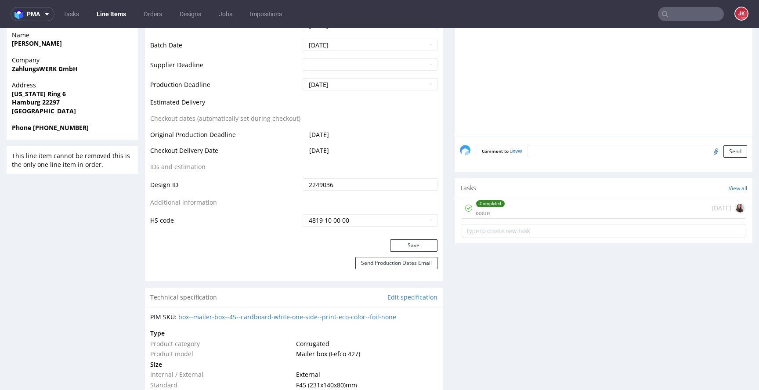
scroll to position [415, 0]
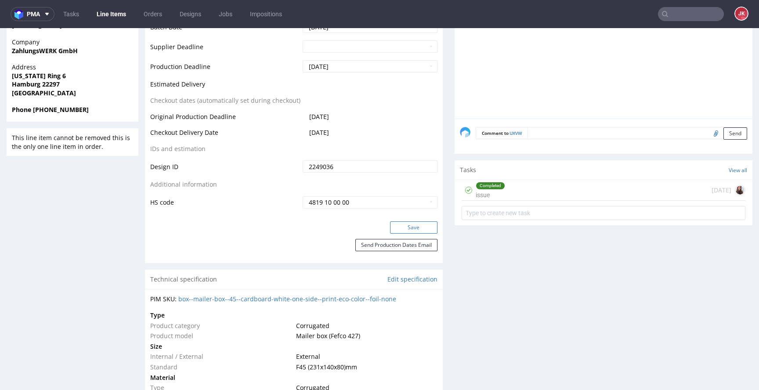
click at [408, 224] on button "Save" at bounding box center [413, 227] width 47 height 12
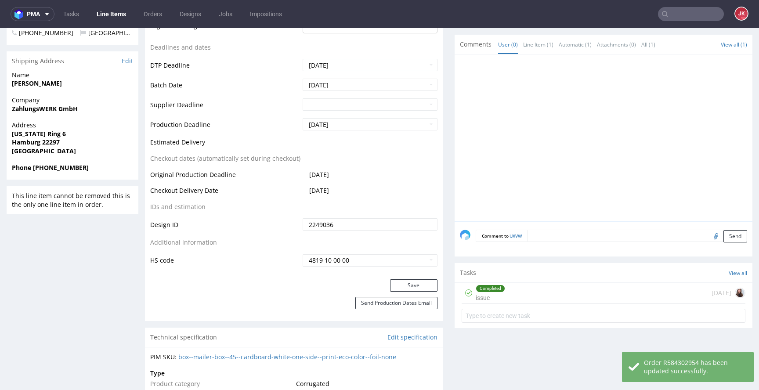
scroll to position [0, 0]
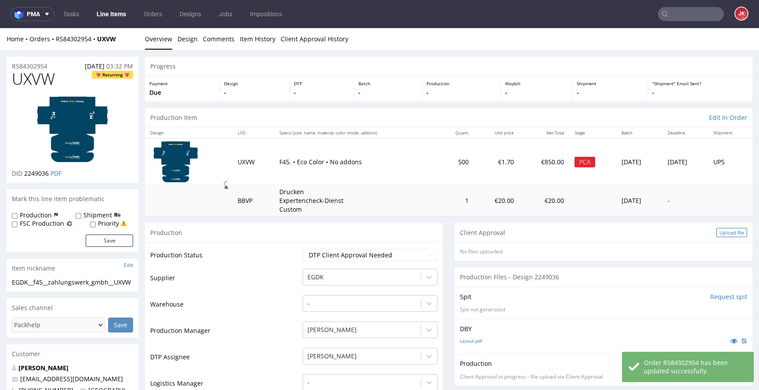
click at [716, 231] on div "Upload file" at bounding box center [731, 232] width 31 height 9
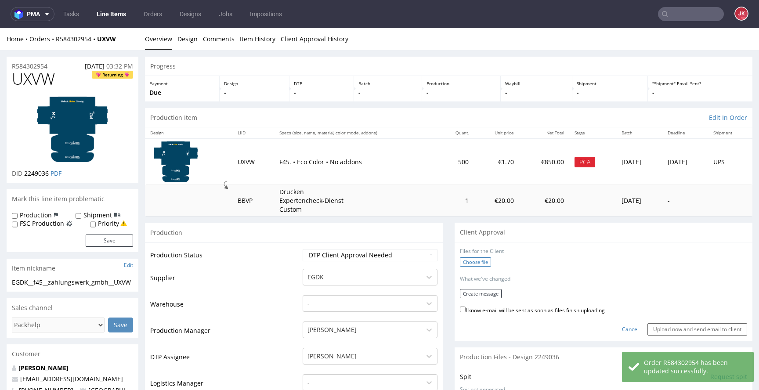
click at [460, 266] on label "Choose file" at bounding box center [475, 261] width 31 height 9
click at [0, 28] on input "Choose file" at bounding box center [0, 28] width 0 height 0
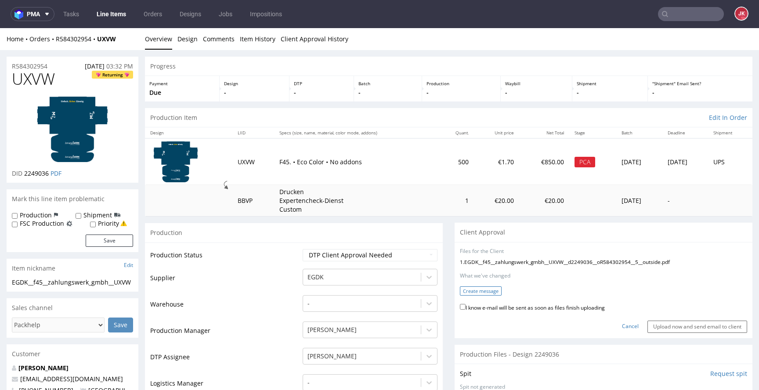
click at [467, 290] on button "Create message" at bounding box center [481, 290] width 42 height 9
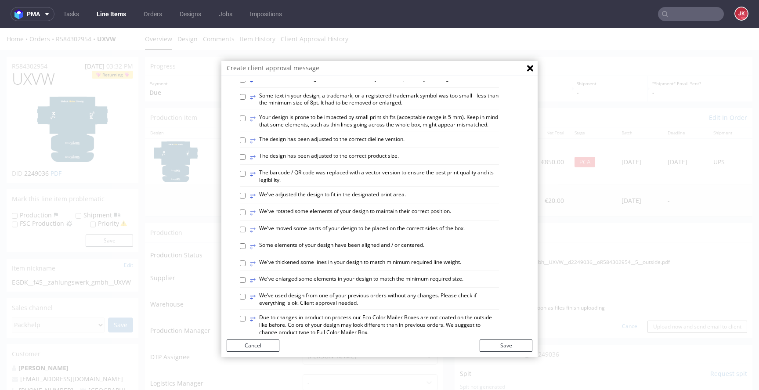
scroll to position [180, 0]
click at [293, 216] on label "⥂ We've rotated some elements of your design to maintain their correct position." at bounding box center [350, 212] width 201 height 10
click at [245, 214] on input "⥂ We've rotated some elements of your design to maintain their correct position." at bounding box center [243, 212] width 6 height 6
checkbox input "true"
click at [495, 350] on button "Save" at bounding box center [505, 345] width 53 height 12
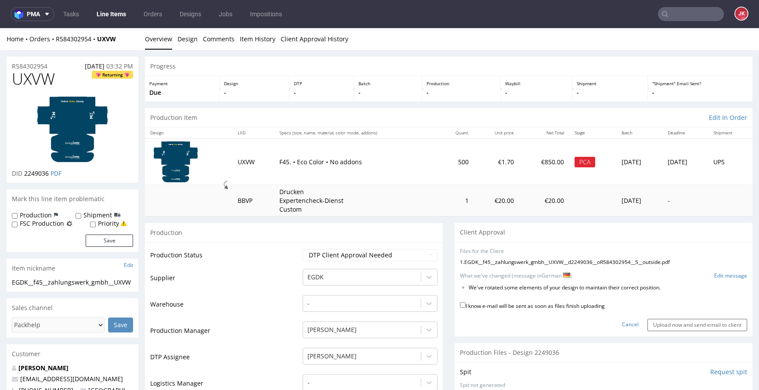
click at [475, 308] on label "I know e-mail will be sent as soon as files finish uploading" at bounding box center [532, 305] width 145 height 10
click at [465, 308] on input "I know e-mail will be sent as soon as files finish uploading" at bounding box center [463, 305] width 6 height 6
checkbox input "true"
click at [656, 331] on div "No files uploaded Files for the Client 1 . EGDK__f45__zahlungswerk_gmbh__UXVW__…" at bounding box center [603, 289] width 298 height 94
click at [661, 324] on input "Upload now and send email to client" at bounding box center [697, 325] width 100 height 12
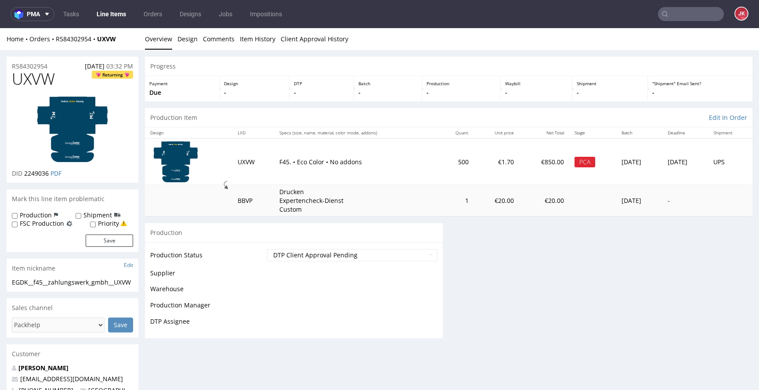
scroll to position [0, 0]
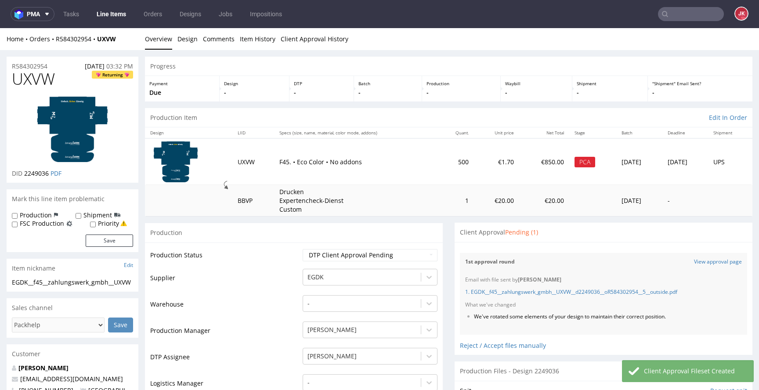
click at [530, 318] on li "We've rotated some elements of your design to maintain their correct position." at bounding box center [594, 316] width 241 height 7
copy li "We've rotated some elements of your design to maintain their correct position."
click at [548, 254] on div "1st approval round View approval page" at bounding box center [603, 262] width 287 height 18
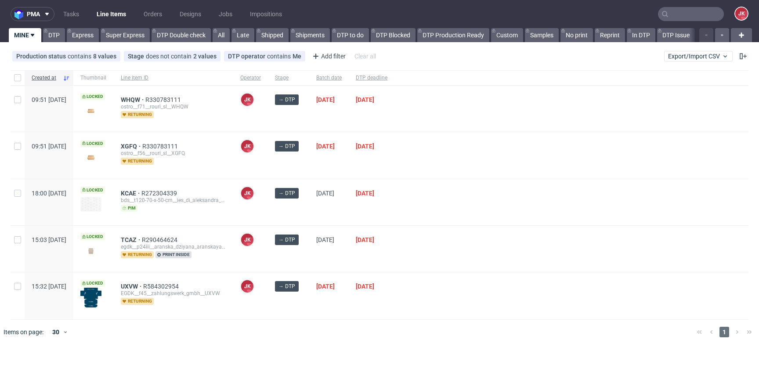
click at [495, 238] on div at bounding box center [571, 249] width 354 height 46
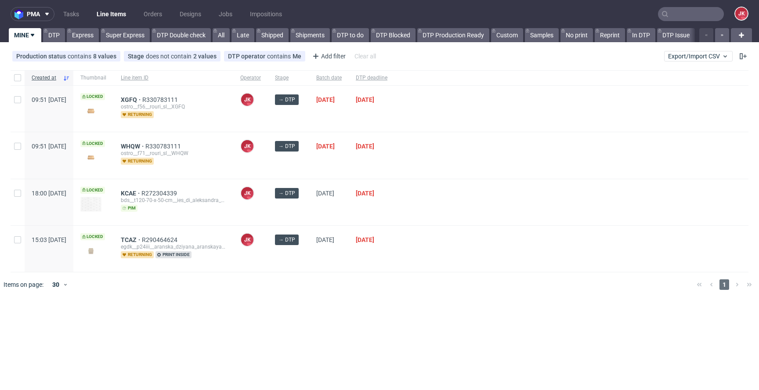
click at [321, 291] on div at bounding box center [392, 284] width 595 height 25
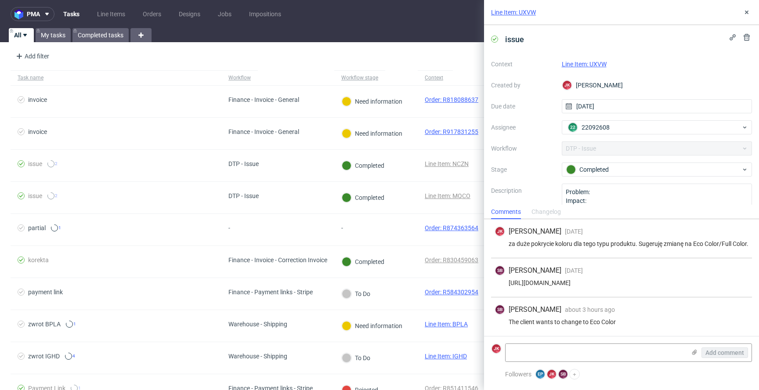
scroll to position [4, 0]
click at [590, 65] on link "Line Item: UXVW" at bounding box center [584, 64] width 45 height 7
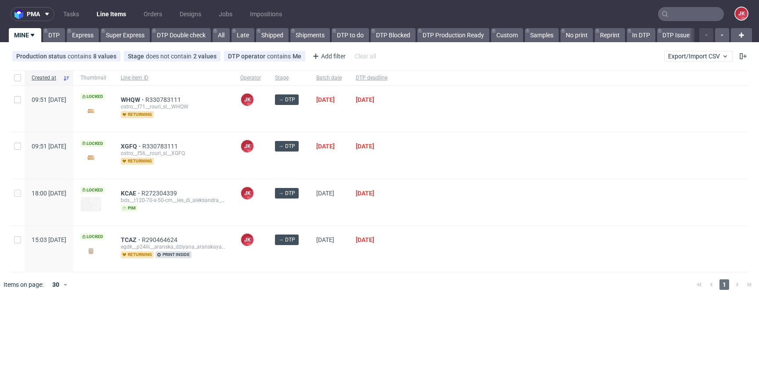
click at [470, 198] on div at bounding box center [571, 202] width 354 height 46
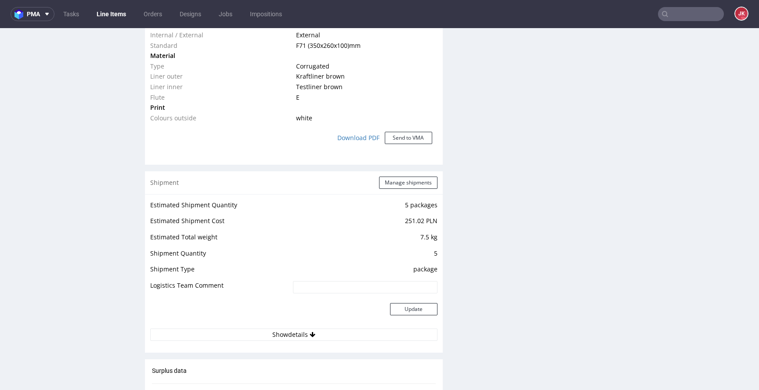
scroll to position [1042, 0]
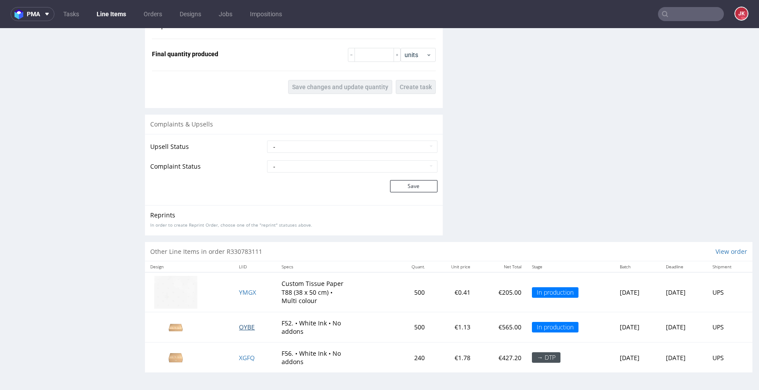
click at [240, 326] on span "OYBE" at bounding box center [247, 327] width 16 height 8
click at [239, 326] on span "OYBE" at bounding box center [247, 327] width 16 height 8
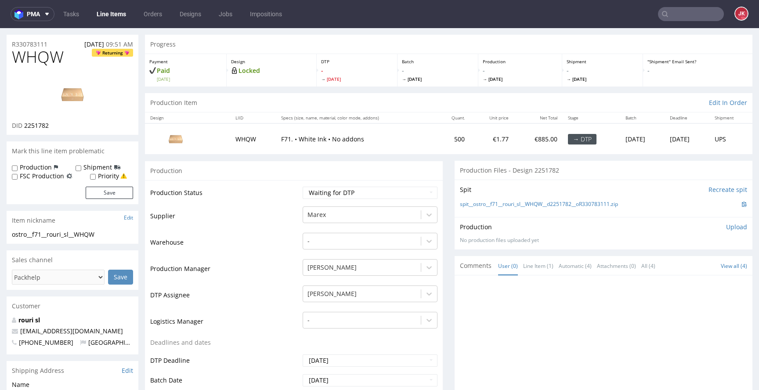
scroll to position [0, 0]
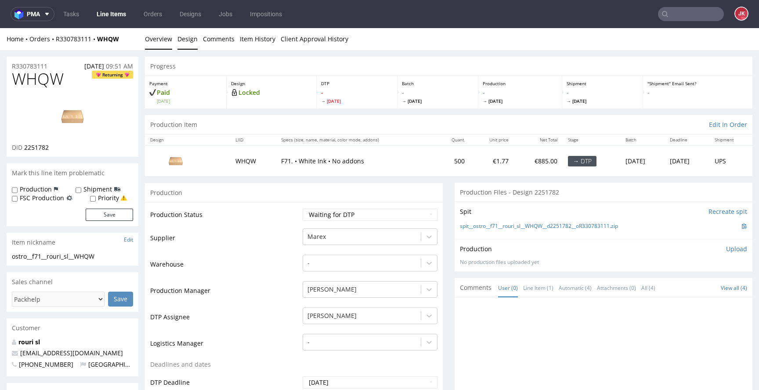
click at [186, 35] on link "Design" at bounding box center [187, 39] width 20 height 22
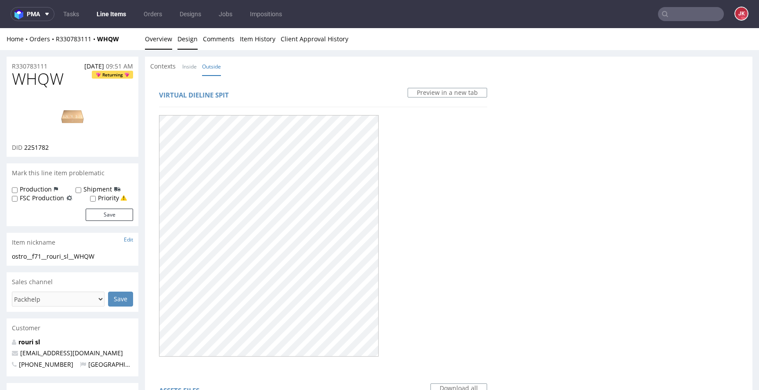
click at [161, 36] on link "Overview" at bounding box center [158, 39] width 27 height 22
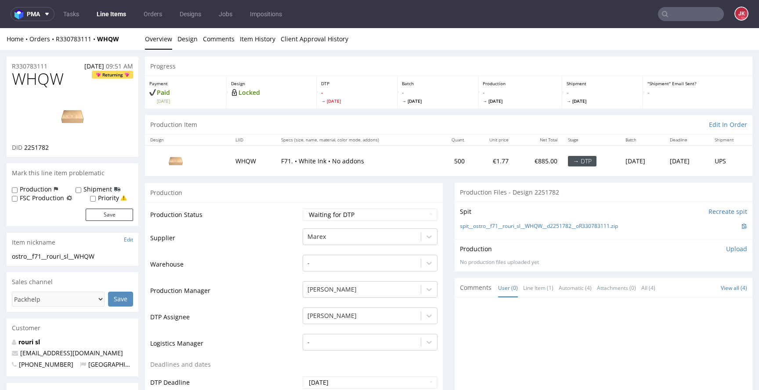
click at [92, 113] on img at bounding box center [72, 117] width 70 height 40
click at [348, 214] on select "Waiting for Artwork Waiting for Diecut Waiting for Mockup Waiting for DTP Waiti…" at bounding box center [370, 215] width 135 height 12
select select "dtp_in_process"
click at [303, 209] on select "Waiting for Artwork Waiting for Diecut Waiting for Mockup Waiting for DTP Waiti…" at bounding box center [370, 215] width 135 height 12
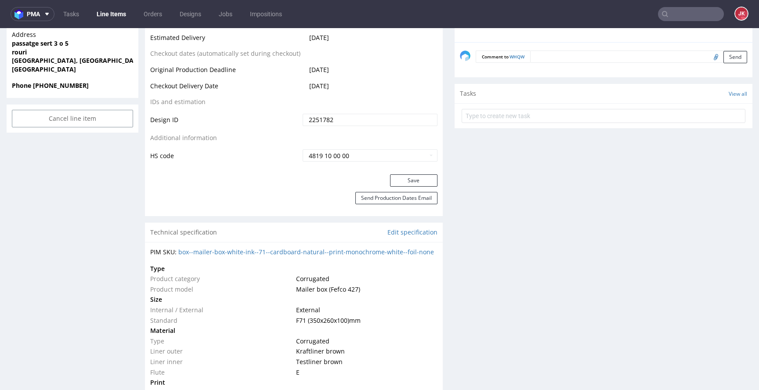
scroll to position [458, 0]
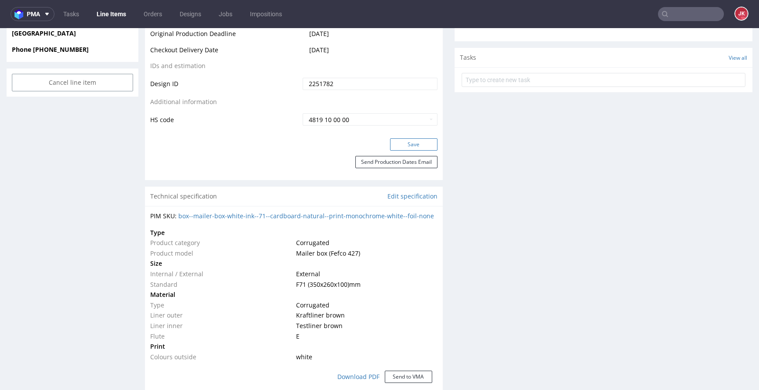
click at [408, 139] on button "Save" at bounding box center [413, 144] width 47 height 12
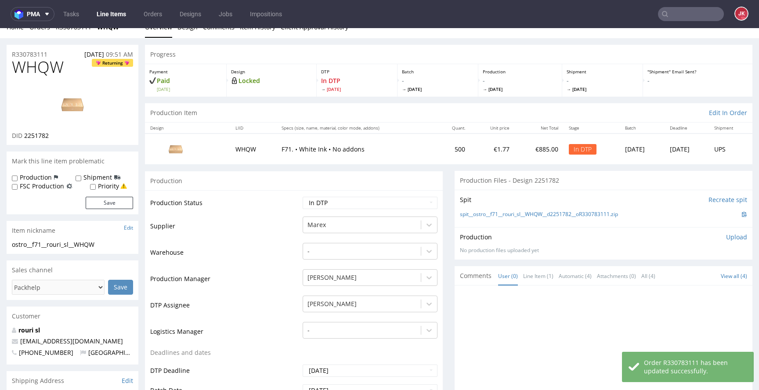
scroll to position [0, 0]
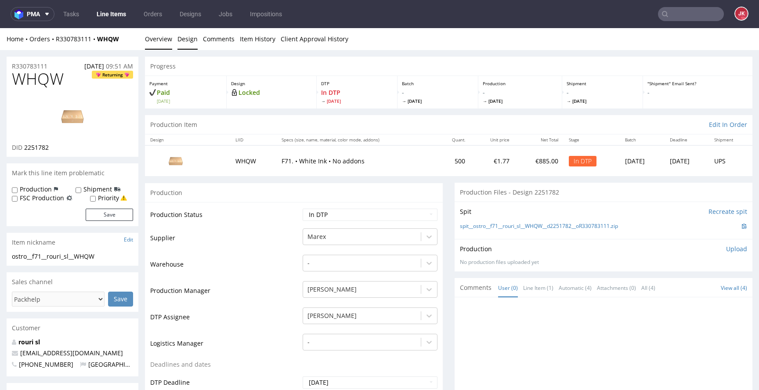
click at [180, 45] on link "Design" at bounding box center [187, 39] width 20 height 22
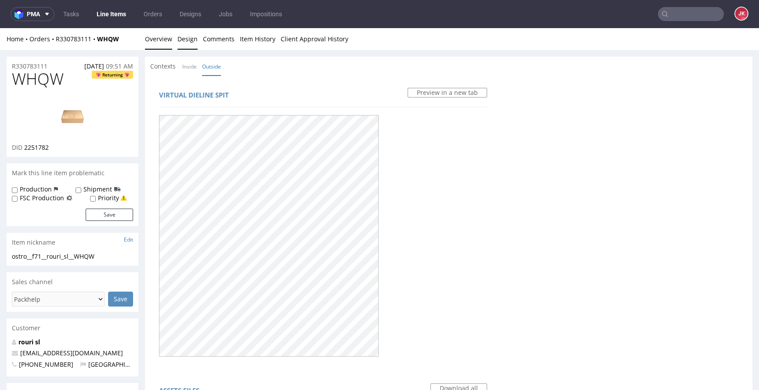
click at [162, 40] on link "Overview" at bounding box center [158, 39] width 27 height 22
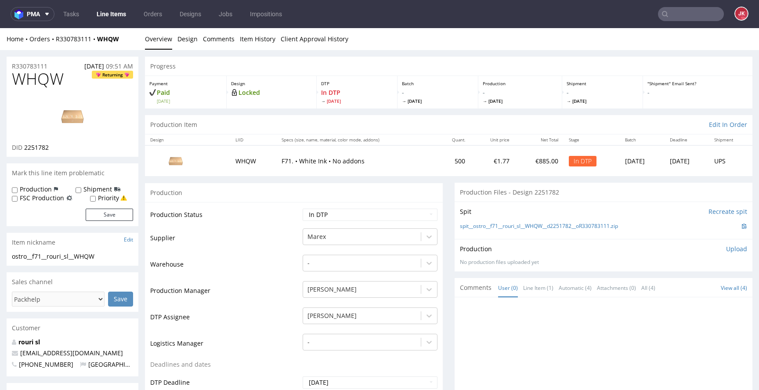
click at [36, 81] on span "WHQW" at bounding box center [38, 79] width 52 height 18
copy span "WHQW"
click at [260, 274] on td "Warehouse" at bounding box center [225, 267] width 150 height 26
drag, startPoint x: 117, startPoint y: 253, endPoint x: 0, endPoint y: 256, distance: 116.8
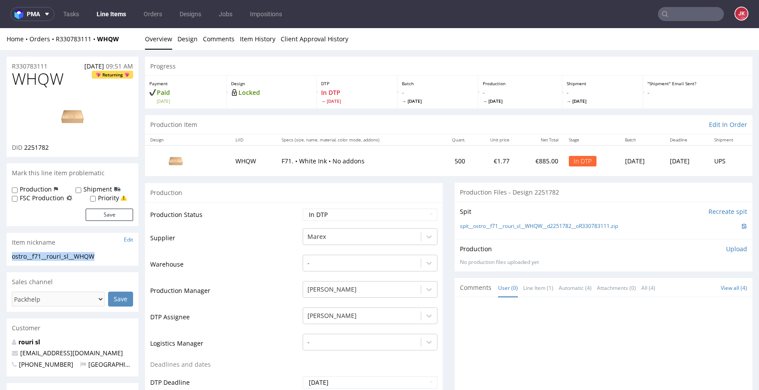
copy div "ostro__f71__rouri_sl__WHQW"
click at [55, 66] on div "R330783111 22.08.2025 09:51 AM" at bounding box center [73, 64] width 132 height 14
drag, startPoint x: 54, startPoint y: 66, endPoint x: 0, endPoint y: 64, distance: 54.5
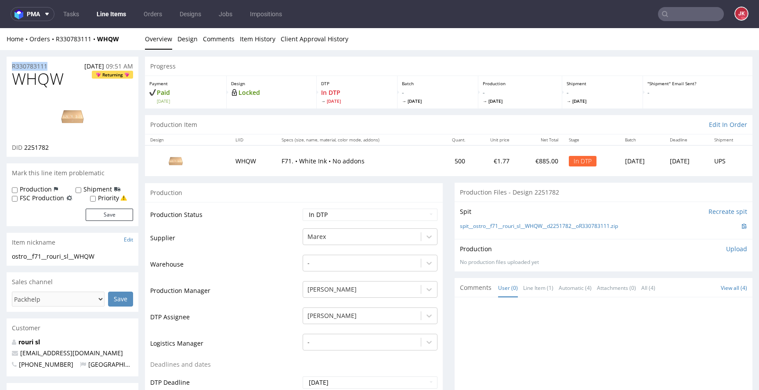
copy p "R330783111"
click at [33, 145] on span "2251782" at bounding box center [36, 147] width 25 height 8
copy span "2251782"
click at [667, 253] on div "Production Upload No production files uploaded yet Description (optional) Add f…" at bounding box center [603, 255] width 287 height 21
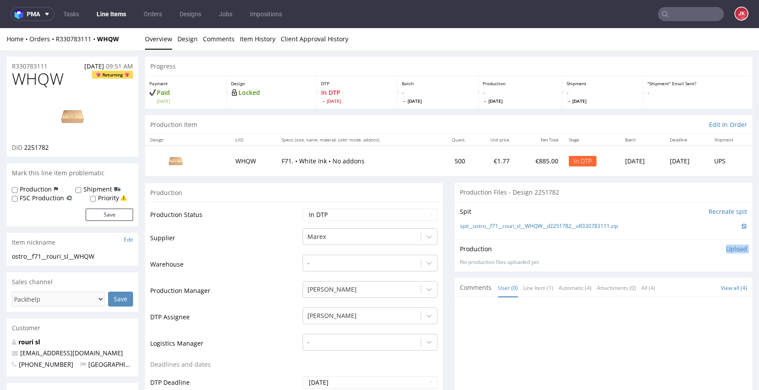
click at [726, 250] on p "Upload" at bounding box center [736, 249] width 21 height 9
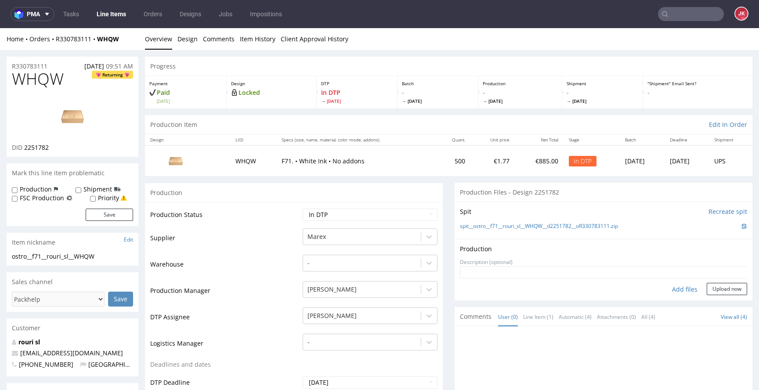
click at [671, 292] on div "Add files" at bounding box center [685, 289] width 44 height 13
type input "C:\fakepath\ostro__f71__rouri_sl__WHQW__d2251782__oR330783111__5__outside.pdf"
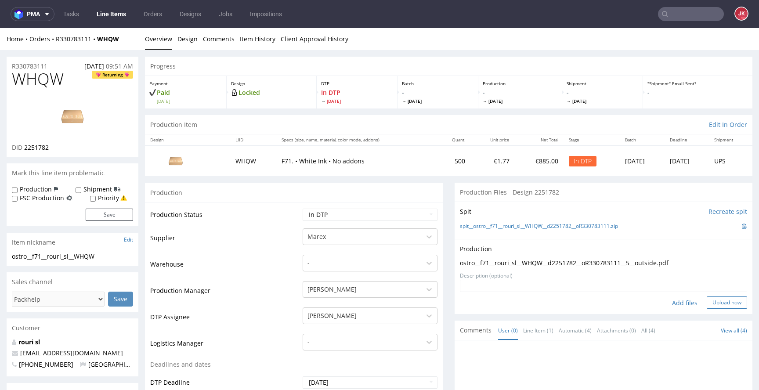
click at [716, 303] on button "Upload now" at bounding box center [726, 302] width 40 height 12
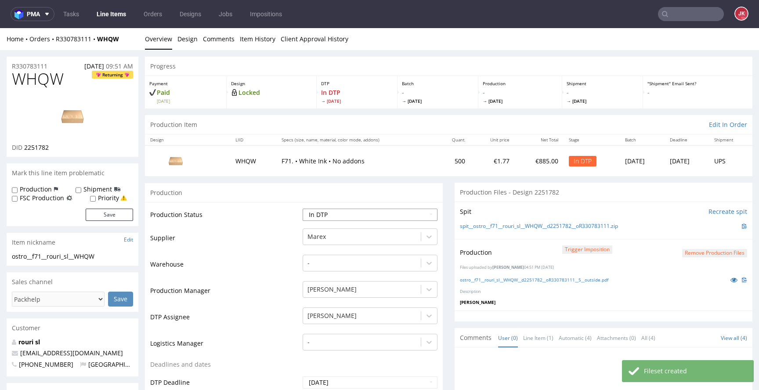
click at [357, 217] on select "Waiting for Artwork Waiting for Diecut Waiting for Mockup Waiting for DTP Waiti…" at bounding box center [370, 215] width 135 height 12
click at [303, 209] on select "Waiting for Artwork Waiting for Diecut Waiting for Mockup Waiting for DTP Waiti…" at bounding box center [370, 215] width 135 height 12
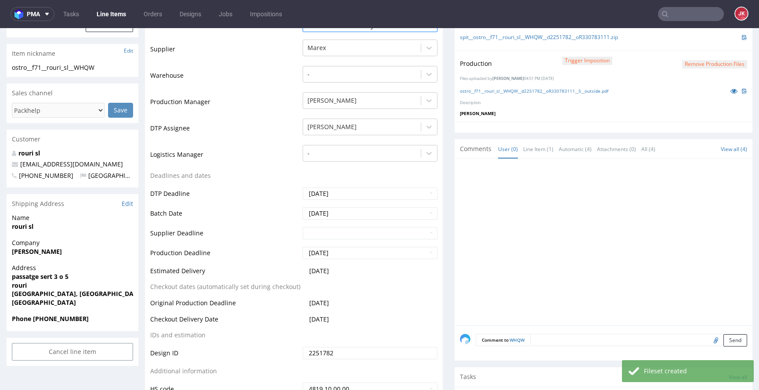
scroll to position [260, 0]
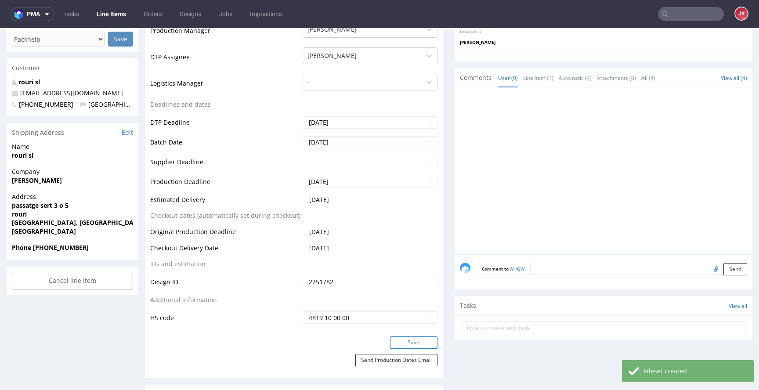
click at [411, 340] on button "Save" at bounding box center [413, 342] width 47 height 12
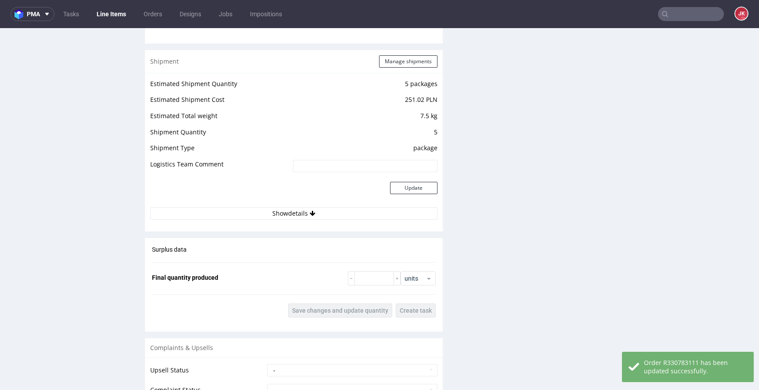
scroll to position [1050, 0]
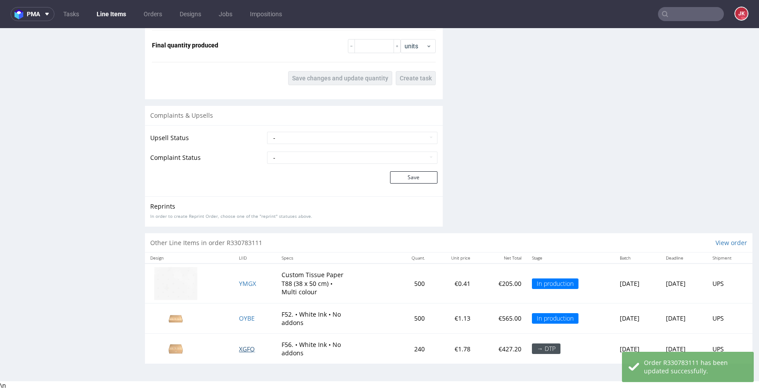
click at [241, 348] on span "XGFQ" at bounding box center [247, 349] width 16 height 8
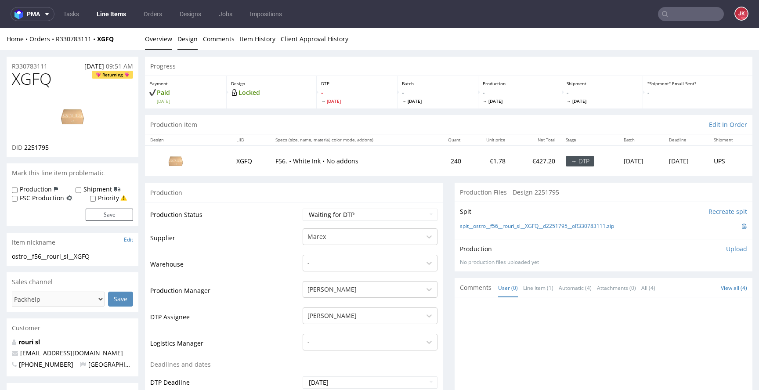
click at [179, 35] on link "Design" at bounding box center [187, 39] width 20 height 22
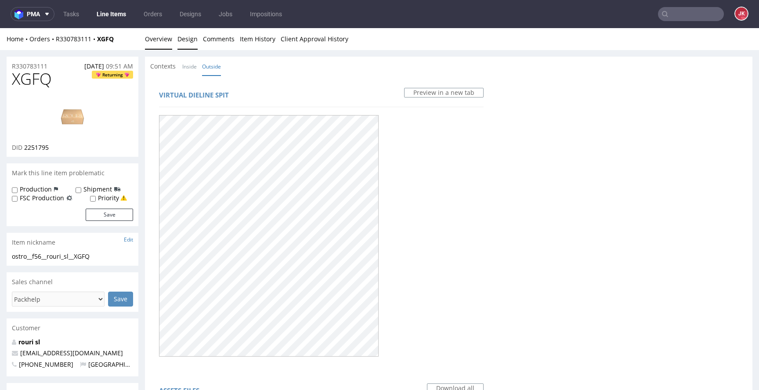
click at [167, 41] on link "Overview" at bounding box center [158, 39] width 27 height 22
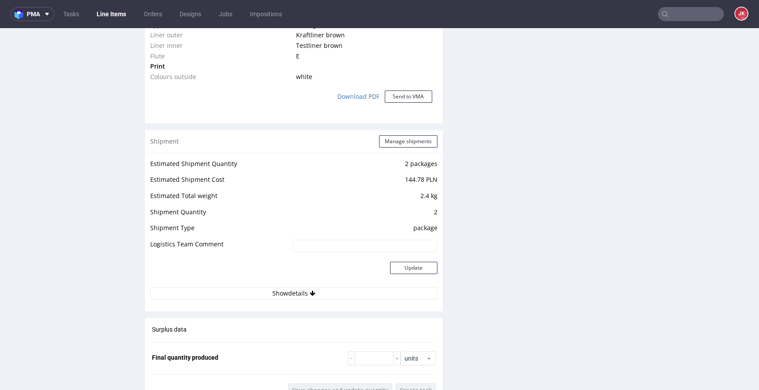
scroll to position [1050, 0]
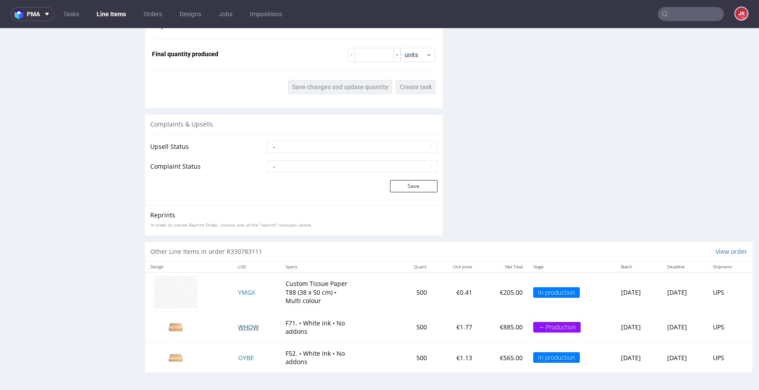
click at [242, 327] on span "WHQW" at bounding box center [248, 327] width 21 height 8
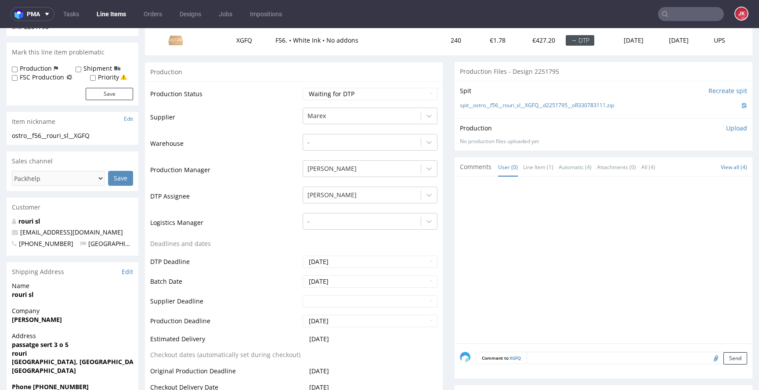
scroll to position [0, 0]
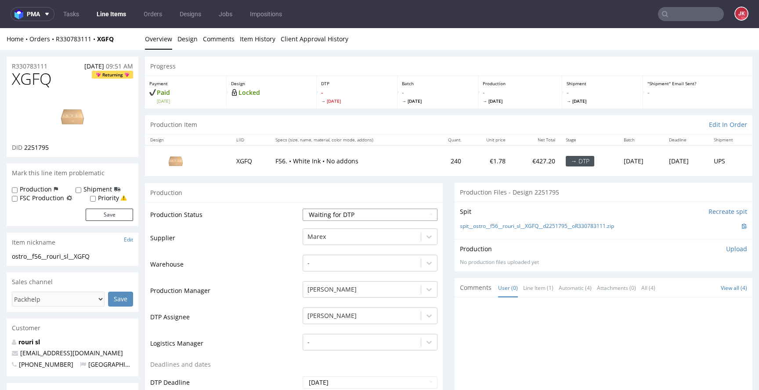
click at [328, 209] on select "Waiting for Artwork Waiting for Diecut Waiting for Mockup Waiting for DTP Waiti…" at bounding box center [370, 215] width 135 height 12
select select "dtp_in_process"
click at [303, 209] on select "Waiting for Artwork Waiting for Diecut Waiting for Mockup Waiting for DTP Waiti…" at bounding box center [370, 215] width 135 height 12
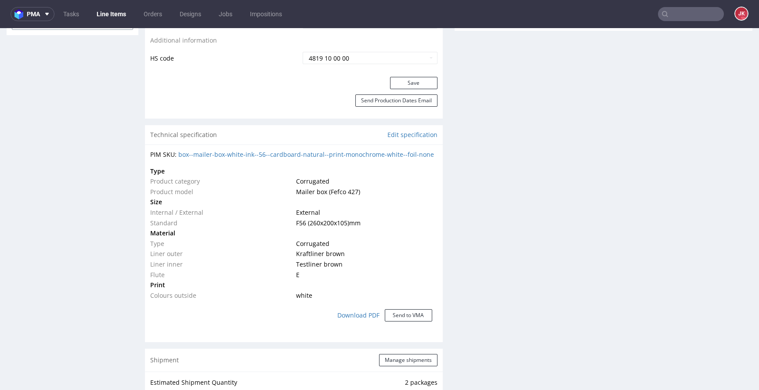
scroll to position [529, 0]
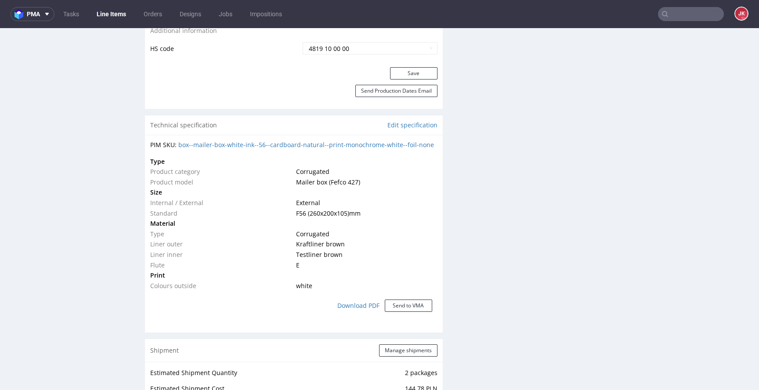
click at [412, 80] on div "Save" at bounding box center [294, 76] width 298 height 18
click at [413, 77] on button "Save" at bounding box center [413, 73] width 47 height 12
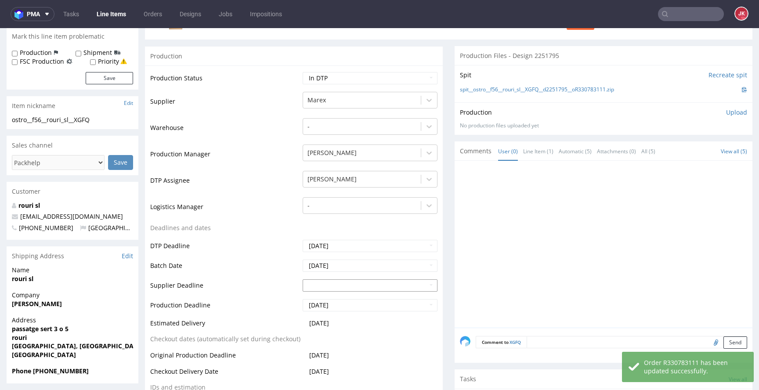
scroll to position [0, 0]
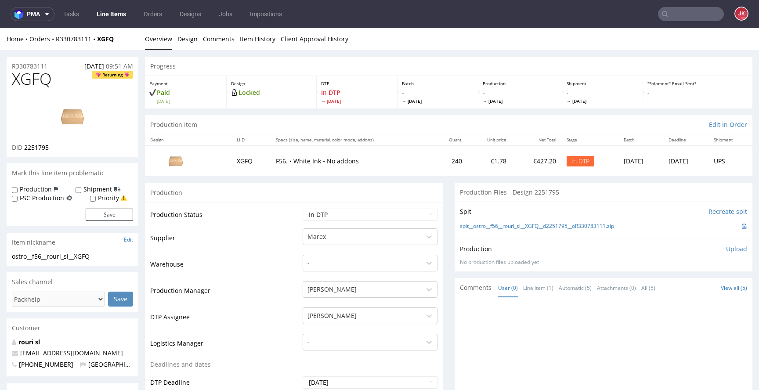
click at [25, 83] on span "XGFQ" at bounding box center [32, 79] width 40 height 18
copy span "XGFQ"
click at [269, 211] on td "Production Status" at bounding box center [225, 218] width 150 height 20
drag, startPoint x: 102, startPoint y: 252, endPoint x: 4, endPoint y: 257, distance: 97.6
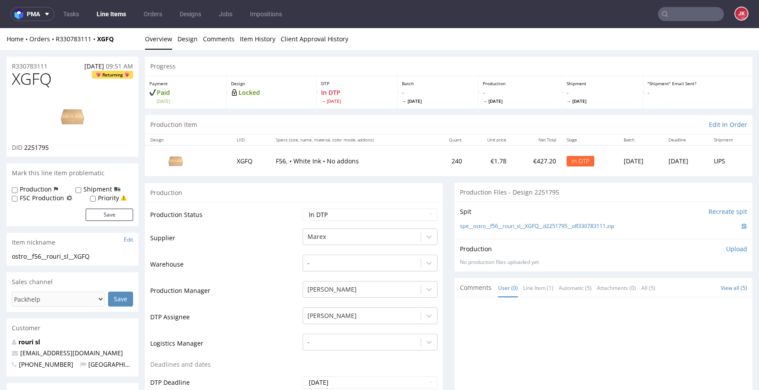
drag, startPoint x: 109, startPoint y: 253, endPoint x: 0, endPoint y: 258, distance: 109.0
copy div "ostro__f56__rouri_sl__XGFQ"
click at [52, 64] on div "R330783111 22.08.2025 09:51 AM" at bounding box center [73, 64] width 132 height 14
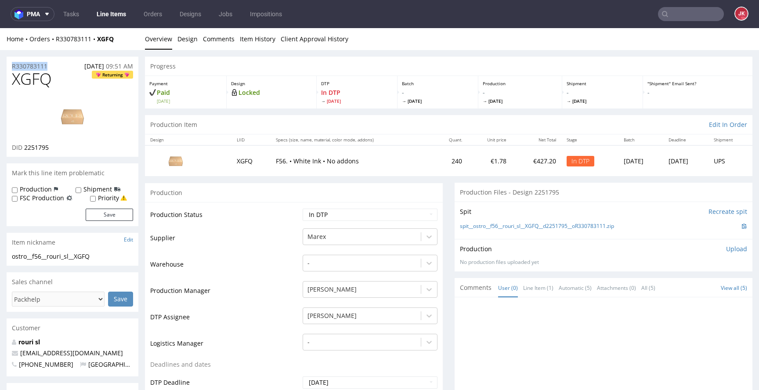
copy p "R330783111"
click at [32, 148] on span "2251795" at bounding box center [36, 147] width 25 height 8
copy span "2251795"
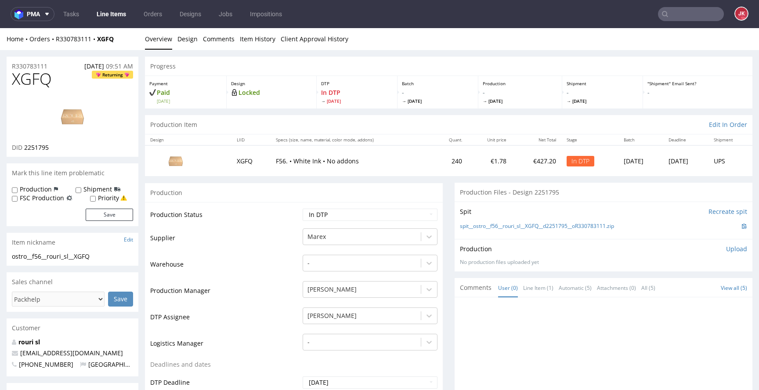
click at [726, 249] on p "Upload" at bounding box center [736, 249] width 21 height 9
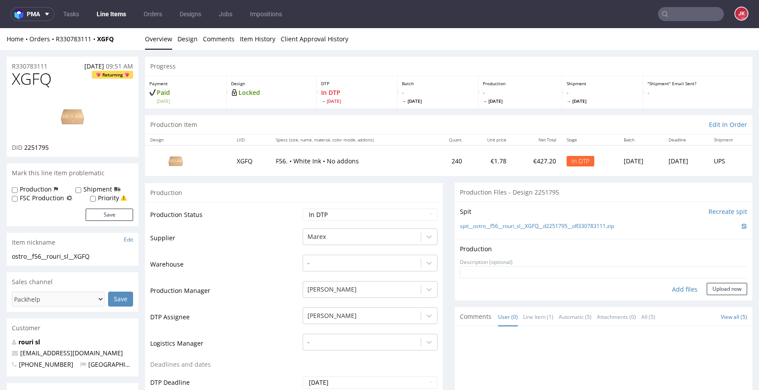
click at [670, 290] on div "Add files" at bounding box center [685, 289] width 44 height 13
type input "C:\fakepath\ostro__f56__rouri_sl__XGFQ__d2251795__oR330783111__5__outside.pdf"
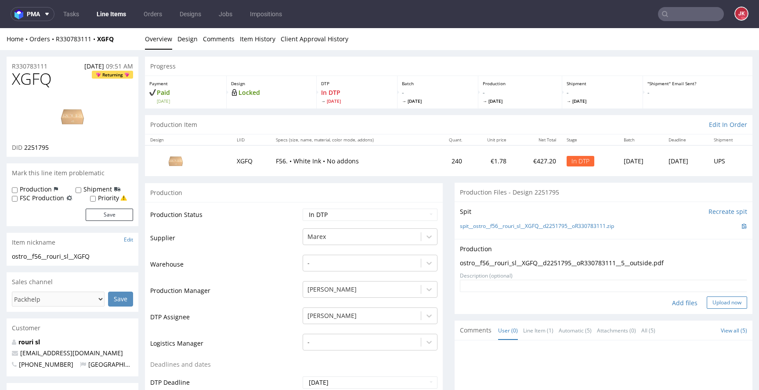
click at [713, 306] on button "Upload now" at bounding box center [726, 302] width 40 height 12
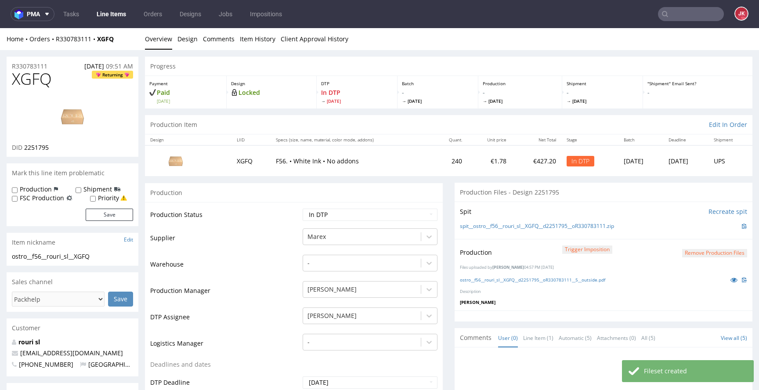
click at [409, 208] on td "Waiting for Artwork Waiting for Diecut Waiting for Mockup Waiting for DTP Waiti…" at bounding box center [368, 218] width 137 height 20
click at [370, 210] on select "Waiting for Artwork Waiting for Diecut Waiting for Mockup Waiting for DTP Waiti…" at bounding box center [370, 215] width 135 height 12
select select "dtp_production_ready"
click at [303, 209] on select "Waiting for Artwork Waiting for Diecut Waiting for Mockup Waiting for DTP Waiti…" at bounding box center [370, 215] width 135 height 12
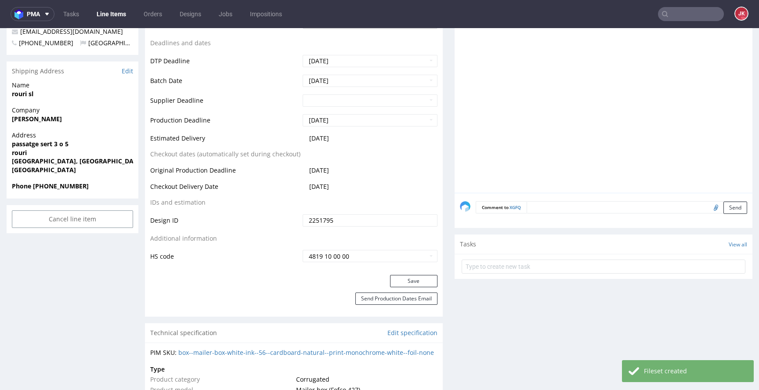
scroll to position [391, 0]
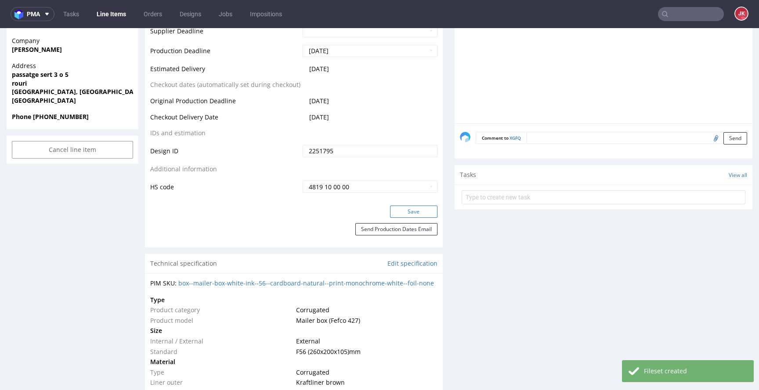
click at [401, 210] on button "Save" at bounding box center [413, 211] width 47 height 12
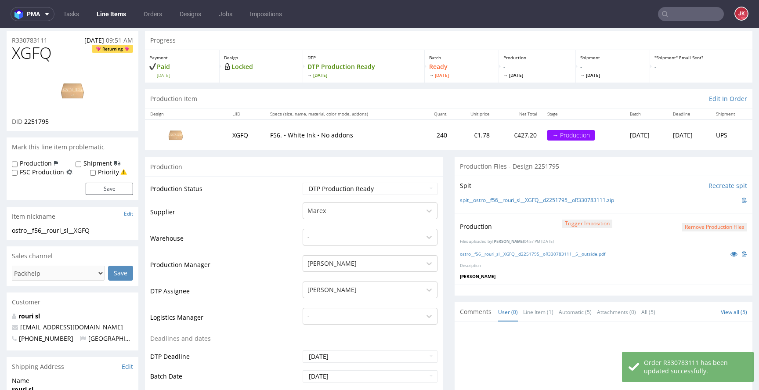
scroll to position [0, 0]
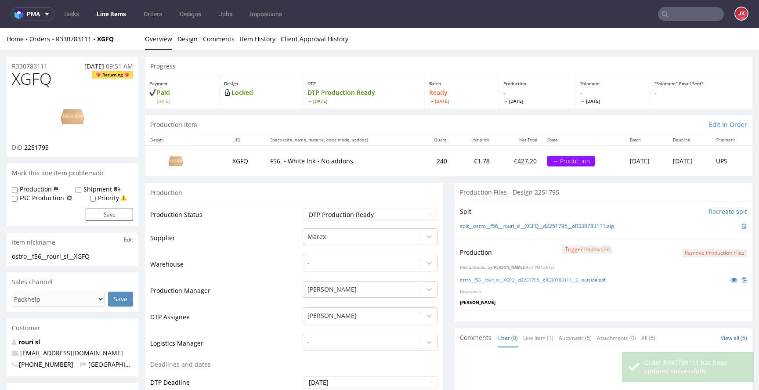
click at [726, 284] on p at bounding box center [736, 280] width 21 height 10
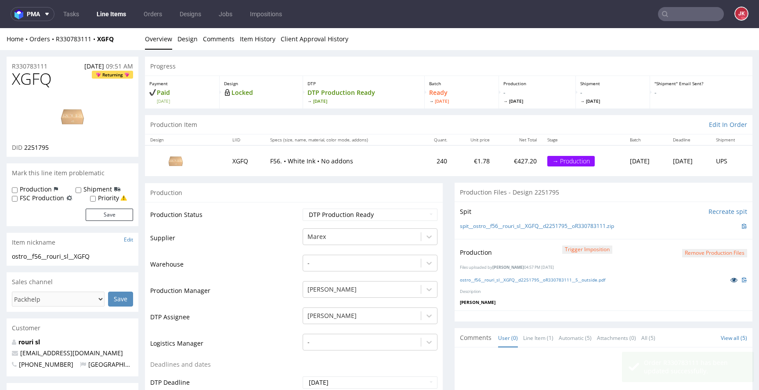
click at [730, 281] on icon at bounding box center [733, 280] width 7 height 6
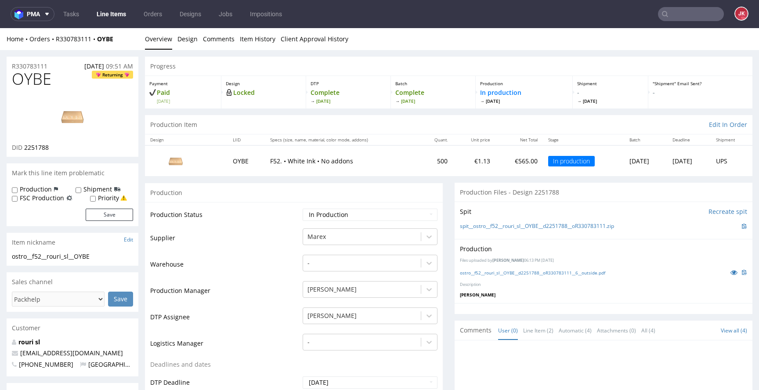
click at [101, 98] on img at bounding box center [72, 117] width 70 height 40
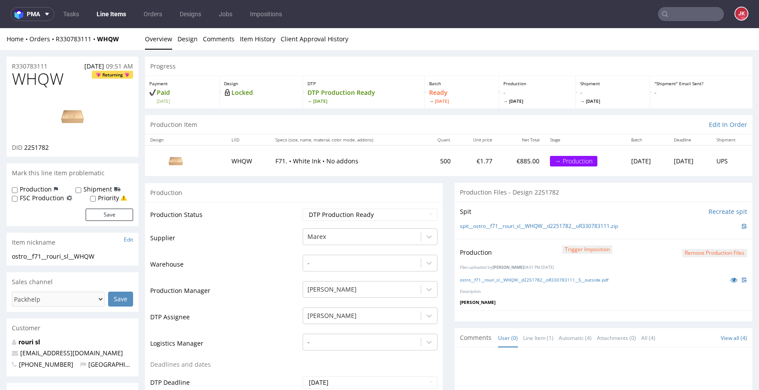
click at [683, 252] on button "Remove production files" at bounding box center [714, 253] width 65 height 8
click at [686, 236] on link "Yes" at bounding box center [686, 233] width 25 height 13
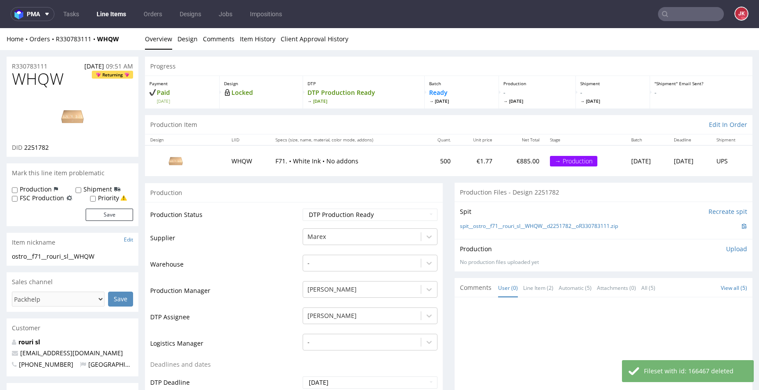
click at [726, 249] on p "Upload" at bounding box center [736, 249] width 21 height 9
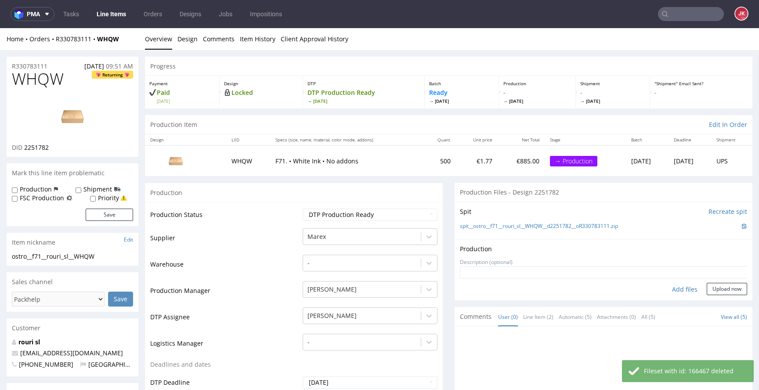
click at [673, 289] on div "Add files" at bounding box center [685, 289] width 44 height 13
type input "C:\fakepath\ostro__f71__rouri_sl__WHQW__d2251782__oR330783111__5__outside.pdf"
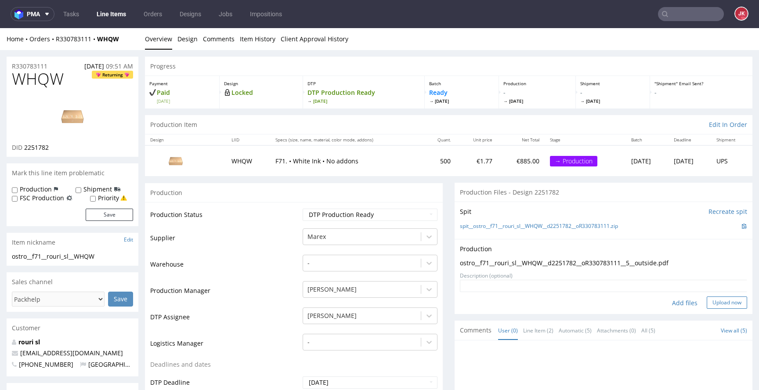
click at [710, 307] on button "Upload now" at bounding box center [726, 302] width 40 height 12
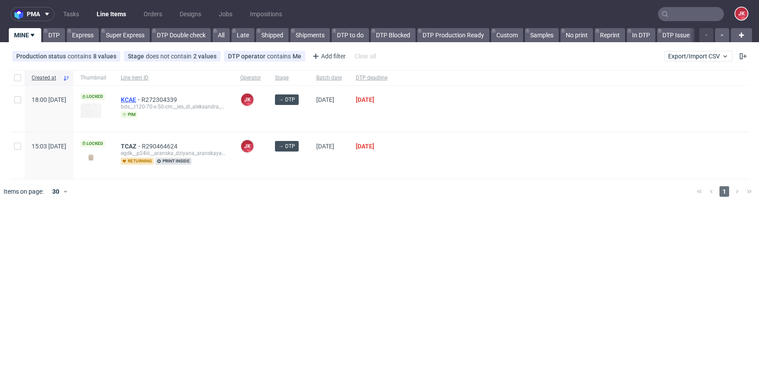
click at [141, 97] on span "KCAE" at bounding box center [131, 99] width 21 height 7
click at [503, 320] on div "pma Tasks Line Items Orders Designs Jobs Impositions JK MINE DTP Express Super …" at bounding box center [379, 195] width 759 height 390
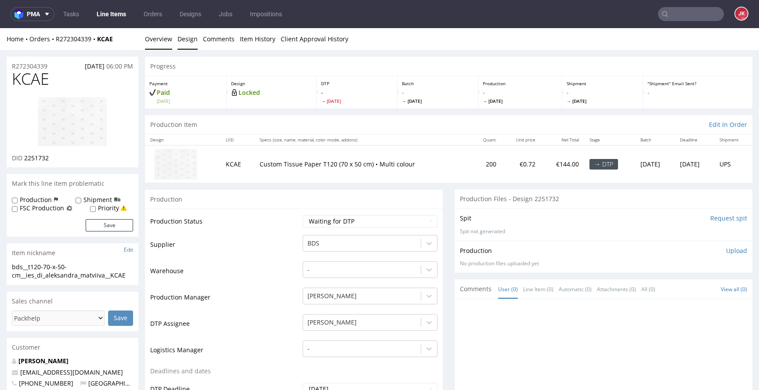
click at [184, 37] on link "Design" at bounding box center [187, 39] width 20 height 22
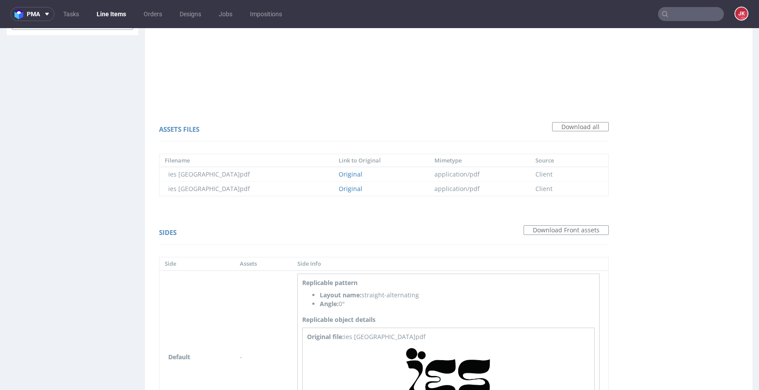
scroll to position [628, 0]
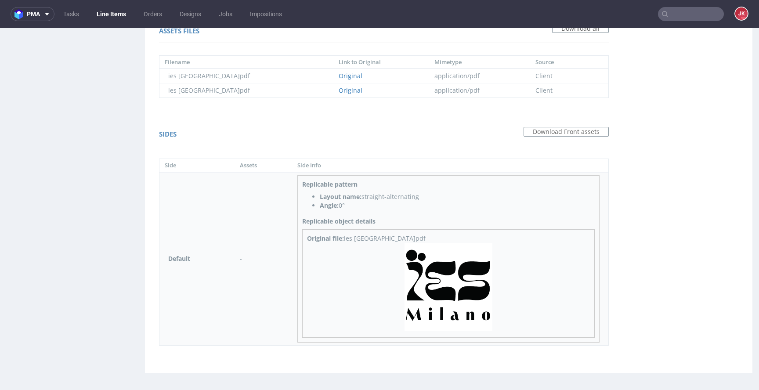
click at [464, 294] on img at bounding box center [448, 287] width 88 height 88
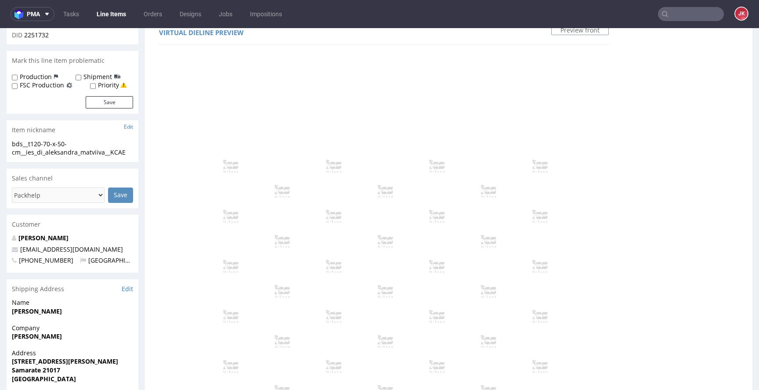
scroll to position [0, 0]
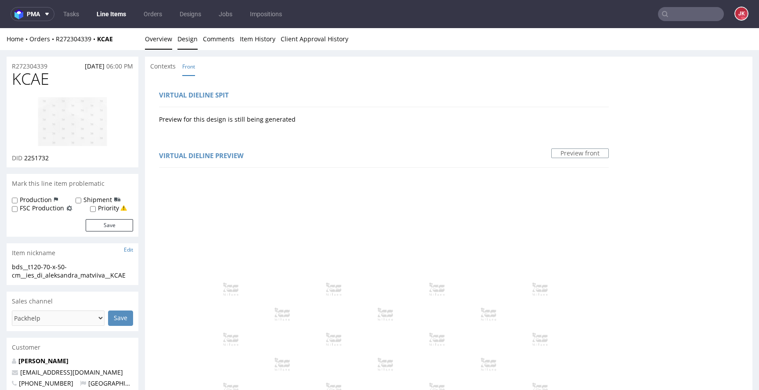
click at [162, 42] on link "Overview" at bounding box center [158, 39] width 27 height 22
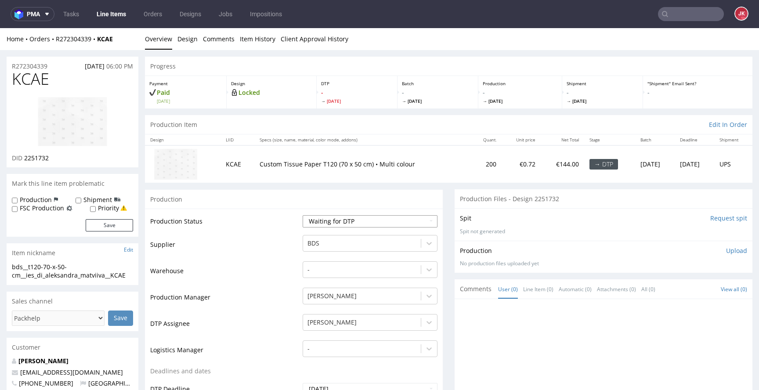
click at [315, 217] on select "Waiting for Artwork Waiting for Diecut Waiting for Mockup Waiting for DTP Waiti…" at bounding box center [370, 221] width 135 height 12
select select "dtp_in_process"
click at [303, 215] on select "Waiting for Artwork Waiting for Diecut Waiting for Mockup Waiting for DTP Waiti…" at bounding box center [370, 221] width 135 height 12
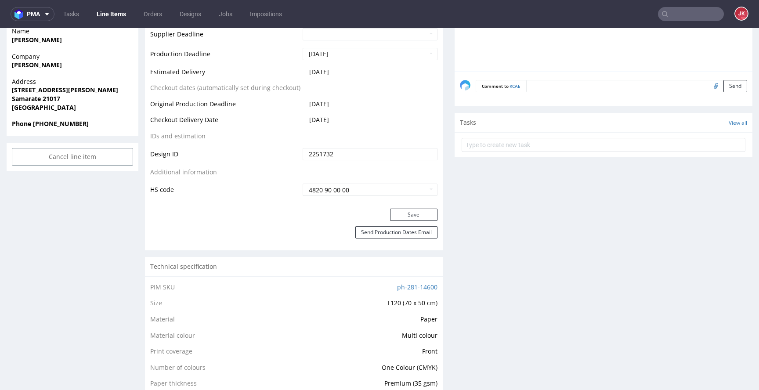
scroll to position [442, 0]
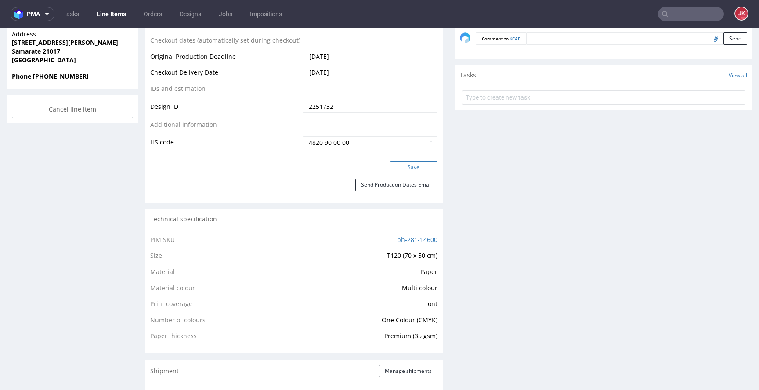
click at [404, 162] on button "Save" at bounding box center [413, 167] width 47 height 12
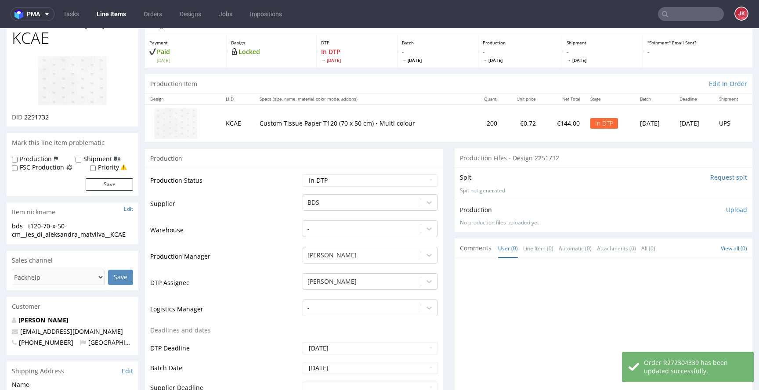
scroll to position [0, 0]
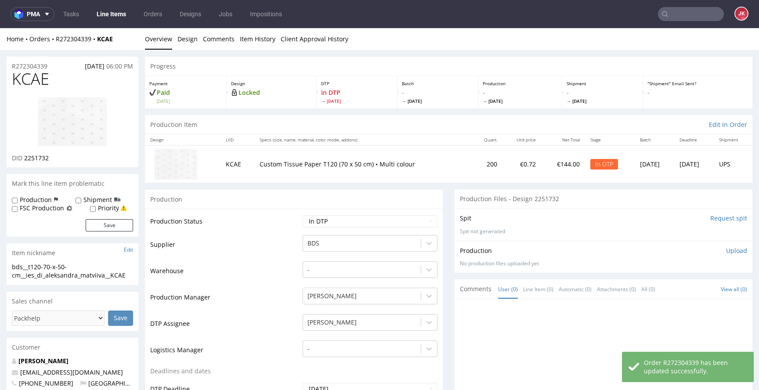
click at [88, 112] on img at bounding box center [72, 122] width 70 height 50
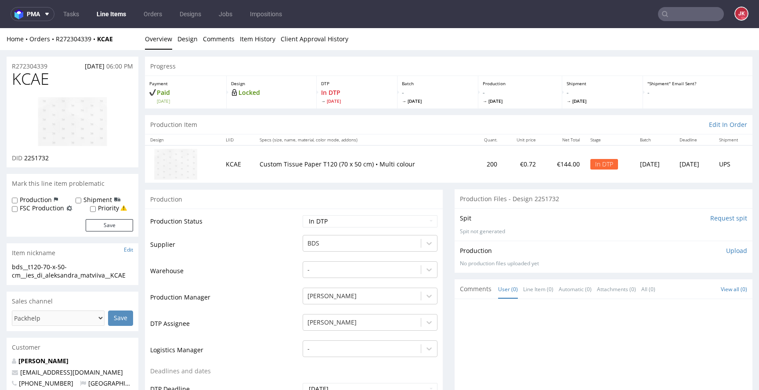
click at [32, 83] on span "KCAE" at bounding box center [30, 79] width 37 height 18
copy span "KCAE"
click at [37, 160] on span "2251732" at bounding box center [36, 158] width 25 height 8
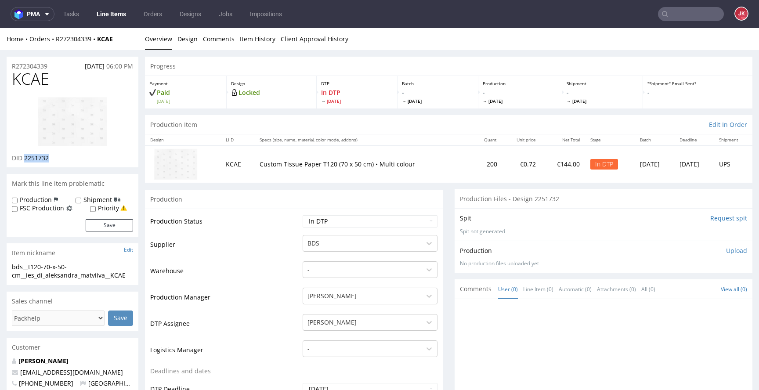
copy span "2251732"
drag, startPoint x: 130, startPoint y: 276, endPoint x: 0, endPoint y: 264, distance: 130.1
copy div "bds__t120-70-x-50-cm__ies_di_aleksandra_matviiva__KCAE"
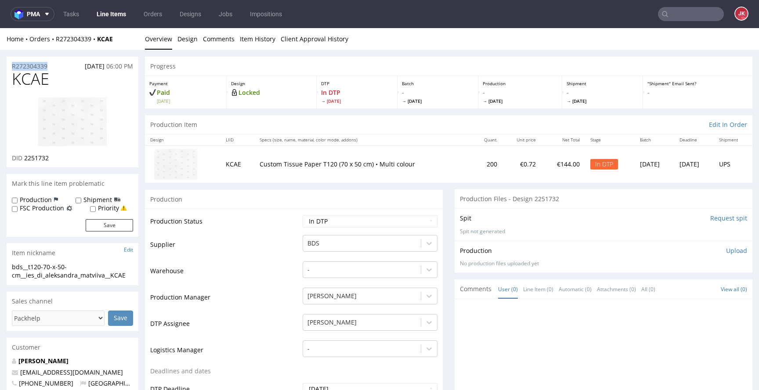
drag, startPoint x: 54, startPoint y: 65, endPoint x: 0, endPoint y: 60, distance: 54.6
copy p "R272304339"
click at [29, 159] on span "2251732" at bounding box center [36, 158] width 25 height 8
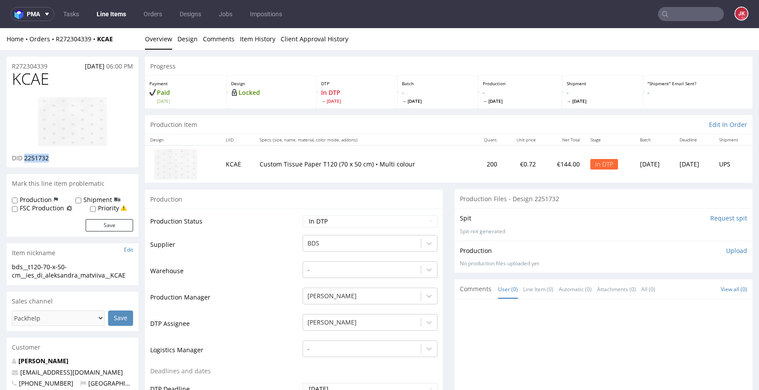
copy span "2251732"
click at [537, 235] on div "Spit Request spit Spit not generated" at bounding box center [603, 224] width 298 height 32
click at [726, 251] on p "Upload" at bounding box center [736, 250] width 21 height 9
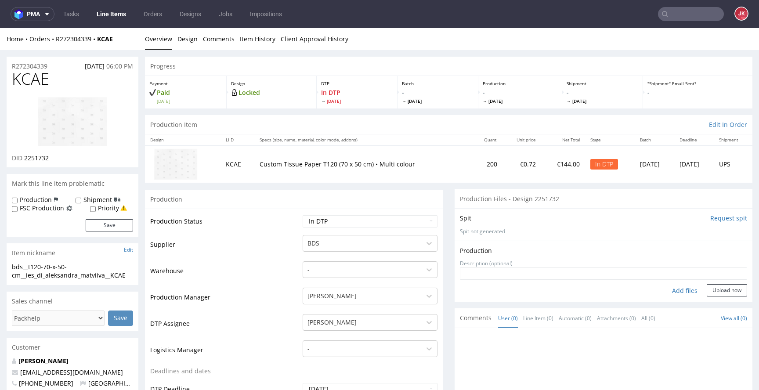
click at [668, 290] on div "Add files" at bounding box center [685, 290] width 44 height 13
type input "C:\fakepath\bds__t120-70-x-50-cm__ies_di_aleksandra_matviiva__KCAE__d2251732__o…"
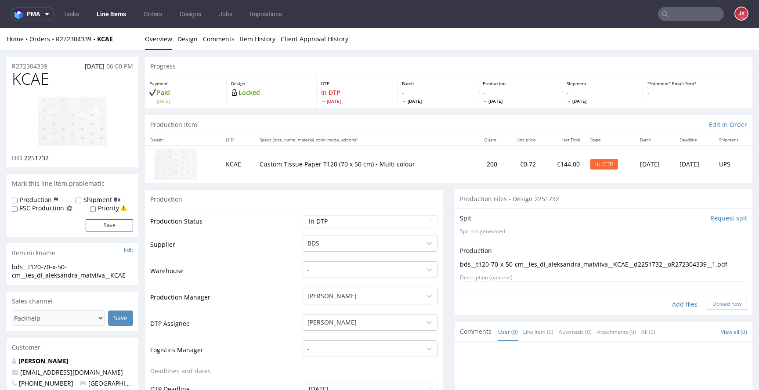
click at [710, 300] on button "Upload now" at bounding box center [726, 304] width 40 height 12
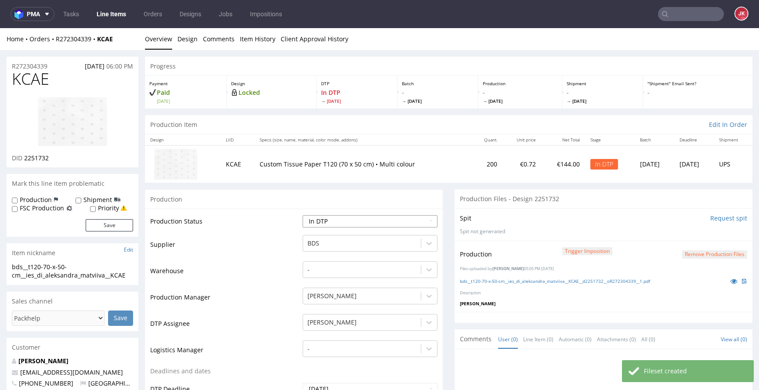
click at [397, 219] on select "Waiting for Artwork Waiting for Diecut Waiting for Mockup Waiting for DTP Waiti…" at bounding box center [370, 221] width 135 height 12
select select "dtp_production_ready"
click at [303, 215] on select "Waiting for Artwork Waiting for Diecut Waiting for Mockup Waiting for DTP Waiti…" at bounding box center [370, 221] width 135 height 12
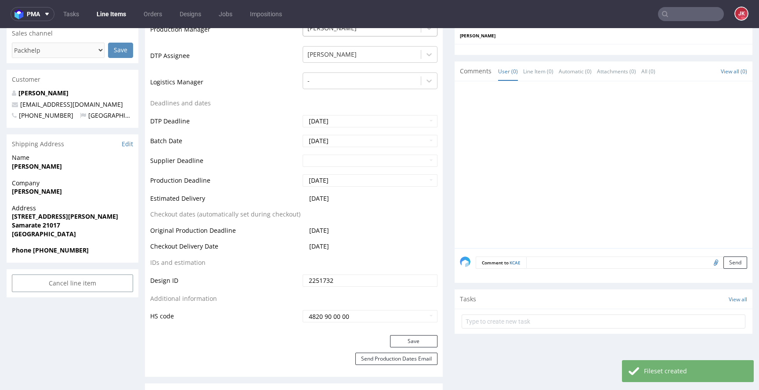
scroll to position [498, 0]
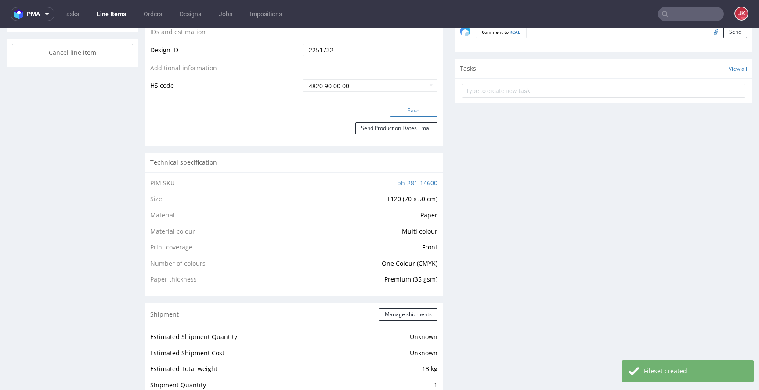
click at [397, 108] on button "Save" at bounding box center [413, 111] width 47 height 12
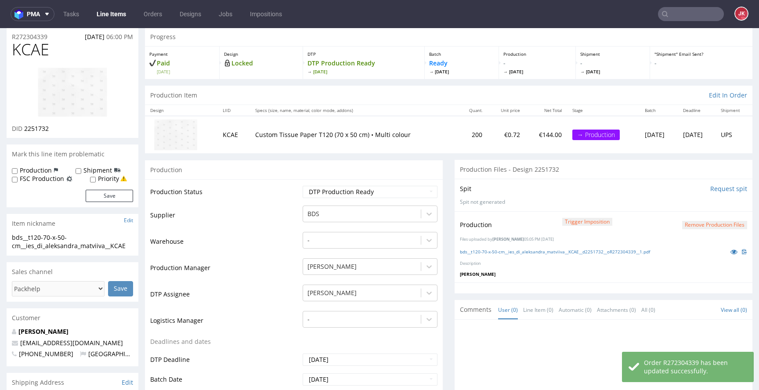
scroll to position [0, 0]
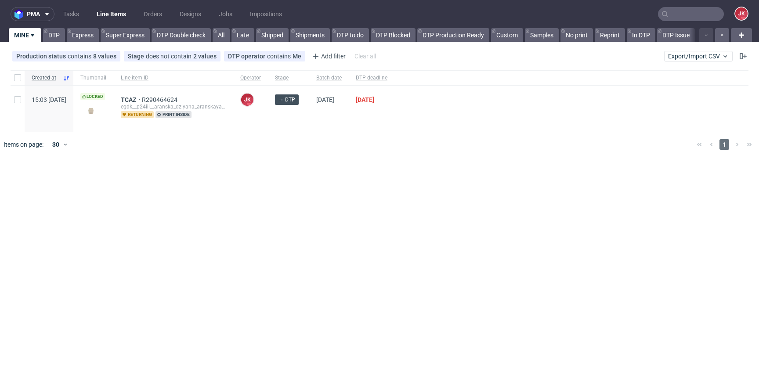
click at [396, 180] on div "pma Tasks Line Items Orders Designs Jobs Impositions JK MINE DTP Express Super …" at bounding box center [379, 195] width 759 height 390
click at [142, 98] on span "TCAZ" at bounding box center [131, 99] width 21 height 7
click at [472, 198] on div "pma Tasks Line Items Orders Designs Jobs Impositions JK MINE DTP Express Super …" at bounding box center [379, 195] width 759 height 390
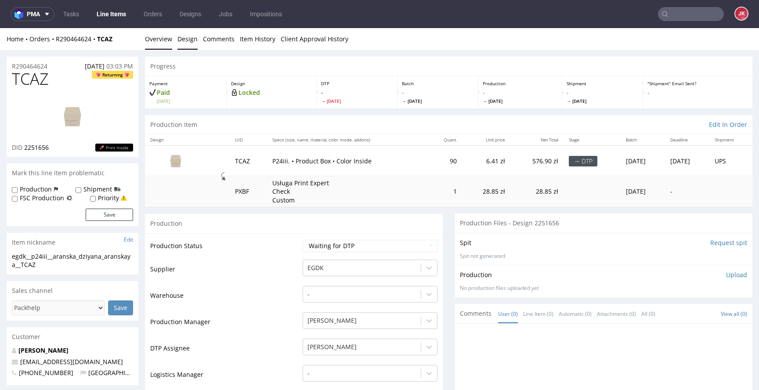
click at [189, 33] on link "Design" at bounding box center [187, 39] width 20 height 22
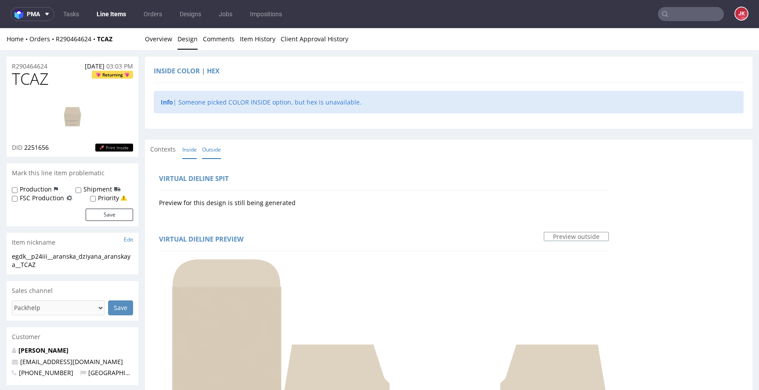
click at [188, 149] on link "Inside" at bounding box center [189, 149] width 14 height 19
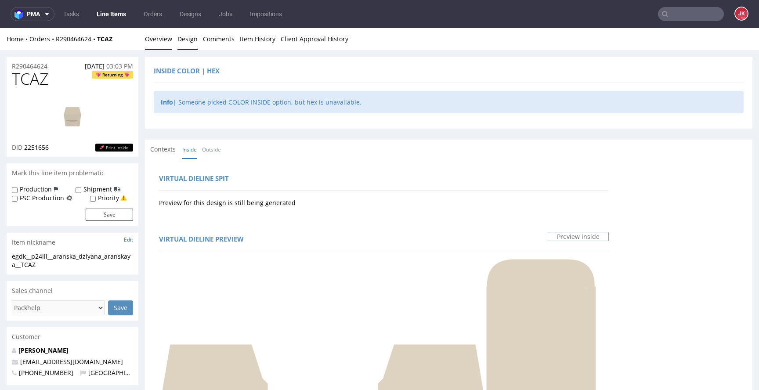
click at [159, 33] on link "Overview" at bounding box center [158, 39] width 27 height 22
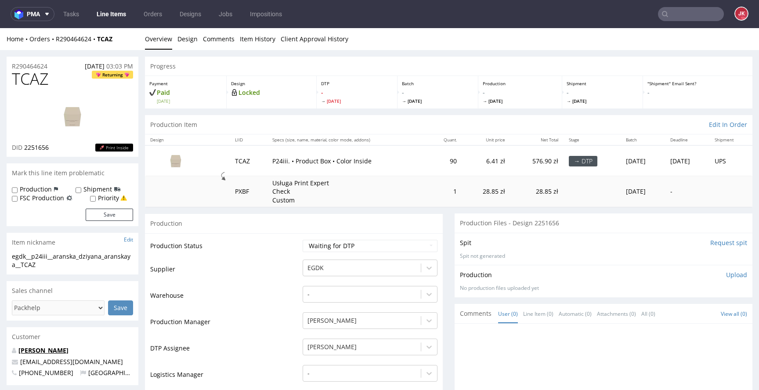
click at [60, 351] on link "[PERSON_NAME]" at bounding box center [43, 350] width 50 height 8
click at [188, 38] on link "Design" at bounding box center [187, 39] width 20 height 22
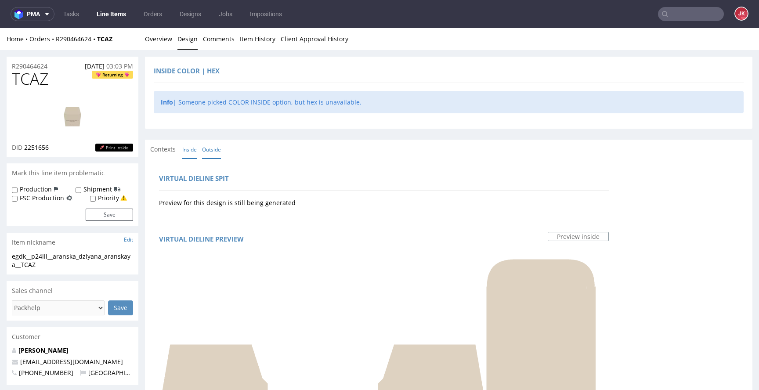
click at [216, 152] on link "Outside" at bounding box center [211, 149] width 19 height 19
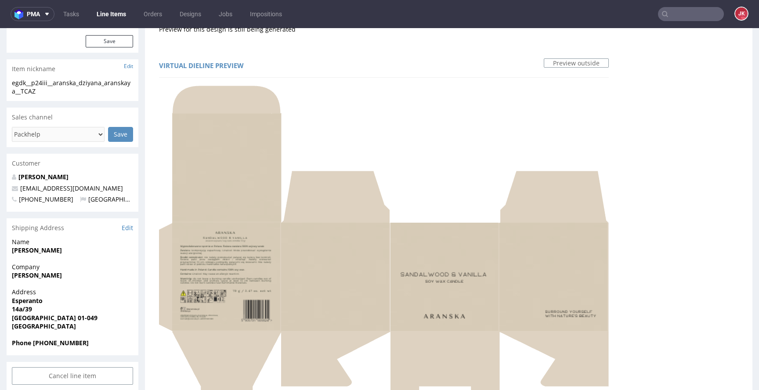
scroll to position [173, 0]
click at [576, 63] on link "Preview outside" at bounding box center [576, 64] width 65 height 10
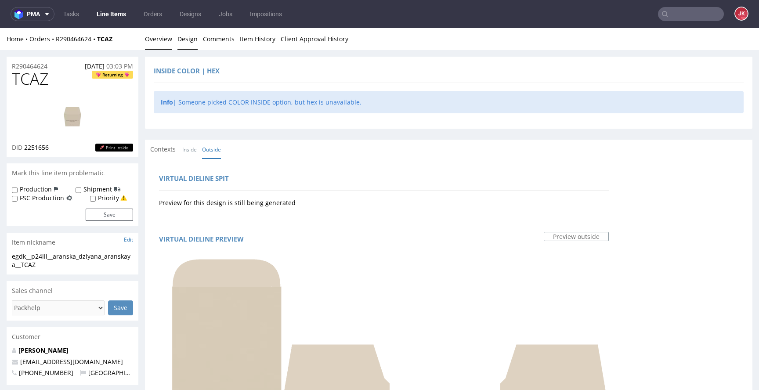
click at [159, 37] on link "Overview" at bounding box center [158, 39] width 27 height 22
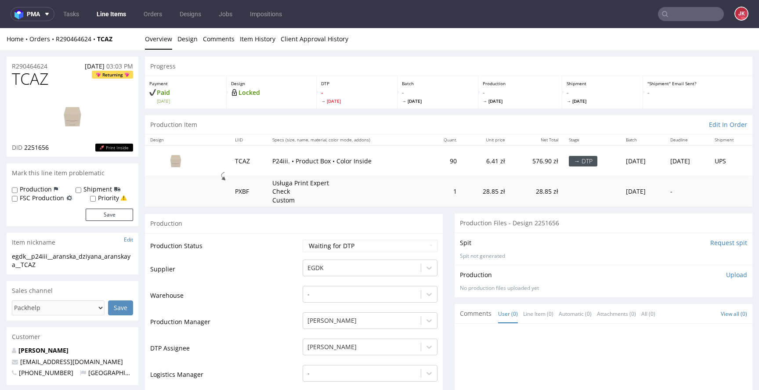
drag, startPoint x: 283, startPoint y: 261, endPoint x: 300, endPoint y: 259, distance: 16.9
click at [283, 261] on td "Supplier" at bounding box center [225, 272] width 150 height 26
click at [191, 40] on link "Design" at bounding box center [187, 39] width 20 height 22
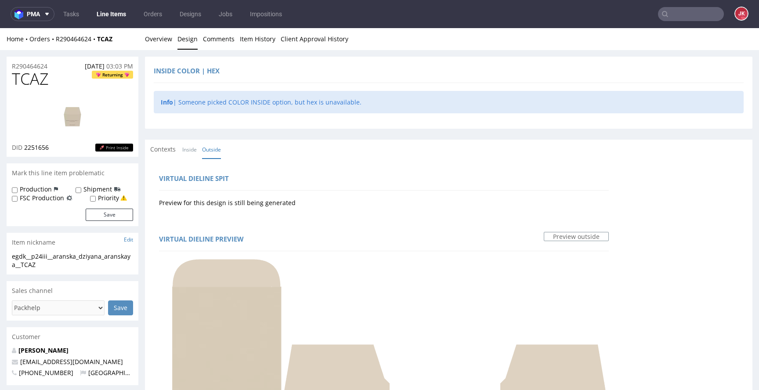
click at [368, 187] on div "Virtual dieline spit" at bounding box center [384, 179] width 450 height 21
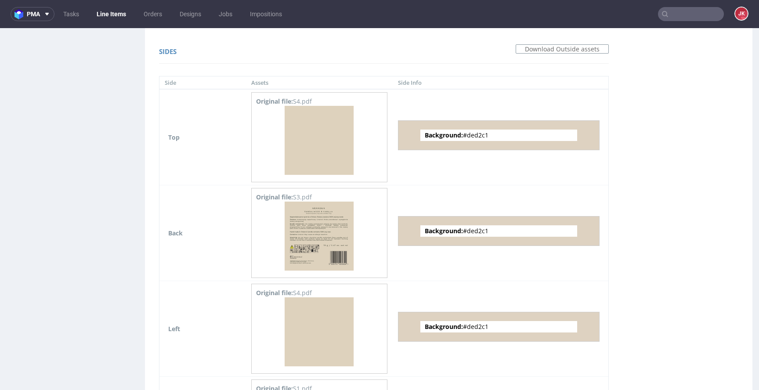
scroll to position [826, 0]
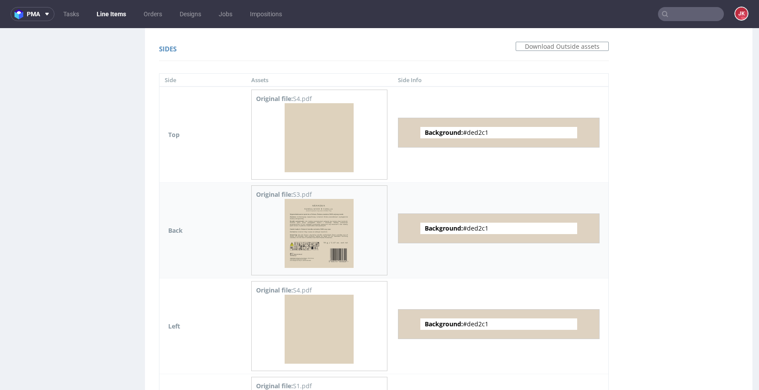
click at [338, 219] on img at bounding box center [319, 233] width 69 height 69
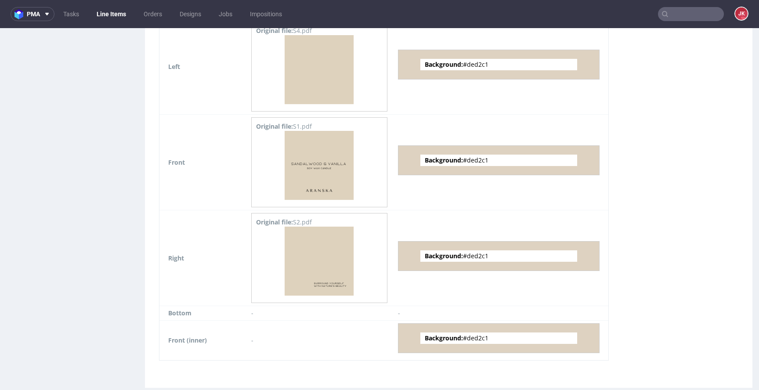
scroll to position [1084, 0]
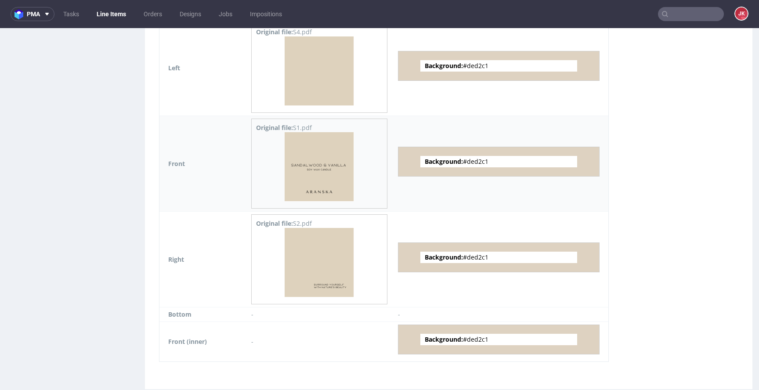
click at [339, 181] on img at bounding box center [319, 166] width 69 height 69
click at [335, 252] on img at bounding box center [319, 262] width 69 height 69
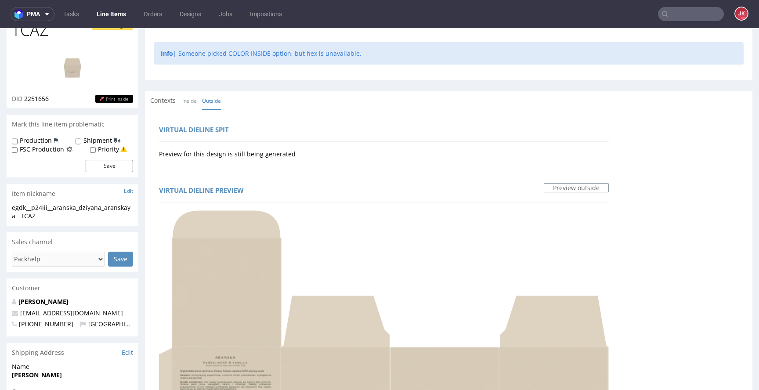
scroll to position [0, 0]
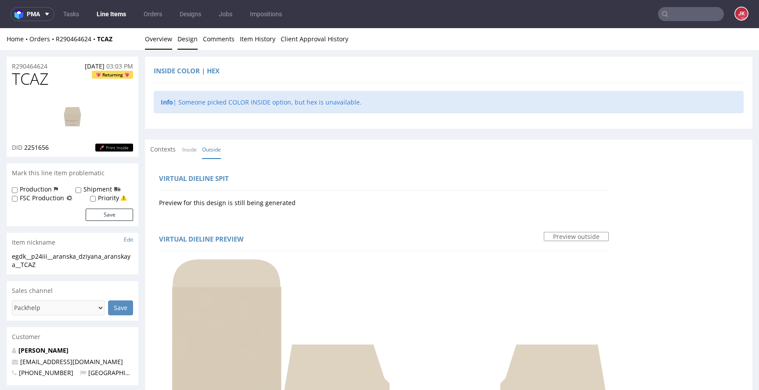
click at [164, 37] on link "Overview" at bounding box center [158, 39] width 27 height 22
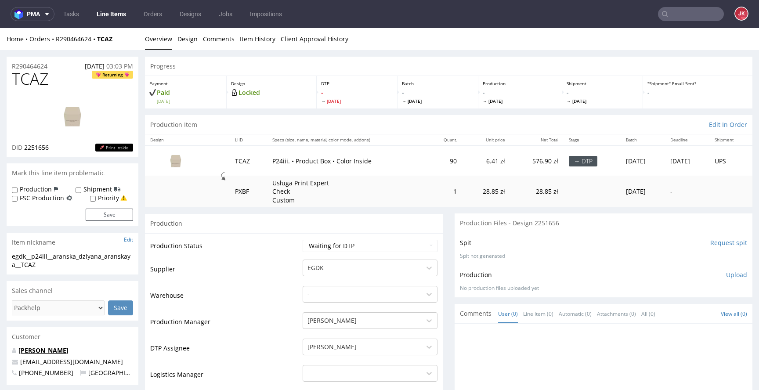
click at [62, 350] on link "[PERSON_NAME]" at bounding box center [43, 350] width 50 height 8
click at [285, 242] on td "Production Status" at bounding box center [225, 249] width 150 height 20
click at [321, 241] on select "Waiting for Artwork Waiting for Diecut Waiting for Mockup Waiting for DTP Waiti…" at bounding box center [370, 246] width 135 height 12
click at [55, 350] on link "[PERSON_NAME]" at bounding box center [43, 350] width 50 height 8
click at [328, 244] on select "Waiting for Artwork Waiting for Diecut Waiting for Mockup Waiting for DTP Waiti…" at bounding box center [370, 246] width 135 height 12
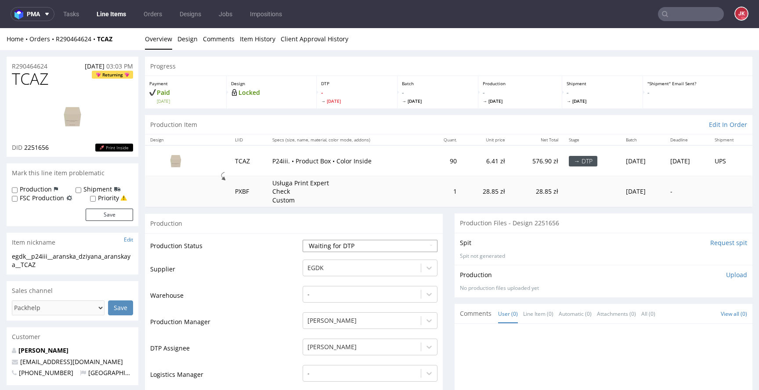
select select "dtp_issue"
click at [303, 240] on select "Waiting for Artwork Waiting for Diecut Waiting for Mockup Waiting for DTP Waiti…" at bounding box center [370, 246] width 135 height 12
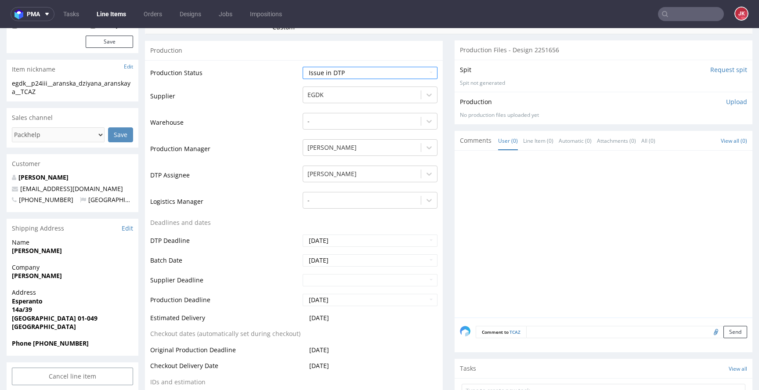
scroll to position [358, 0]
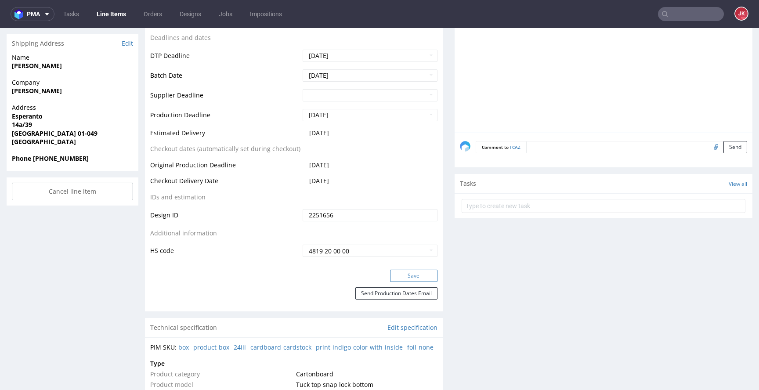
click at [399, 278] on button "Save" at bounding box center [413, 276] width 47 height 12
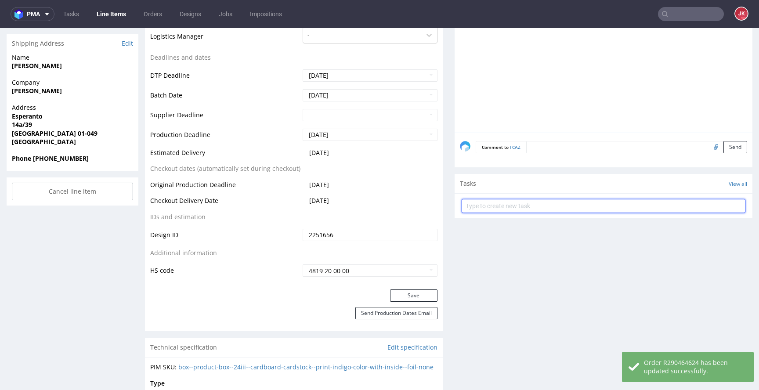
click at [502, 209] on input "text" at bounding box center [603, 206] width 284 height 14
type input "issue"
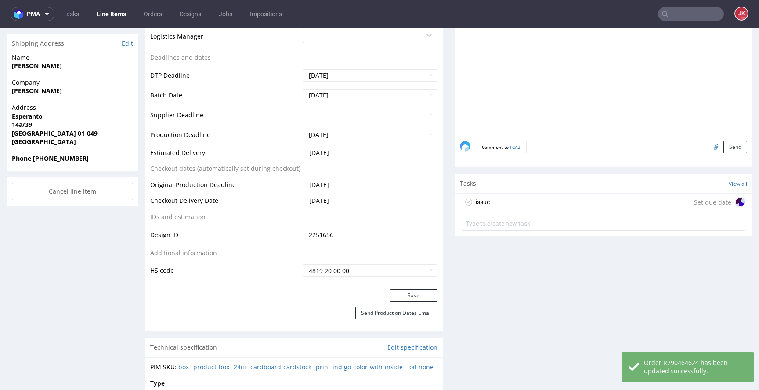
click at [485, 202] on div "issue Set due date" at bounding box center [603, 203] width 284 height 18
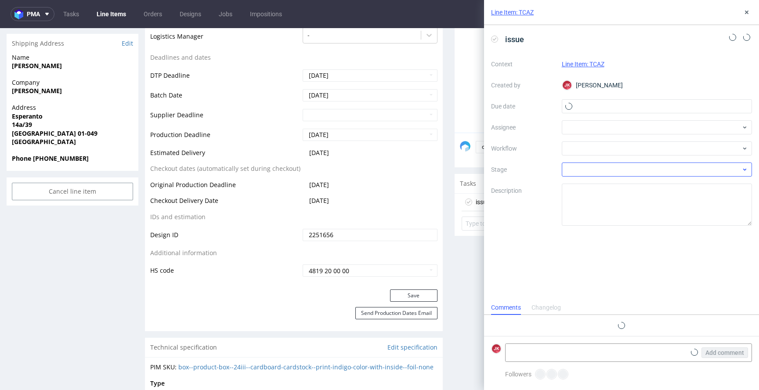
scroll to position [7, 0]
click at [578, 108] on input "text" at bounding box center [657, 106] width 191 height 14
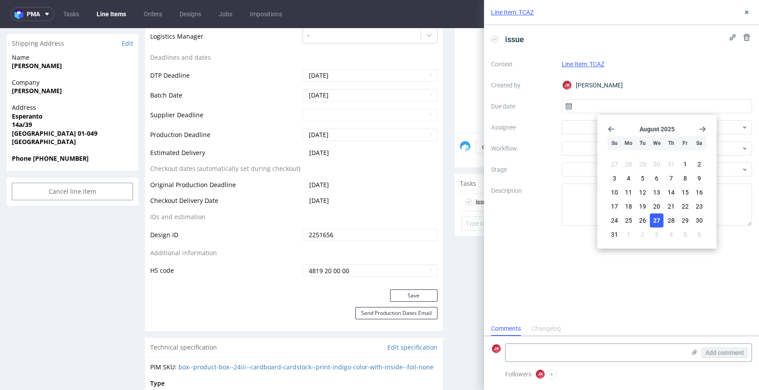
click at [657, 222] on span "27" at bounding box center [656, 220] width 7 height 9
type input "27/08/2025"
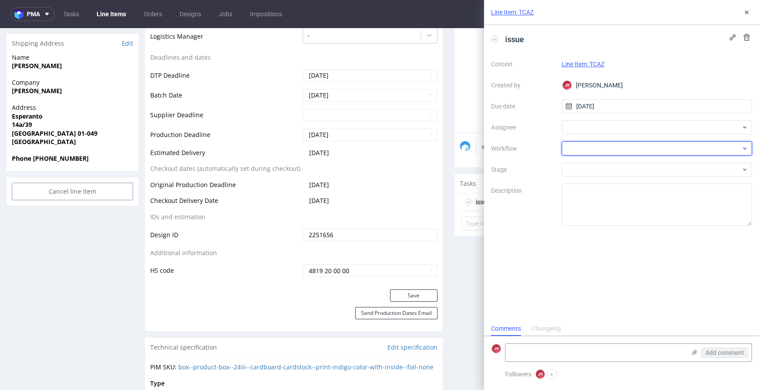
click at [573, 154] on div at bounding box center [657, 148] width 191 height 14
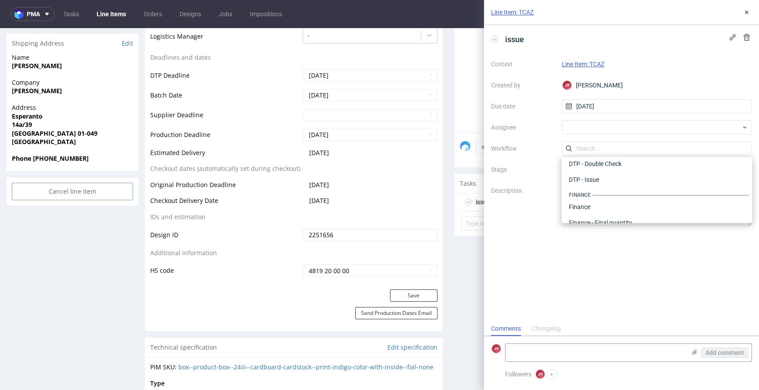
scroll to position [0, 0]
click at [583, 191] on div "DTP - Issue" at bounding box center [657, 196] width 184 height 16
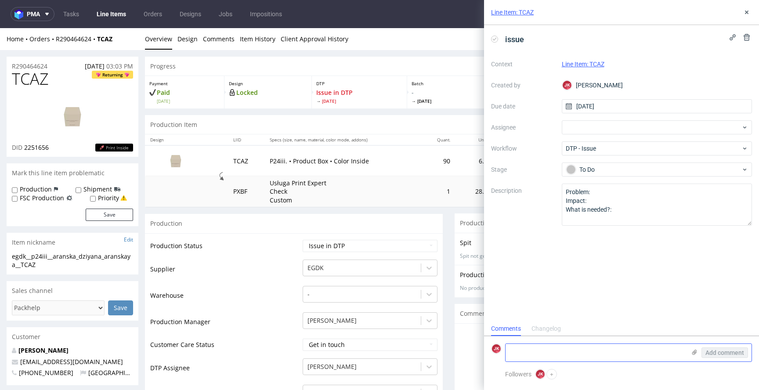
click at [554, 354] on textarea at bounding box center [595, 353] width 180 height 18
click at [534, 353] on textarea at bounding box center [595, 353] width 180 height 18
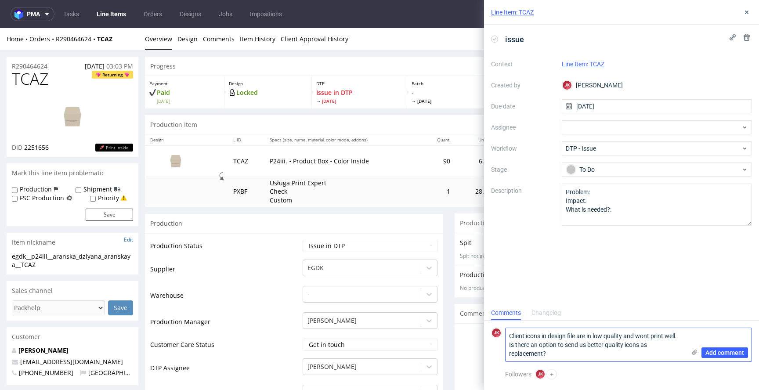
type textarea "Client icons in design file are in low quality and wont print well. Is there an…"
click at [695, 353] on use at bounding box center [694, 352] width 5 height 5
click at [0, 0] on input "file" at bounding box center [0, 0] width 0 height 0
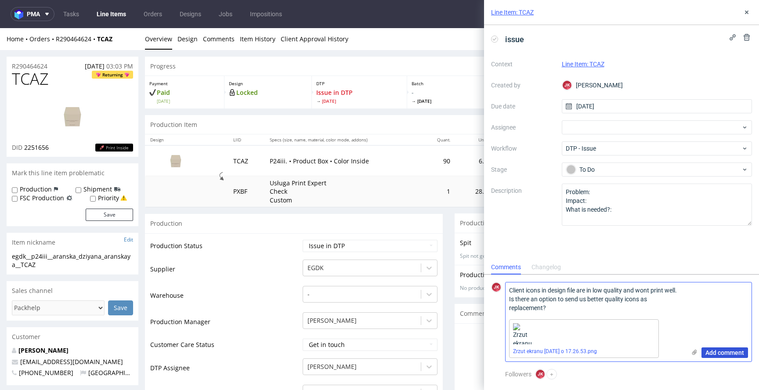
click at [728, 355] on span "Add comment" at bounding box center [724, 353] width 39 height 6
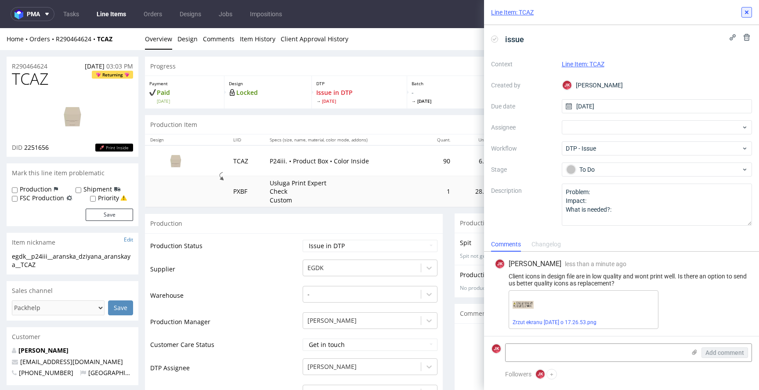
click at [745, 13] on icon at bounding box center [746, 12] width 7 height 7
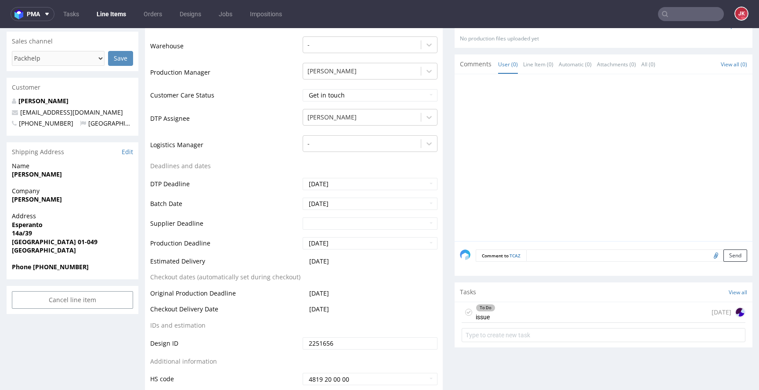
scroll to position [386, 0]
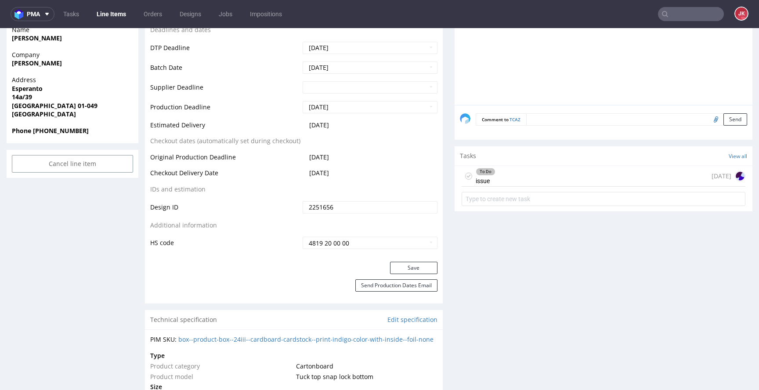
click at [480, 190] on form at bounding box center [603, 198] width 284 height 21
click at [484, 177] on div "To Do issue" at bounding box center [486, 176] width 20 height 20
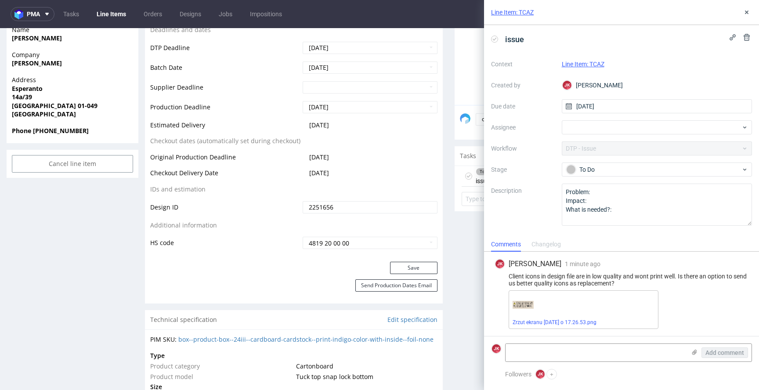
click at [598, 275] on div "Client icons in design file are in low quality and wont print well. Is there an…" at bounding box center [621, 280] width 254 height 14
copy div "Client icons in design file are in low quality and wont print well. Is there an…"
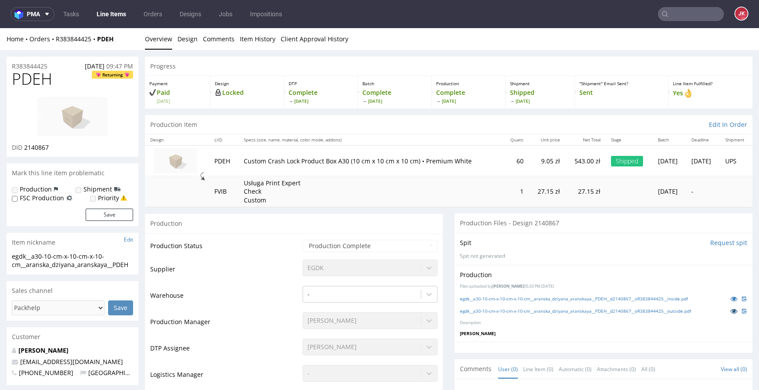
click at [730, 310] on icon at bounding box center [733, 311] width 7 height 6
click at [690, 311] on link "egdk__a30-10-cm-x-10-cm-x-10-cm__aranska_dziyana_aranskaya__PDEH__d2140867__oR3…" at bounding box center [575, 311] width 231 height 6
click at [730, 299] on icon at bounding box center [733, 299] width 7 height 6
click at [257, 33] on link "Item History" at bounding box center [258, 39] width 36 height 22
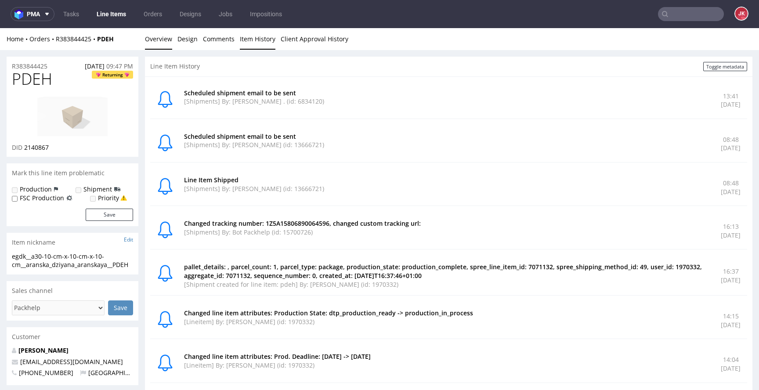
click at [163, 39] on link "Overview" at bounding box center [158, 39] width 27 height 22
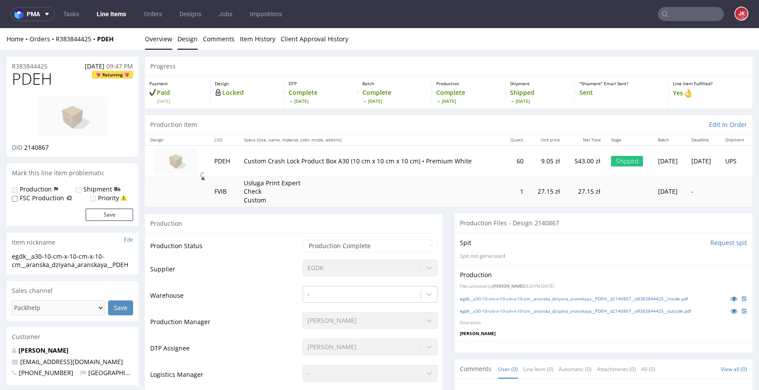
click at [186, 39] on link "Design" at bounding box center [187, 39] width 20 height 22
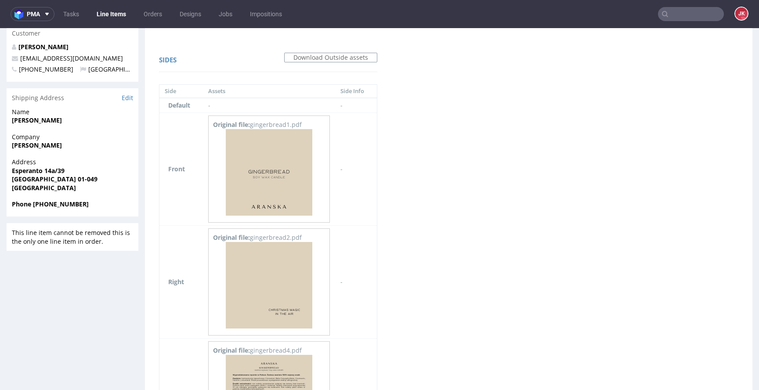
scroll to position [517, 0]
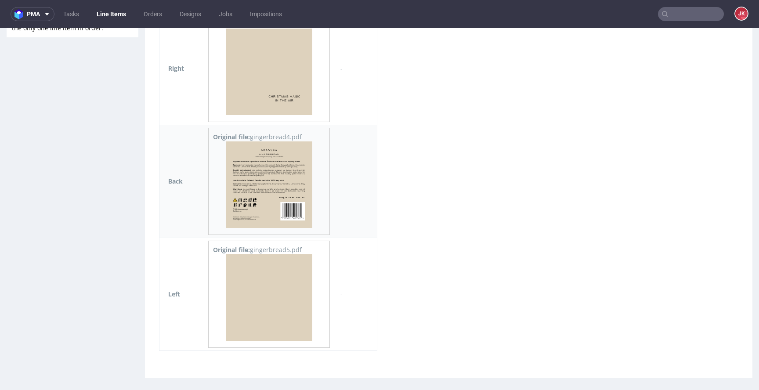
click at [248, 171] on img at bounding box center [269, 184] width 87 height 87
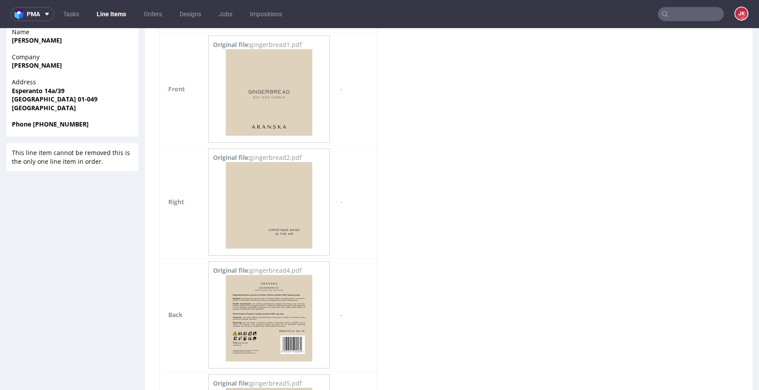
scroll to position [0, 0]
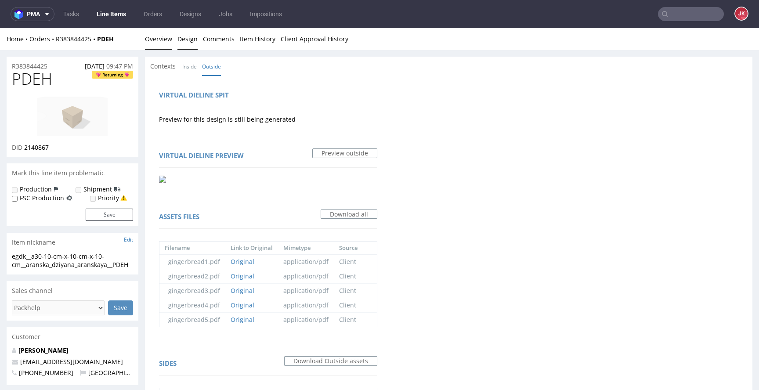
click at [161, 37] on link "Overview" at bounding box center [158, 39] width 27 height 22
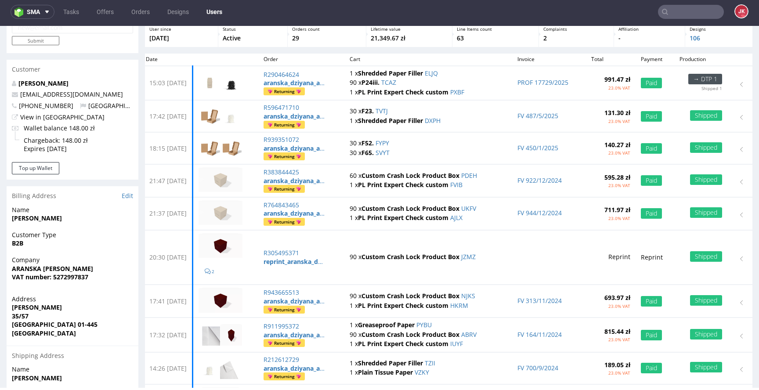
scroll to position [58, 0]
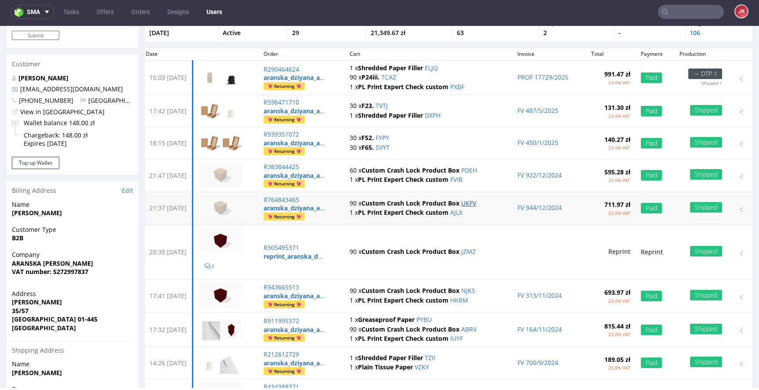
click at [476, 201] on link "UKFV" at bounding box center [468, 203] width 15 height 8
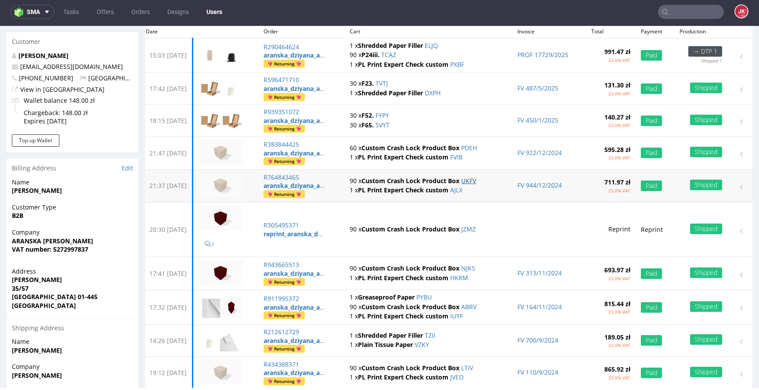
scroll to position [83, 0]
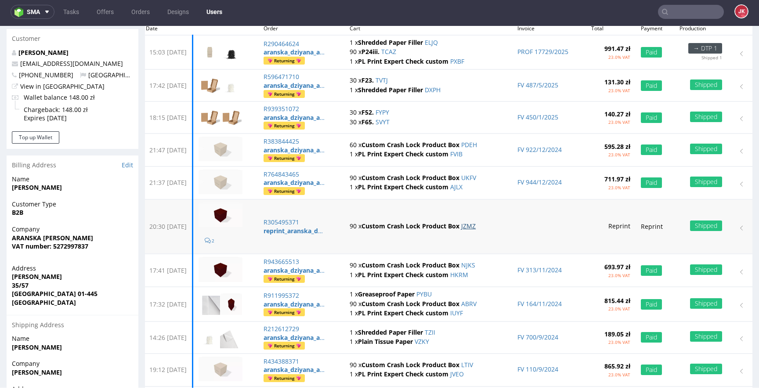
click at [476, 223] on link "JZMZ" at bounding box center [468, 226] width 14 height 8
click at [475, 263] on link "NJKS" at bounding box center [468, 265] width 14 height 8
click at [476, 304] on link "ABRV" at bounding box center [468, 303] width 15 height 8
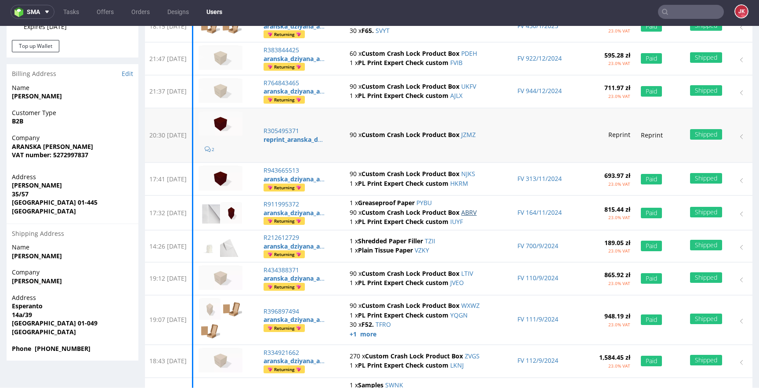
scroll to position [236, 0]
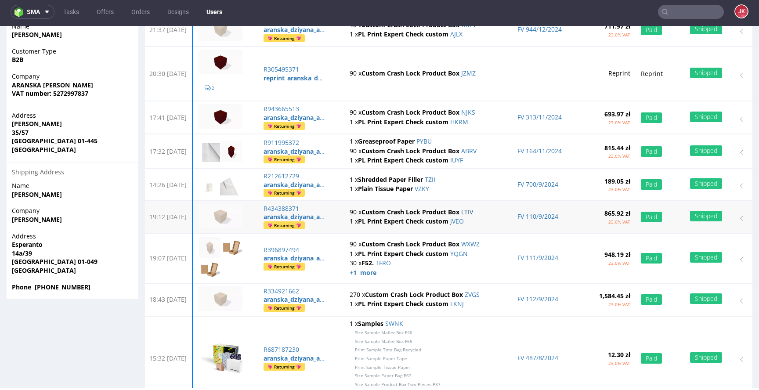
click at [473, 213] on link "LTIV" at bounding box center [467, 212] width 12 height 8
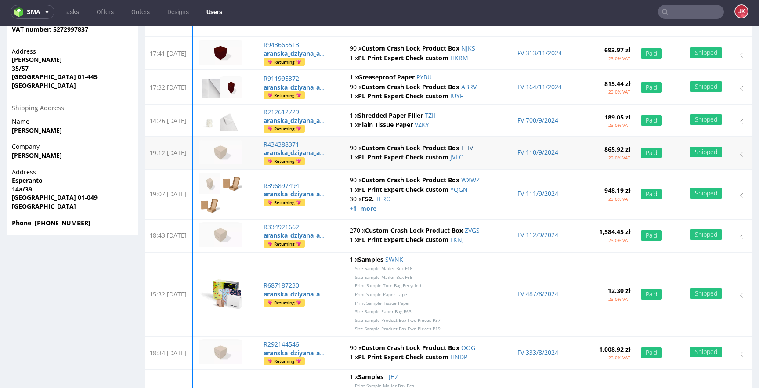
scroll to position [339, 0]
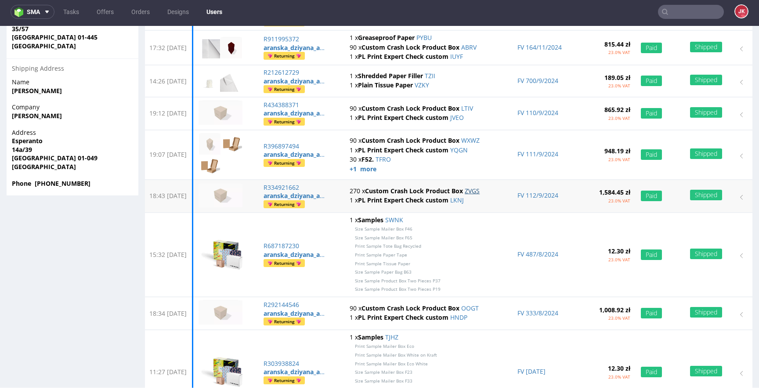
click at [479, 191] on link "ZVGS" at bounding box center [472, 191] width 15 height 8
click at [479, 306] on link "OOGT" at bounding box center [470, 308] width 18 height 8
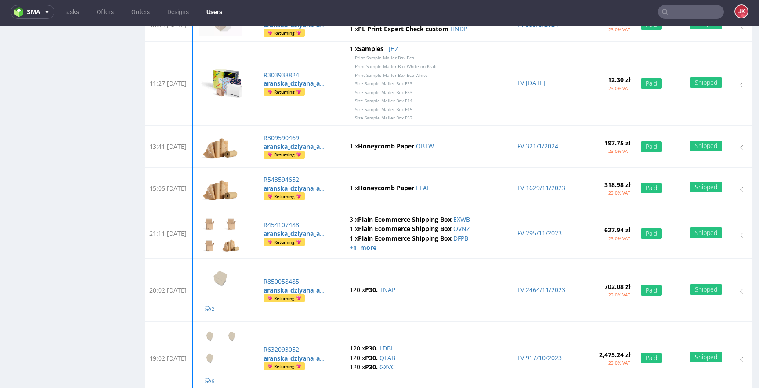
scroll to position [628, 0]
click at [395, 286] on link "TNAP" at bounding box center [387, 289] width 16 height 8
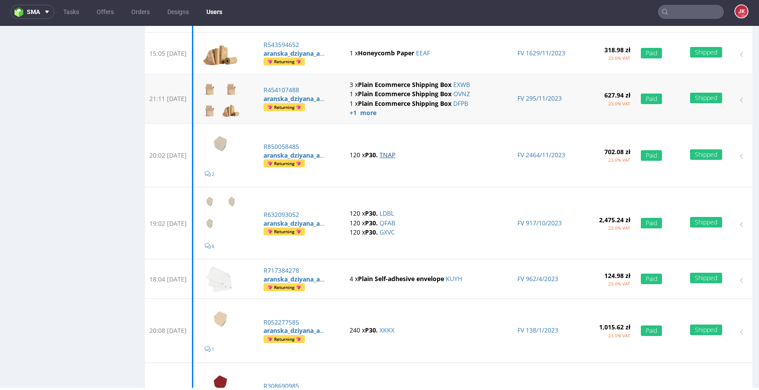
scroll to position [765, 0]
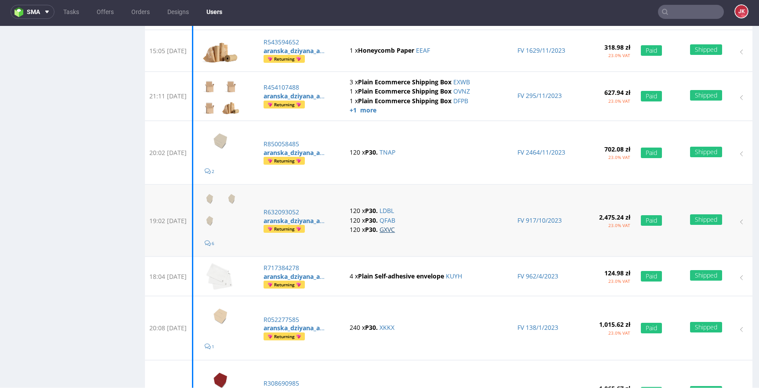
click at [395, 231] on link "GXVC" at bounding box center [386, 229] width 15 height 8
click at [395, 220] on link "QFAB" at bounding box center [387, 220] width 16 height 8
click at [394, 211] on link "LDBL" at bounding box center [386, 210] width 14 height 8
click at [394, 325] on link "XKKX" at bounding box center [386, 327] width 15 height 8
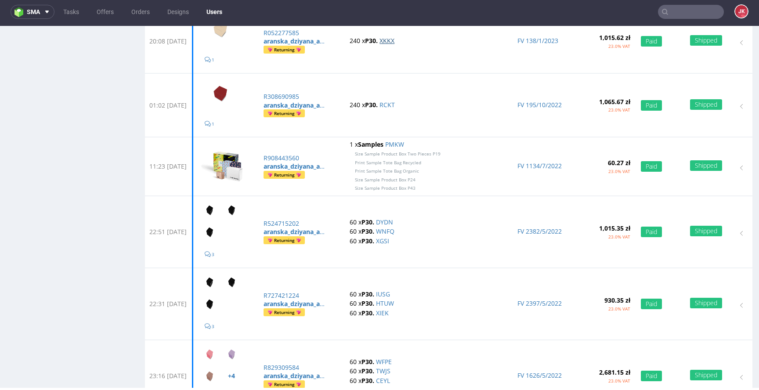
scroll to position [930, 0]
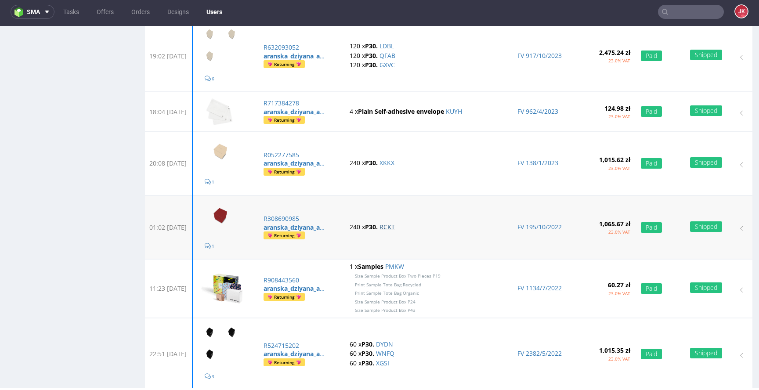
click at [395, 227] on link "RCKT" at bounding box center [386, 227] width 15 height 8
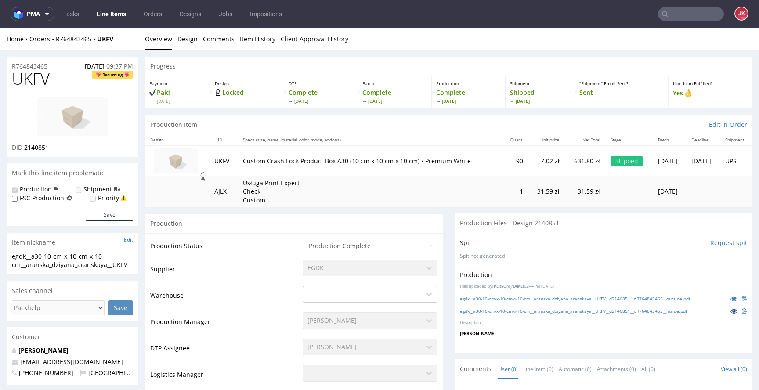
click at [730, 310] on icon at bounding box center [733, 311] width 7 height 6
click at [726, 295] on link at bounding box center [734, 299] width 16 height 10
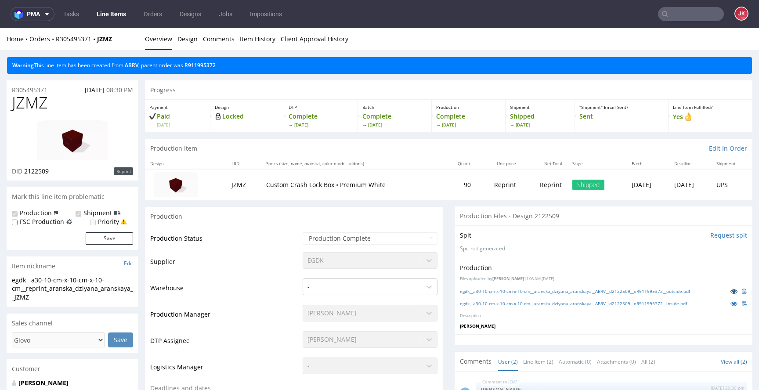
click at [730, 290] on icon at bounding box center [733, 291] width 7 height 6
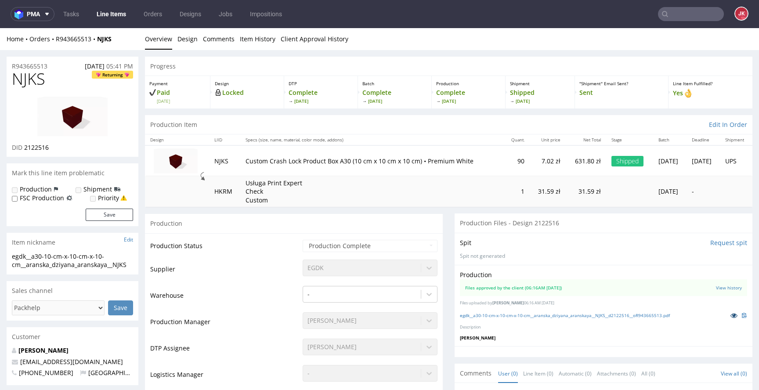
click at [730, 314] on icon at bounding box center [733, 315] width 7 height 6
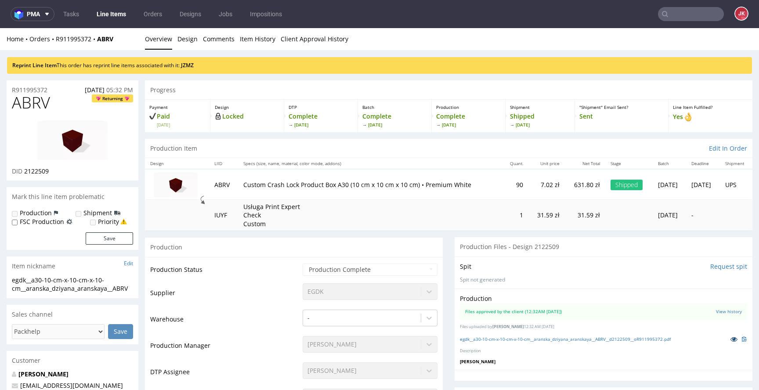
click at [730, 336] on icon at bounding box center [733, 339] width 7 height 6
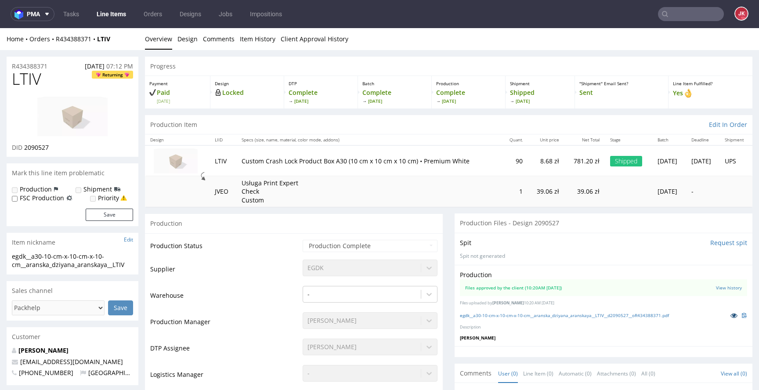
click at [730, 316] on icon at bounding box center [733, 315] width 7 height 6
click at [726, 311] on link at bounding box center [734, 315] width 16 height 10
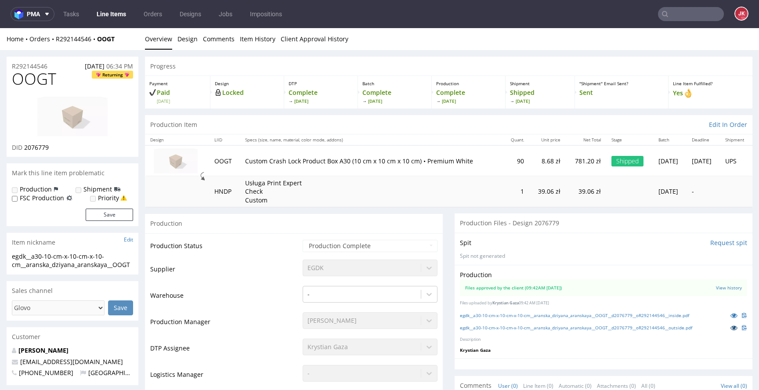
click at [730, 327] on icon at bounding box center [733, 327] width 7 height 6
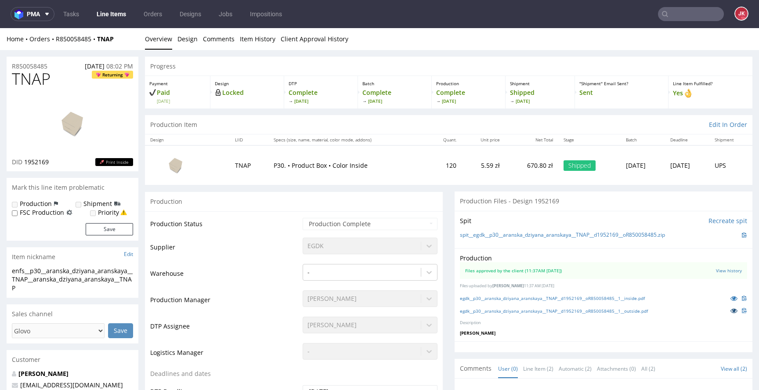
click at [730, 310] on icon at bounding box center [733, 310] width 7 height 6
click at [730, 307] on icon at bounding box center [733, 310] width 7 height 6
click at [730, 310] on icon at bounding box center [733, 310] width 7 height 6
click at [730, 299] on icon at bounding box center [733, 298] width 7 height 6
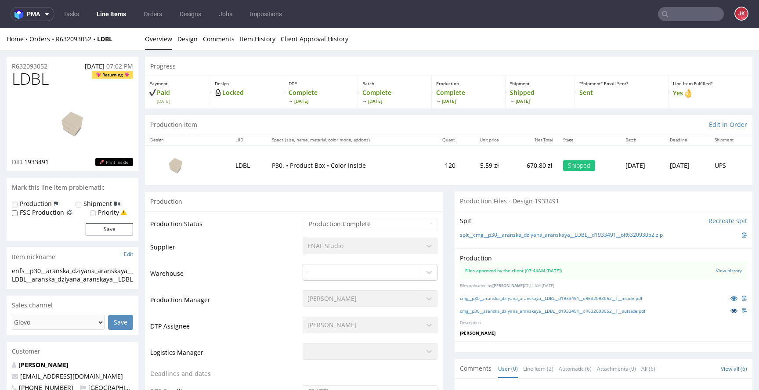
click at [730, 310] on icon at bounding box center [733, 310] width 7 height 6
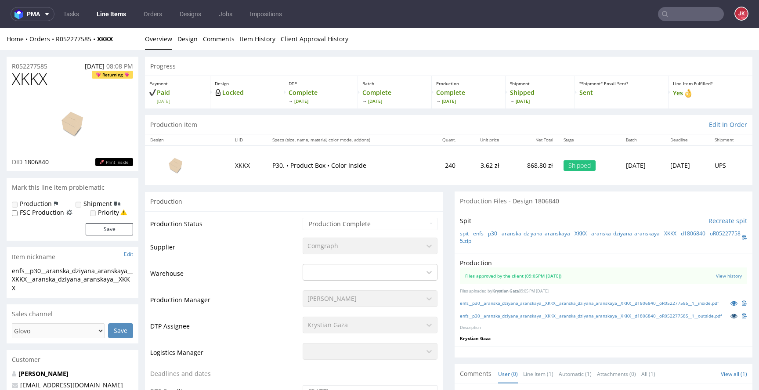
click at [730, 319] on icon at bounding box center [733, 316] width 7 height 6
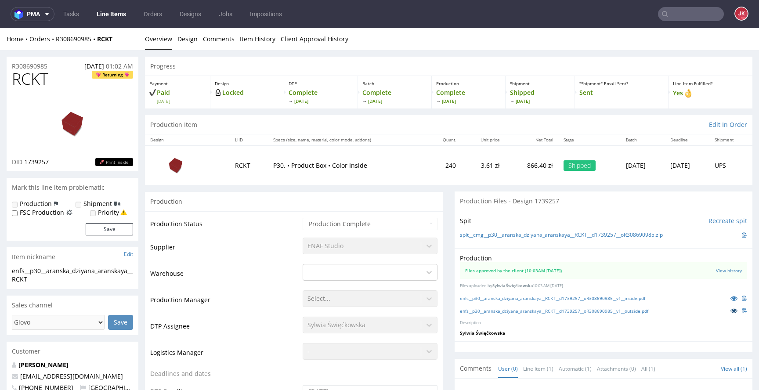
click at [730, 313] on icon at bounding box center [733, 310] width 7 height 6
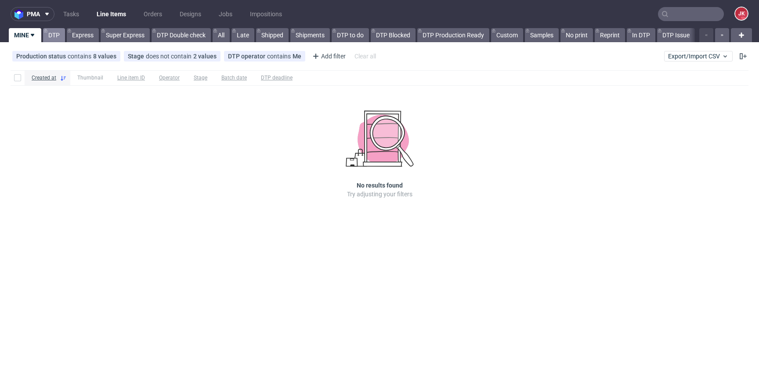
click at [46, 37] on link "DTP" at bounding box center [54, 35] width 22 height 14
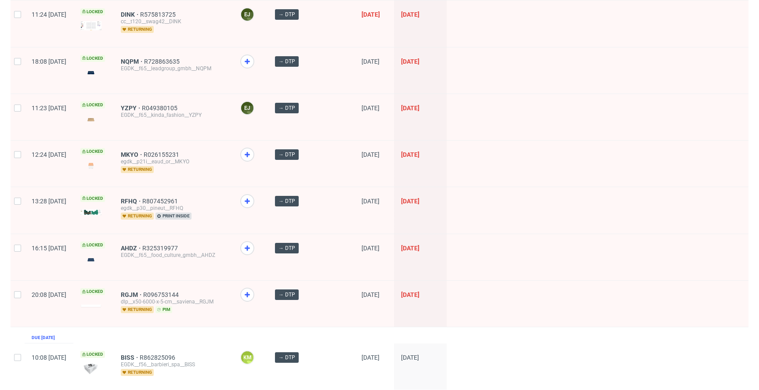
scroll to position [444, 0]
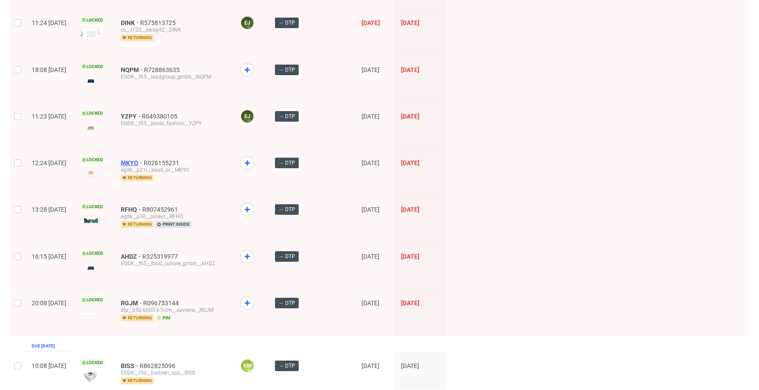
click at [144, 159] on span "MKYO" at bounding box center [132, 162] width 23 height 7
click at [142, 206] on span "RFHQ" at bounding box center [132, 209] width 22 height 7
click at [142, 253] on span "AHDZ" at bounding box center [132, 256] width 22 height 7
click at [143, 299] on span "RGJM" at bounding box center [132, 302] width 22 height 7
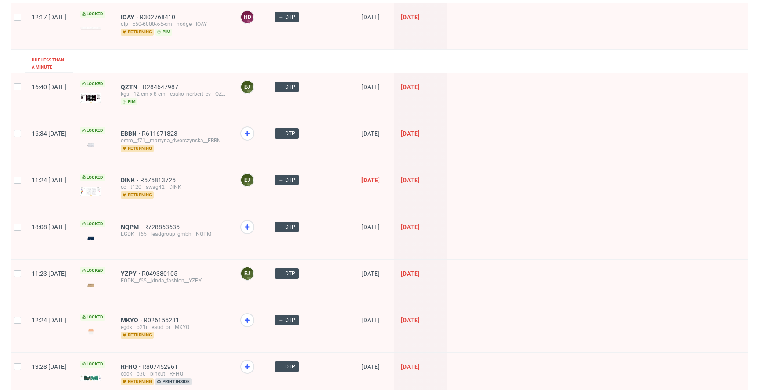
scroll to position [296, 0]
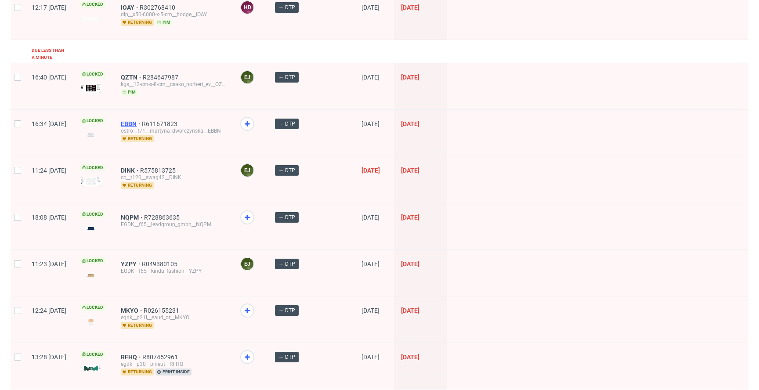
click at [142, 120] on span "EBBN" at bounding box center [131, 123] width 21 height 7
click at [144, 214] on span "NQPM" at bounding box center [132, 217] width 23 height 7
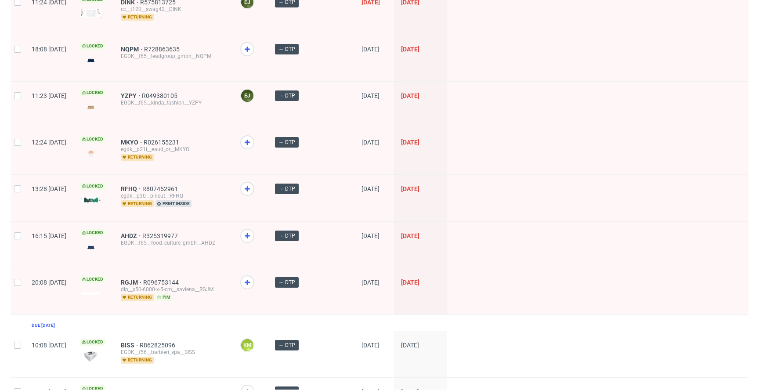
scroll to position [462, 0]
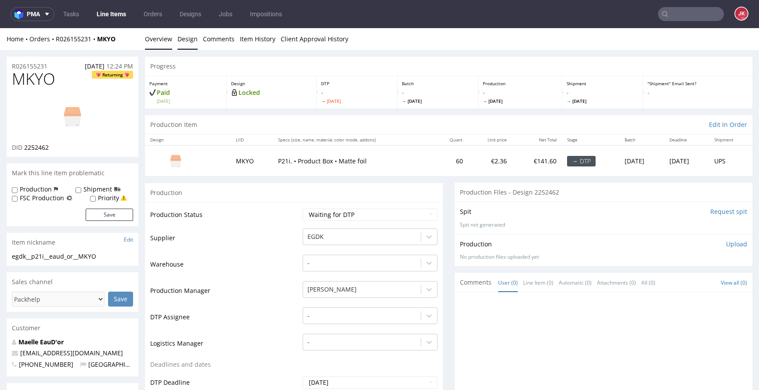
click at [182, 45] on link "Design" at bounding box center [187, 39] width 20 height 22
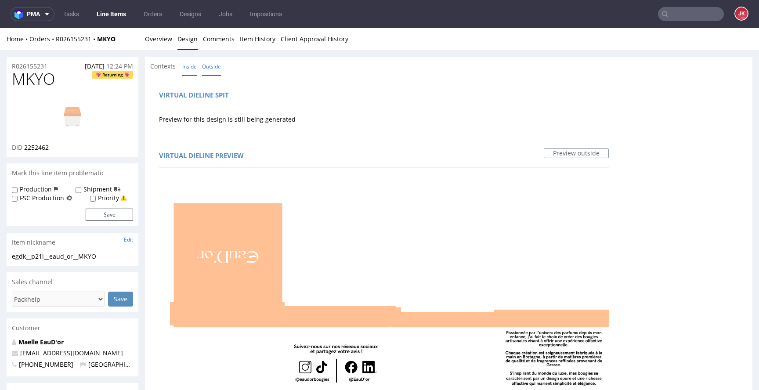
click at [191, 68] on link "Inside" at bounding box center [189, 66] width 14 height 19
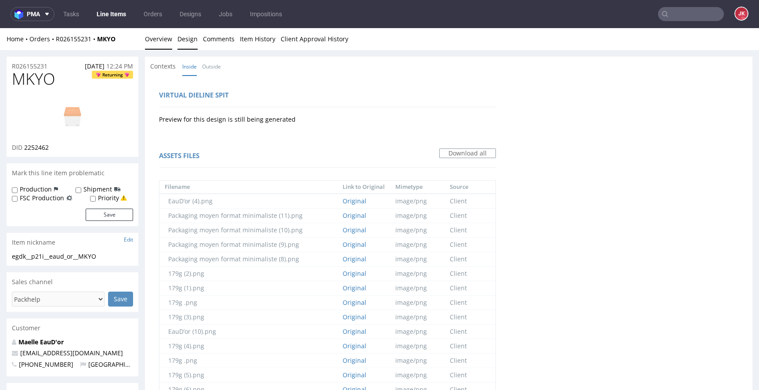
click at [166, 45] on link "Overview" at bounding box center [158, 39] width 27 height 22
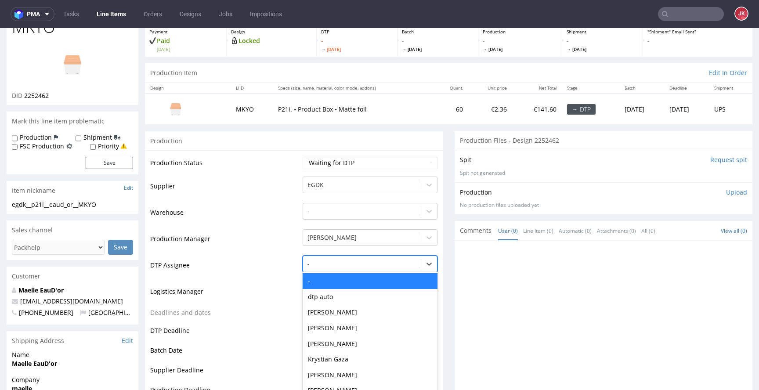
click at [324, 268] on div "- selected, 1 of 31. 31 results available. Use Up and Down to choose options, p…" at bounding box center [370, 262] width 135 height 12
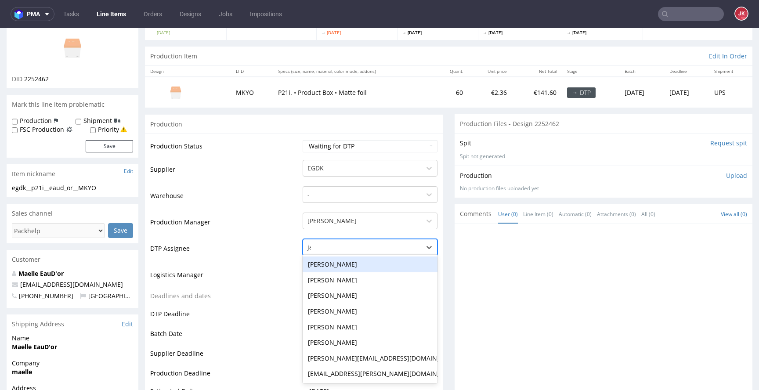
type input "jan"
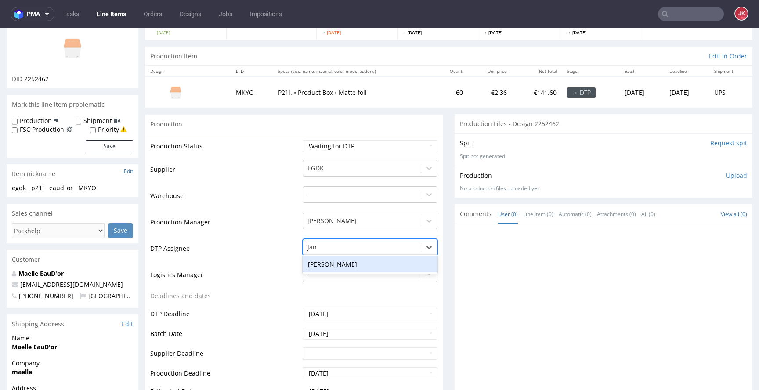
click at [345, 260] on div "[PERSON_NAME]" at bounding box center [370, 264] width 135 height 16
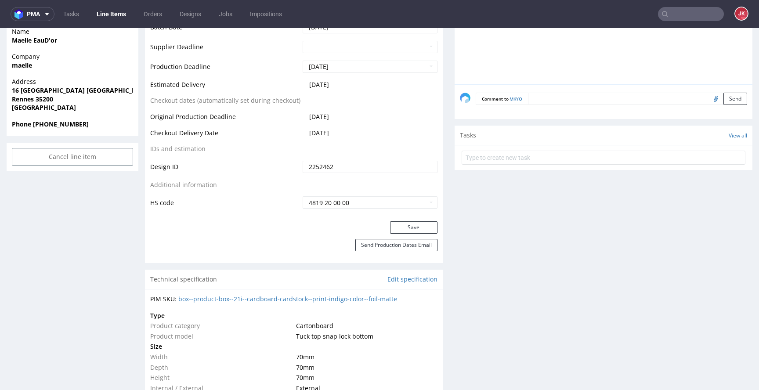
scroll to position [417, 0]
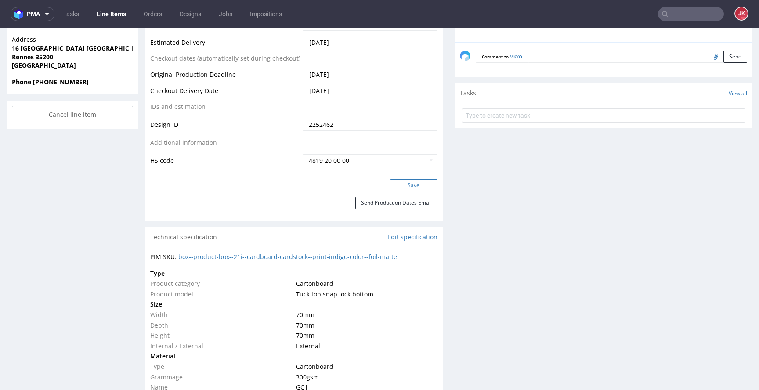
click at [411, 188] on button "Save" at bounding box center [413, 185] width 47 height 12
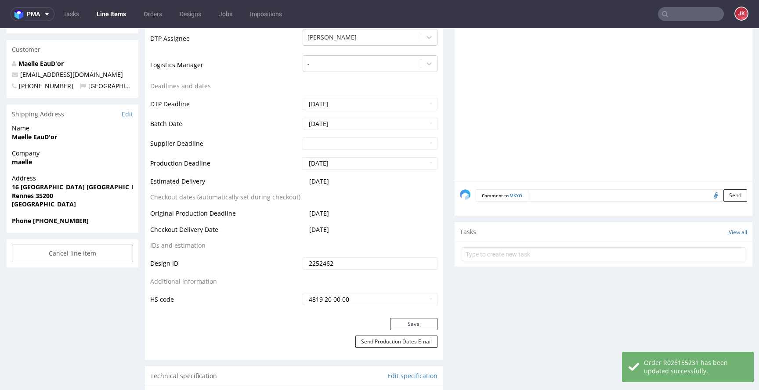
scroll to position [0, 0]
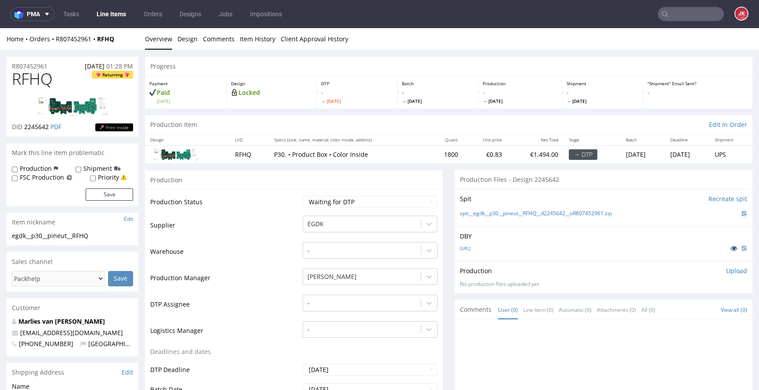
click at [726, 243] on link at bounding box center [734, 248] width 16 height 10
click at [325, 303] on div "-" at bounding box center [370, 301] width 135 height 12
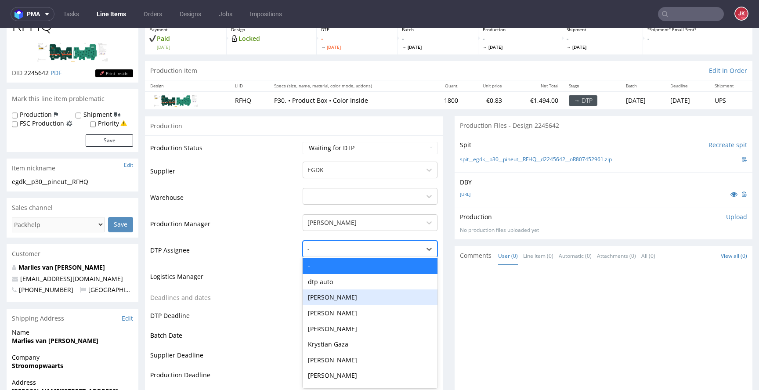
scroll to position [56, 0]
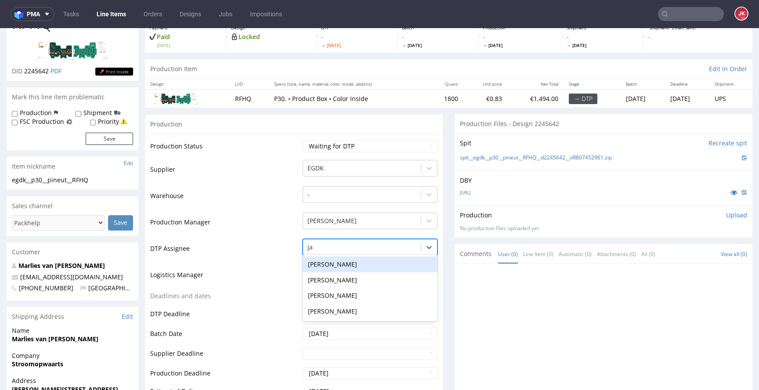
type input "jan"
click at [328, 262] on div "[PERSON_NAME]" at bounding box center [370, 264] width 135 height 16
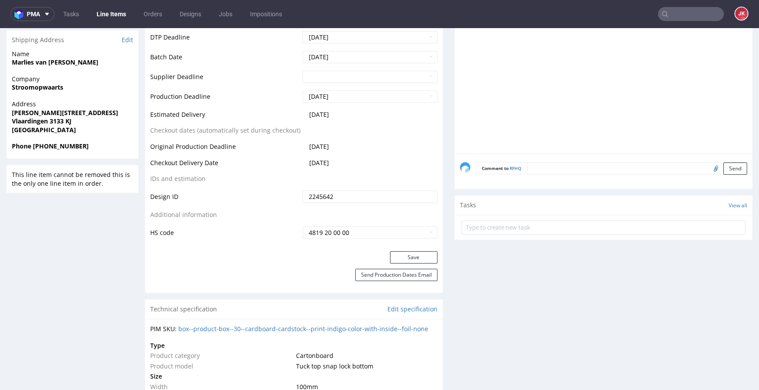
scroll to position [353, 0]
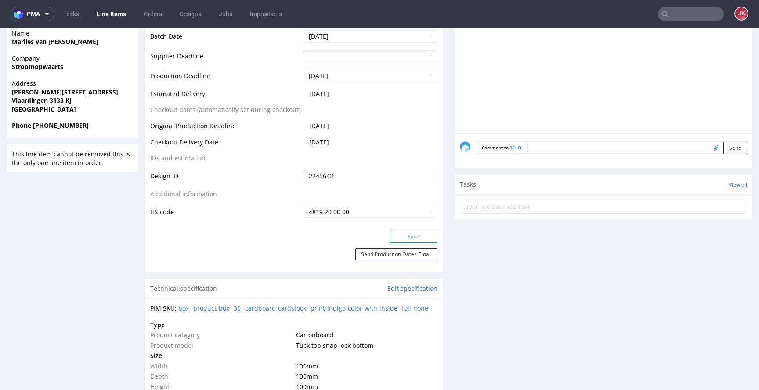
click at [397, 240] on button "Save" at bounding box center [413, 237] width 47 height 12
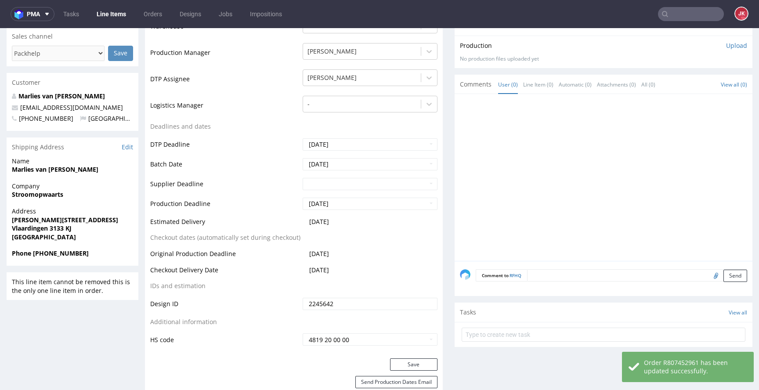
scroll to position [0, 0]
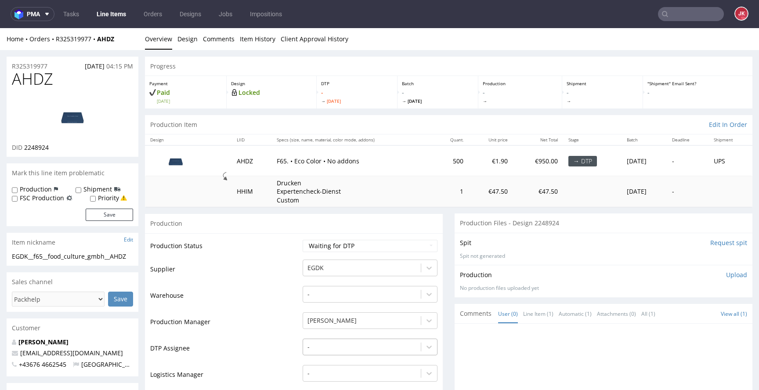
click at [337, 342] on div "-" at bounding box center [370, 345] width 135 height 12
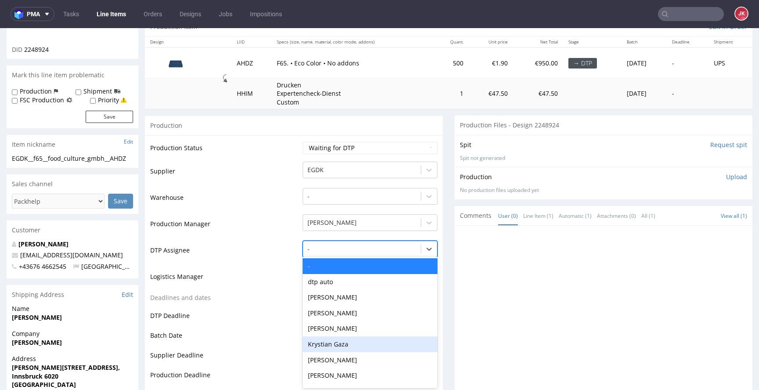
scroll to position [100, 0]
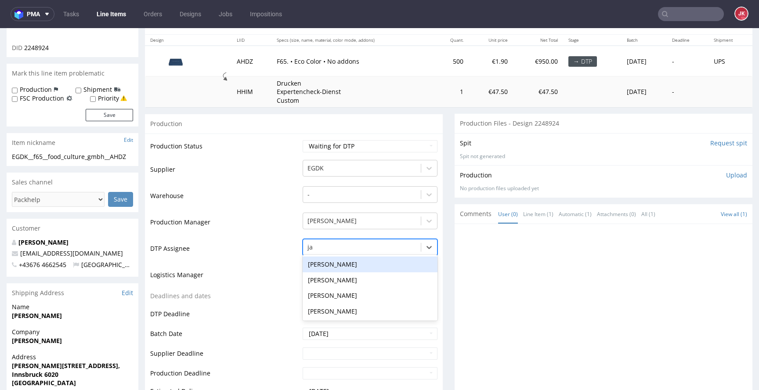
type input "jan"
click at [350, 260] on div "[PERSON_NAME]" at bounding box center [370, 264] width 135 height 16
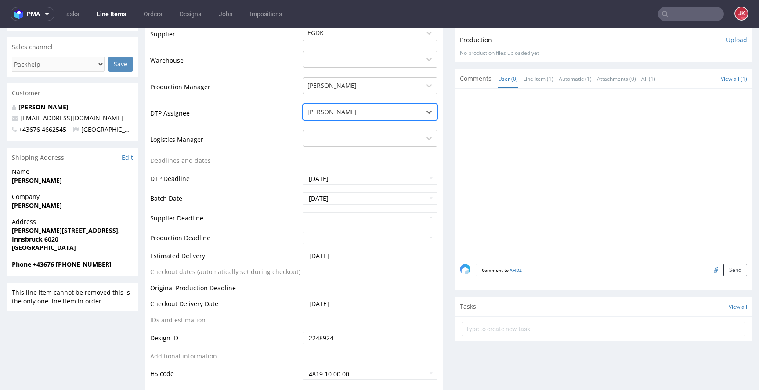
scroll to position [397, 0]
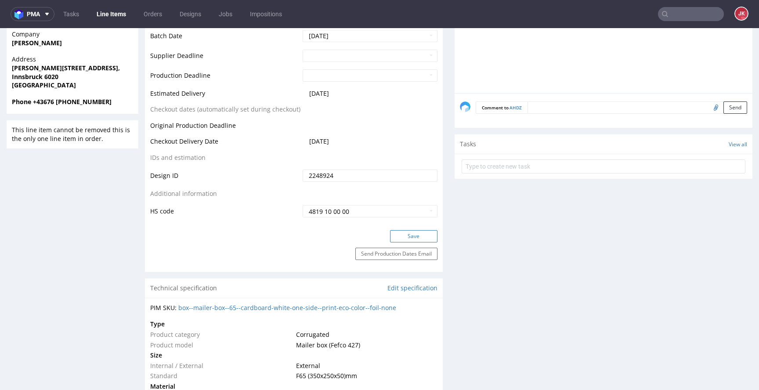
click at [401, 231] on button "Save" at bounding box center [413, 236] width 47 height 12
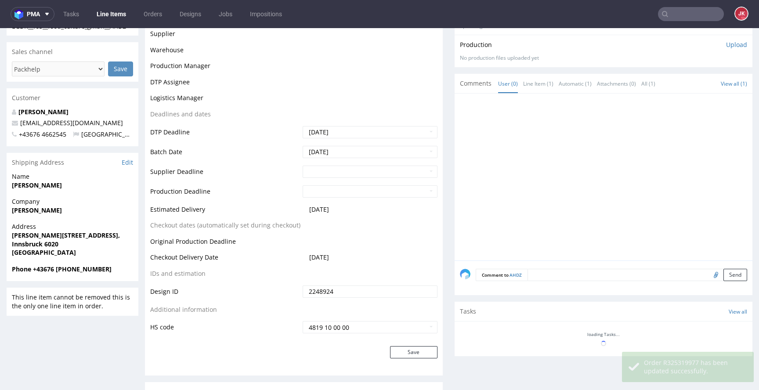
scroll to position [0, 0]
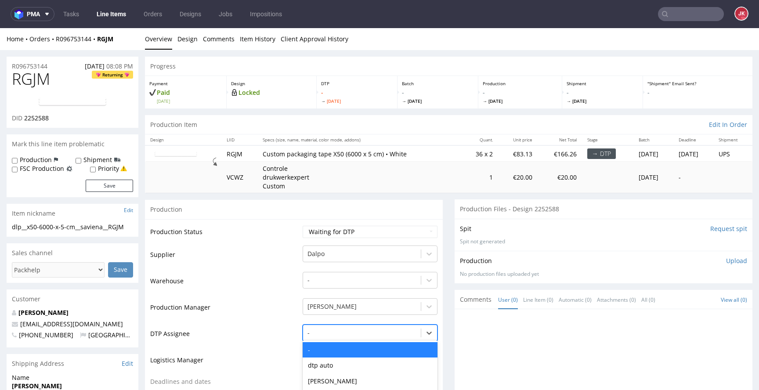
scroll to position [86, 0]
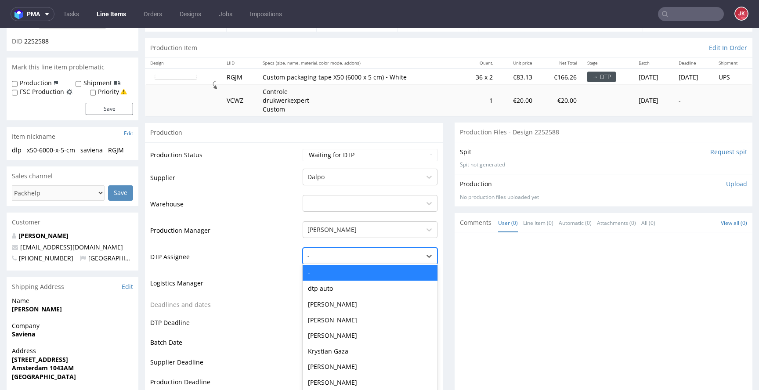
click at [347, 260] on div "- selected, 1 of 31. 31 results available. Use Up and Down to choose options, p…" at bounding box center [370, 254] width 135 height 12
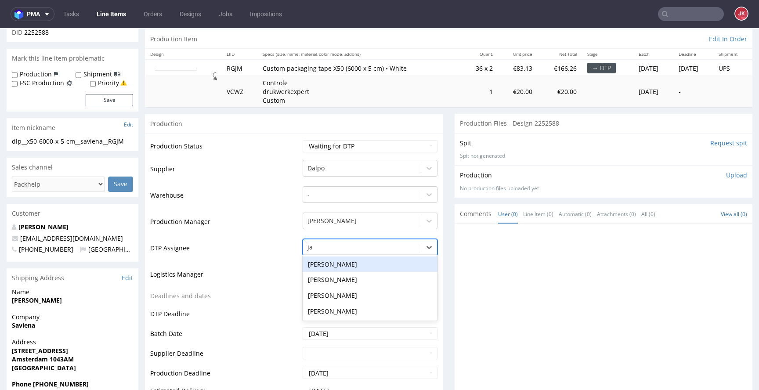
type input "jan"
click at [341, 263] on div "[PERSON_NAME]" at bounding box center [370, 264] width 135 height 16
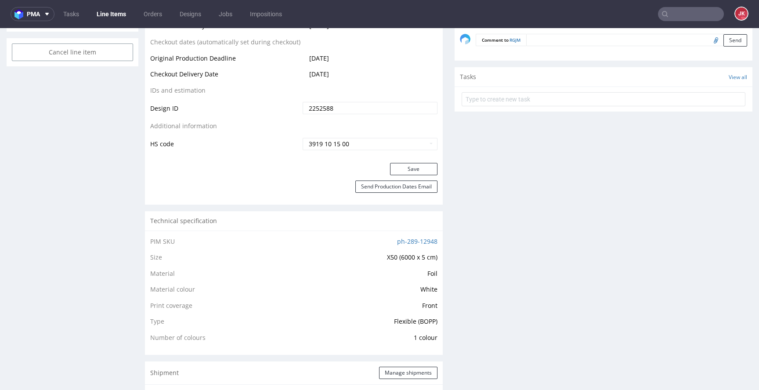
scroll to position [459, 0]
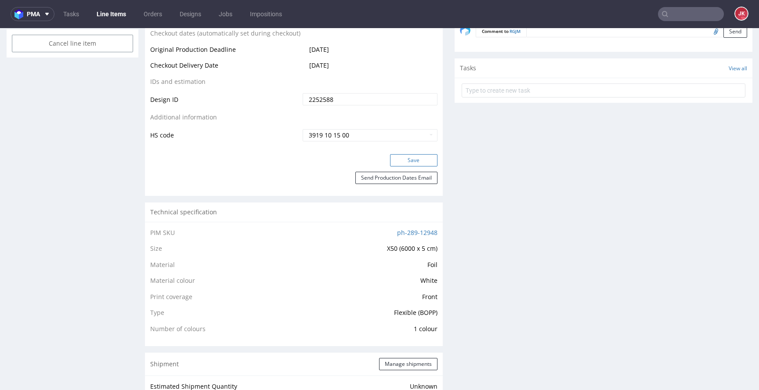
click at [405, 166] on button "Save" at bounding box center [413, 160] width 47 height 12
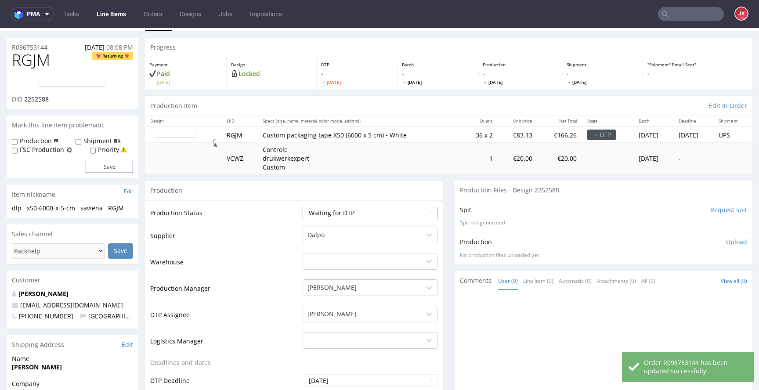
scroll to position [0, 0]
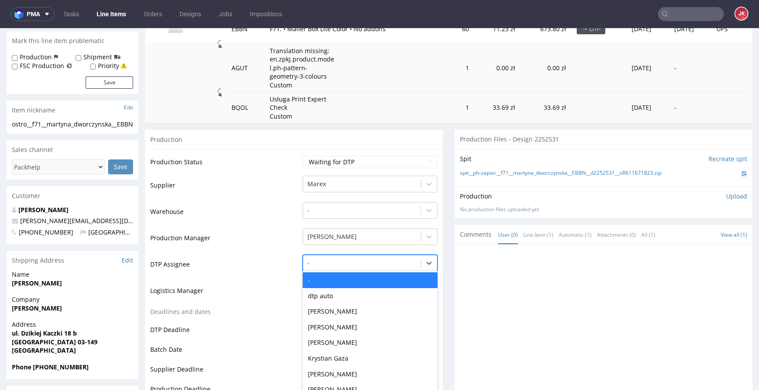
click at [352, 267] on div "- selected, 1 of 31. 31 results available. Use Up and Down to choose options, p…" at bounding box center [370, 261] width 135 height 12
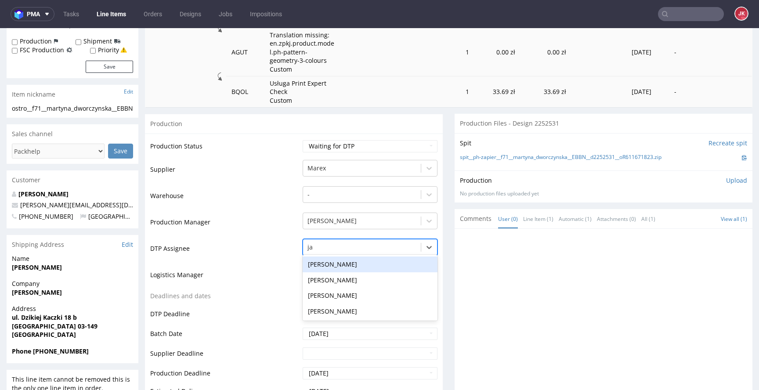
type input "jan"
click at [357, 263] on div "Jan Kocik" at bounding box center [370, 264] width 135 height 16
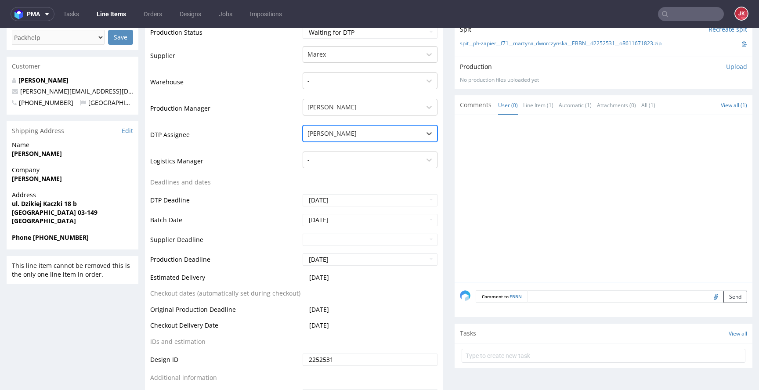
scroll to position [360, 0]
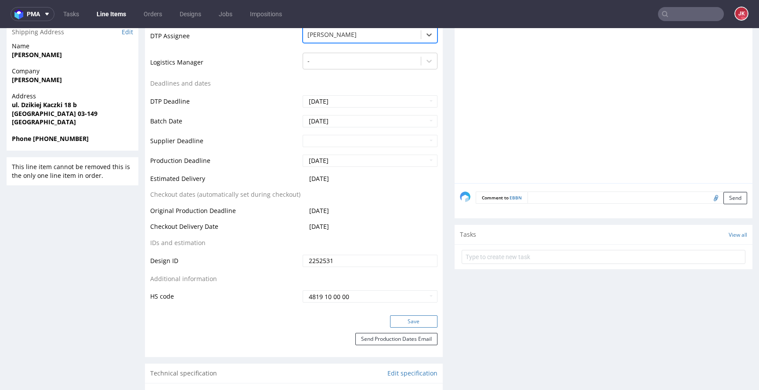
click at [398, 321] on button "Save" at bounding box center [413, 321] width 47 height 12
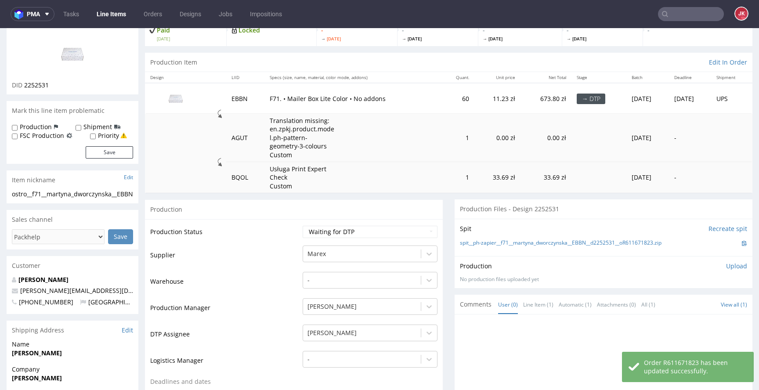
scroll to position [0, 0]
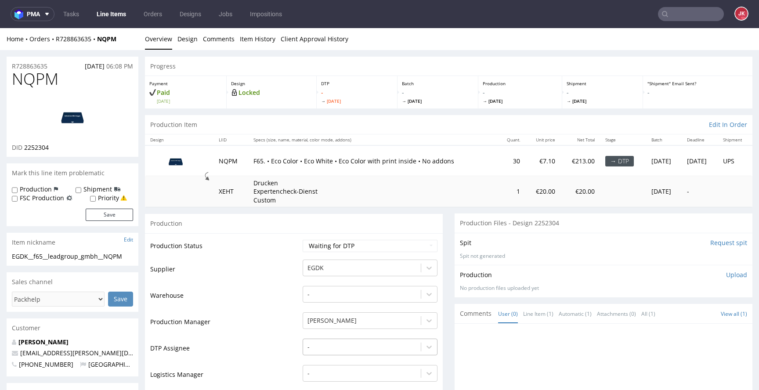
click at [344, 344] on div "-" at bounding box center [370, 345] width 135 height 12
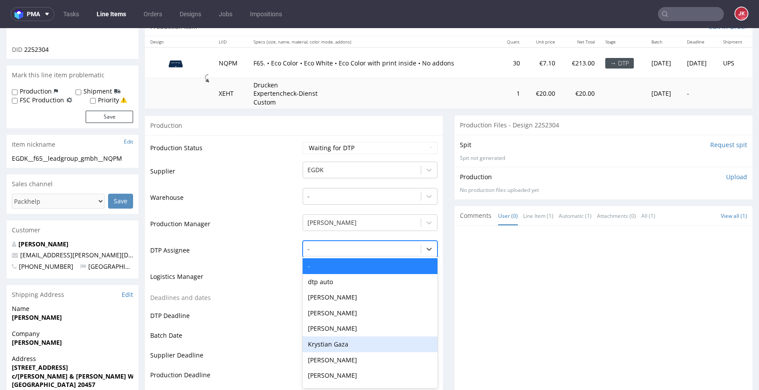
scroll to position [100, 0]
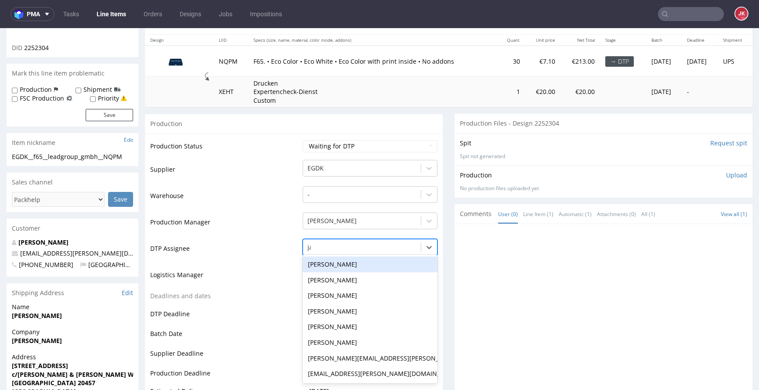
type input "jan"
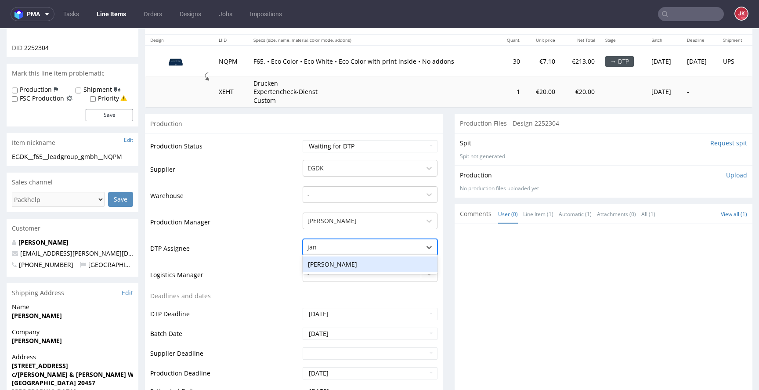
click at [354, 263] on div "[PERSON_NAME]" at bounding box center [370, 264] width 135 height 16
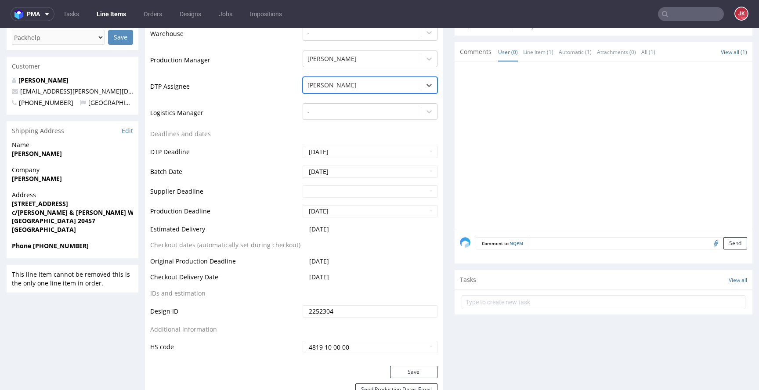
scroll to position [271, 0]
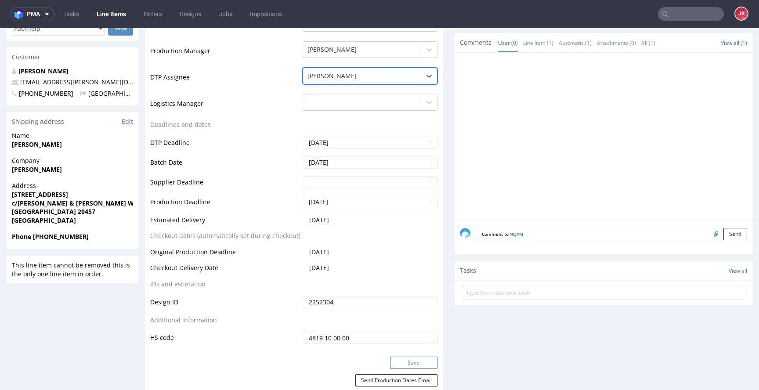
click at [405, 366] on button "Save" at bounding box center [413, 363] width 47 height 12
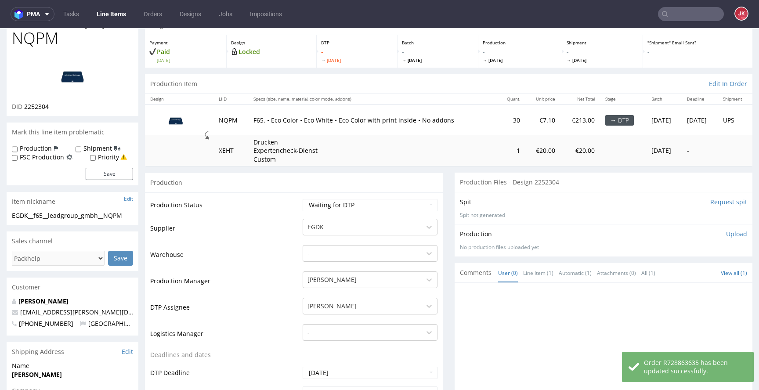
scroll to position [0, 0]
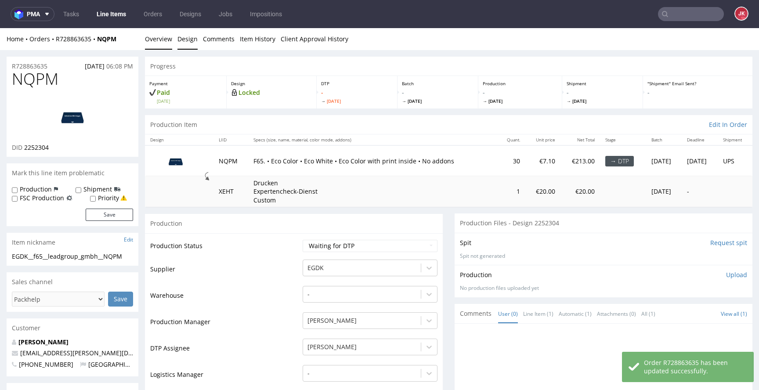
click at [188, 37] on link "Design" at bounding box center [187, 39] width 20 height 22
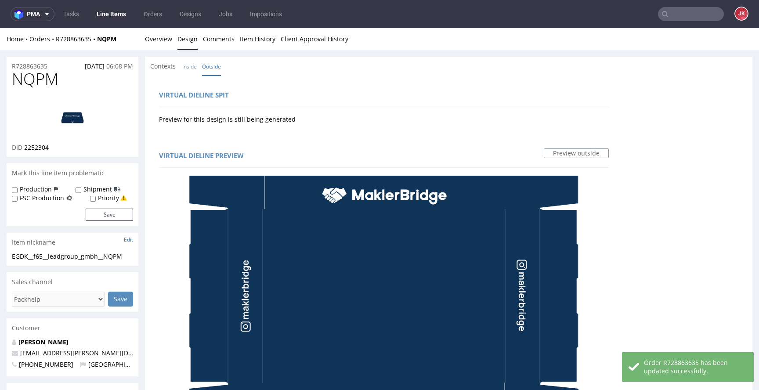
click at [198, 64] on li "Inside" at bounding box center [192, 66] width 20 height 9
click at [191, 65] on link "Inside" at bounding box center [189, 66] width 14 height 19
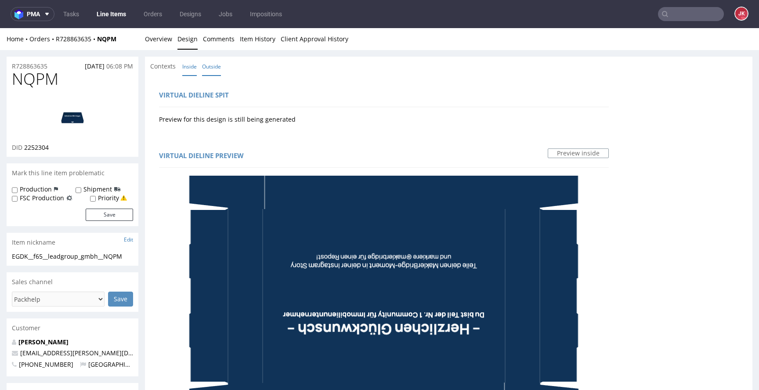
click at [209, 69] on link "Outside" at bounding box center [211, 66] width 19 height 19
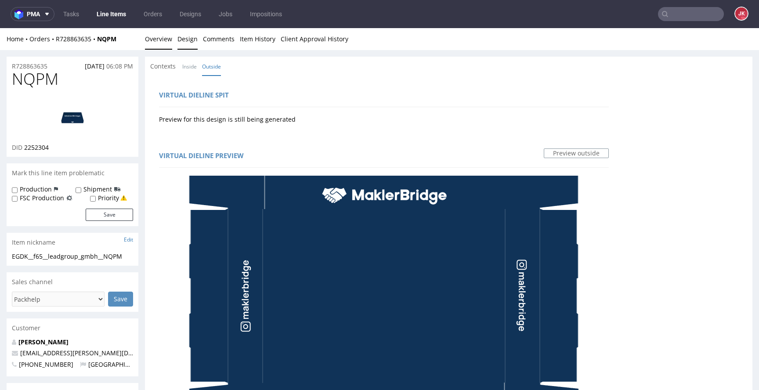
click at [145, 29] on link "Overview" at bounding box center [158, 39] width 27 height 22
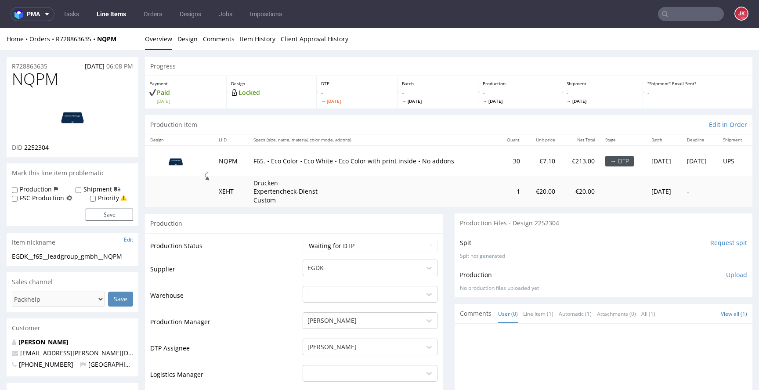
click at [281, 288] on td "Warehouse" at bounding box center [225, 298] width 150 height 26
click at [187, 41] on link "Design" at bounding box center [187, 39] width 20 height 22
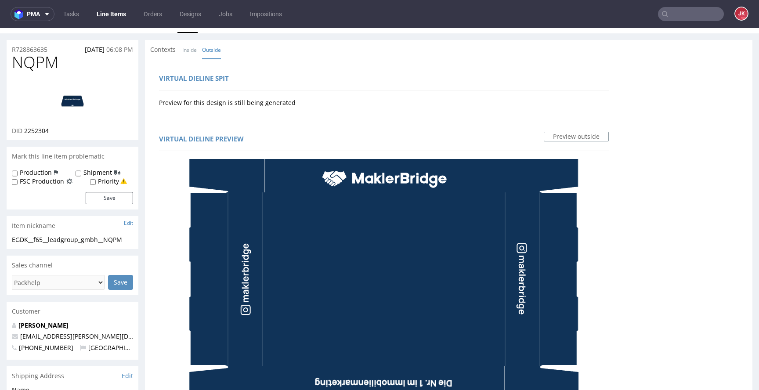
scroll to position [13, 0]
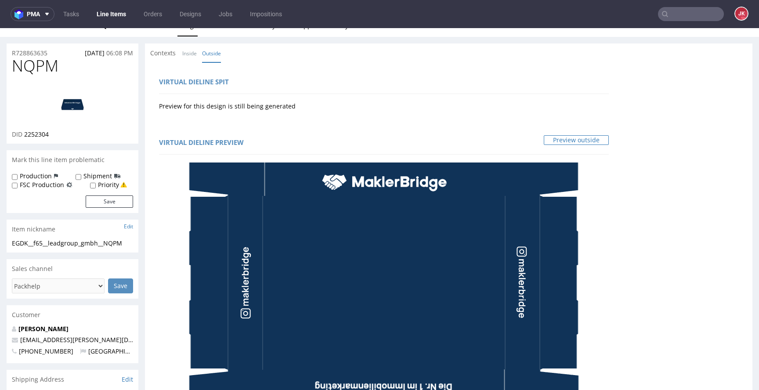
click at [567, 142] on link "Preview outside" at bounding box center [576, 140] width 65 height 10
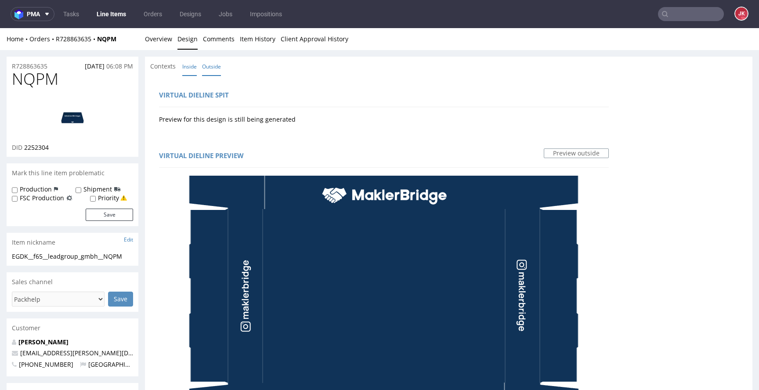
click at [187, 72] on link "Inside" at bounding box center [189, 66] width 14 height 19
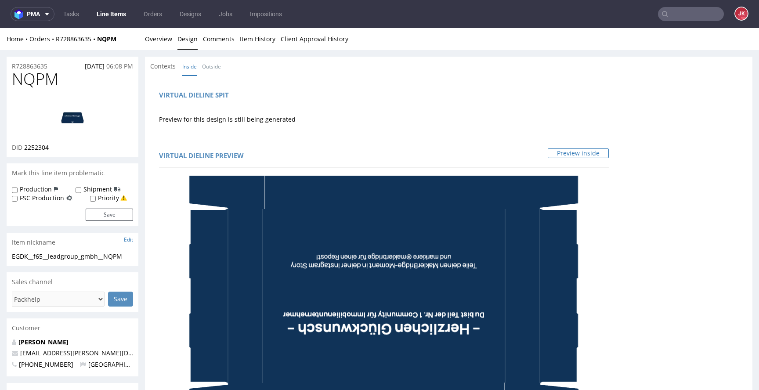
click at [557, 152] on link "Preview inside" at bounding box center [578, 153] width 61 height 10
click at [212, 65] on link "Outside" at bounding box center [211, 66] width 19 height 19
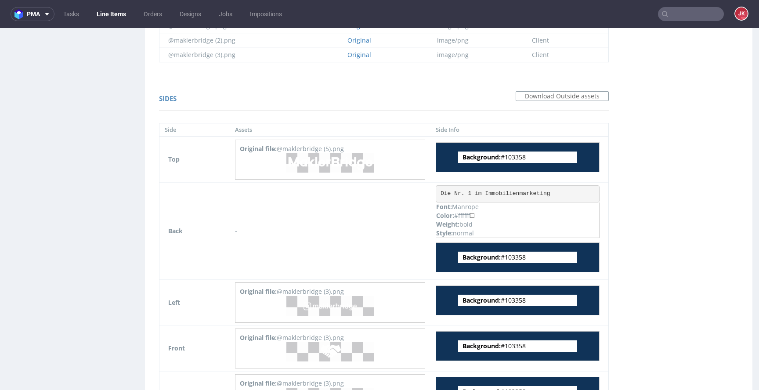
scroll to position [1024, 0]
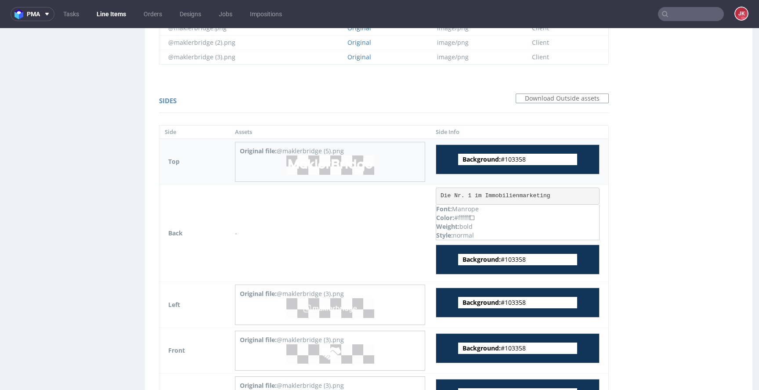
click at [316, 165] on img at bounding box center [330, 164] width 88 height 19
click at [331, 305] on img at bounding box center [330, 307] width 88 height 19
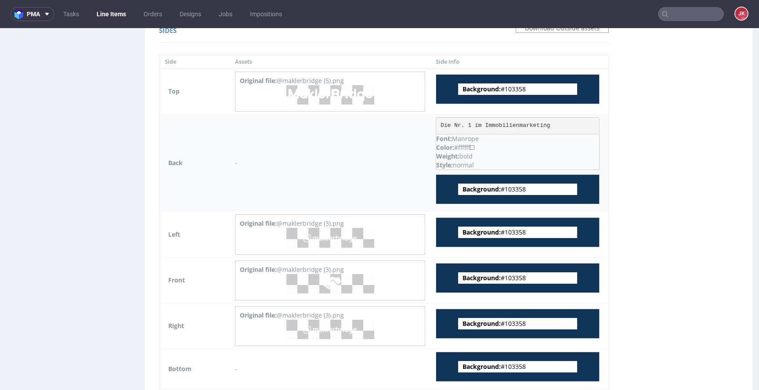
scroll to position [1143, 0]
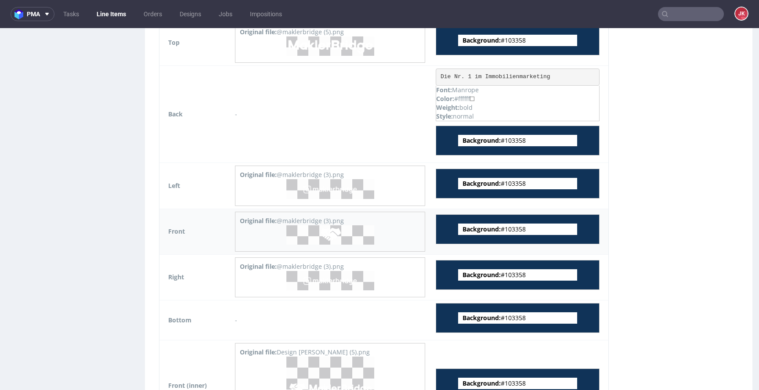
click at [328, 237] on img at bounding box center [330, 234] width 88 height 19
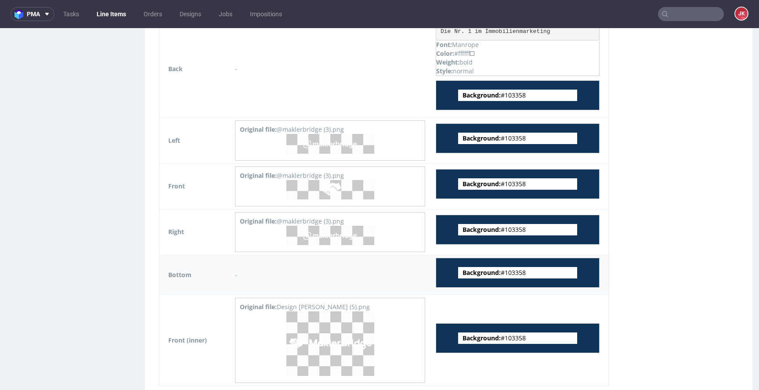
scroll to position [1237, 0]
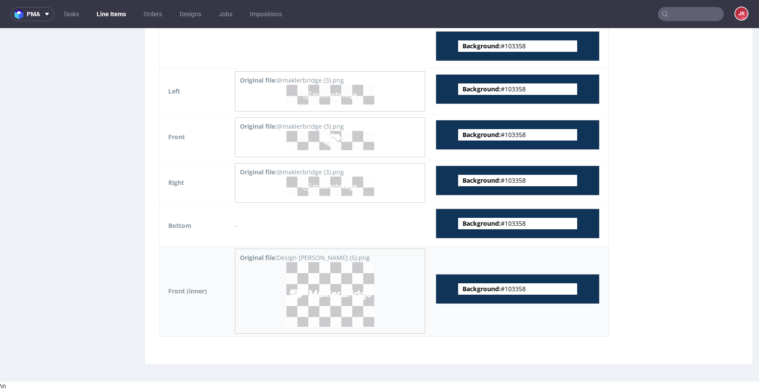
click at [325, 307] on img at bounding box center [330, 294] width 88 height 65
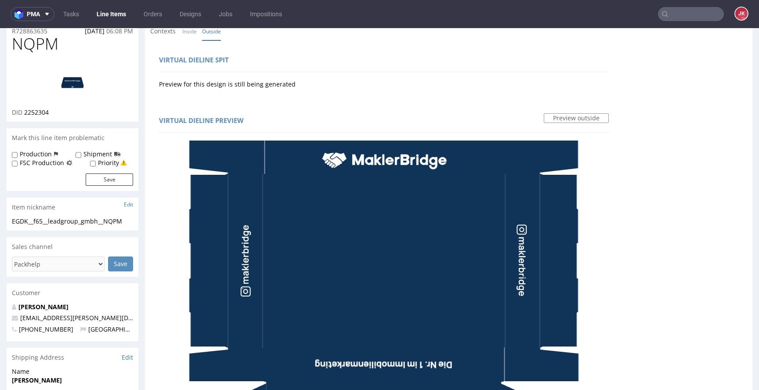
scroll to position [0, 0]
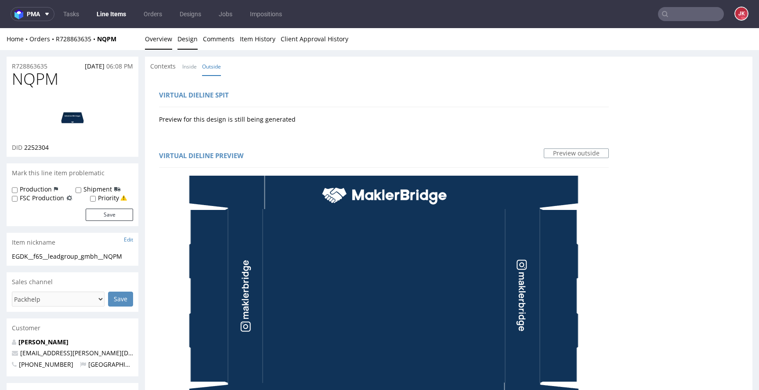
click at [163, 47] on link "Overview" at bounding box center [158, 39] width 27 height 22
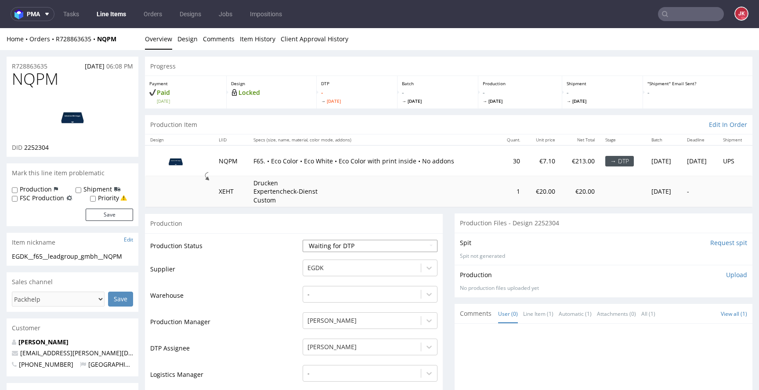
click at [344, 249] on select "Waiting for Artwork Waiting for Diecut Waiting for Mockup Waiting for DTP Waiti…" at bounding box center [370, 246] width 135 height 12
select select "dtp_in_process"
click at [303, 240] on select "Waiting for Artwork Waiting for Diecut Waiting for Mockup Waiting for DTP Waiti…" at bounding box center [370, 246] width 135 height 12
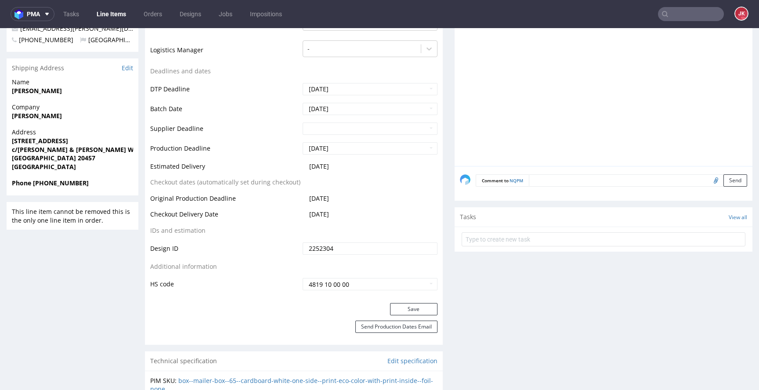
scroll to position [347, 0]
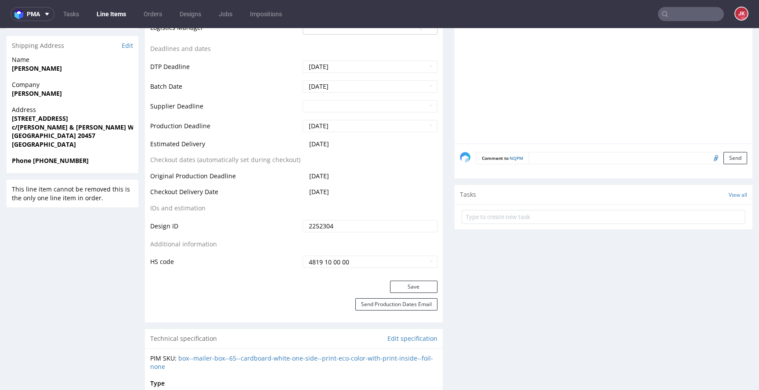
click at [407, 294] on div "Save" at bounding box center [294, 290] width 298 height 18
click at [406, 292] on button "Save" at bounding box center [413, 287] width 47 height 12
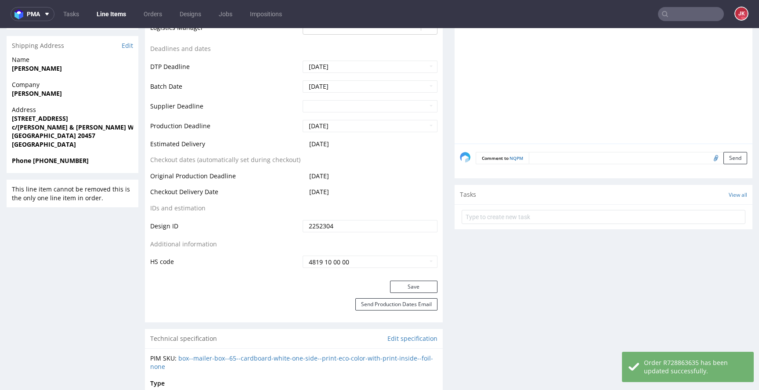
scroll to position [0, 0]
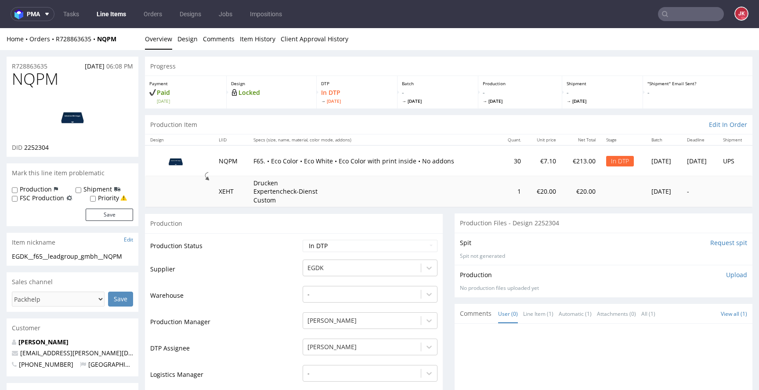
click at [25, 76] on span "NQPM" at bounding box center [35, 79] width 47 height 18
copy span "NQPM"
click at [247, 247] on td "Production Status" at bounding box center [225, 249] width 150 height 20
click at [189, 43] on link "Design" at bounding box center [187, 39] width 20 height 22
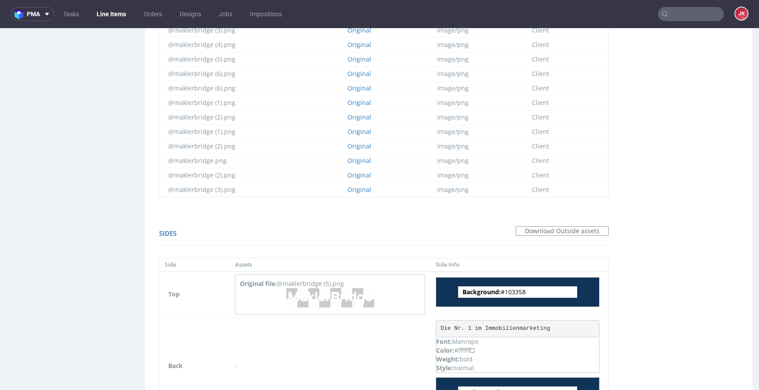
scroll to position [1079, 0]
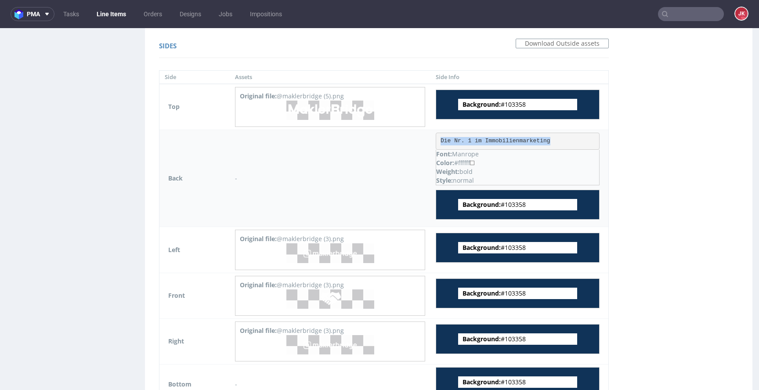
drag, startPoint x: 429, startPoint y: 142, endPoint x: 575, endPoint y: 138, distance: 146.3
click at [575, 138] on pre "Die Nr. 1 im Immobilienmarketing" at bounding box center [518, 142] width 164 height 18
copy pre "Die Nr. 1 im Immobilienmarketing"
click at [504, 109] on span "Background: #103358" at bounding box center [517, 104] width 119 height 11
click at [505, 106] on span "Background: #103358" at bounding box center [517, 104] width 119 height 11
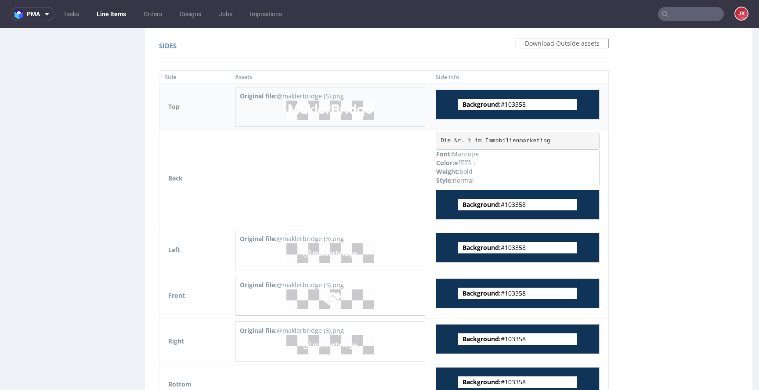
click at [505, 106] on span "Background: #103358" at bounding box center [517, 104] width 119 height 11
copy span "103358"
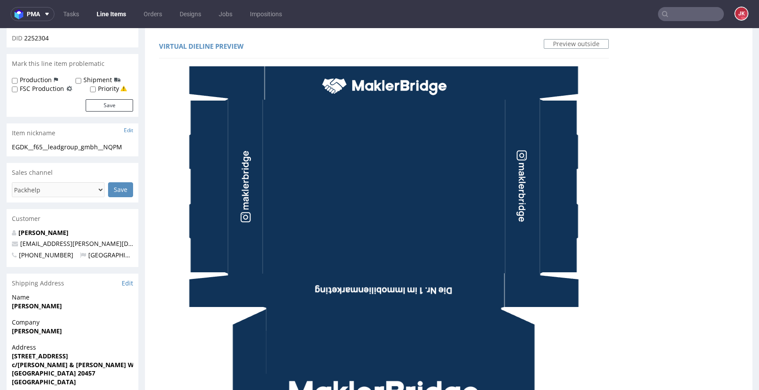
scroll to position [0, 0]
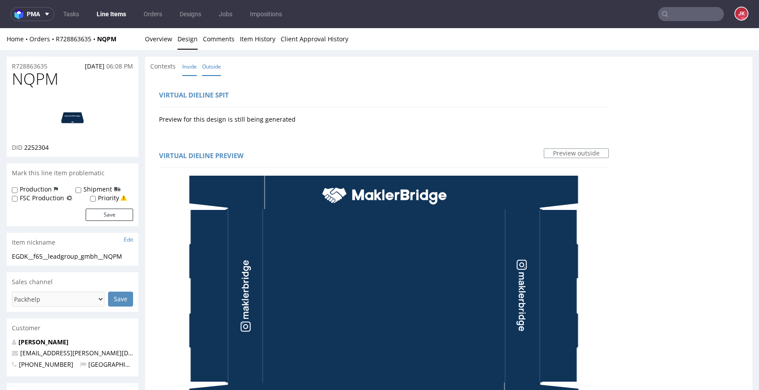
click at [187, 67] on link "Inside" at bounding box center [189, 66] width 14 height 19
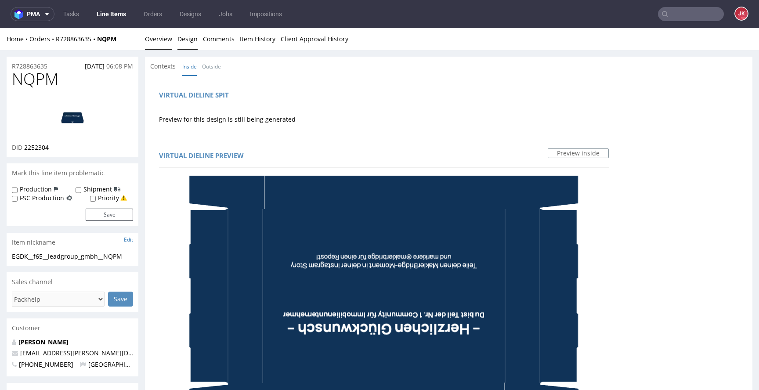
click at [157, 39] on link "Overview" at bounding box center [158, 39] width 27 height 22
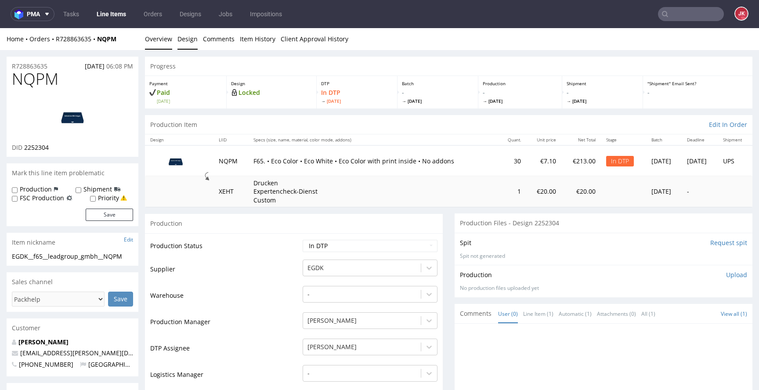
click at [178, 40] on link "Design" at bounding box center [187, 39] width 20 height 22
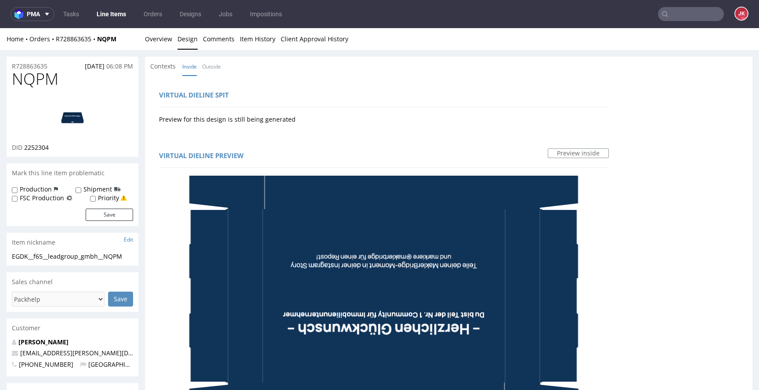
click at [31, 82] on span "NQPM" at bounding box center [35, 79] width 47 height 18
copy span "NQPM"
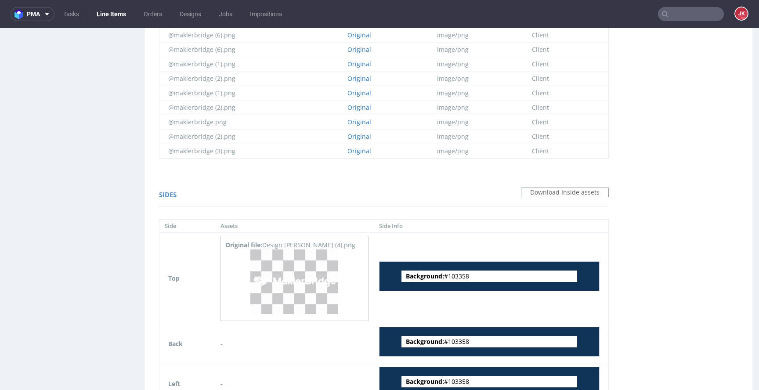
scroll to position [1158, 0]
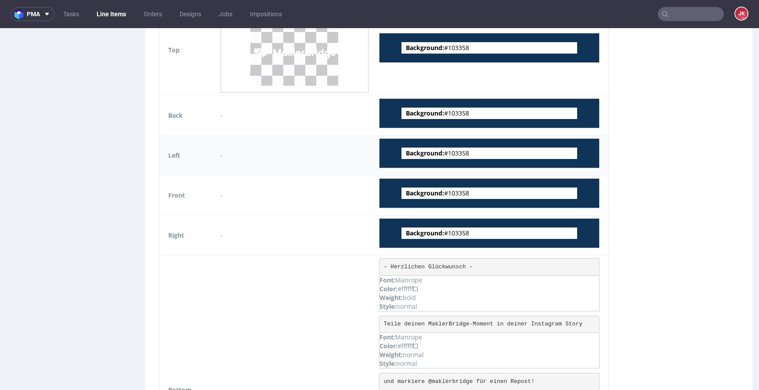
click at [450, 154] on span "Background: #103358" at bounding box center [489, 153] width 176 height 11
copy span "103358"
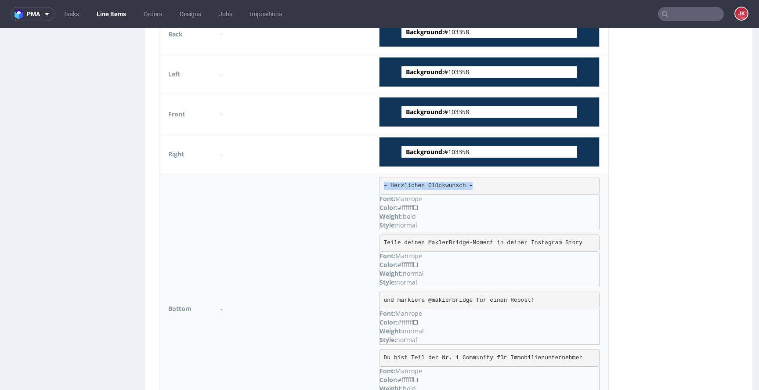
drag, startPoint x: 371, startPoint y: 185, endPoint x: 469, endPoint y: 185, distance: 97.9
click at [469, 185] on pre "– Herzlichen Glückwunsch –" at bounding box center [489, 186] width 220 height 18
copy pre "– Herzlichen Glückwunsch –"
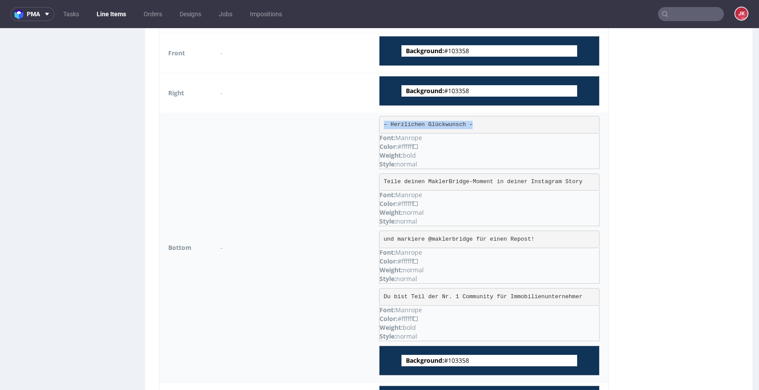
scroll to position [1301, 0]
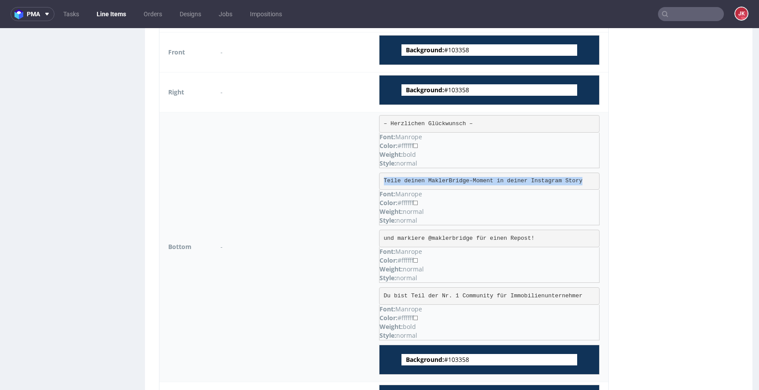
drag, startPoint x: 371, startPoint y: 181, endPoint x: 577, endPoint y: 183, distance: 206.4
click at [577, 183] on pre "Teile deinen MaklerBridge-Moment in deiner Instagram Story" at bounding box center [489, 182] width 220 height 18
copy pre "Teile deinen MaklerBridge-Moment in deiner Instagram Story"
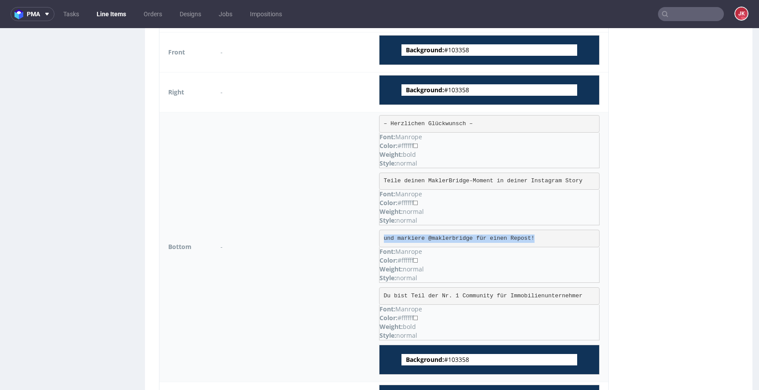
drag, startPoint x: 371, startPoint y: 239, endPoint x: 551, endPoint y: 237, distance: 180.9
click at [551, 237] on pre "und markiere @maklerbridge für einen Repost!" at bounding box center [489, 239] width 220 height 18
copy pre "und markiere @maklerbridge für einen Repost!"
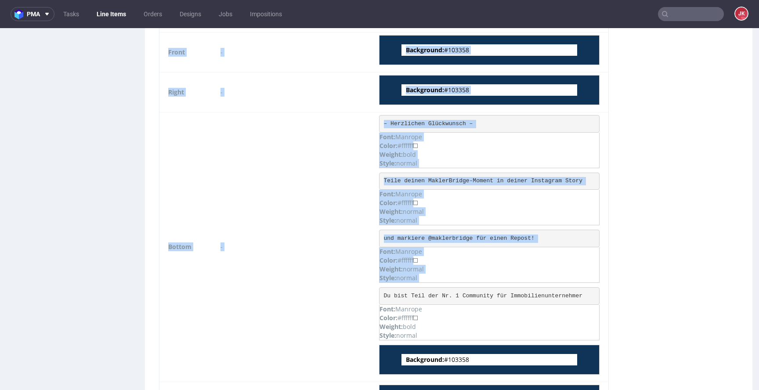
drag, startPoint x: 371, startPoint y: 296, endPoint x: 626, endPoint y: 293, distance: 255.1
click at [584, 294] on pre "Du bist Teil der Nr. 1 Community für Immobilienunternehmer" at bounding box center [489, 296] width 220 height 18
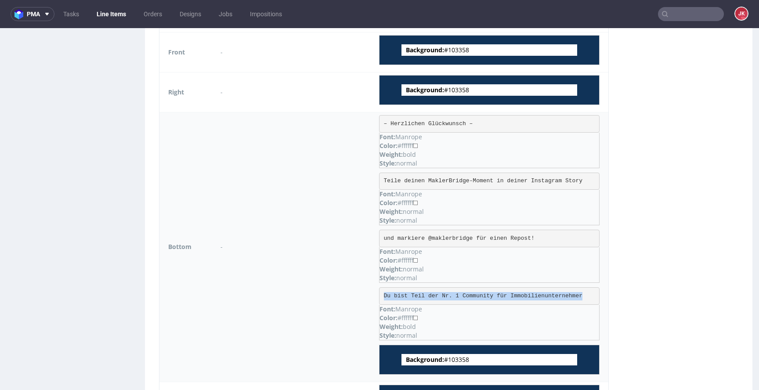
drag, startPoint x: 372, startPoint y: 296, endPoint x: 574, endPoint y: 296, distance: 202.0
click at [574, 296] on pre "Du bist Teil der Nr. 1 Community für Immobilienunternehmer" at bounding box center [489, 296] width 220 height 18
copy pre "Du bist Teil der Nr. 1 Community für Immobilienunternehmer"
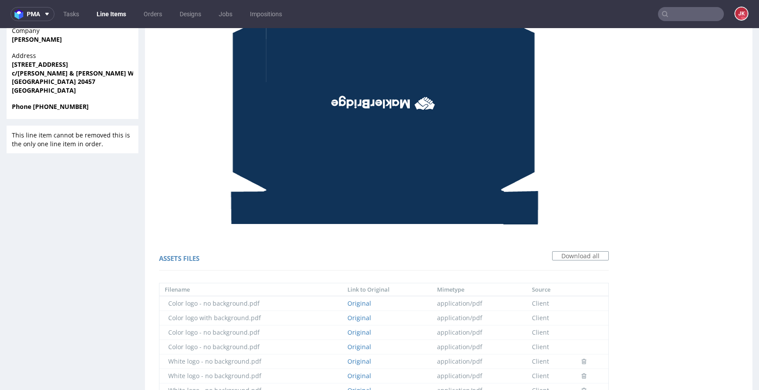
scroll to position [0, 0]
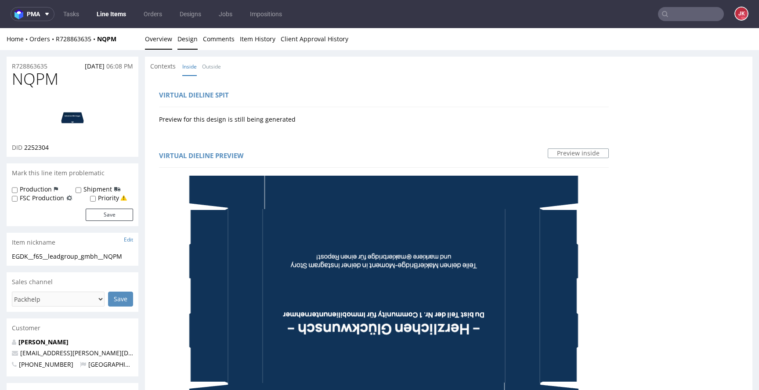
click at [161, 42] on link "Overview" at bounding box center [158, 39] width 27 height 22
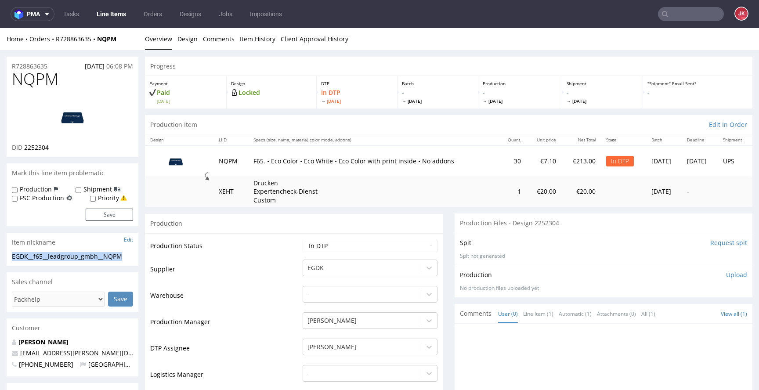
drag, startPoint x: 126, startPoint y: 257, endPoint x: 9, endPoint y: 256, distance: 117.2
click at [9, 256] on div "EGDK__f65__leadgroup_gmbh__NQPM EGDK__f65 __leadgroup_gmbh__NQPM Update" at bounding box center [73, 259] width 132 height 14
copy div "EGDK__f65__leadgroup_gmbh__NQPM"
drag, startPoint x: 58, startPoint y: 65, endPoint x: 0, endPoint y: 66, distance: 58.0
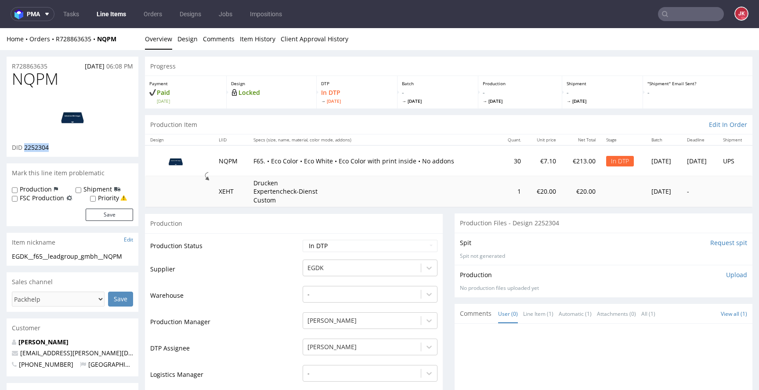
drag, startPoint x: 25, startPoint y: 149, endPoint x: 80, endPoint y: 147, distance: 55.4
click at [80, 147] on div "DID 2252304" at bounding box center [72, 147] width 121 height 9
click at [726, 276] on p "Upload" at bounding box center [736, 274] width 21 height 9
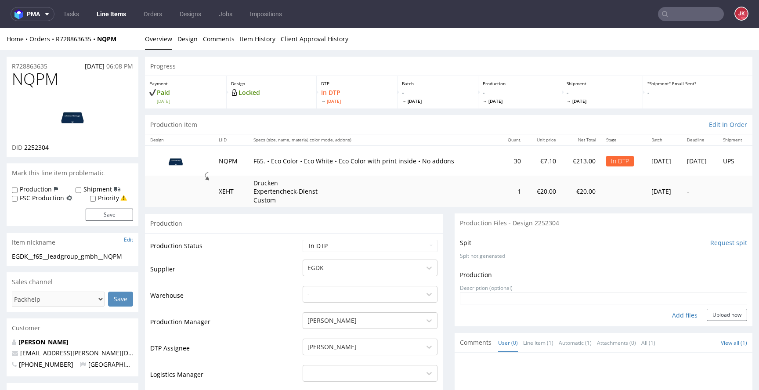
click at [678, 315] on div "Add files" at bounding box center [685, 315] width 44 height 13
type input "C:\fakepath\EGDK__f65__leadgroup_gmbh__NQPM__d2252304__oR728863635__5__outside.…"
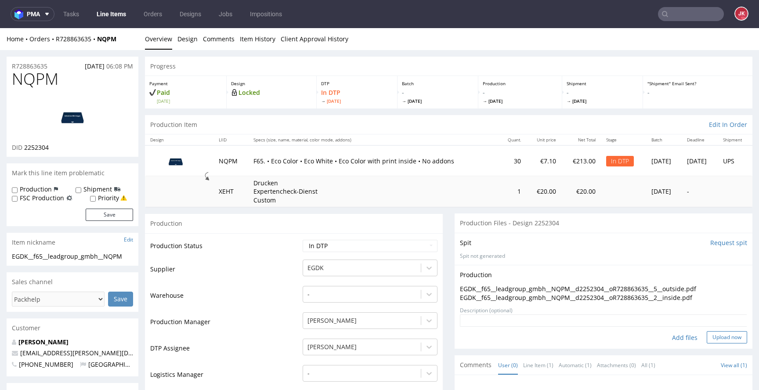
click at [709, 337] on button "Upload now" at bounding box center [726, 337] width 40 height 12
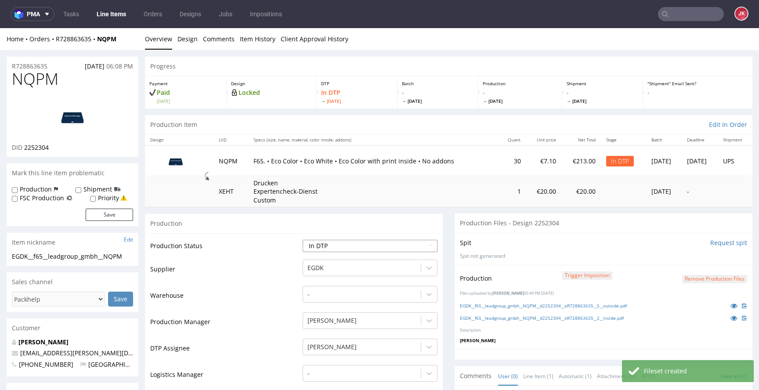
click at [349, 242] on select "Waiting for Artwork Waiting for Diecut Waiting for Mockup Waiting for DTP Waiti…" at bounding box center [370, 246] width 135 height 12
select select "dtp_production_ready"
click at [303, 240] on select "Waiting for Artwork Waiting for Diecut Waiting for Mockup Waiting for DTP Waiti…" at bounding box center [370, 246] width 135 height 12
click at [64, 102] on img at bounding box center [72, 117] width 70 height 40
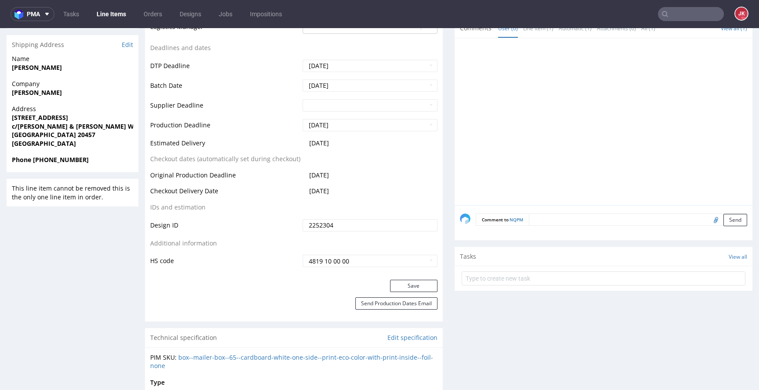
scroll to position [355, 0]
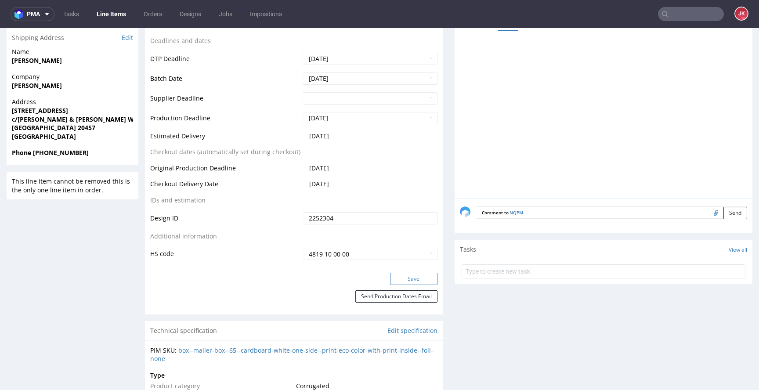
click at [396, 273] on button "Save" at bounding box center [413, 279] width 47 height 12
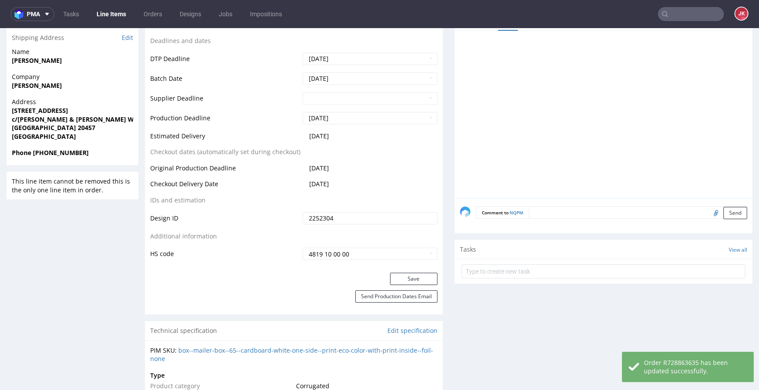
scroll to position [0, 0]
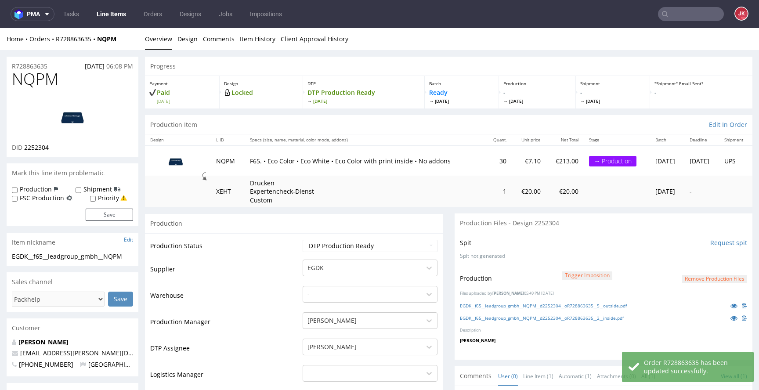
click at [291, 250] on td "Production Status" at bounding box center [225, 249] width 150 height 20
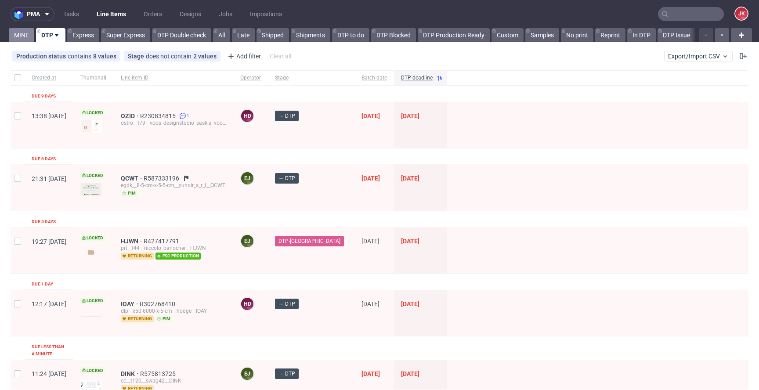
click at [27, 34] on link "MINE" at bounding box center [21, 35] width 25 height 14
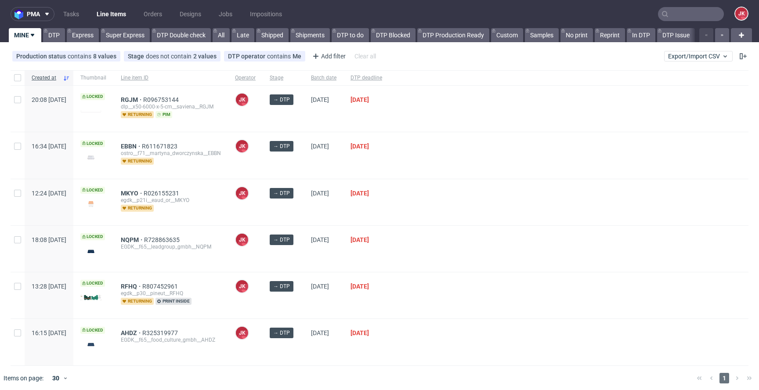
click at [442, 163] on div at bounding box center [568, 155] width 359 height 46
click at [472, 193] on div at bounding box center [568, 202] width 359 height 46
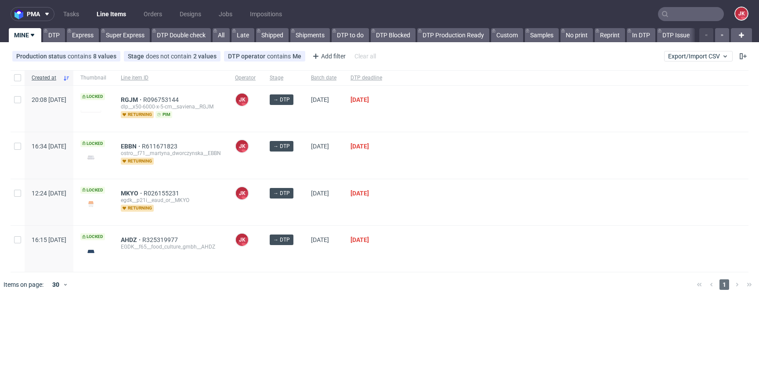
click at [343, 168] on div "[DATE]" at bounding box center [324, 155] width 40 height 46
click at [143, 100] on span "RGJM" at bounding box center [132, 99] width 22 height 7
click at [389, 222] on div "27/08/2025" at bounding box center [366, 202] width 46 height 46
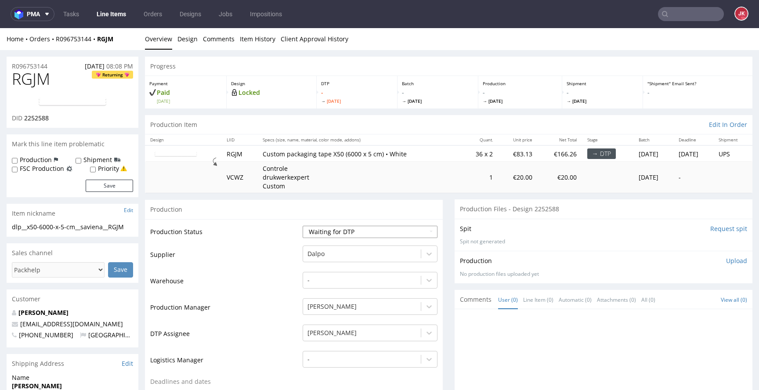
click at [346, 228] on select "Waiting for Artwork Waiting for Diecut Waiting for Mockup Waiting for DTP Waiti…" at bounding box center [370, 232] width 135 height 12
select select "dtp_in_process"
click at [303, 226] on select "Waiting for Artwork Waiting for Diecut Waiting for Mockup Waiting for DTP Waiti…" at bounding box center [370, 232] width 135 height 12
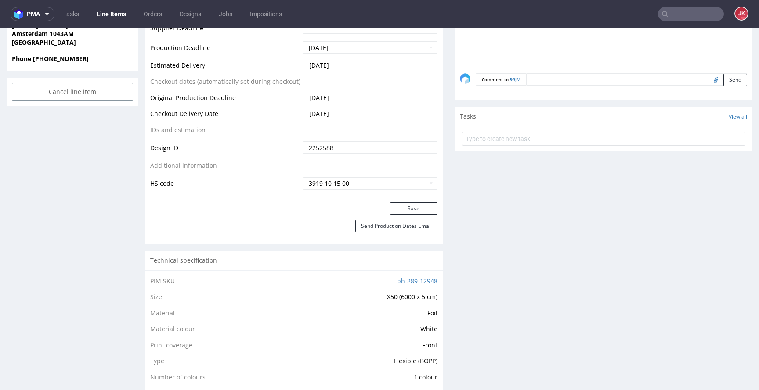
scroll to position [413, 0]
click at [390, 202] on button "Save" at bounding box center [413, 207] width 47 height 12
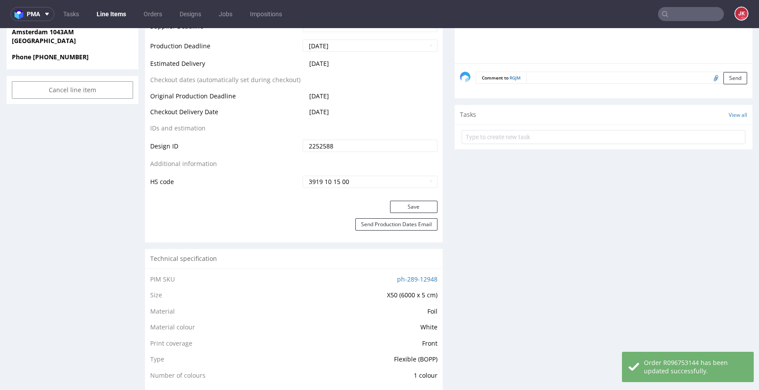
scroll to position [0, 0]
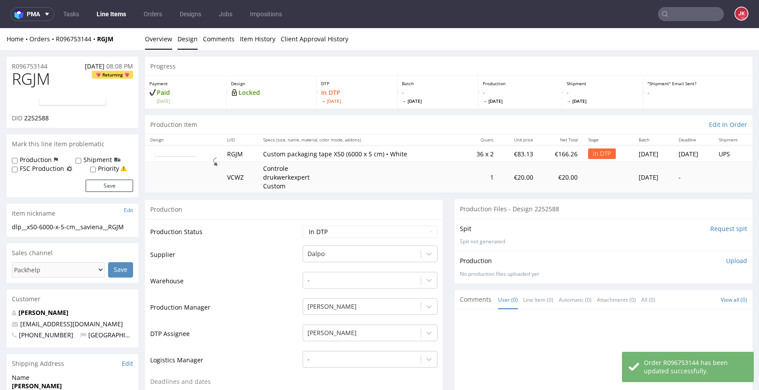
click at [183, 40] on link "Design" at bounding box center [187, 39] width 20 height 22
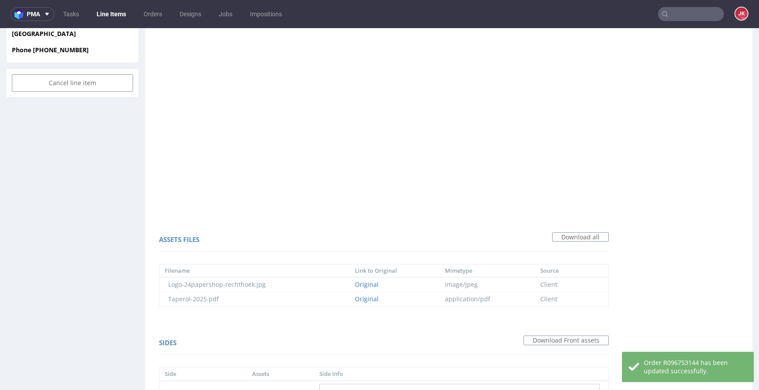
scroll to position [561, 0]
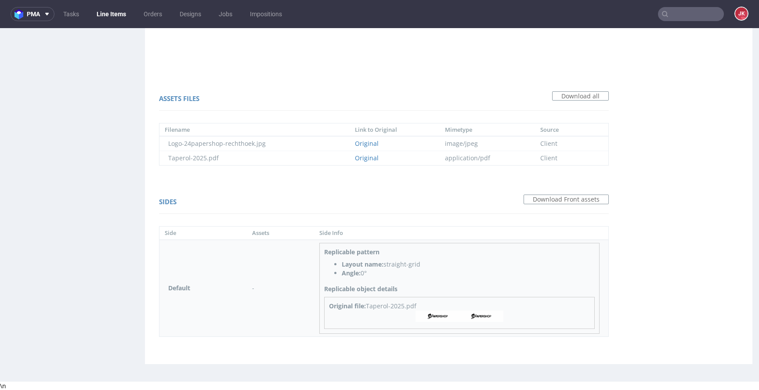
click at [441, 319] on img at bounding box center [459, 315] width 88 height 11
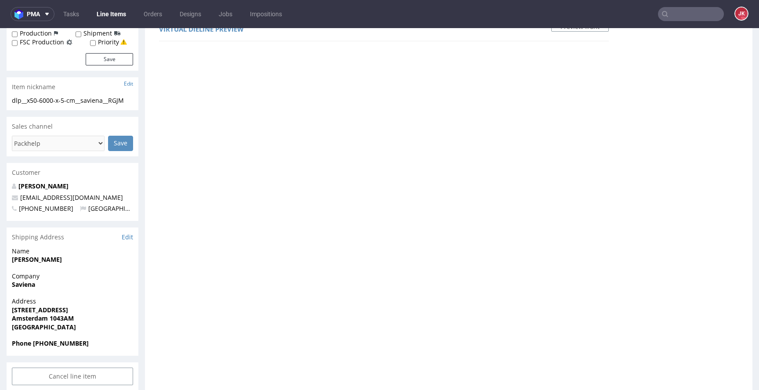
scroll to position [0, 0]
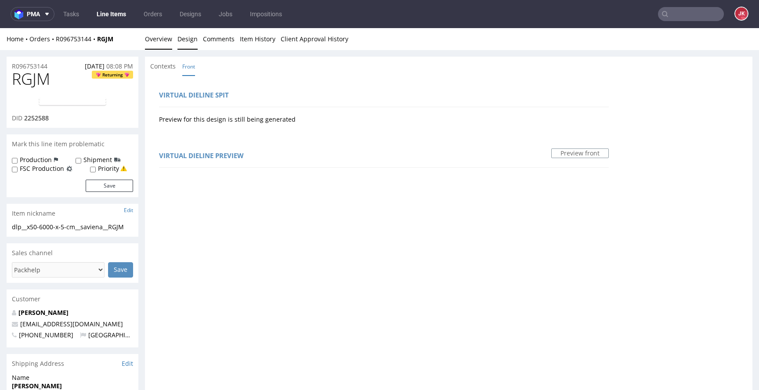
click at [159, 44] on link "Overview" at bounding box center [158, 39] width 27 height 22
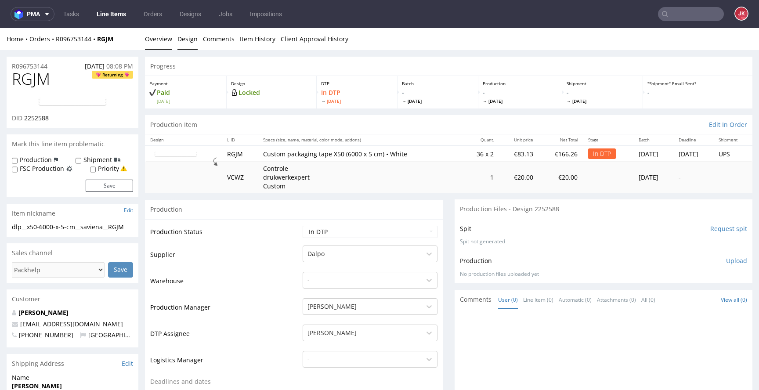
click at [187, 38] on link "Design" at bounding box center [187, 39] width 20 height 22
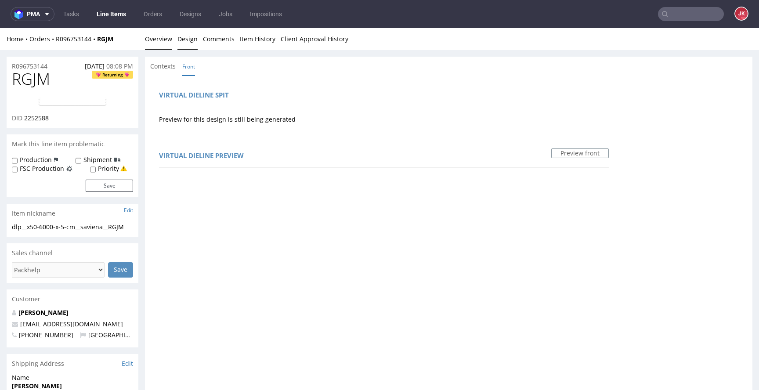
click at [161, 39] on link "Overview" at bounding box center [158, 39] width 27 height 22
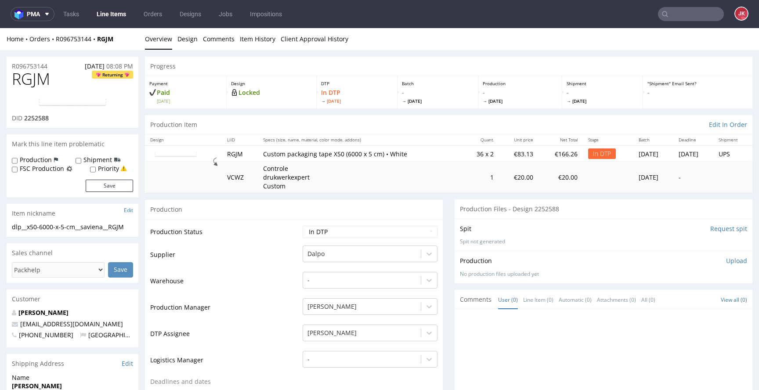
click at [94, 106] on img at bounding box center [72, 102] width 70 height 11
click at [55, 314] on link "[PERSON_NAME]" at bounding box center [43, 312] width 50 height 8
click at [28, 78] on span "RGJM" at bounding box center [31, 79] width 38 height 18
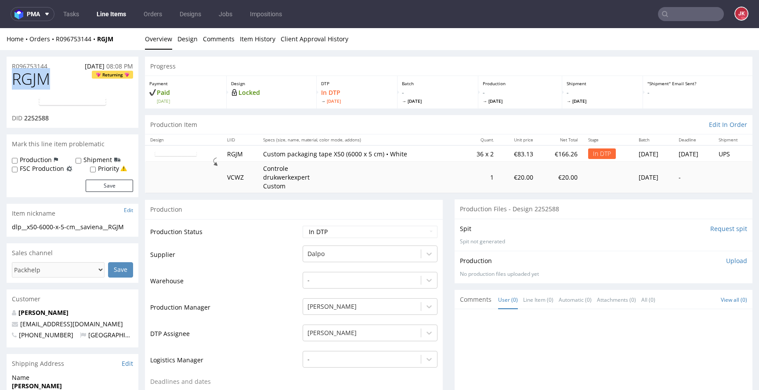
copy span "RGJM"
click at [32, 119] on span "2252588" at bounding box center [36, 118] width 25 height 8
copy span "2252588"
drag, startPoint x: 134, startPoint y: 228, endPoint x: 0, endPoint y: 230, distance: 134.4
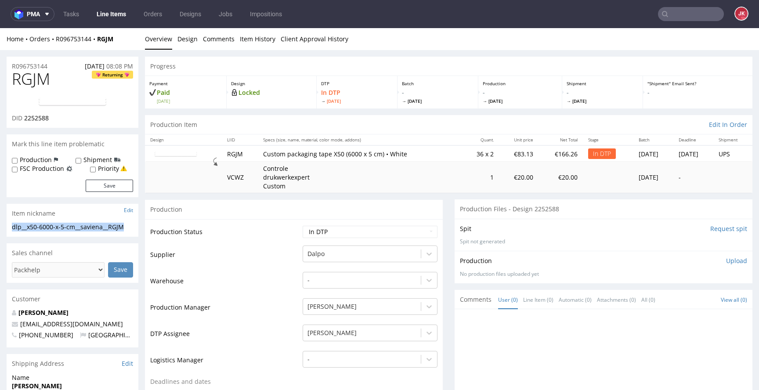
copy div "dlp__x50-6000-x-5-cm__saviena__RGJM"
click at [60, 66] on div "R096753144 24.08.2025 08:08 PM" at bounding box center [73, 64] width 132 height 14
drag, startPoint x: 0, startPoint y: 66, endPoint x: 6, endPoint y: 68, distance: 6.0
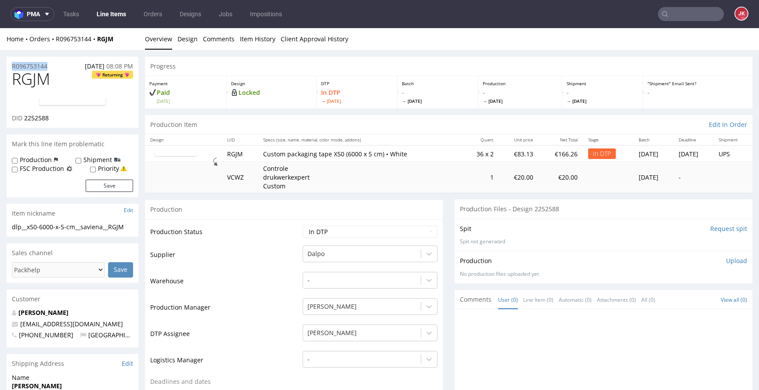
copy p "R096753144"
drag, startPoint x: 24, startPoint y: 119, endPoint x: 70, endPoint y: 118, distance: 45.7
click at [70, 118] on div "DID 2252588" at bounding box center [72, 118] width 121 height 9
copy span "2252588"
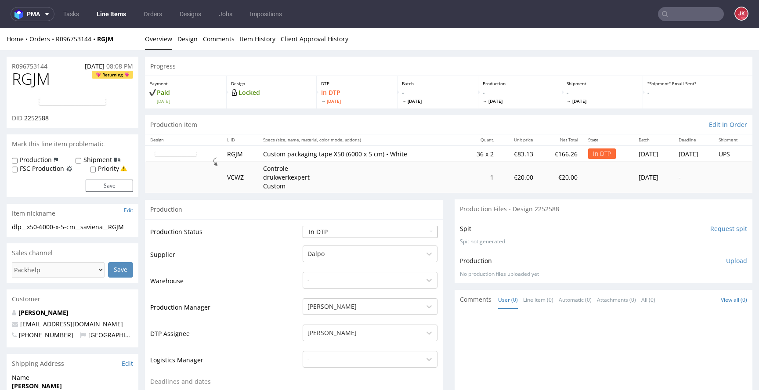
click at [408, 227] on select "Waiting for Artwork Waiting for Diecut Waiting for Mockup Waiting for DTP Waiti…" at bounding box center [370, 232] width 135 height 12
select select "dtp_ca_needed"
click at [303, 226] on select "Waiting for Artwork Waiting for Diecut Waiting for Mockup Waiting for DTP Waiti…" at bounding box center [370, 232] width 135 height 12
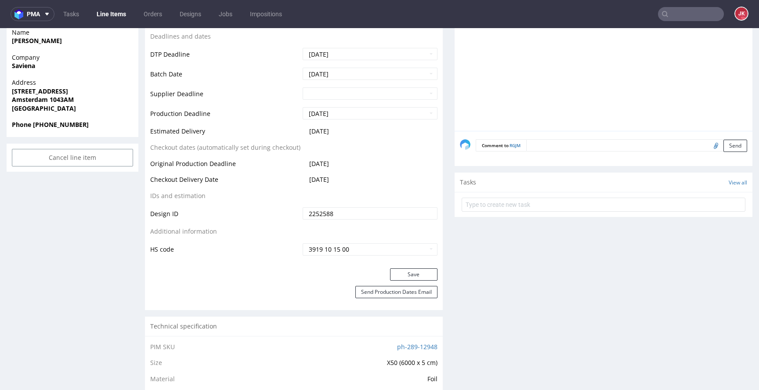
scroll to position [384, 0]
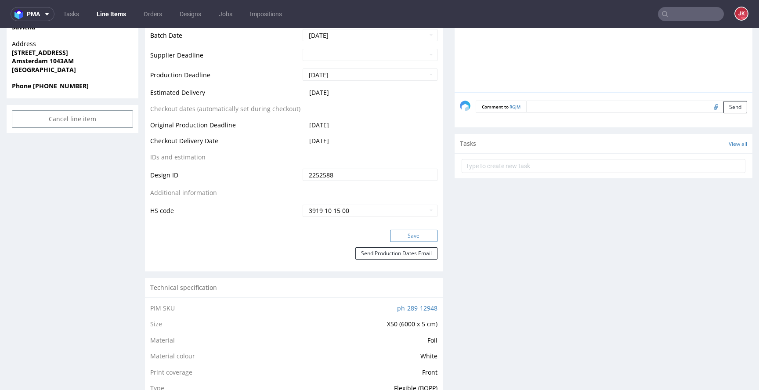
click at [409, 232] on button "Save" at bounding box center [413, 236] width 47 height 12
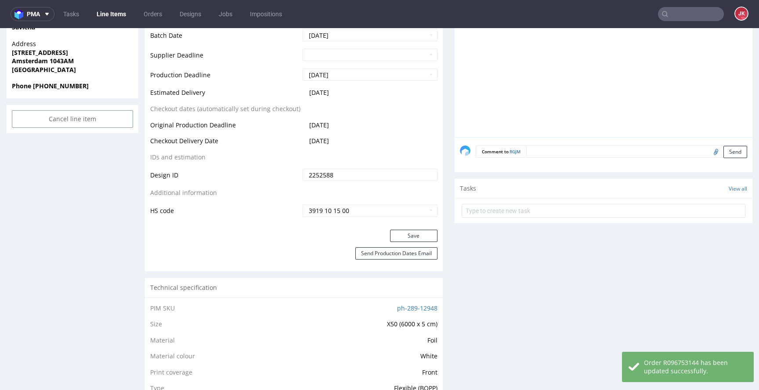
scroll to position [0, 0]
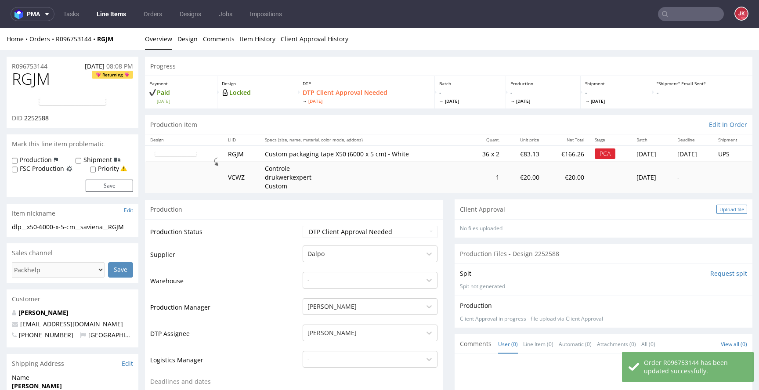
click at [724, 209] on div "Upload file" at bounding box center [731, 209] width 31 height 9
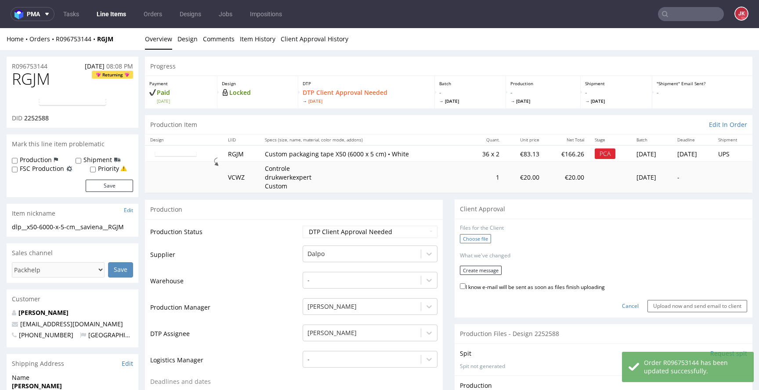
click at [465, 242] on label "Choose file" at bounding box center [475, 238] width 31 height 9
click at [0, 28] on input "Choose file" at bounding box center [0, 28] width 0 height 0
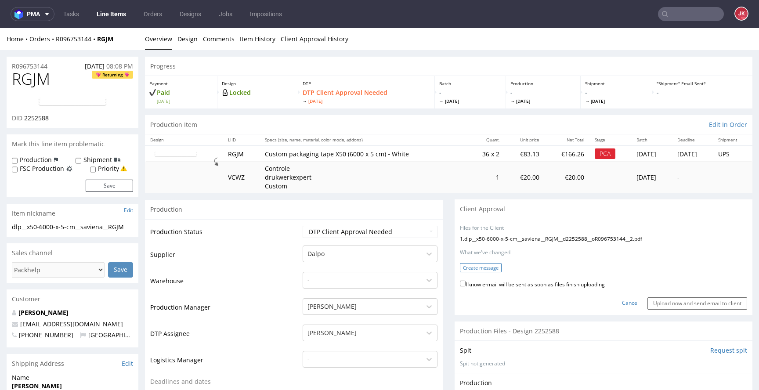
click at [474, 269] on button "Create message" at bounding box center [481, 267] width 42 height 9
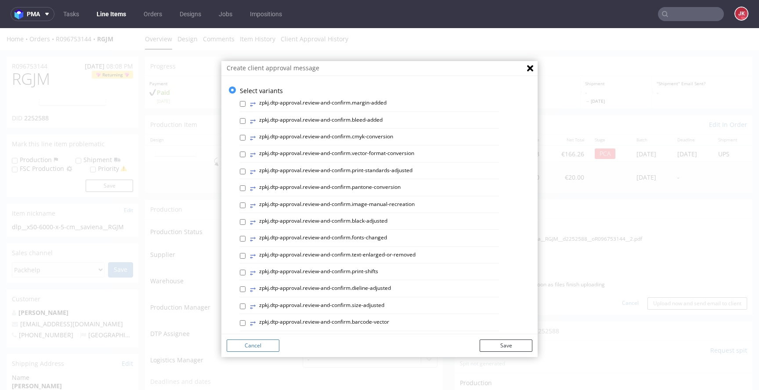
click at [255, 346] on button "Cancel" at bounding box center [253, 345] width 53 height 12
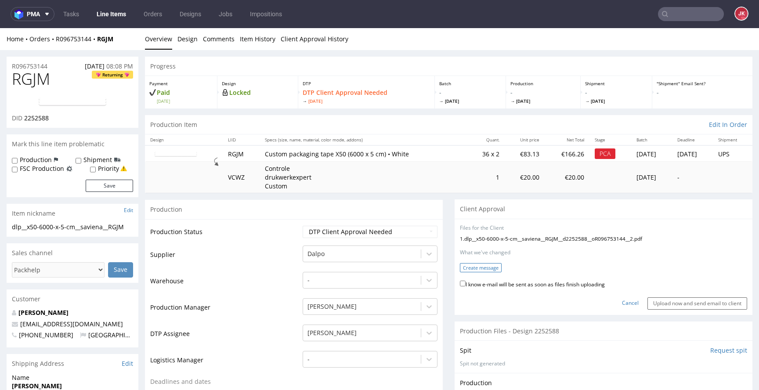
click at [472, 268] on button "Create message" at bounding box center [481, 267] width 42 height 9
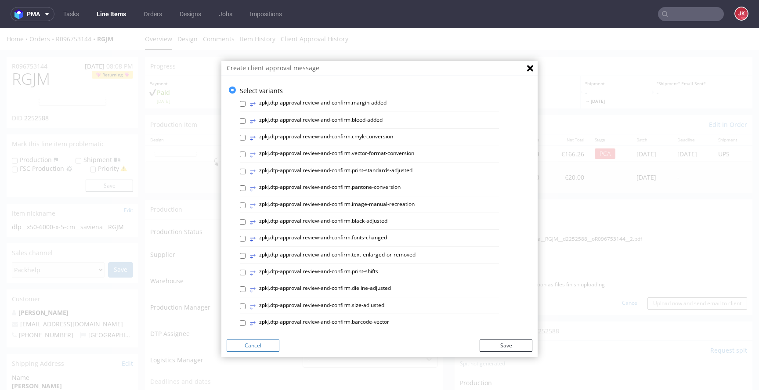
click at [261, 348] on button "Cancel" at bounding box center [253, 345] width 53 height 12
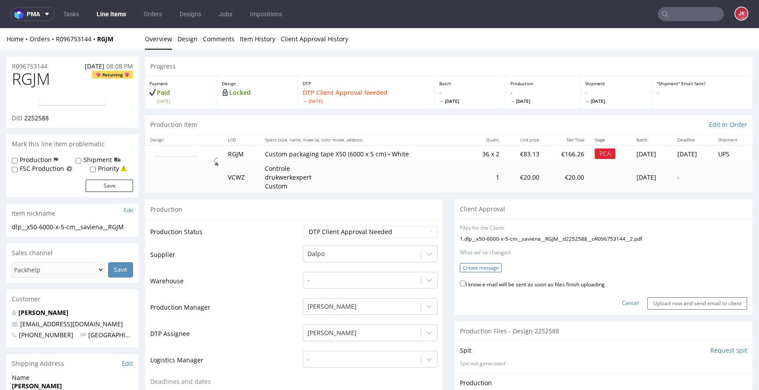
click at [472, 268] on button "Create message" at bounding box center [481, 267] width 42 height 9
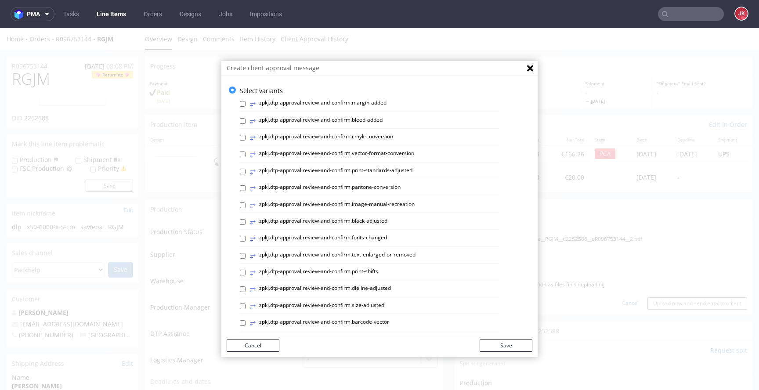
click at [344, 203] on label "⥂ zpkj.dtp-approval.review-and-confirm.image-manual-recreation" at bounding box center [332, 206] width 165 height 10
click at [245, 203] on input "⥂ zpkj.dtp-approval.review-and-confirm.image-manual-recreation" at bounding box center [243, 205] width 6 height 6
checkbox input "true"
click at [498, 350] on button "Save" at bounding box center [505, 345] width 53 height 12
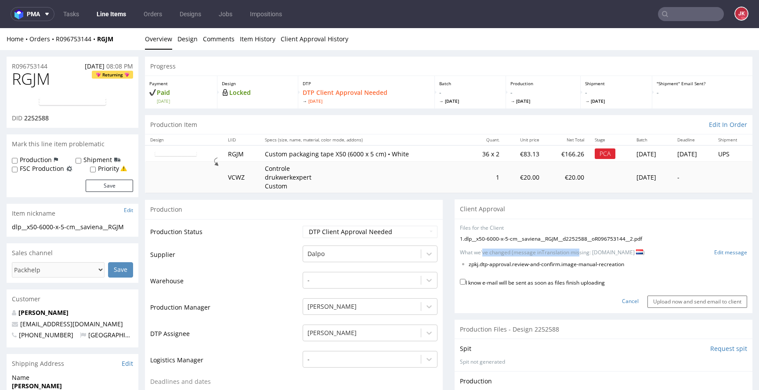
drag, startPoint x: 476, startPoint y: 255, endPoint x: 588, endPoint y: 254, distance: 112.4
click at [581, 254] on p "What we've changed (message in Translation missing: en.language.nl )" at bounding box center [552, 252] width 185 height 7
click at [613, 255] on p "What we've changed (message in Translation missing: en.language.nl )" at bounding box center [552, 252] width 185 height 7
drag, startPoint x: 479, startPoint y: 267, endPoint x: 584, endPoint y: 266, distance: 105.0
click at [580, 266] on li "zpkj.dtp-approval.review-and-confirm.image-manual-recreation" at bounding box center [594, 264] width 250 height 7
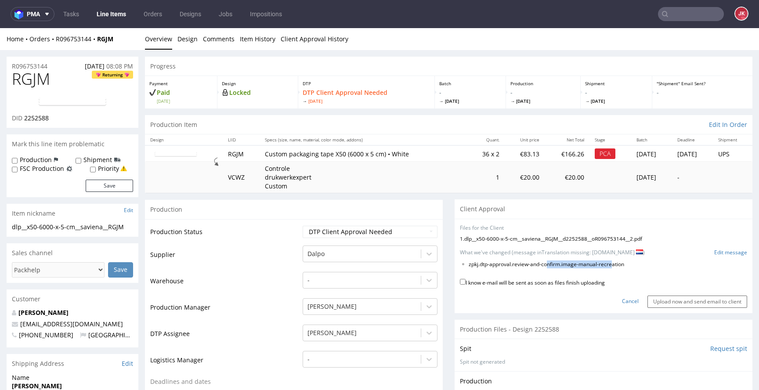
drag, startPoint x: 608, startPoint y: 266, endPoint x: 528, endPoint y: 267, distance: 80.4
click at [540, 265] on li "zpkj.dtp-approval.review-and-confirm.image-manual-recreation" at bounding box center [594, 264] width 250 height 7
click at [519, 267] on li "zpkj.dtp-approval.review-and-confirm.image-manual-recreation" at bounding box center [594, 264] width 250 height 7
click at [638, 267] on li "zpkj.dtp-approval.review-and-confirm.image-manual-recreation" at bounding box center [594, 264] width 250 height 7
click at [714, 252] on link "Edit message" at bounding box center [730, 252] width 33 height 7
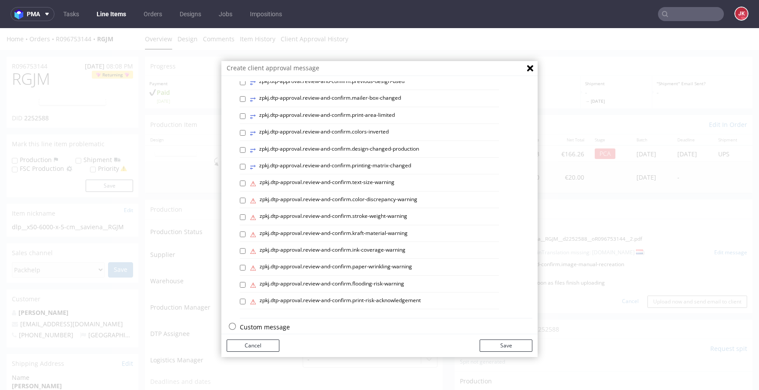
scroll to position [370, 0]
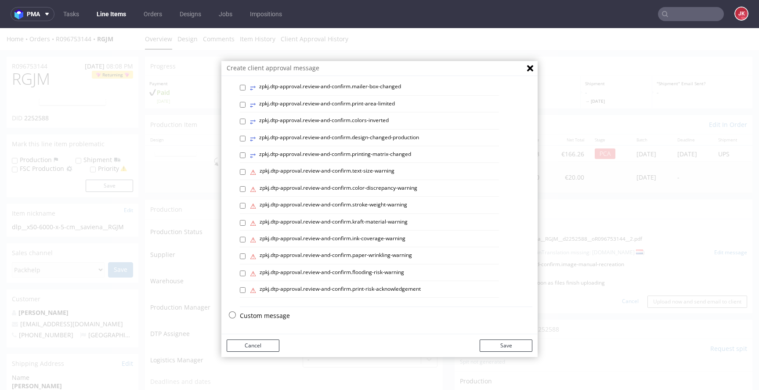
click at [269, 313] on p "Custom message" at bounding box center [386, 315] width 292 height 9
checkbox input "false"
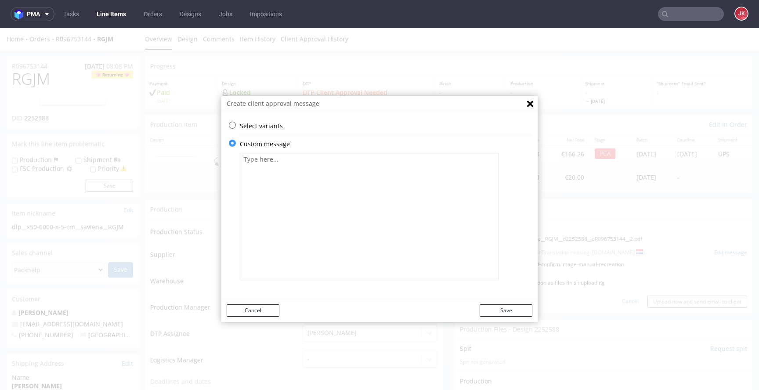
click at [304, 216] on textarea at bounding box center [369, 216] width 259 height 127
click at [317, 160] on textarea "Your design was convertem into vector for best quality" at bounding box center [369, 216] width 259 height 127
click at [415, 169] on textarea "Your design was converted into vector for best quality" at bounding box center [369, 216] width 259 height 127
click at [425, 160] on textarea "Please check if everything is corect. Your design was converted into vector for…" at bounding box center [369, 216] width 259 height 127
click at [333, 159] on textarea "Please check if everything is corect. Client approval needed Your design was co…" at bounding box center [369, 216] width 259 height 127
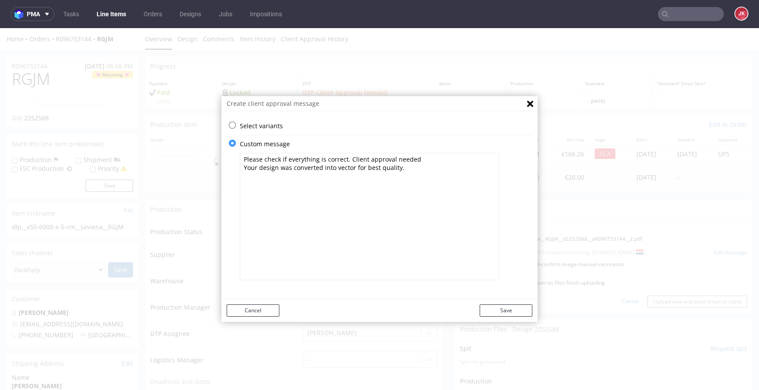
click at [446, 163] on textarea "Please check if everything is correct. Client approval needed Your design was c…" at bounding box center [369, 216] width 259 height 127
type textarea "Please check if everything is correct. Client approval needed. Your design was …"
click at [497, 319] on div "Cancel Save" at bounding box center [379, 310] width 316 height 23
click at [500, 314] on button "Save" at bounding box center [505, 310] width 53 height 12
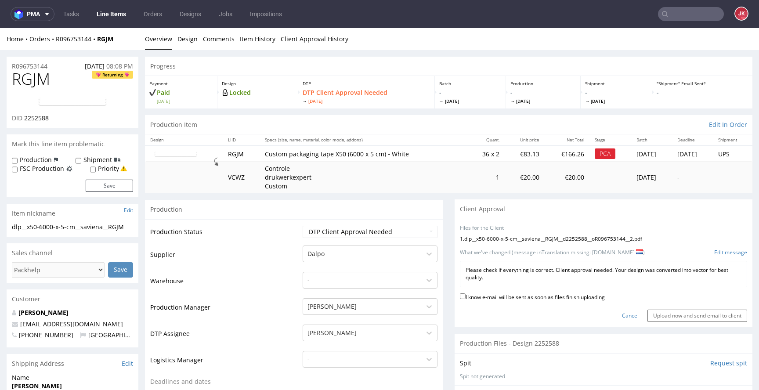
click at [499, 298] on label "I know e-mail will be sent as soon as files finish uploading" at bounding box center [532, 297] width 145 height 10
click at [465, 298] on input "I know e-mail will be sent as soon as files finish uploading" at bounding box center [463, 296] width 6 height 6
checkbox input "true"
click at [660, 316] on input "Upload now and send email to client" at bounding box center [697, 316] width 100 height 12
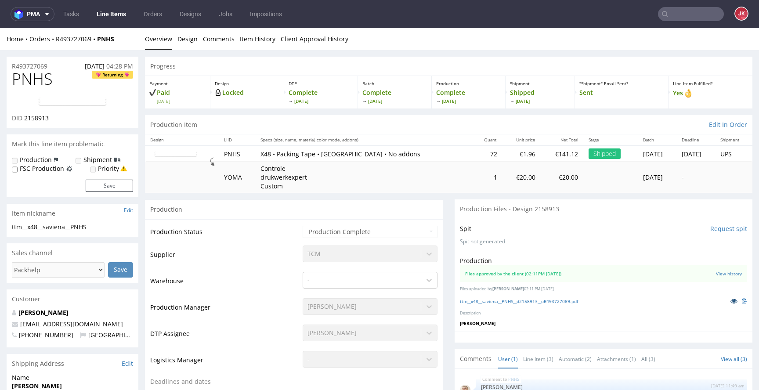
click at [730, 301] on icon at bounding box center [733, 301] width 7 height 6
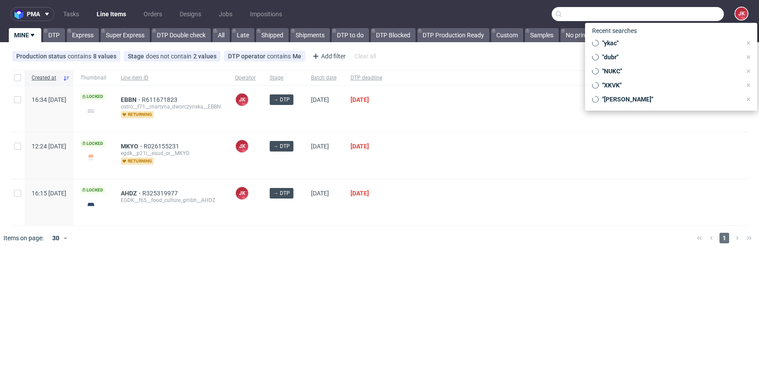
click at [688, 14] on input "text" at bounding box center [637, 14] width 172 height 14
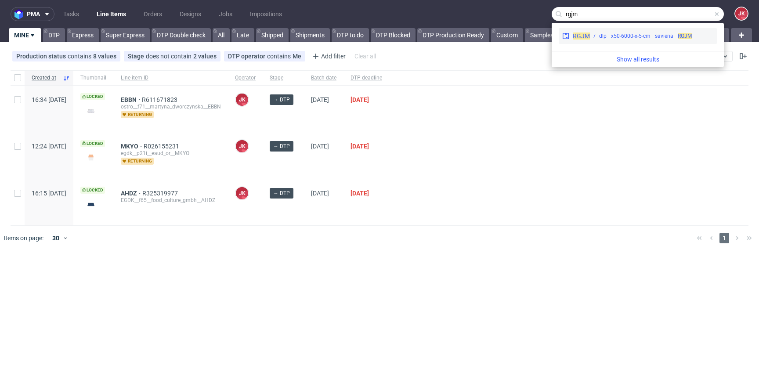
type input "rgjm"
click at [649, 36] on div "dlp__x50-6000-x-5-cm__saviena__ RGJM" at bounding box center [645, 36] width 93 height 8
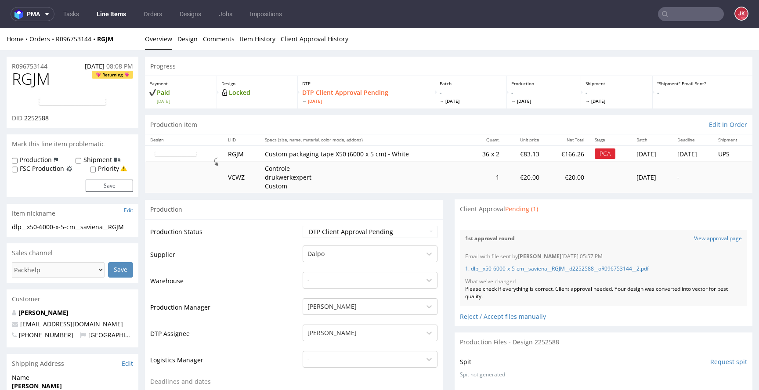
click at [481, 290] on div "Please check if everything is correct. Client approval needed. Your design was …" at bounding box center [603, 292] width 277 height 15
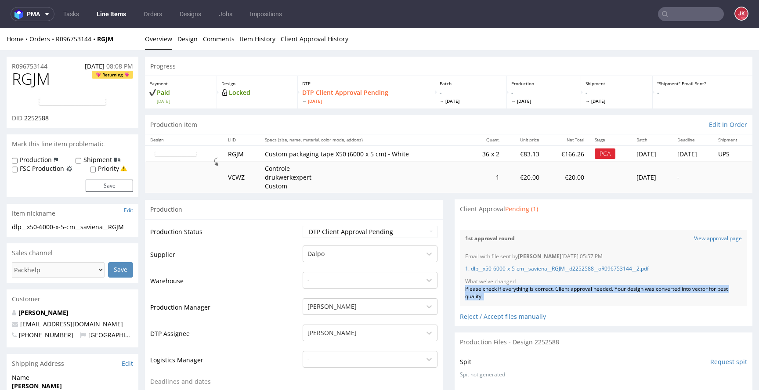
click at [481, 290] on div "Please check if everything is correct. Client approval needed. Your design was …" at bounding box center [603, 292] width 277 height 15
copy div "Please check if everything is correct. Client approval needed. Your design was …"
click at [489, 296] on div "Please check if everything is correct. Client approval needed. Your design was …" at bounding box center [603, 292] width 277 height 15
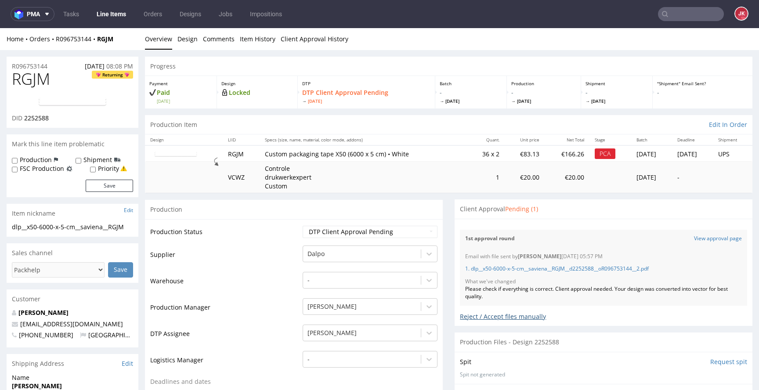
click at [482, 313] on div "Reject / Accept files manually" at bounding box center [603, 313] width 287 height 15
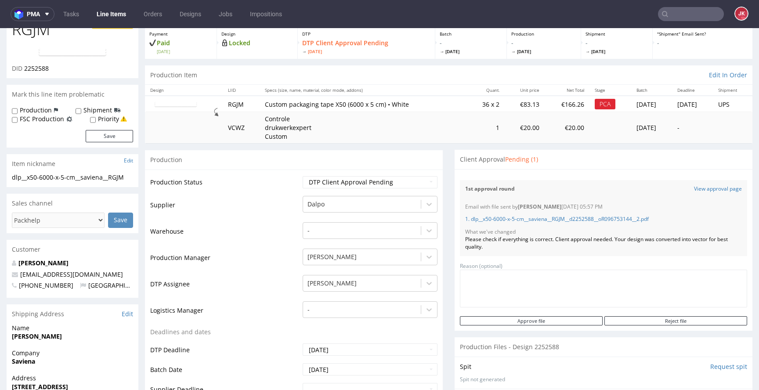
scroll to position [55, 0]
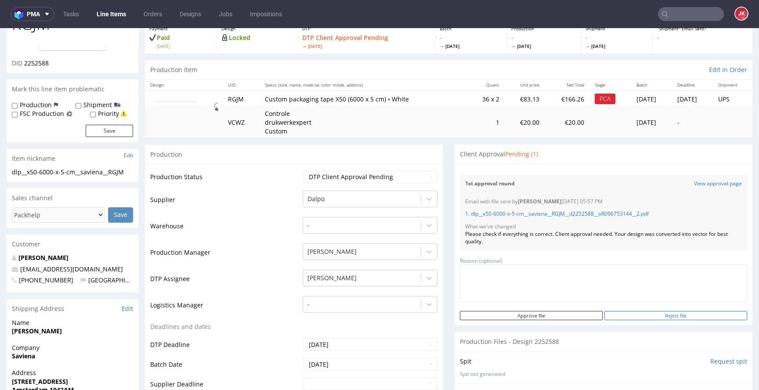
click at [636, 316] on input "Reject file" at bounding box center [675, 315] width 143 height 9
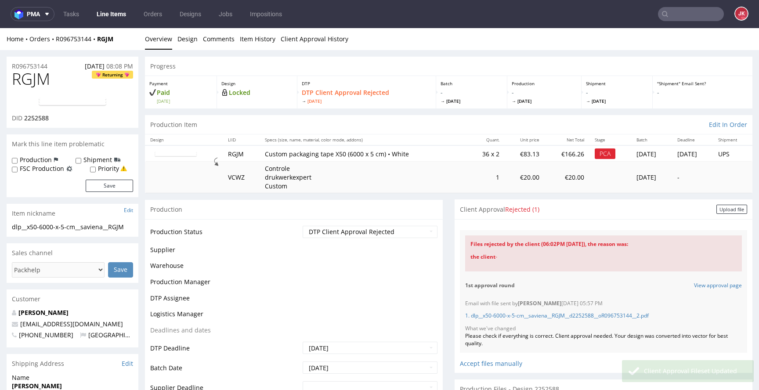
scroll to position [0, 0]
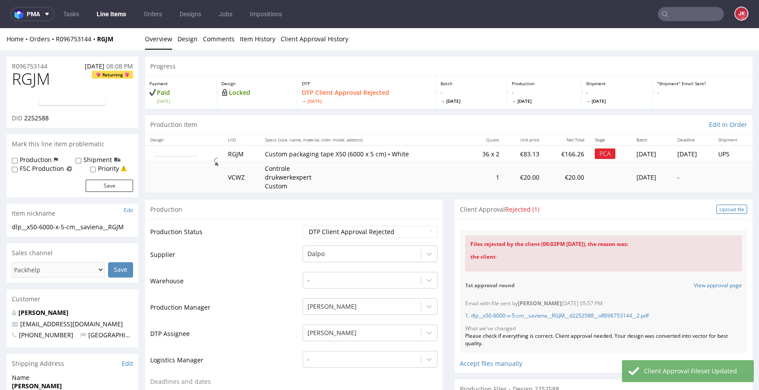
click at [716, 213] on div "Upload file" at bounding box center [731, 209] width 31 height 9
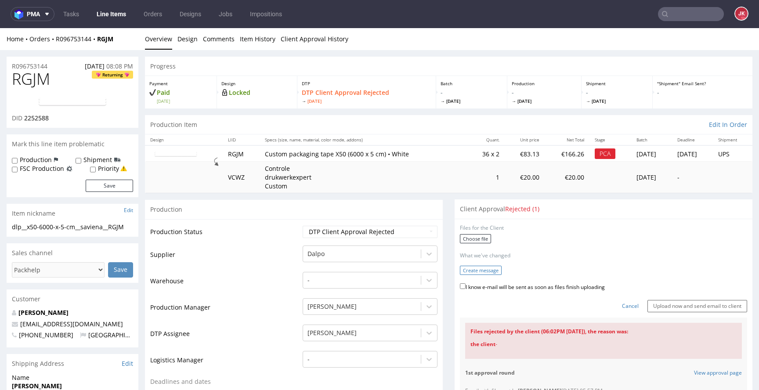
click at [475, 271] on button "Create message" at bounding box center [481, 270] width 42 height 9
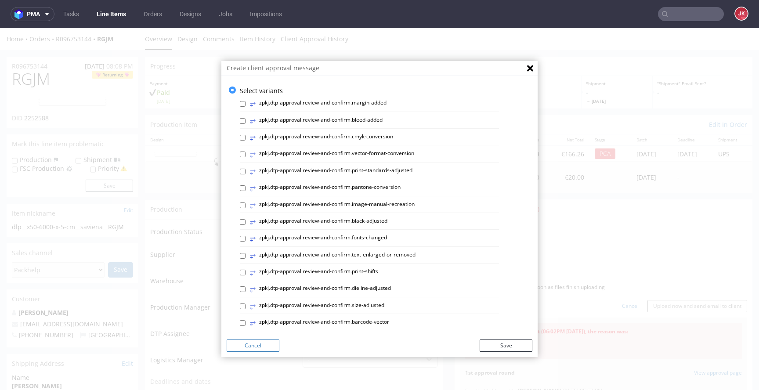
click at [248, 344] on button "Cancel" at bounding box center [253, 345] width 53 height 12
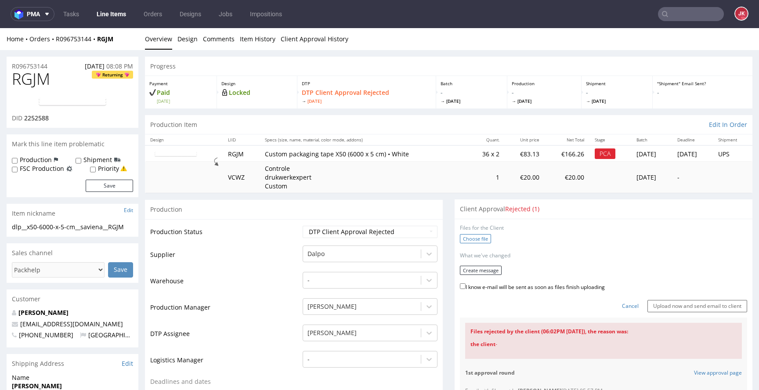
click at [475, 235] on label "Choose file" at bounding box center [475, 238] width 31 height 9
click at [0, 28] on input "Choose file" at bounding box center [0, 28] width 0 height 0
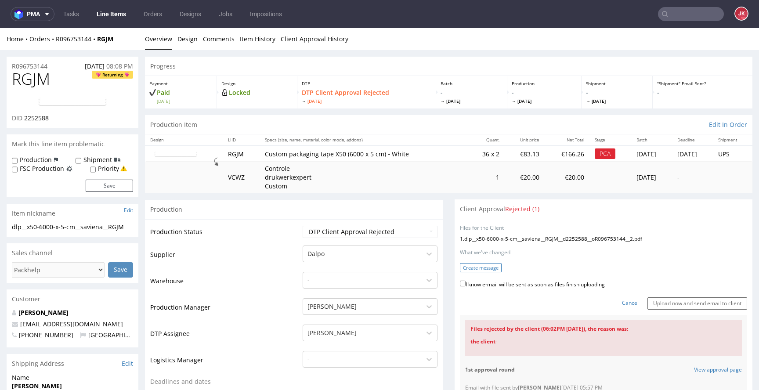
click at [476, 270] on button "Create message" at bounding box center [481, 267] width 42 height 9
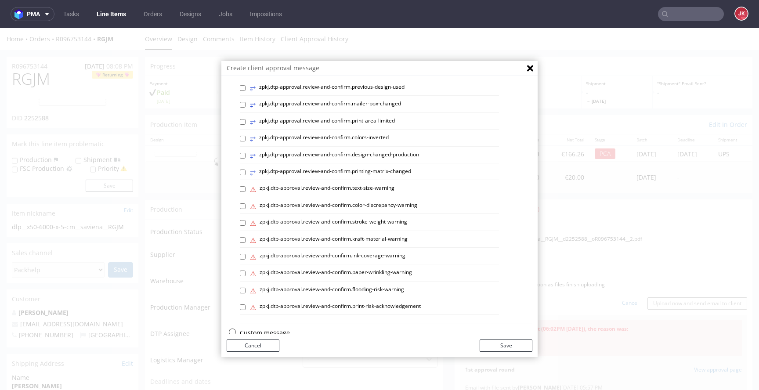
scroll to position [370, 0]
click at [273, 314] on p "Custom message" at bounding box center [386, 315] width 292 height 9
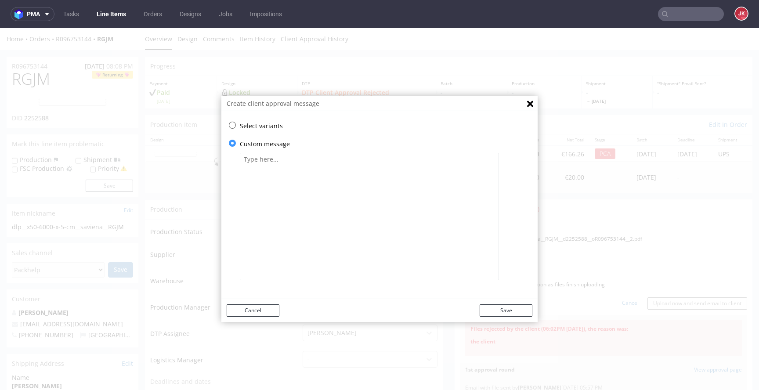
click at [323, 241] on textarea at bounding box center [369, 216] width 259 height 127
paste textarea "Please check if everything is correct. Client approval needed. Your design was …"
type textarea "Please check if everything is correct. Client approval needed. Your design was …"
click at [506, 302] on div "Cancel Save" at bounding box center [379, 310] width 316 height 23
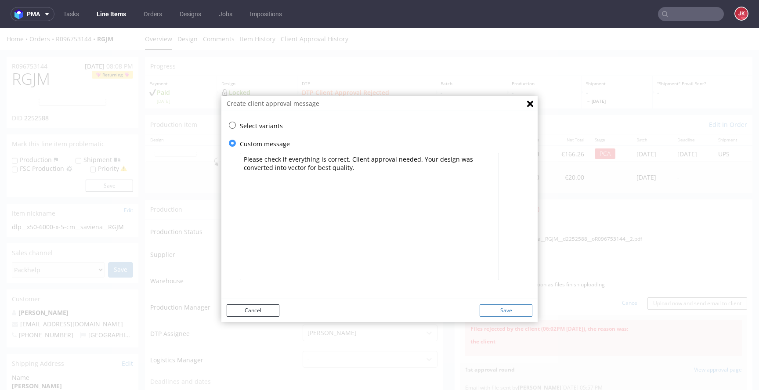
click at [504, 305] on button "Save" at bounding box center [505, 310] width 53 height 12
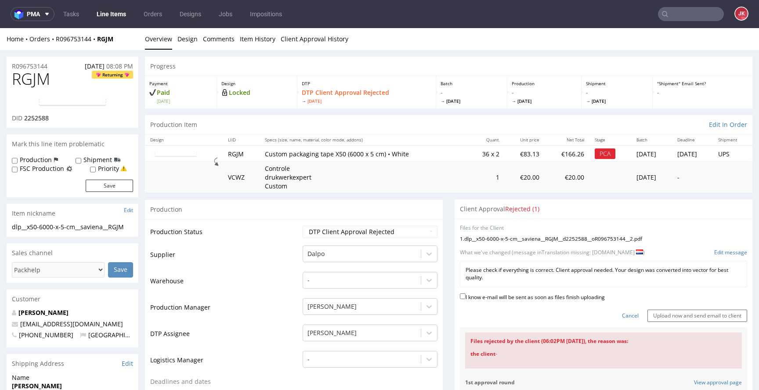
click at [510, 298] on label "I know e-mail will be sent as soon as files finish uploading" at bounding box center [532, 297] width 145 height 10
click at [465, 298] on input "I know e-mail will be sent as soon as files finish uploading" at bounding box center [463, 296] width 6 height 6
checkbox input "true"
click at [659, 321] on input "Upload now and send email to client" at bounding box center [697, 316] width 100 height 12
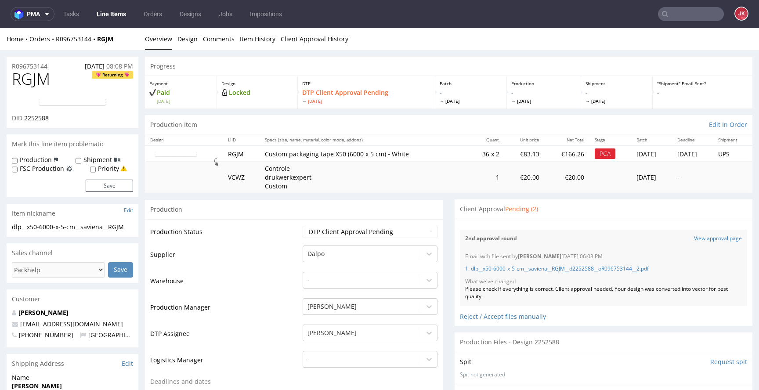
click at [117, 16] on link "Line Items" at bounding box center [111, 14] width 40 height 14
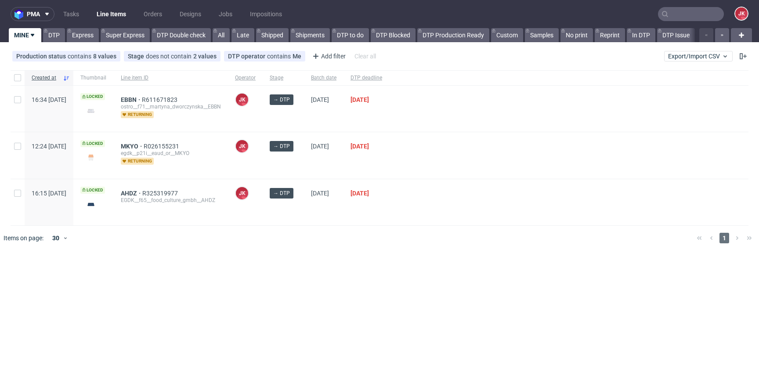
click at [304, 119] on div "→ DTP" at bounding box center [283, 109] width 41 height 46
